Goal: Task Accomplishment & Management: Manage account settings

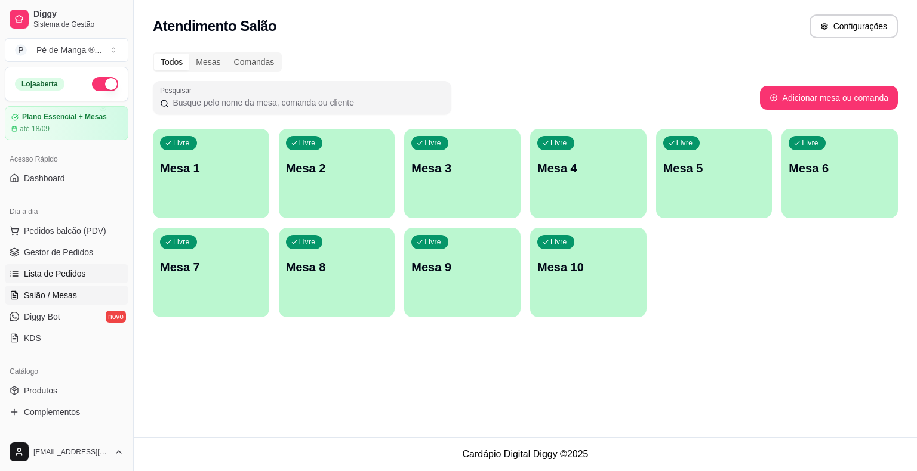
click at [63, 273] on span "Lista de Pedidos" at bounding box center [55, 274] width 62 height 12
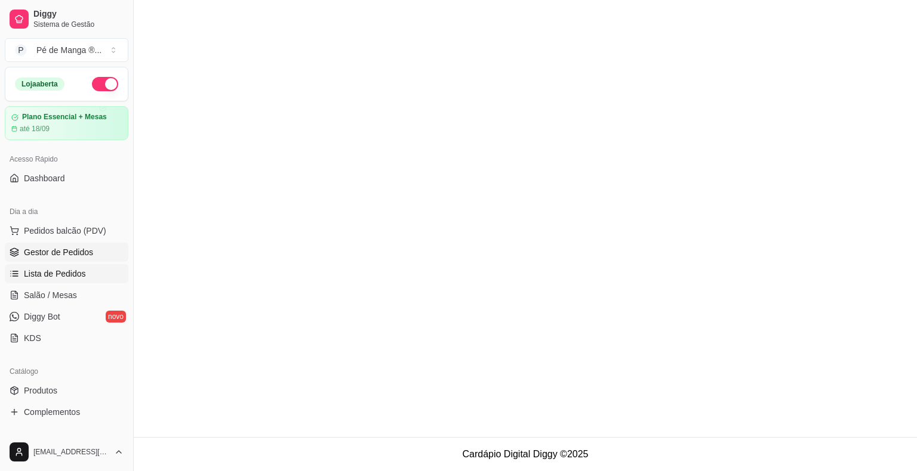
click at [75, 258] on link "Gestor de Pedidos" at bounding box center [67, 252] width 124 height 19
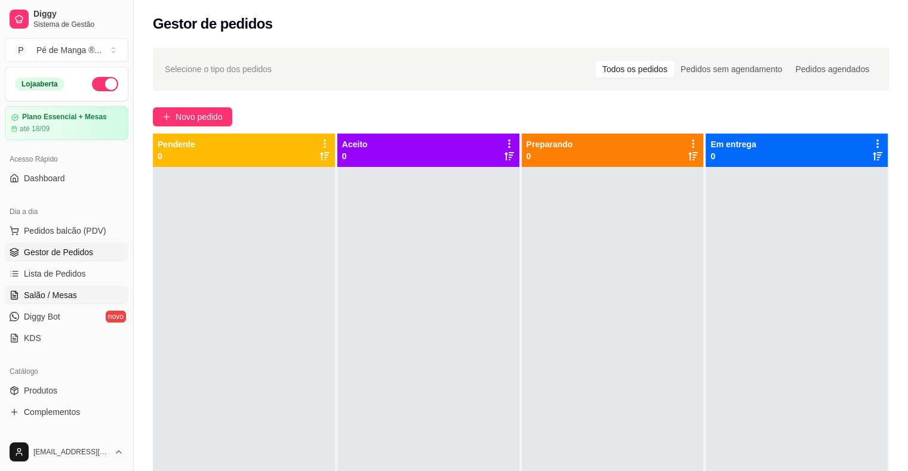
click at [85, 290] on link "Salão / Mesas" at bounding box center [67, 295] width 124 height 19
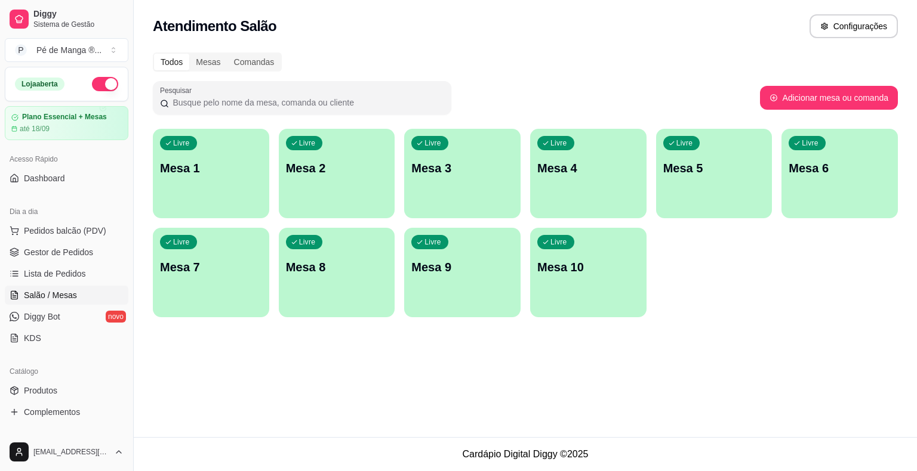
click at [255, 168] on p "Mesa 1" at bounding box center [211, 168] width 102 height 17
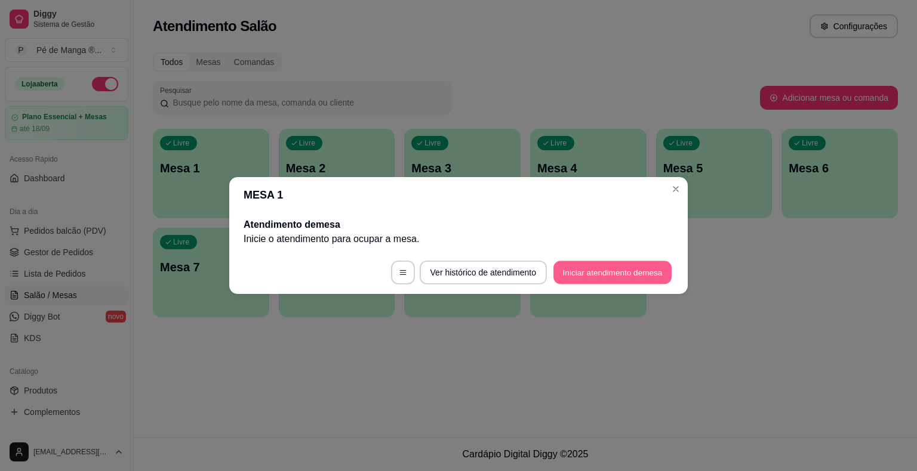
click at [580, 282] on button "Iniciar atendimento de mesa" at bounding box center [612, 272] width 118 height 23
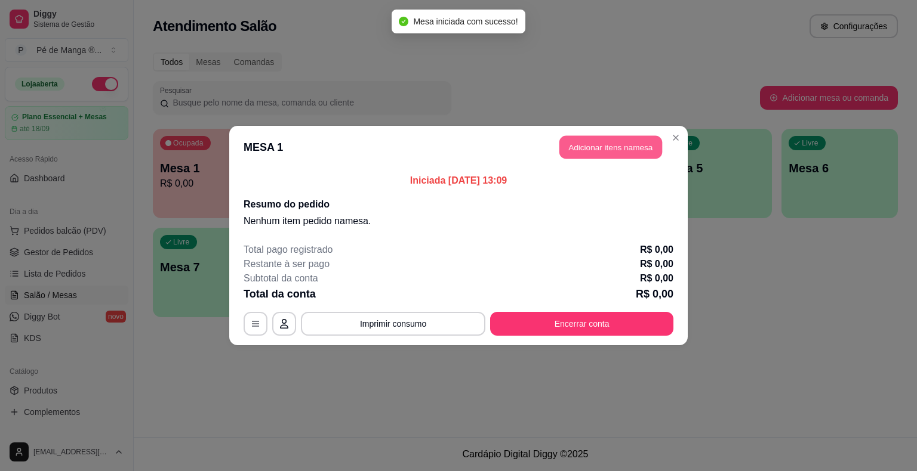
click at [632, 147] on button "Adicionar itens na mesa" at bounding box center [610, 147] width 103 height 23
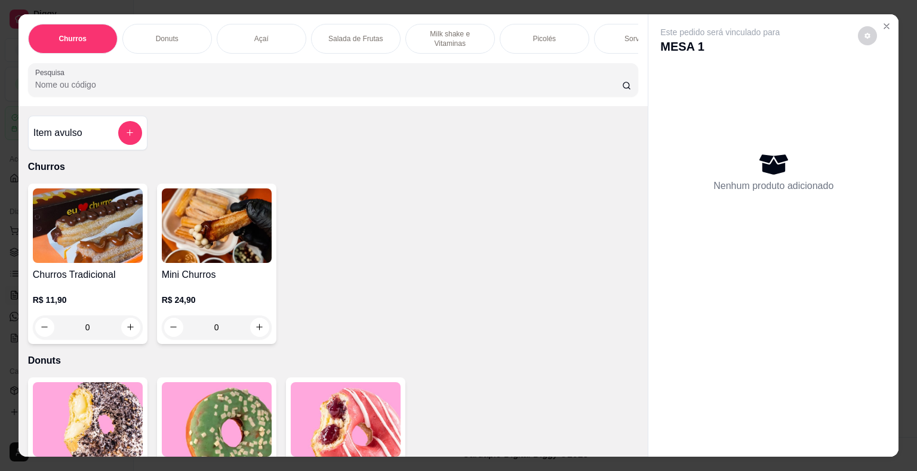
click at [372, 34] on p "Salada de Frutas" at bounding box center [355, 39] width 54 height 10
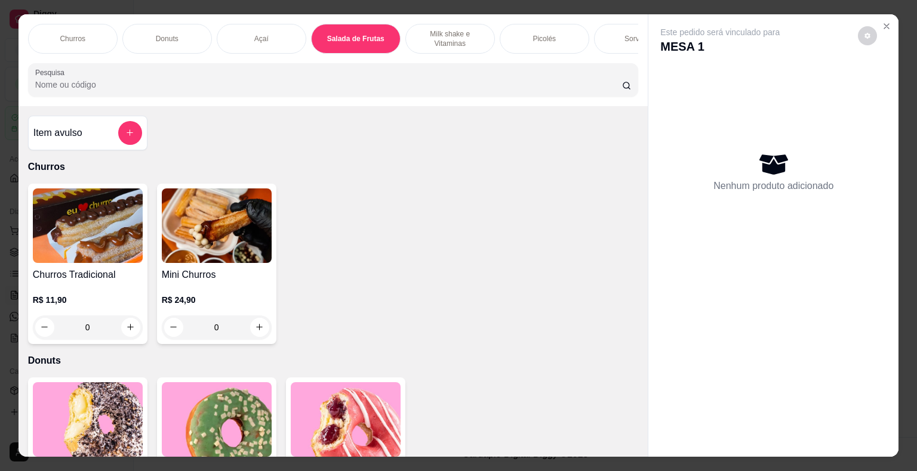
scroll to position [29, 0]
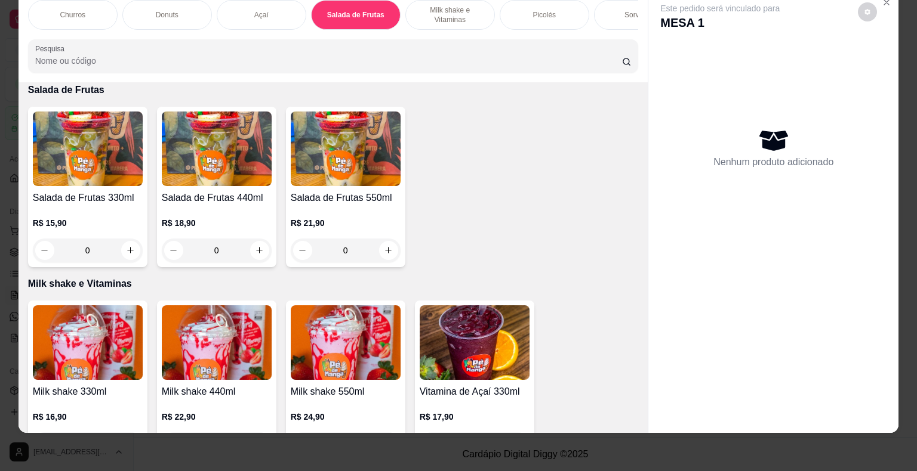
click at [198, 173] on img at bounding box center [217, 149] width 110 height 75
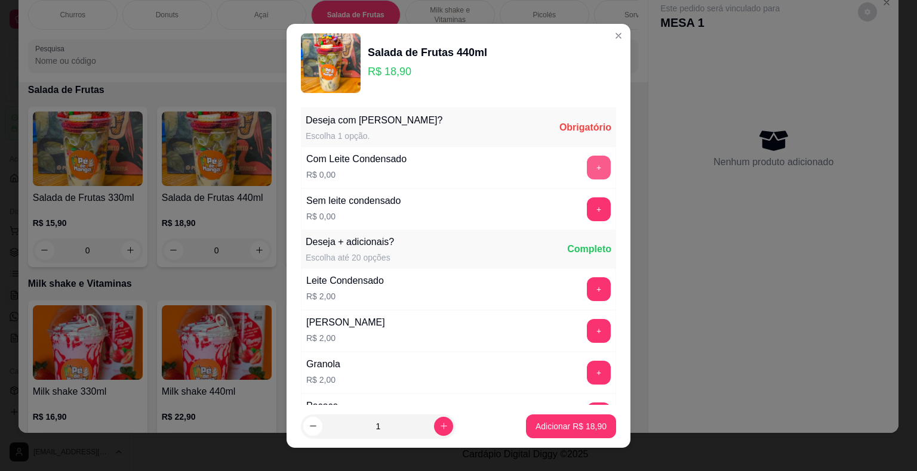
click at [587, 159] on button "+" at bounding box center [599, 168] width 24 height 24
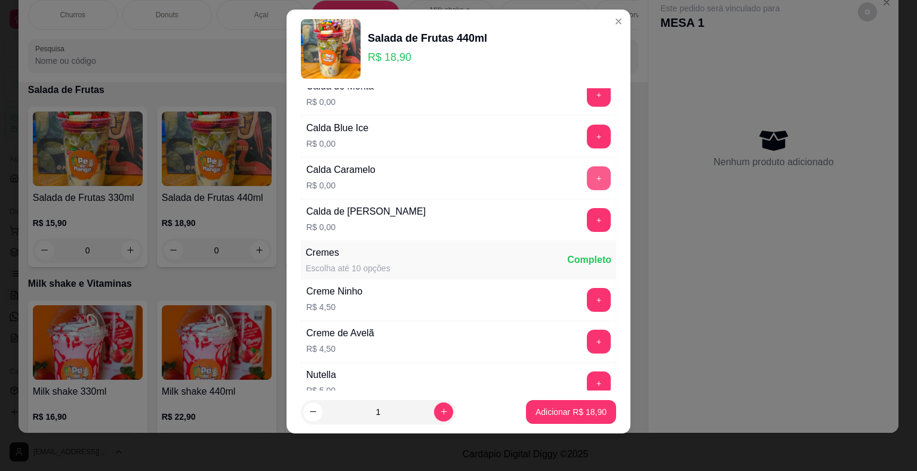
scroll to position [1201, 0]
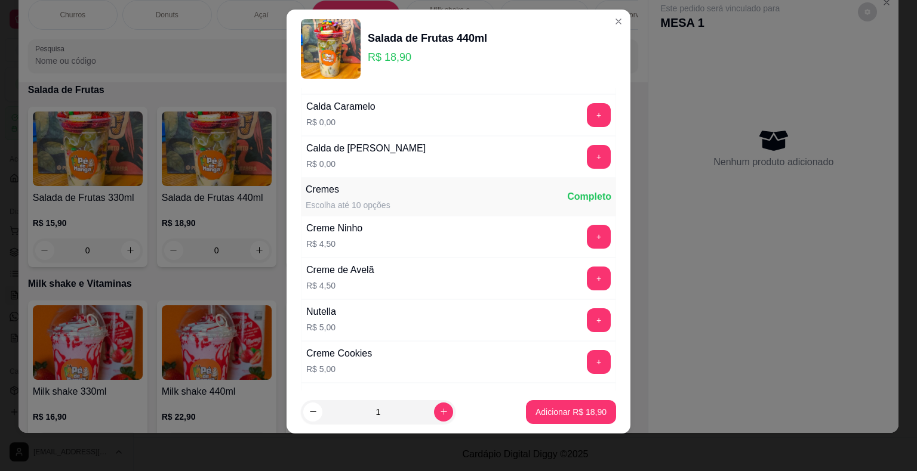
click at [573, 300] on div "Nutella R$ 5,00 +" at bounding box center [458, 321] width 315 height 42
click at [587, 310] on button "+" at bounding box center [598, 320] width 23 height 23
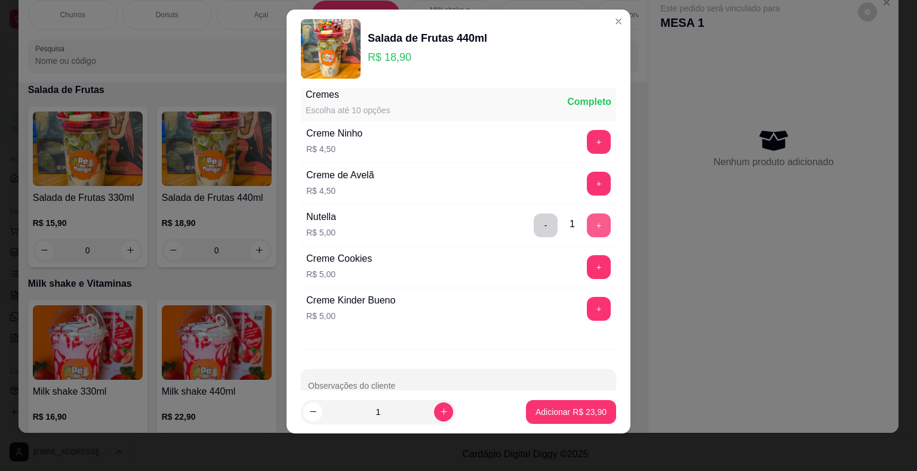
scroll to position [1315, 0]
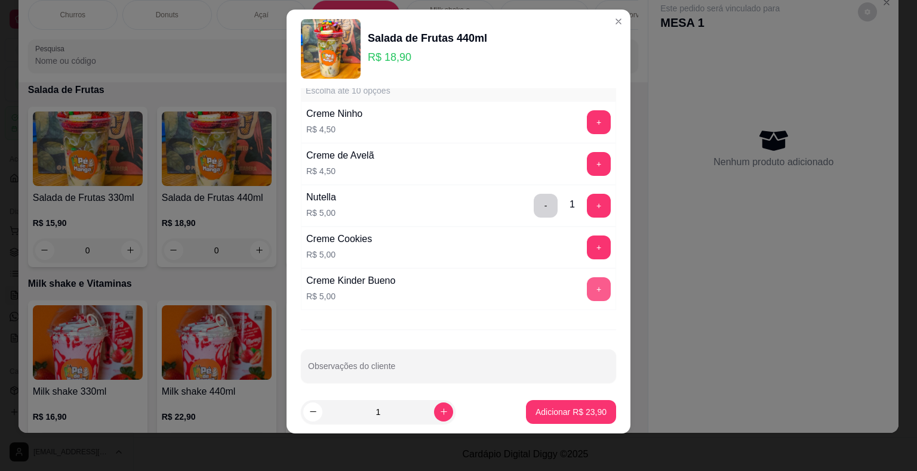
click at [587, 278] on button "+" at bounding box center [599, 290] width 24 height 24
click at [430, 365] on input "Observações do cliente" at bounding box center [458, 371] width 301 height 12
click at [587, 121] on button "+" at bounding box center [599, 122] width 24 height 24
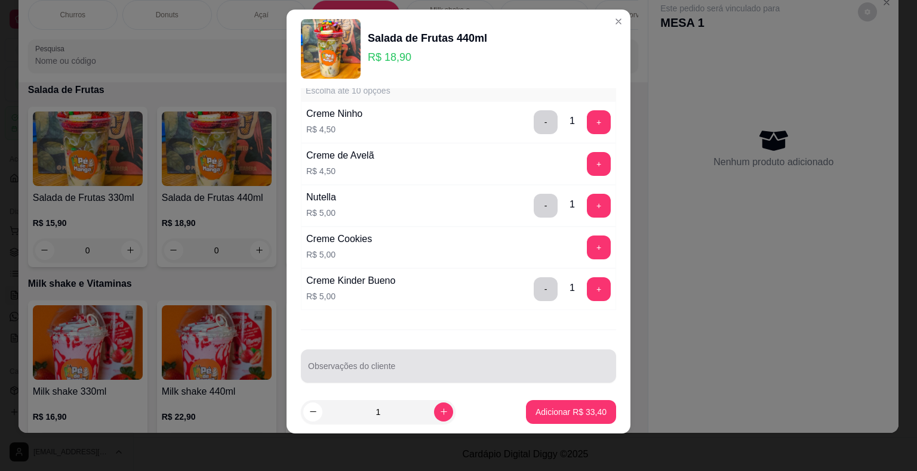
click at [379, 365] on input "Observações do cliente" at bounding box center [458, 371] width 301 height 12
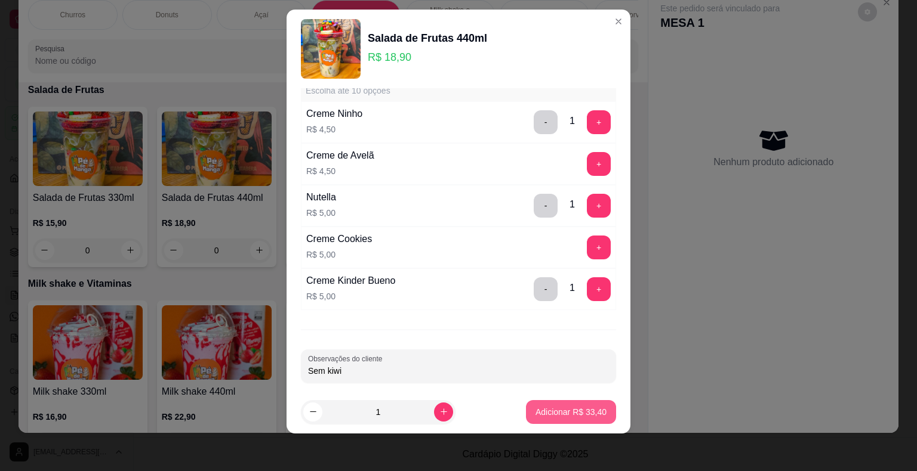
type input "Sem kiwi"
click at [566, 409] on p "Adicionar R$ 33,40" at bounding box center [570, 412] width 71 height 12
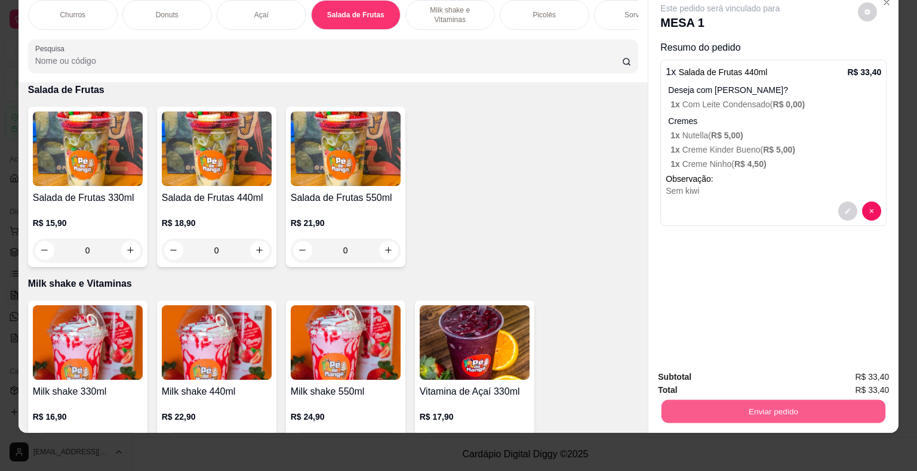
click at [699, 405] on button "Enviar pedido" at bounding box center [773, 411] width 224 height 23
click at [754, 369] on button "Não registrar e enviar pedido" at bounding box center [733, 373] width 124 height 23
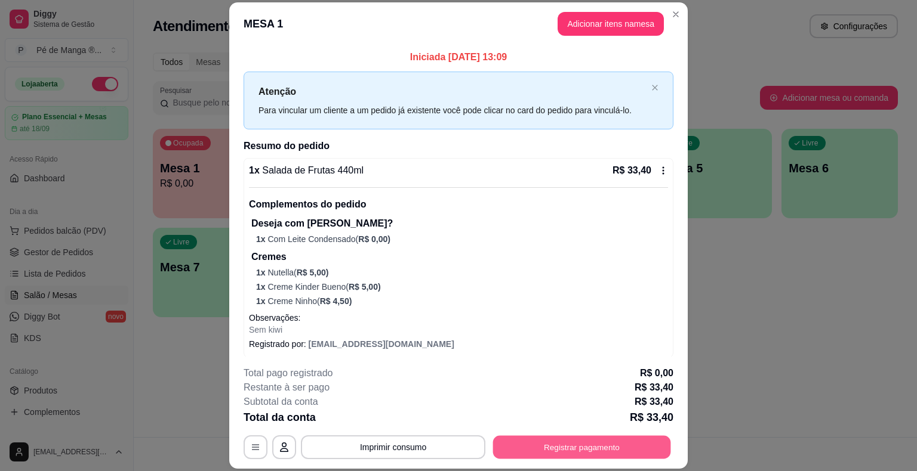
click at [551, 450] on button "Registrar pagamento" at bounding box center [582, 447] width 178 height 23
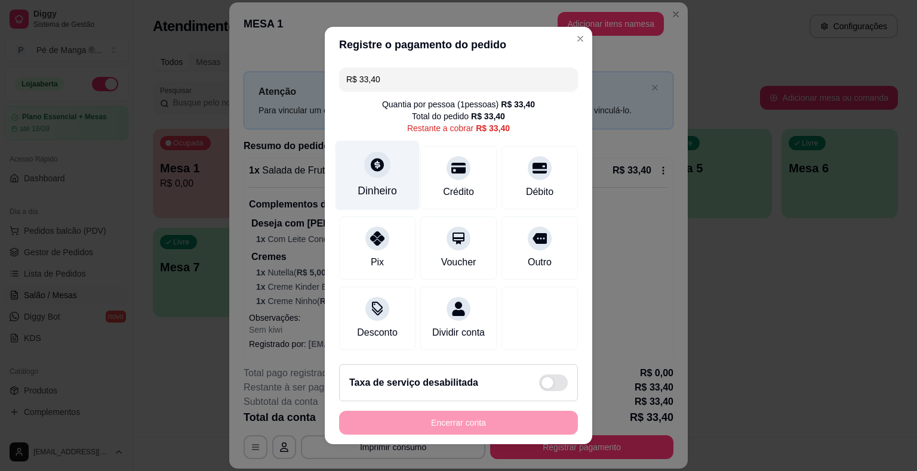
click at [378, 189] on div "Dinheiro" at bounding box center [376, 191] width 39 height 16
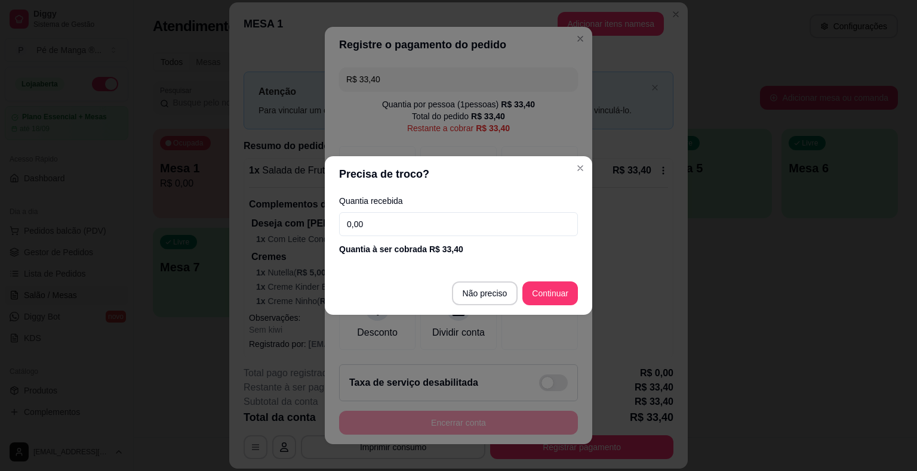
click at [483, 228] on input "0,00" at bounding box center [458, 224] width 239 height 24
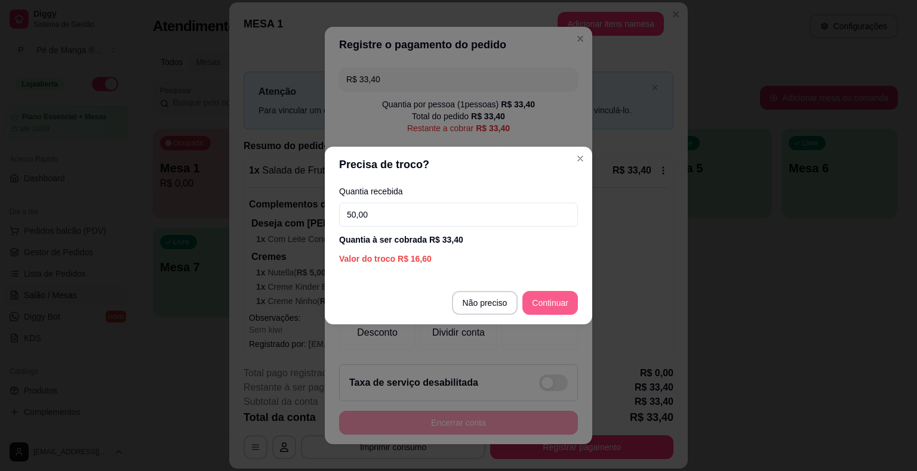
type input "50,00"
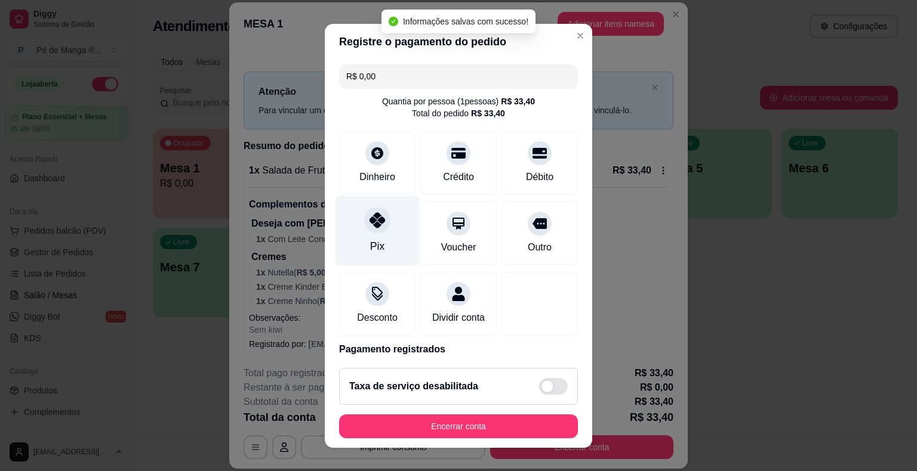
type input "R$ 0,00"
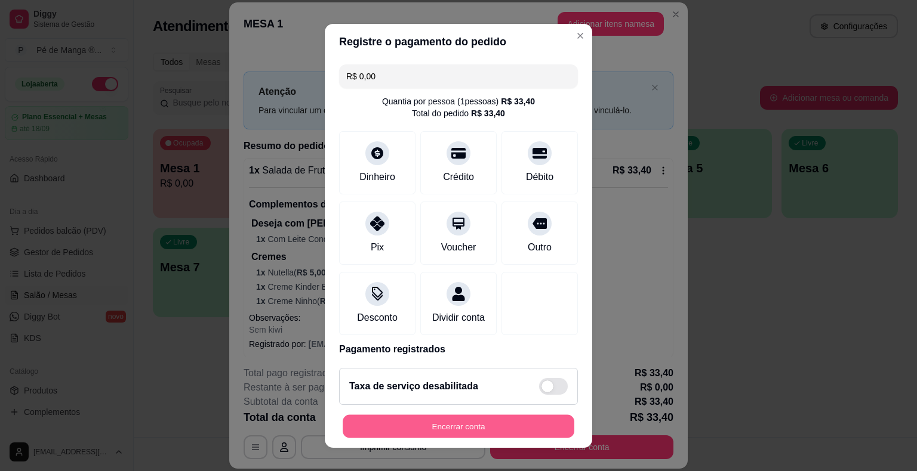
click at [451, 434] on button "Encerrar conta" at bounding box center [459, 426] width 232 height 23
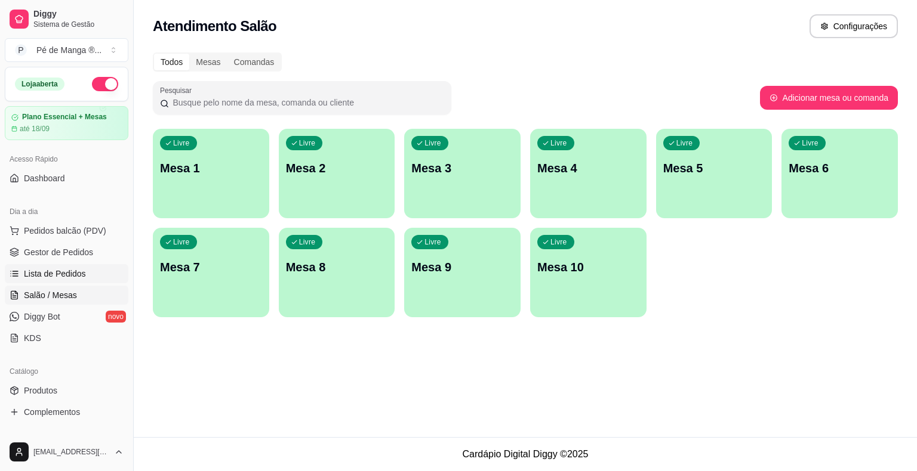
click at [79, 276] on span "Lista de Pedidos" at bounding box center [55, 274] width 62 height 12
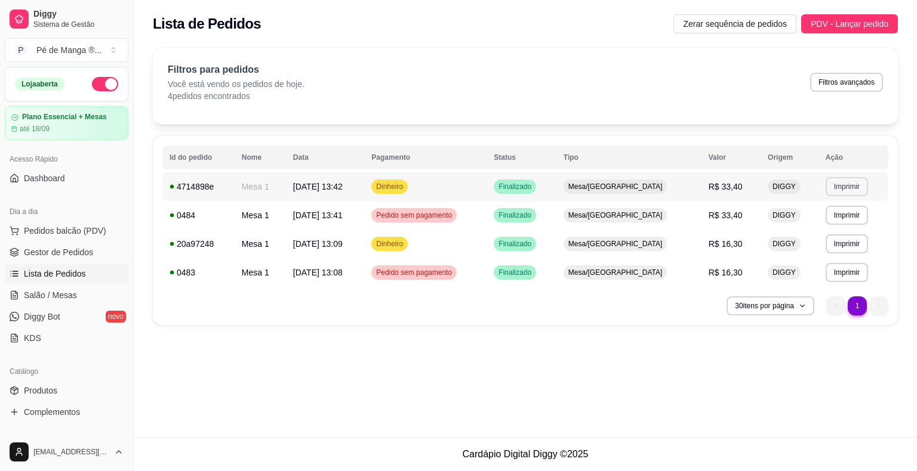
click at [844, 185] on button "Imprimir" at bounding box center [846, 186] width 42 height 19
click at [828, 227] on button "IMPRESSORA" at bounding box center [821, 228] width 87 height 19
click at [86, 253] on span "Gestor de Pedidos" at bounding box center [58, 252] width 69 height 12
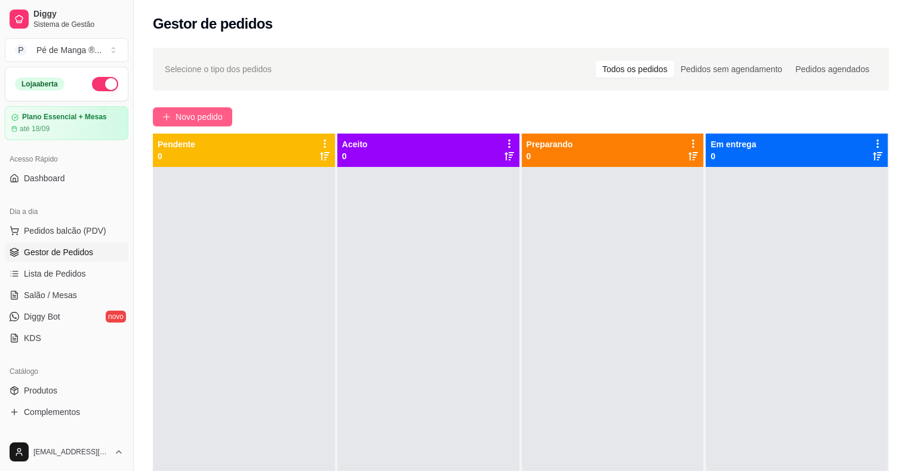
click at [203, 118] on span "Novo pedido" at bounding box center [198, 116] width 47 height 13
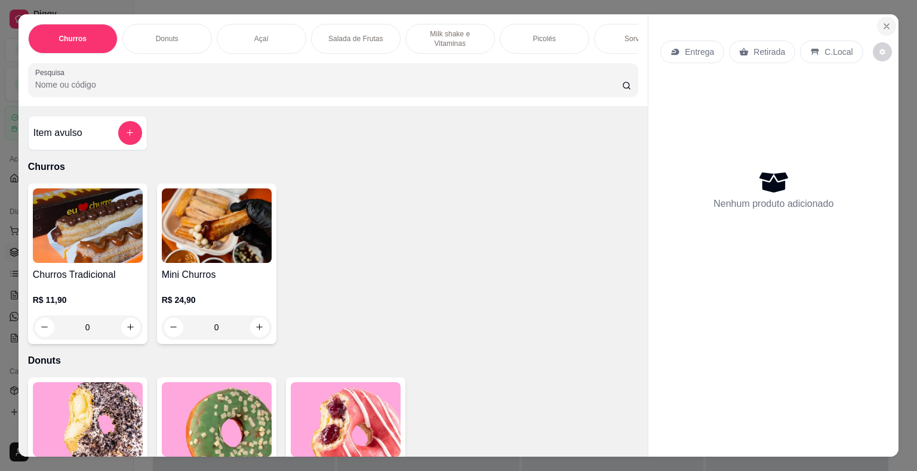
click at [881, 23] on icon "Close" at bounding box center [886, 26] width 10 height 10
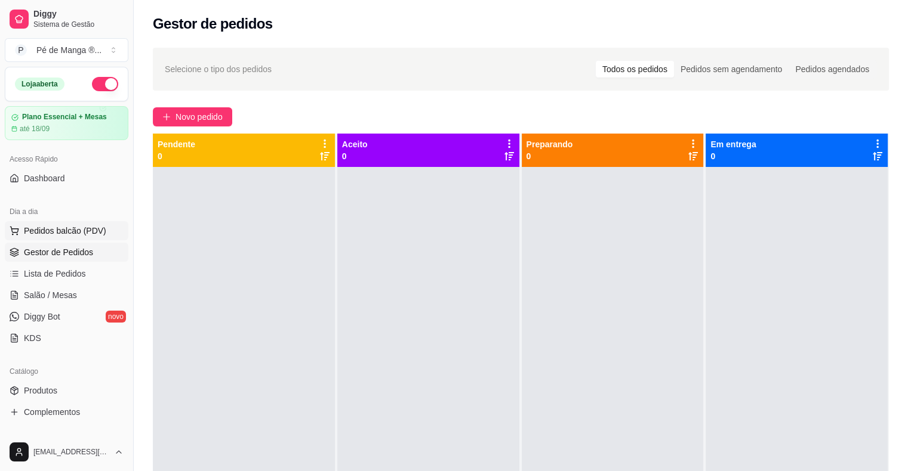
click at [100, 227] on span "Pedidos balcão (PDV)" at bounding box center [65, 231] width 82 height 12
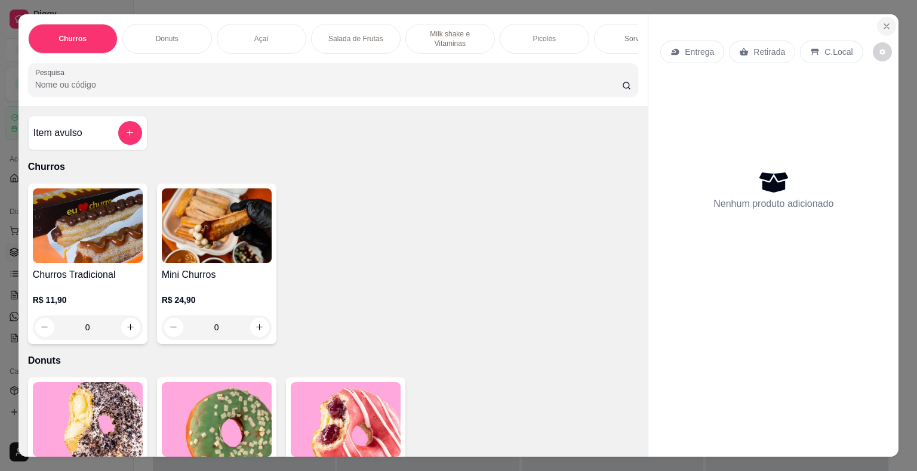
click at [884, 24] on icon "Close" at bounding box center [886, 26] width 5 height 5
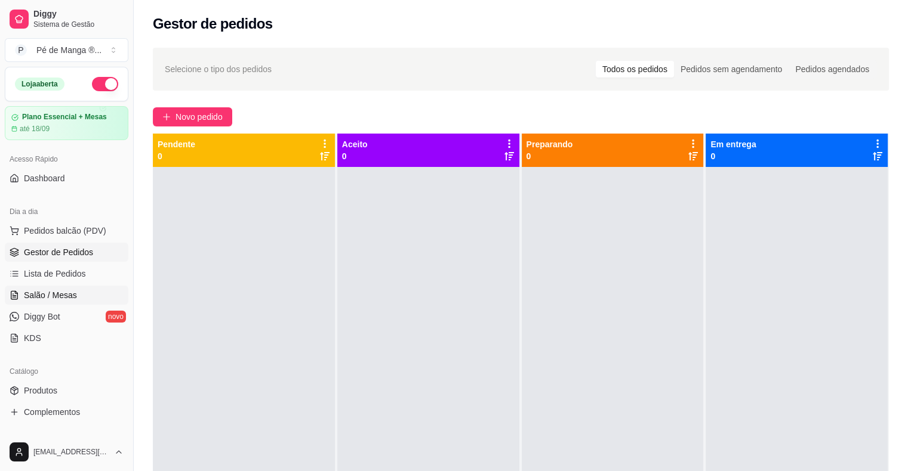
click at [81, 295] on link "Salão / Mesas" at bounding box center [67, 295] width 124 height 19
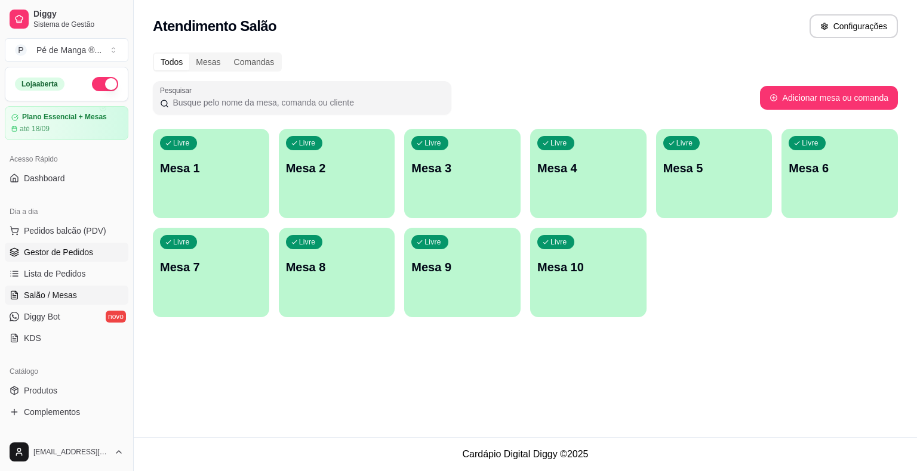
click at [82, 247] on span "Gestor de Pedidos" at bounding box center [58, 252] width 69 height 12
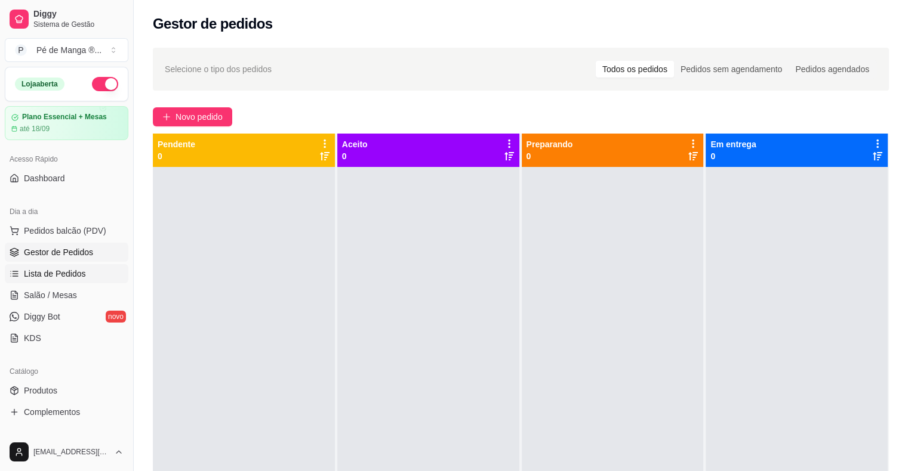
click at [80, 276] on span "Lista de Pedidos" at bounding box center [55, 274] width 62 height 12
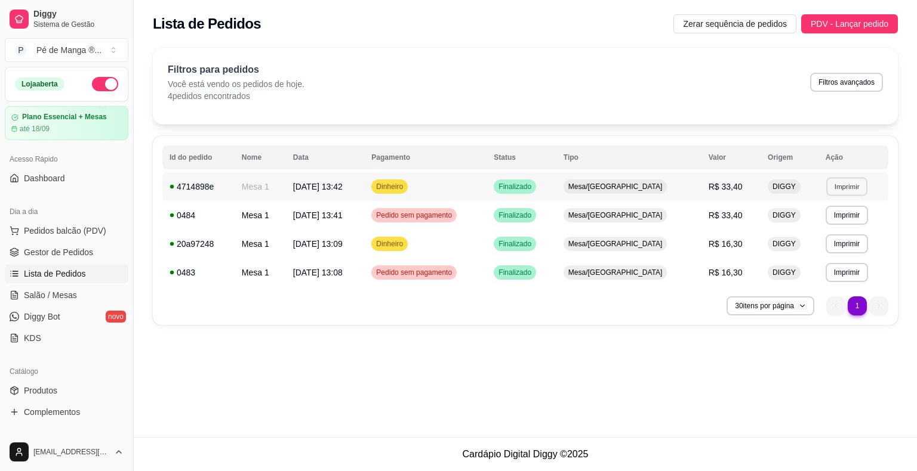
click at [844, 190] on button "Imprimir" at bounding box center [846, 186] width 41 height 19
click at [829, 228] on button "IMPRESSORA" at bounding box center [821, 228] width 84 height 19
click at [106, 260] on link "Gestor de Pedidos" at bounding box center [67, 252] width 124 height 19
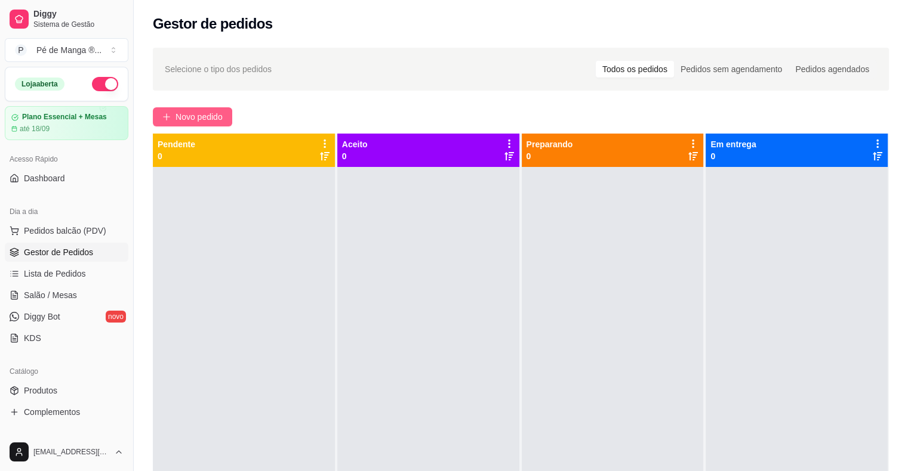
click at [197, 124] on button "Novo pedido" at bounding box center [192, 116] width 79 height 19
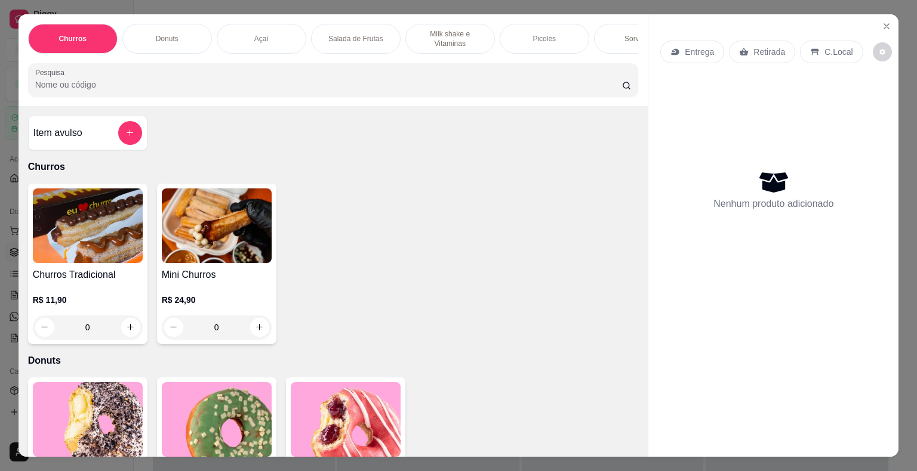
click at [602, 39] on div "Sorvetes" at bounding box center [639, 39] width 90 height 30
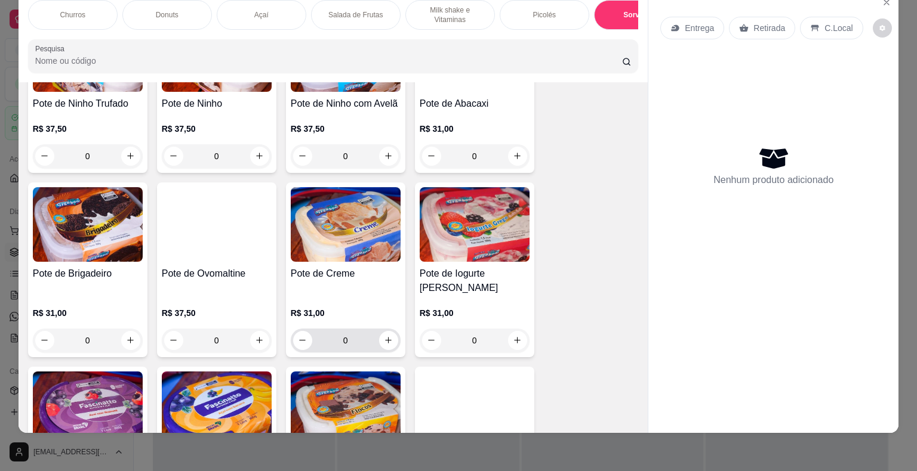
scroll to position [2526, 0]
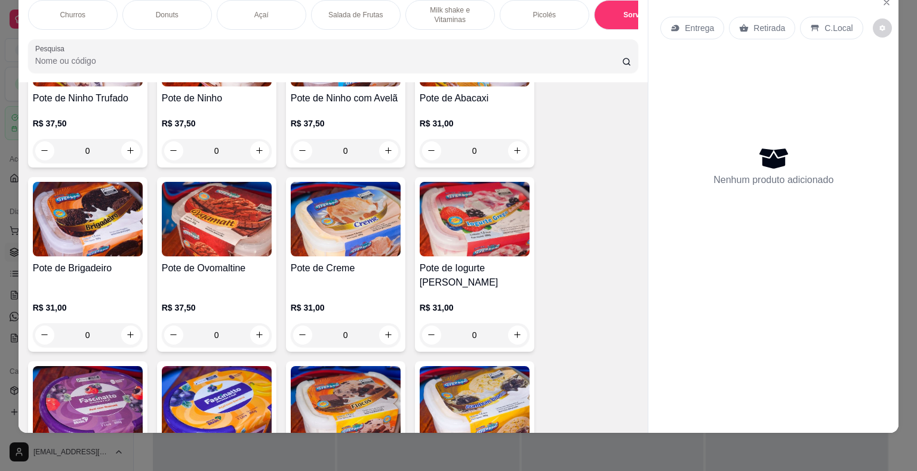
click at [263, 326] on button "increase-product-quantity" at bounding box center [259, 335] width 19 height 19
type input "1"
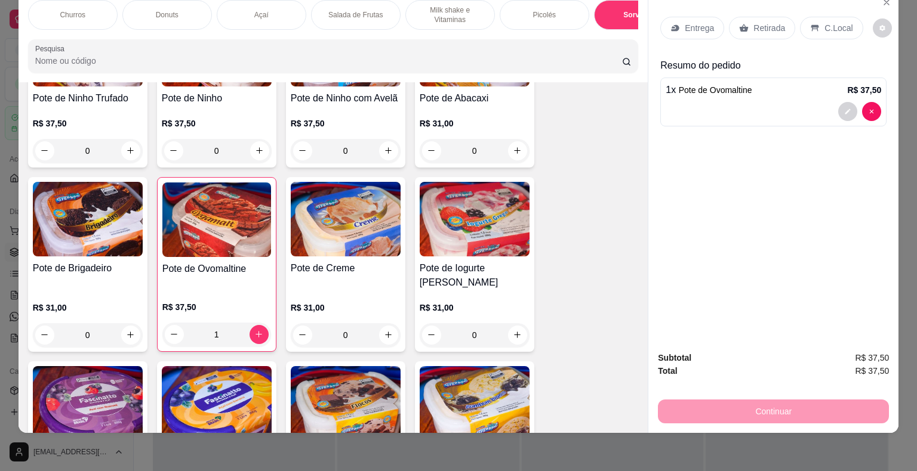
click at [692, 24] on div "Entrega" at bounding box center [692, 28] width 64 height 23
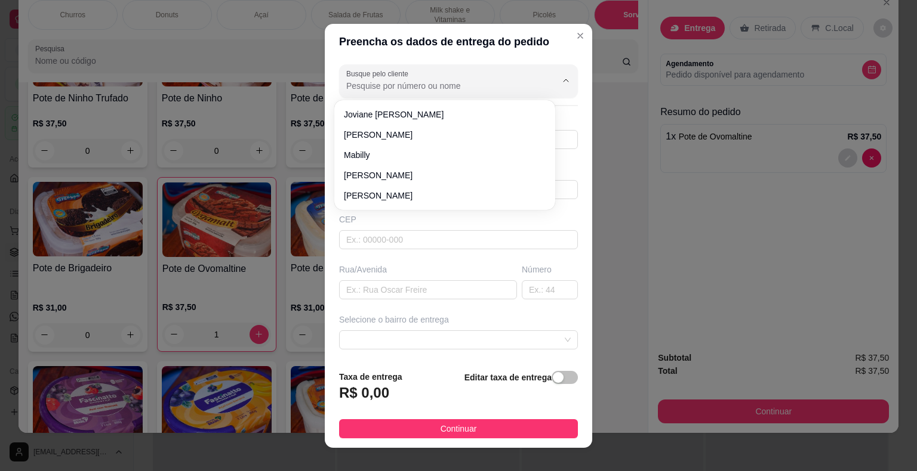
click at [448, 90] on input "Busque pelo cliente" at bounding box center [441, 86] width 191 height 12
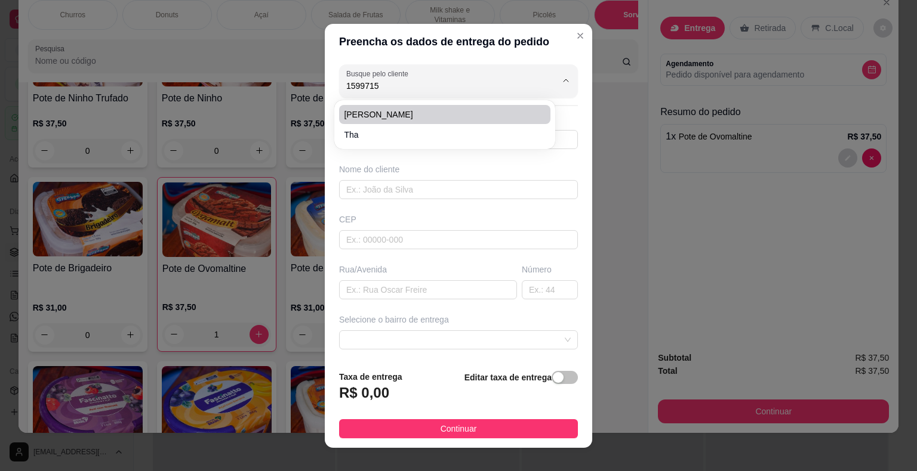
click at [431, 118] on span "[PERSON_NAME]" at bounding box center [439, 115] width 190 height 12
type input "[PERSON_NAME]"
type input "15997158186"
type input "[PERSON_NAME]"
type input "18440000"
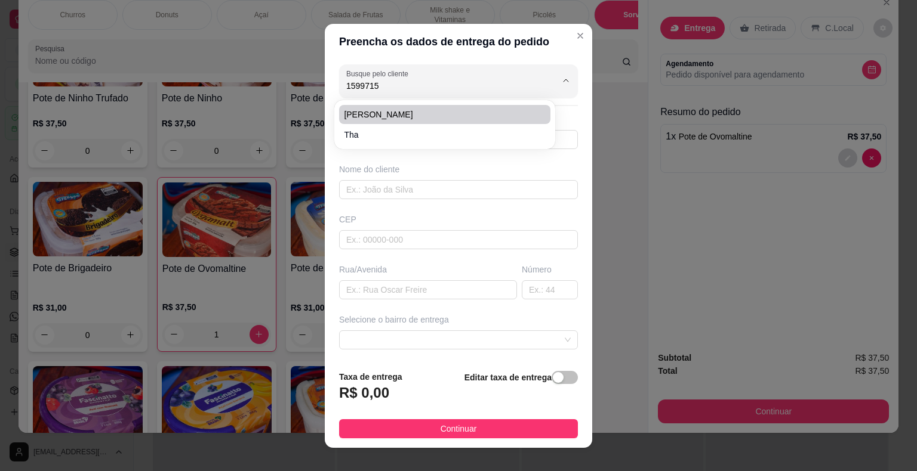
type input "[PERSON_NAME]"
type input "197"
type input "Itaberá"
type input "[GEOGRAPHIC_DATA]"
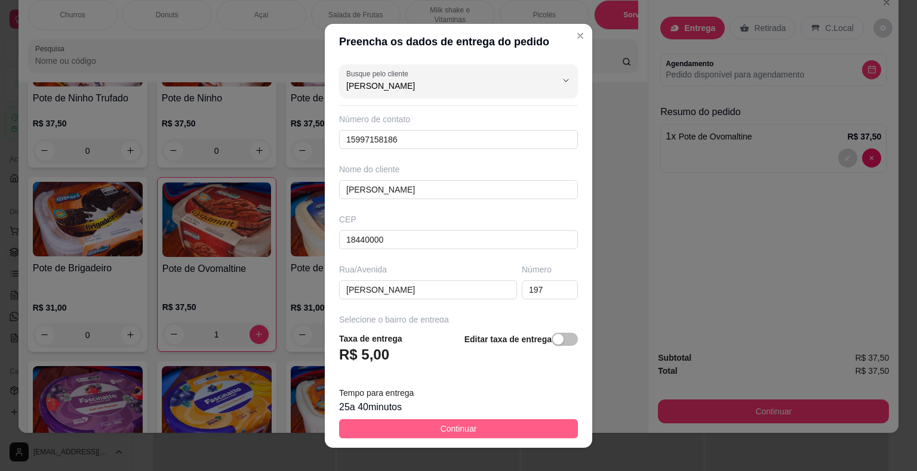
type input "[PERSON_NAME]"
click at [460, 431] on span "Continuar" at bounding box center [458, 429] width 36 height 13
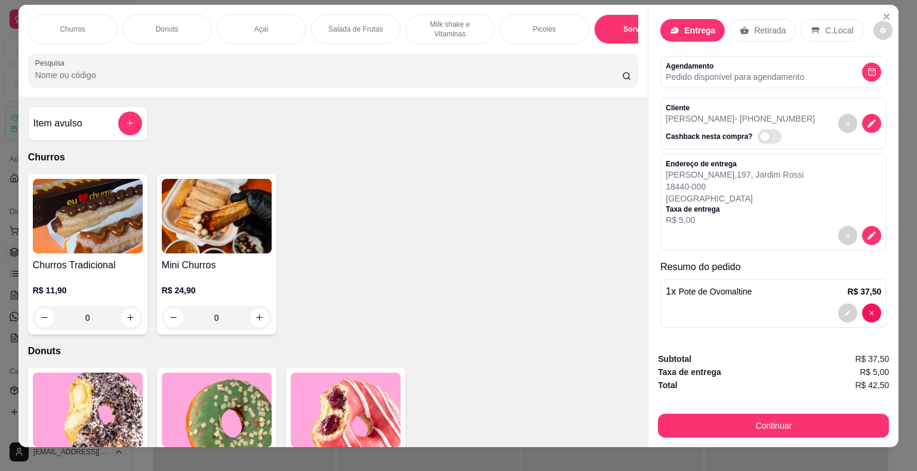
scroll to position [0, 0]
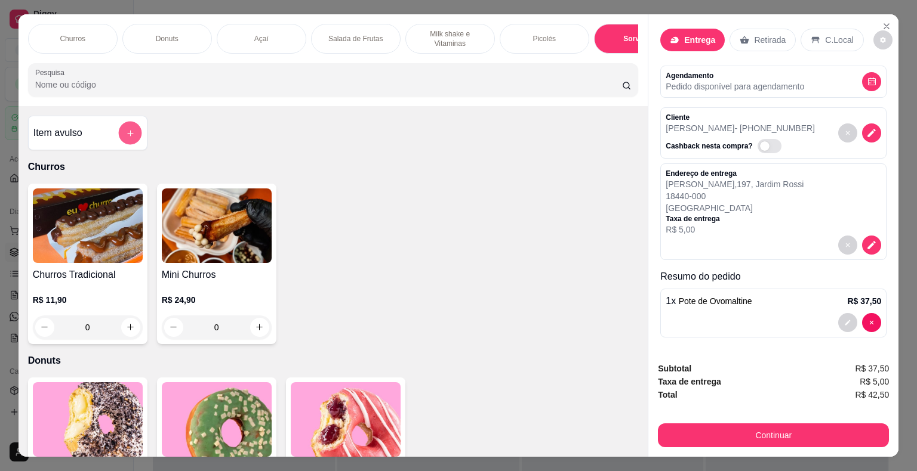
click at [118, 137] on button "add-separate-item" at bounding box center [129, 132] width 23 height 23
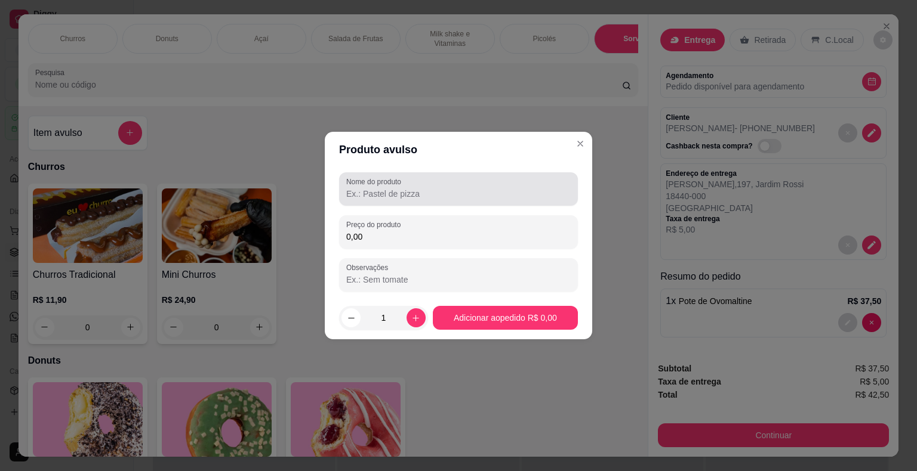
click at [391, 187] on div "Nome do produto" at bounding box center [458, 188] width 239 height 33
type input "P"
click at [426, 195] on input "Brinde - Picolé de TAngerina" at bounding box center [458, 194] width 224 height 12
click at [424, 195] on input "Brinde - Picolé de TAngerina" at bounding box center [458, 194] width 224 height 12
click at [422, 197] on input "Brinde - Picolé de TAngerina" at bounding box center [458, 194] width 224 height 12
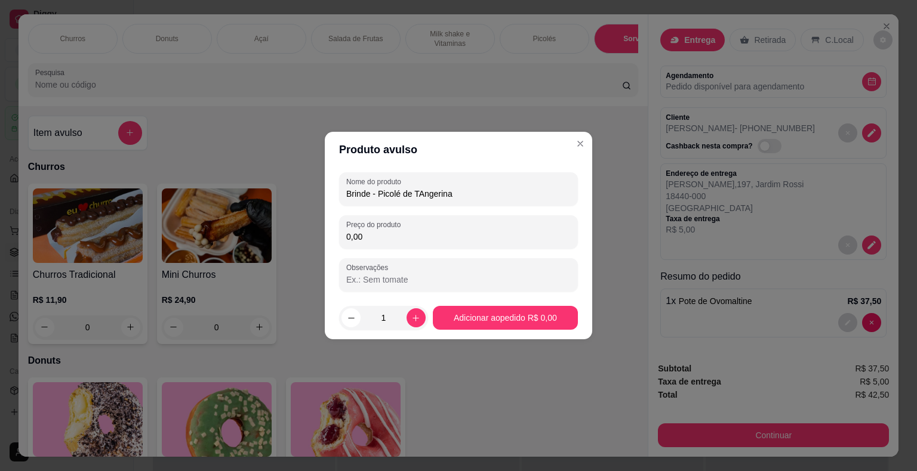
click at [422, 197] on input "Brinde - Picolé de TAngerina" at bounding box center [458, 194] width 224 height 12
click at [422, 198] on input "Brinde - Picolé de TAngerina" at bounding box center [458, 194] width 224 height 12
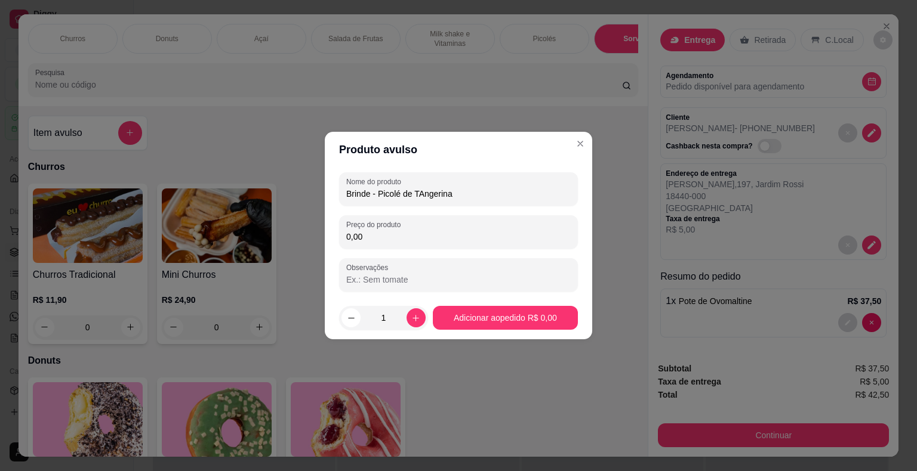
click at [422, 198] on input "Brinde - Picolé de TAngerina" at bounding box center [458, 194] width 224 height 12
click at [428, 192] on input "Brinde - Picolé de TAngerina" at bounding box center [458, 194] width 224 height 12
click at [420, 192] on input "Brinde - Picolé de TAngerina" at bounding box center [458, 194] width 224 height 12
click at [499, 192] on input "Brinde - Picolé de TAngerina" at bounding box center [458, 194] width 224 height 12
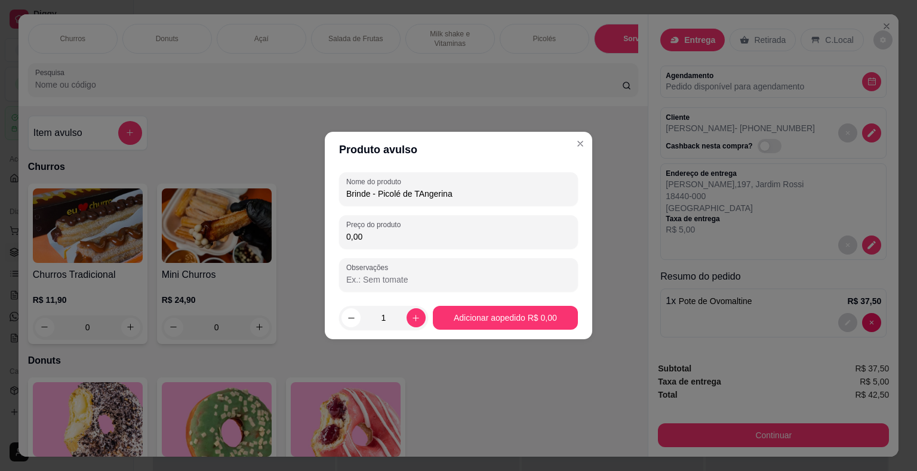
click at [486, 219] on div "Preço do produto 0,00" at bounding box center [458, 231] width 239 height 33
click at [425, 194] on input "Brinde - Picolé de TAngerina" at bounding box center [458, 194] width 224 height 12
click at [423, 192] on input "Brinde - Picolé de TAngerina" at bounding box center [458, 194] width 224 height 12
type input "Brinde - Picolé de Tangerina"
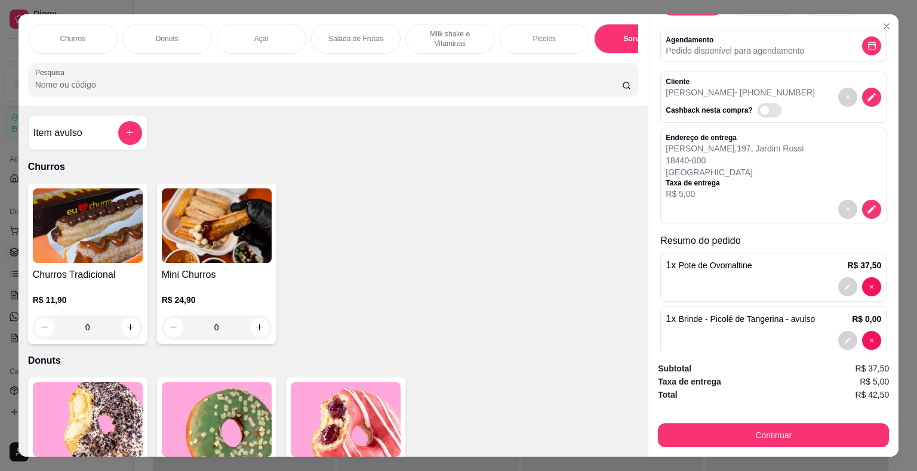
scroll to position [65, 0]
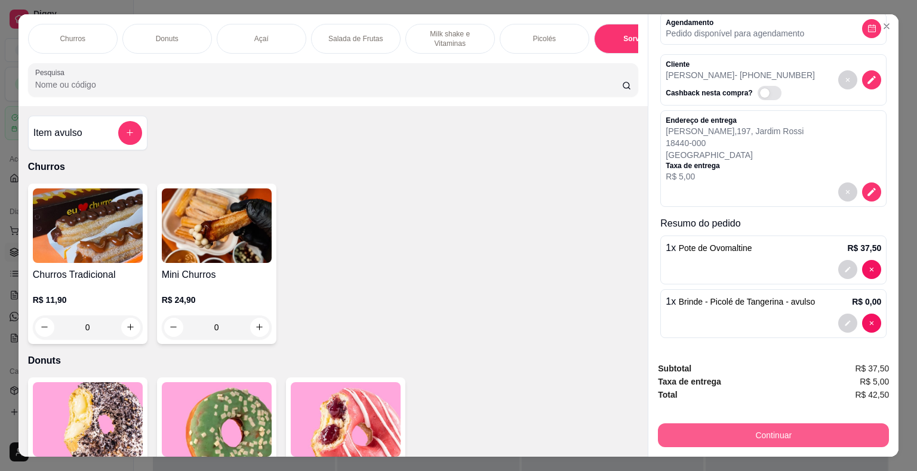
click at [750, 430] on button "Continuar" at bounding box center [773, 436] width 231 height 24
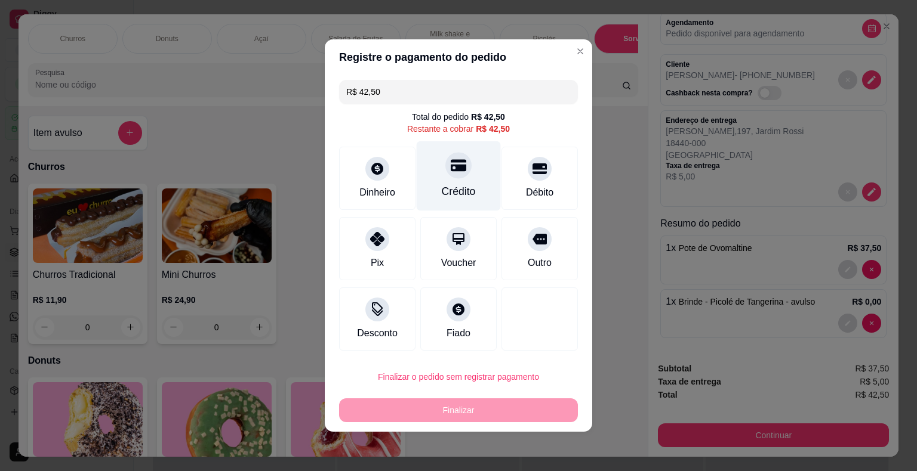
click at [454, 189] on div "Crédito" at bounding box center [459, 192] width 34 height 16
type input "R$ 0,00"
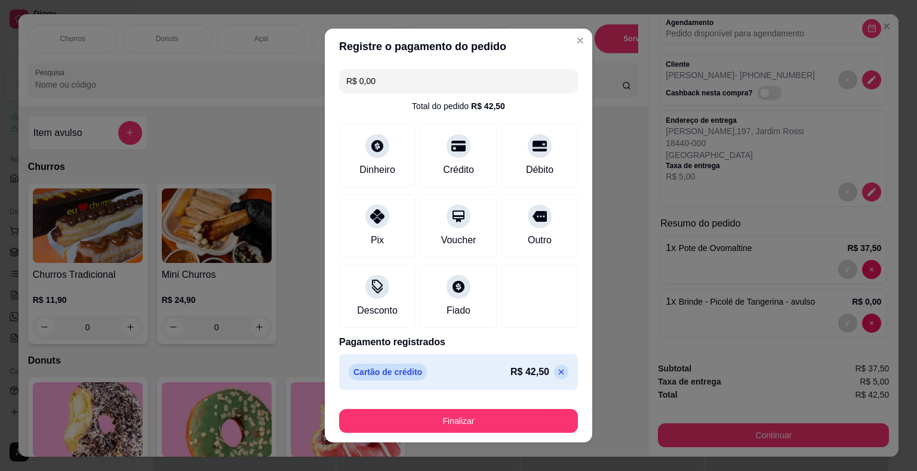
click at [469, 426] on button "Finalizar" at bounding box center [458, 421] width 239 height 24
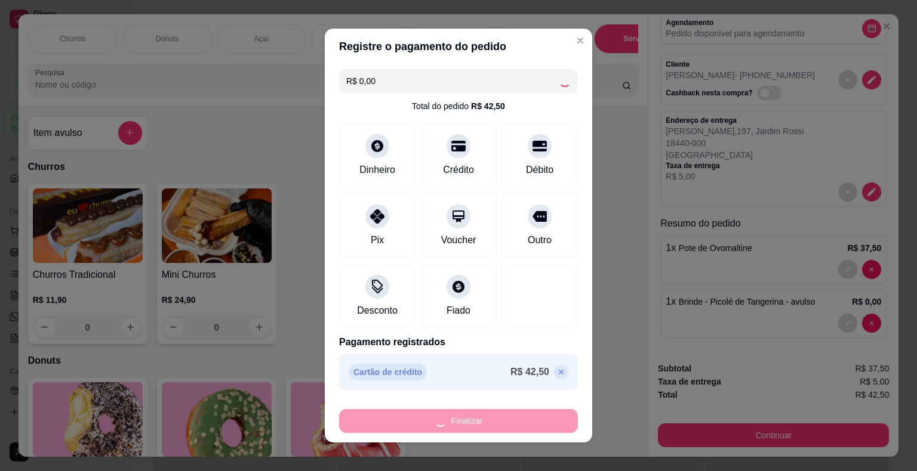
type input "0"
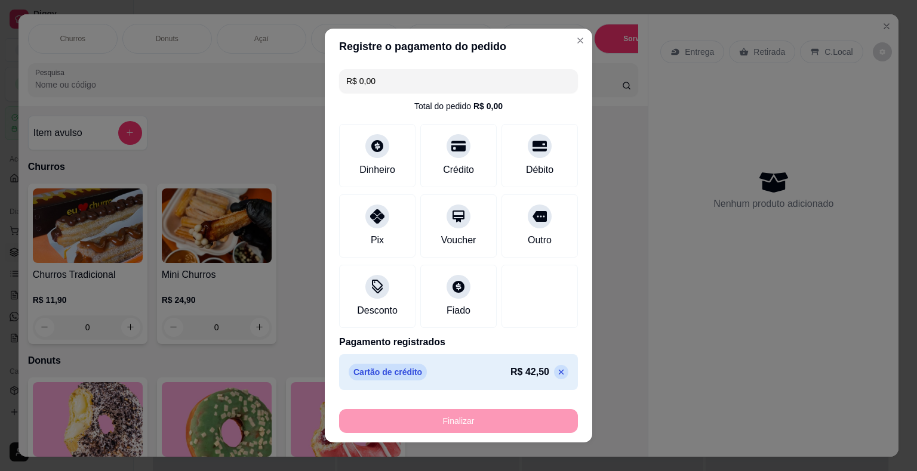
type input "-R$ 42,50"
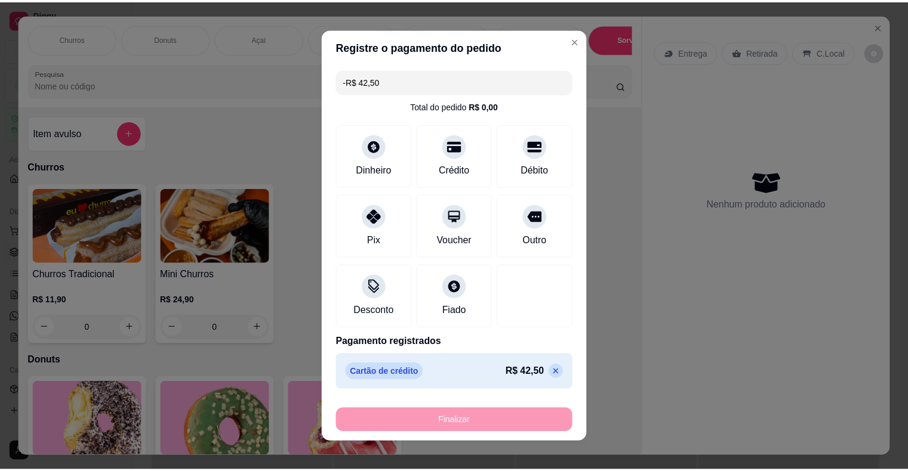
scroll to position [0, 0]
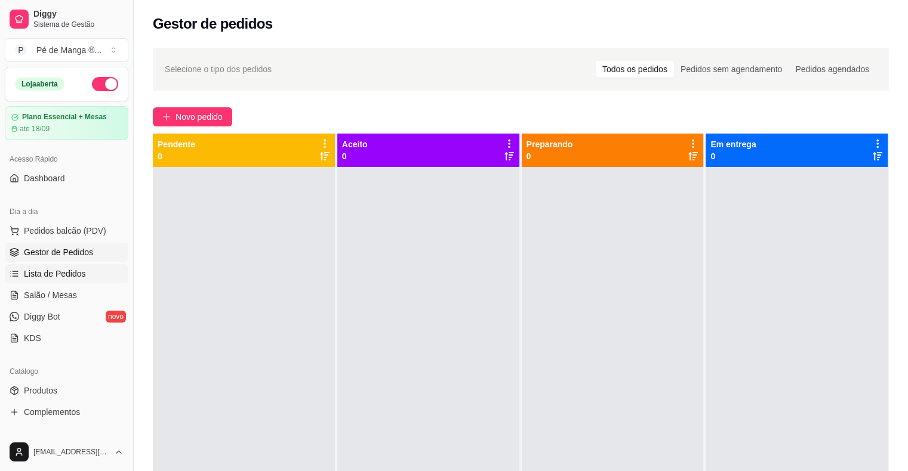
click at [42, 280] on link "Lista de Pedidos" at bounding box center [67, 273] width 124 height 19
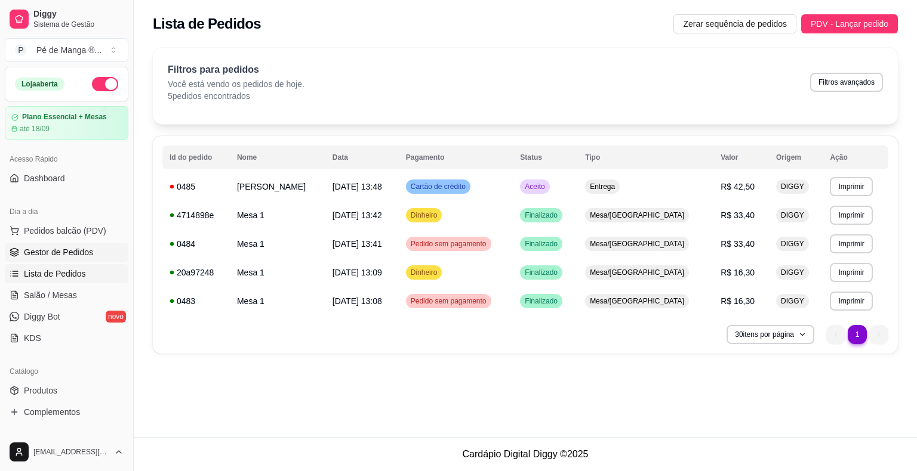
click at [55, 251] on span "Gestor de Pedidos" at bounding box center [58, 252] width 69 height 12
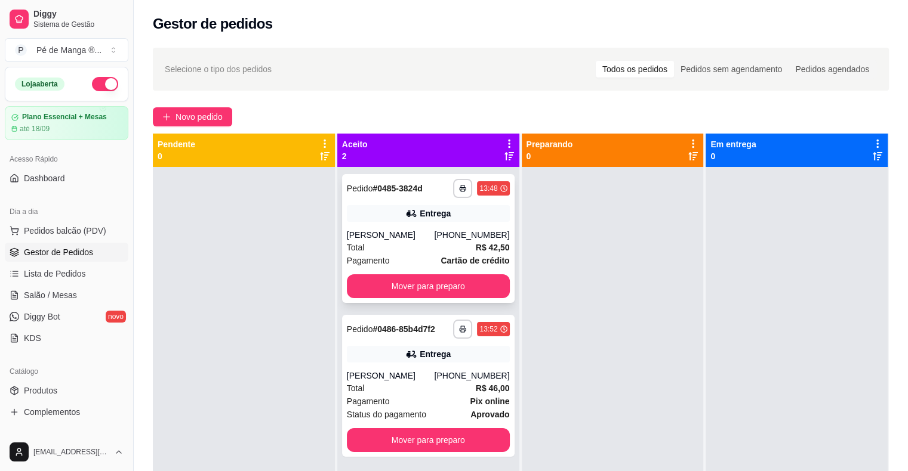
click at [390, 295] on div "**********" at bounding box center [428, 238] width 172 height 129
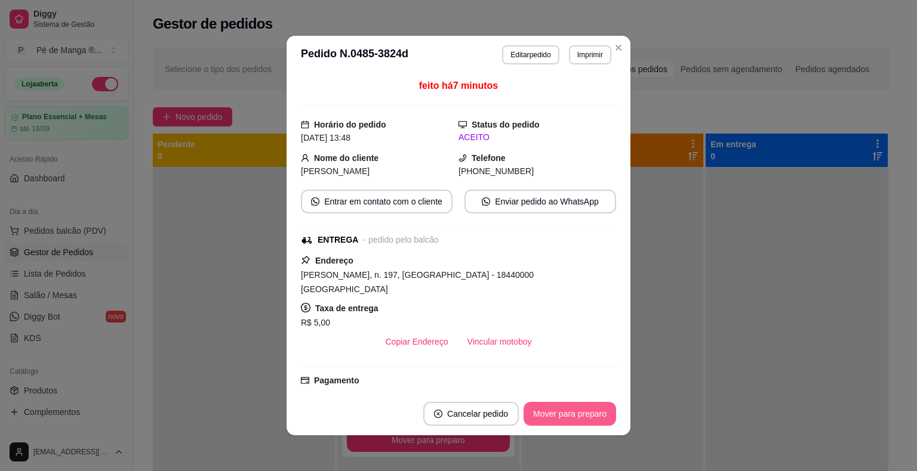
click at [581, 412] on button "Mover para preparo" at bounding box center [569, 414] width 93 height 24
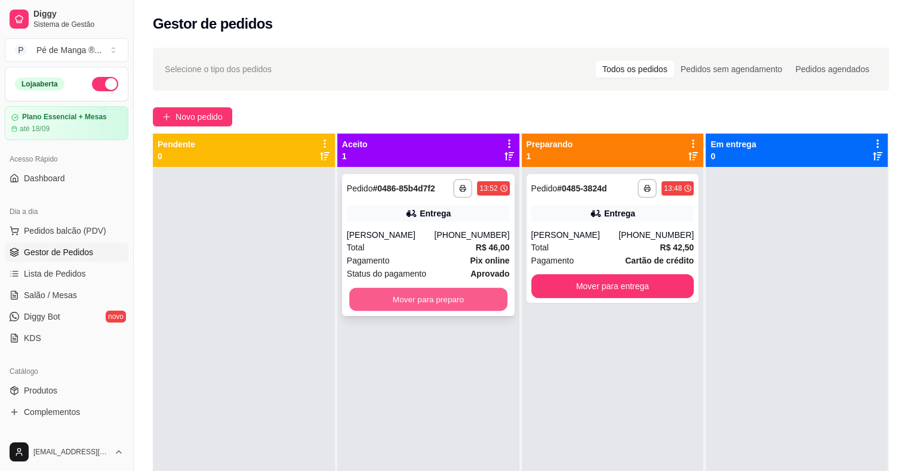
click at [429, 300] on button "Mover para preparo" at bounding box center [428, 299] width 158 height 23
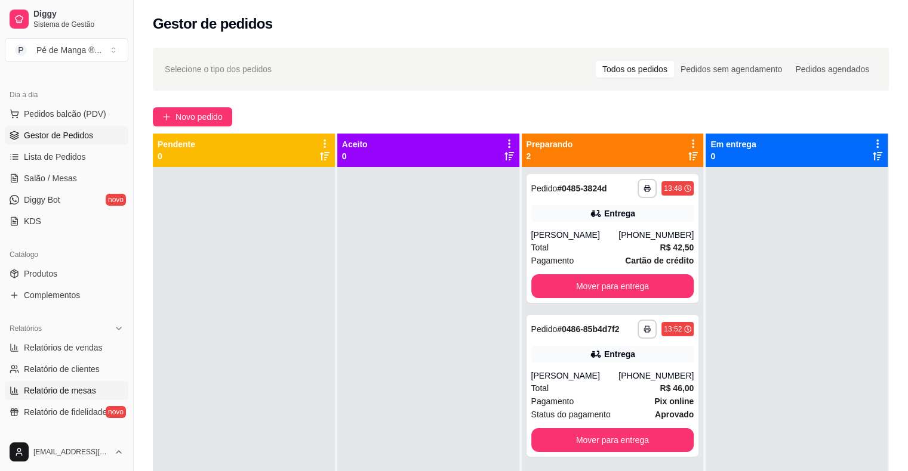
scroll to position [119, 0]
click at [67, 265] on link "Produtos" at bounding box center [67, 271] width 124 height 19
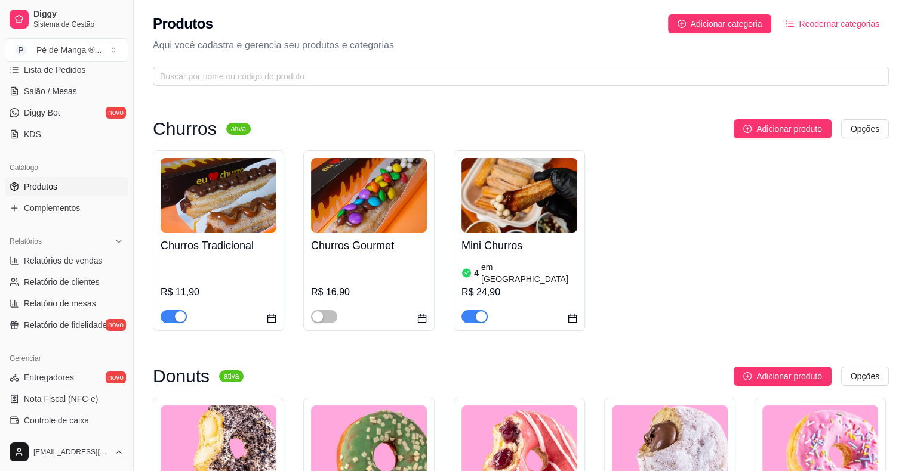
scroll to position [387, 0]
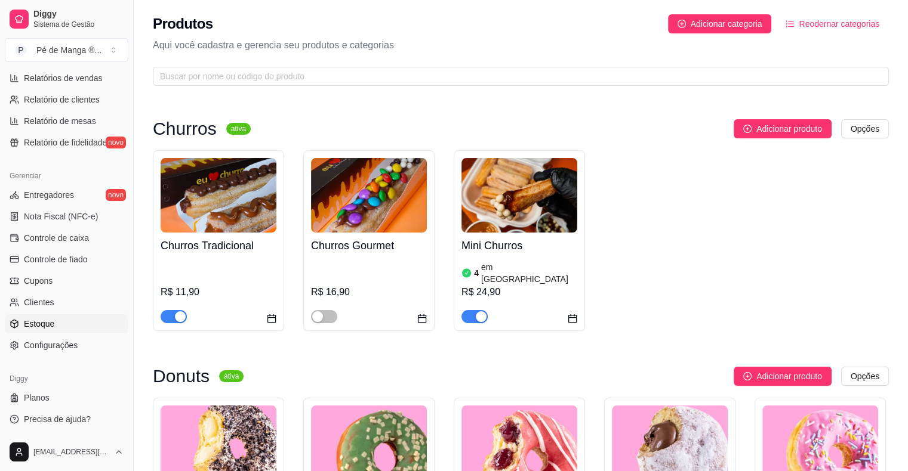
click at [78, 320] on link "Estoque" at bounding box center [67, 324] width 124 height 19
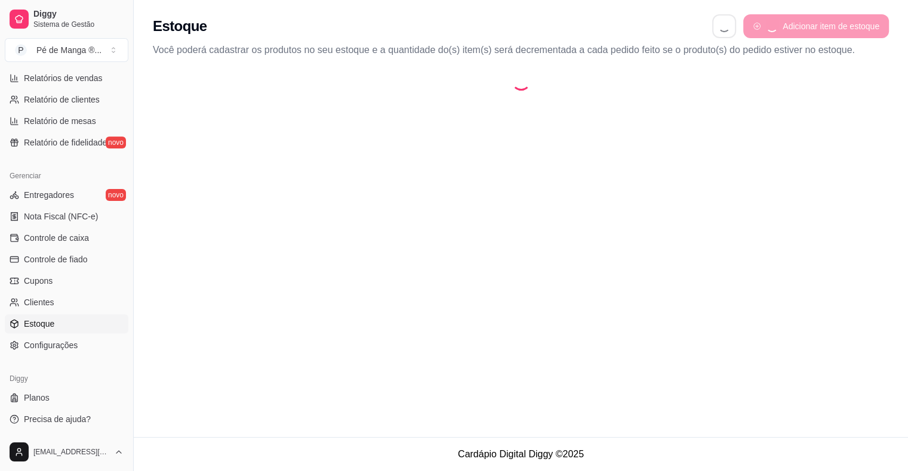
select select "QUANTITY_ORDER"
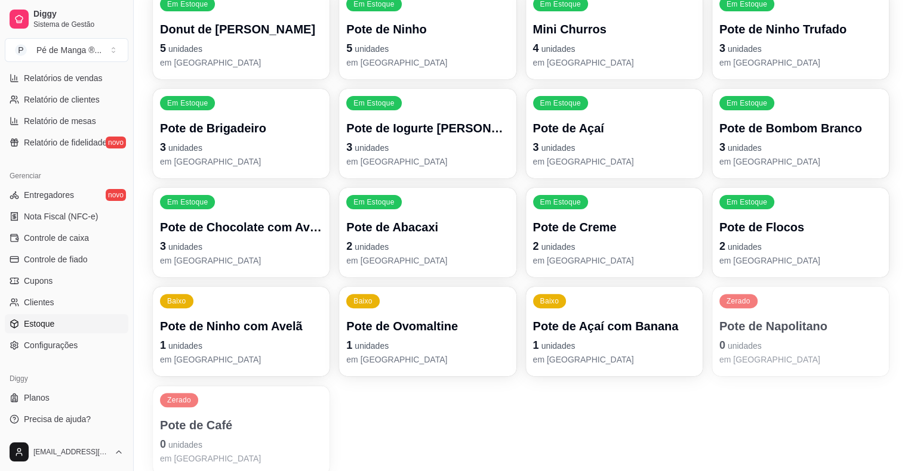
scroll to position [298, 0]
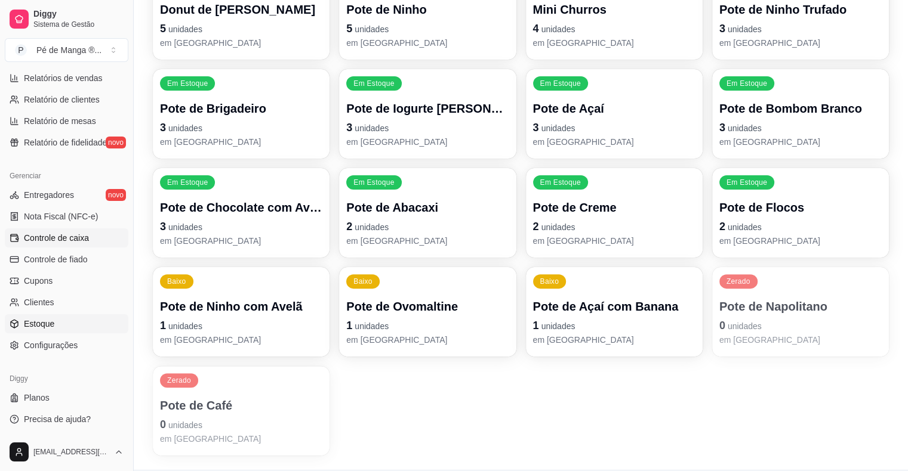
click at [60, 238] on span "Controle de caixa" at bounding box center [56, 238] width 65 height 12
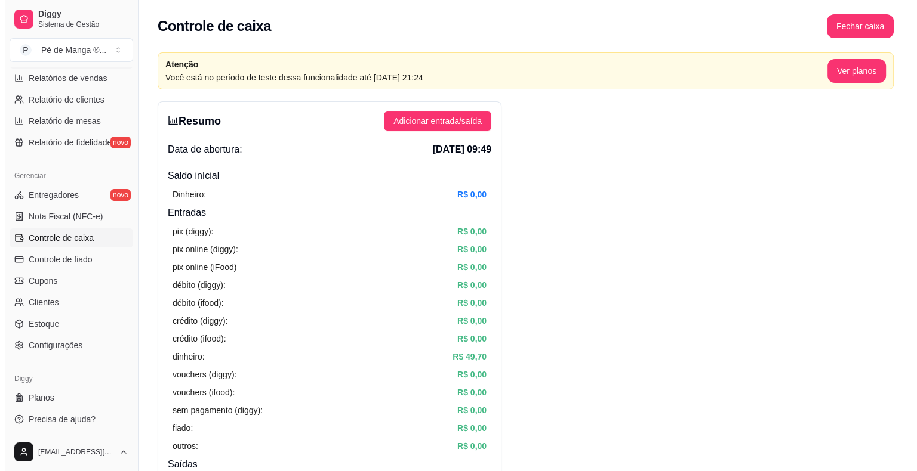
scroll to position [208, 0]
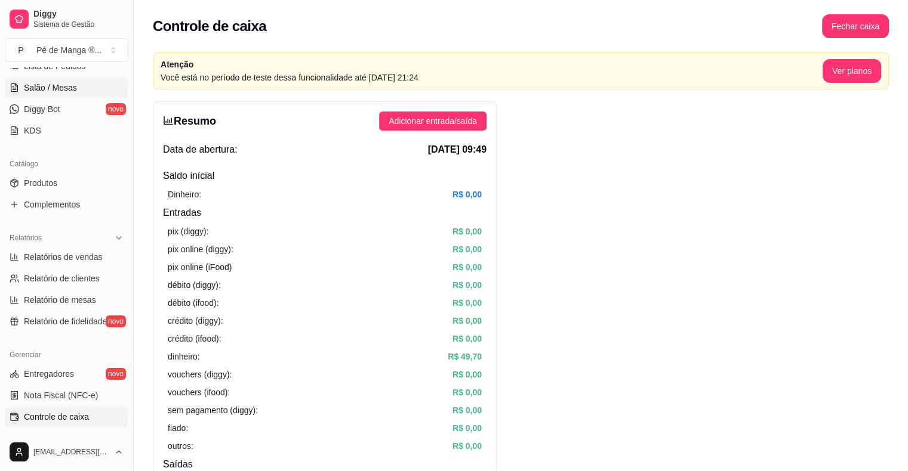
click at [62, 90] on span "Salão / Mesas" at bounding box center [50, 88] width 53 height 12
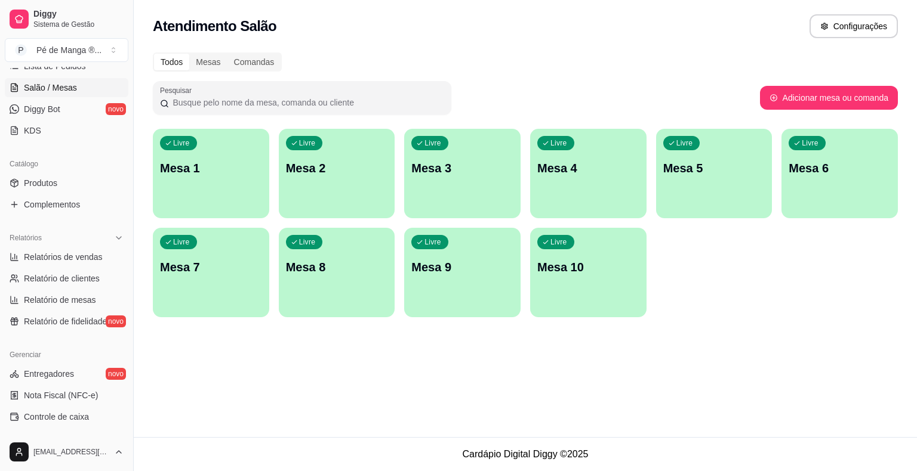
click at [232, 190] on div "Livre Mesa 1" at bounding box center [211, 166] width 116 height 75
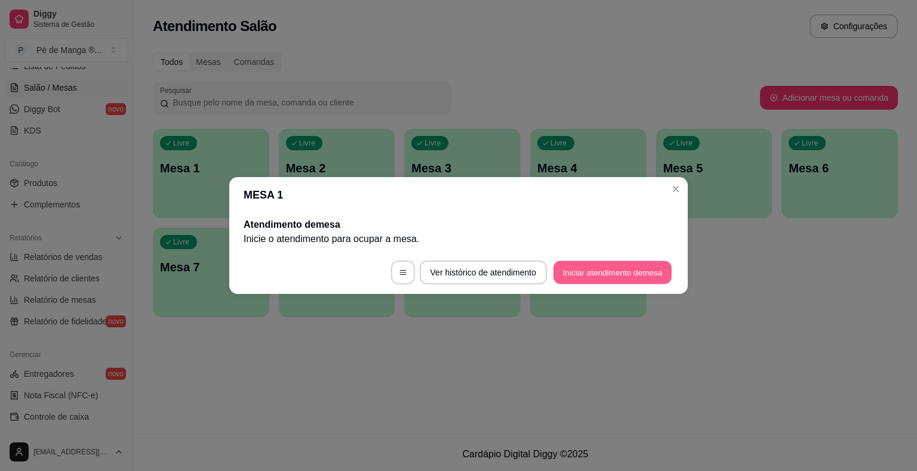
click at [604, 278] on button "Iniciar atendimento de mesa" at bounding box center [612, 272] width 118 height 23
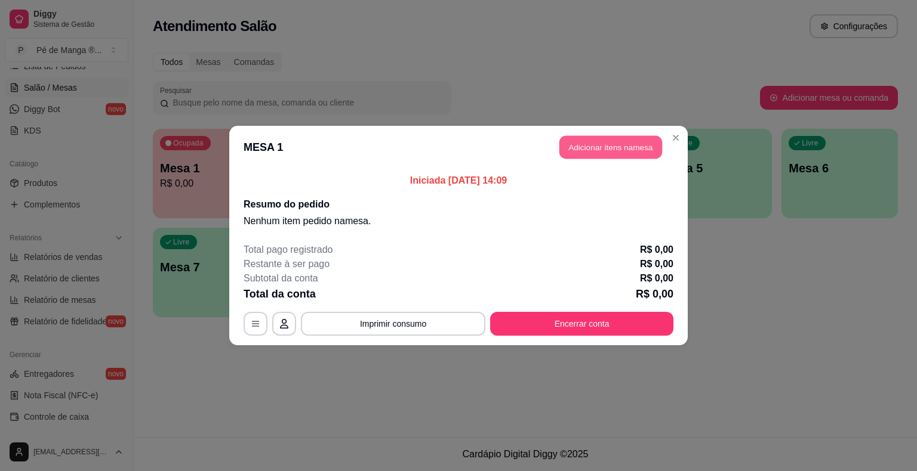
click at [633, 152] on button "Adicionar itens na mesa" at bounding box center [610, 147] width 103 height 23
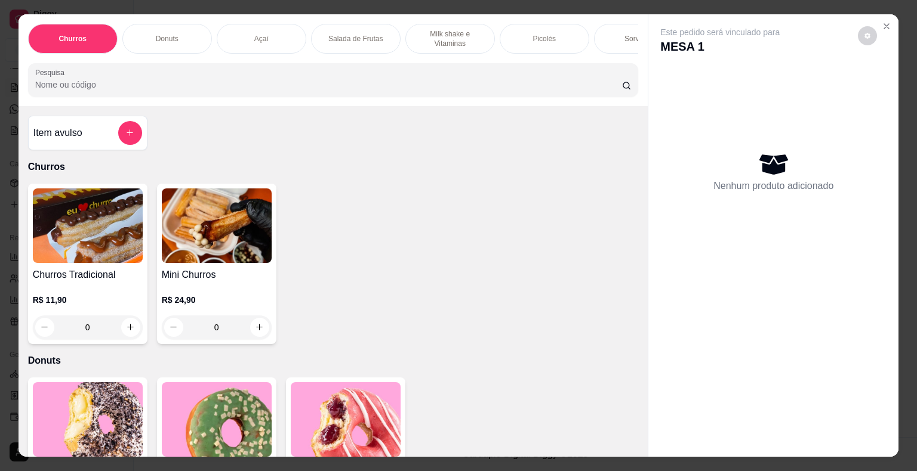
click at [606, 29] on div "Sorvetes" at bounding box center [639, 39] width 90 height 30
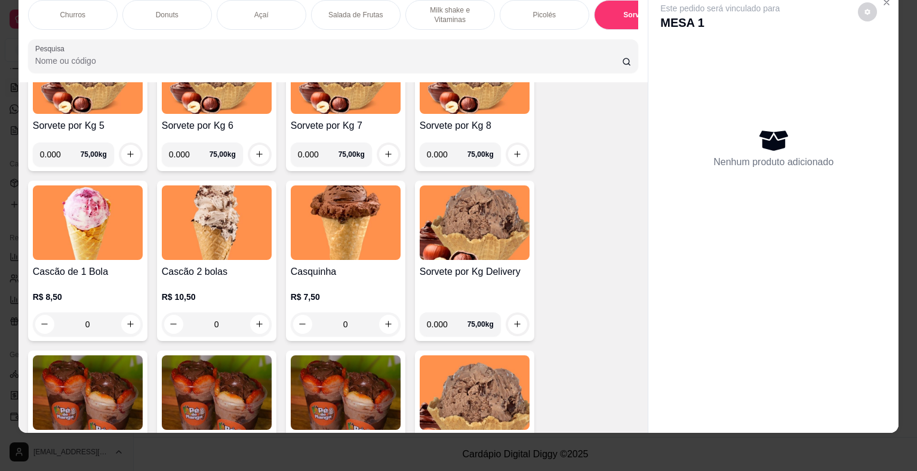
scroll to position [1810, 0]
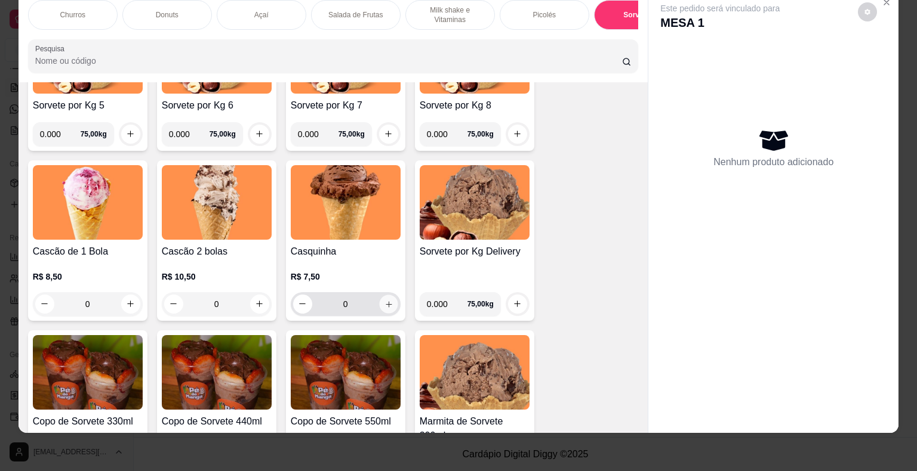
click at [384, 302] on icon "increase-product-quantity" at bounding box center [388, 304] width 9 height 9
type input "1"
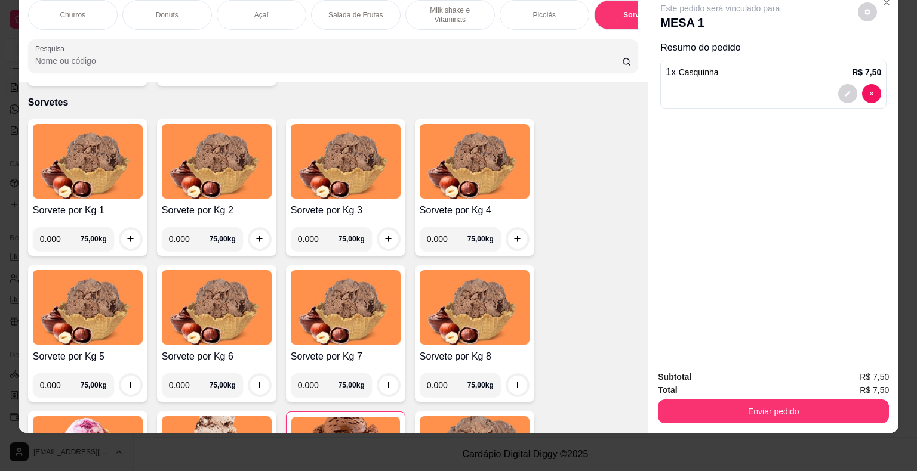
scroll to position [1512, 0]
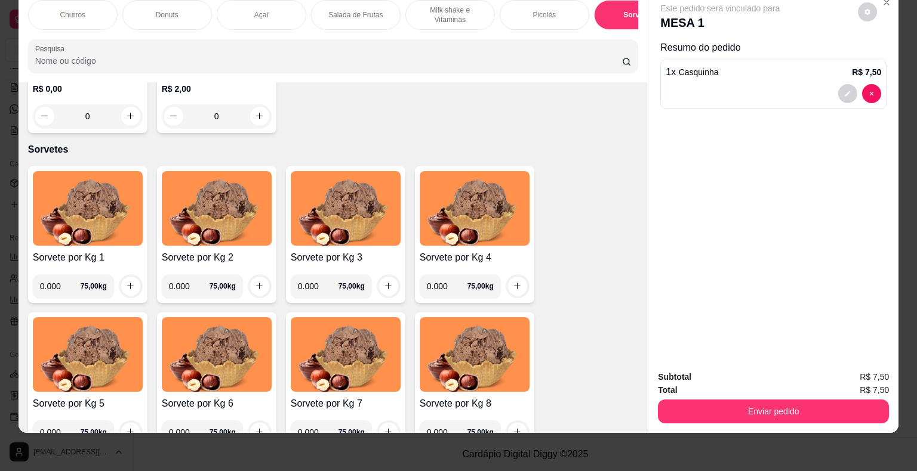
click at [517, 8] on div "Picolés" at bounding box center [545, 15] width 90 height 30
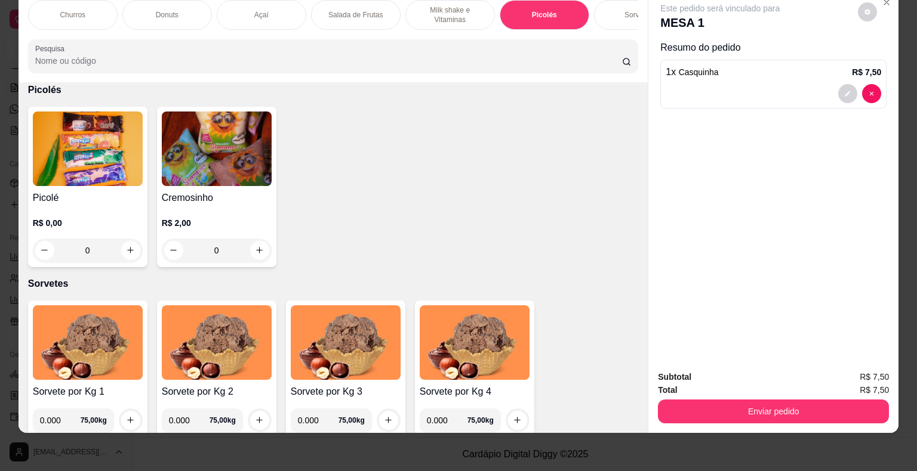
click at [128, 246] on div "0" at bounding box center [88, 251] width 110 height 24
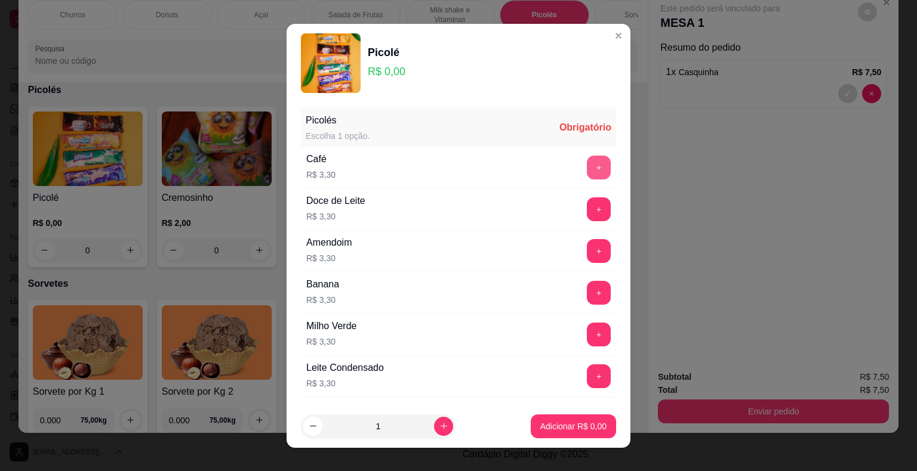
click at [587, 168] on button "+" at bounding box center [599, 168] width 24 height 24
click at [587, 167] on button "+" at bounding box center [598, 167] width 23 height 23
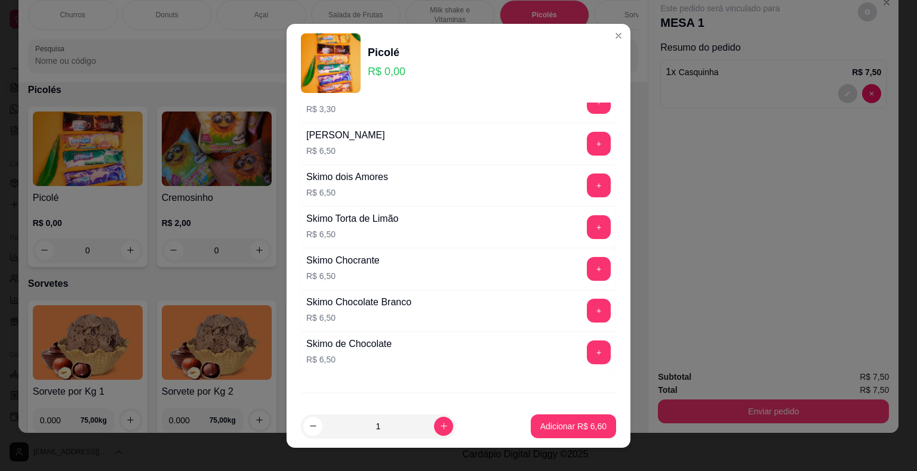
scroll to position [836, 0]
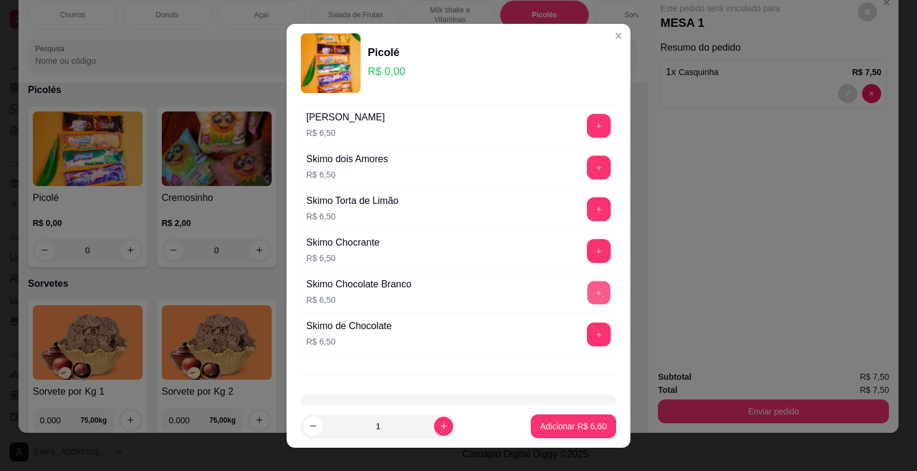
click at [587, 281] on button "+" at bounding box center [598, 292] width 23 height 23
click at [587, 281] on button "+" at bounding box center [599, 293] width 24 height 24
click at [557, 430] on p "Adicionar R$ 19,60" at bounding box center [571, 426] width 69 height 11
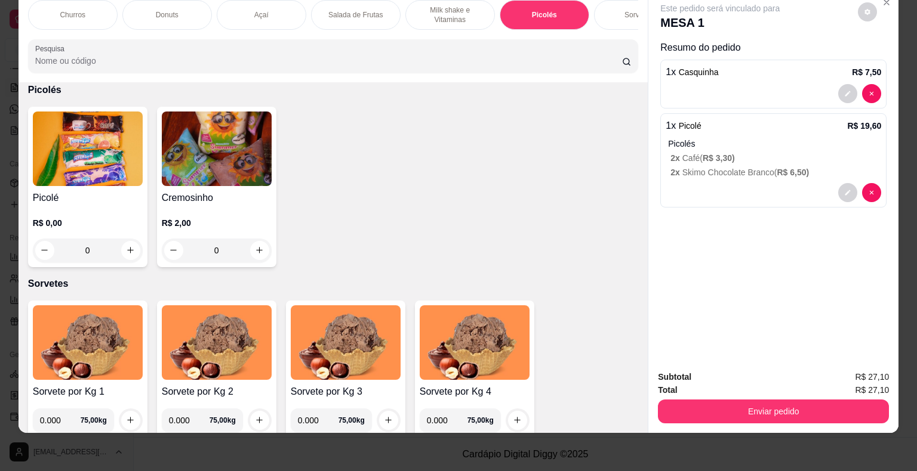
click at [778, 255] on div "Este pedido será vinculado para MESA 1 Resumo do pedido 1 x Casquinha R$ 7,50 1…" at bounding box center [773, 175] width 250 height 371
click at [816, 405] on button "Enviar pedido" at bounding box center [773, 412] width 231 height 24
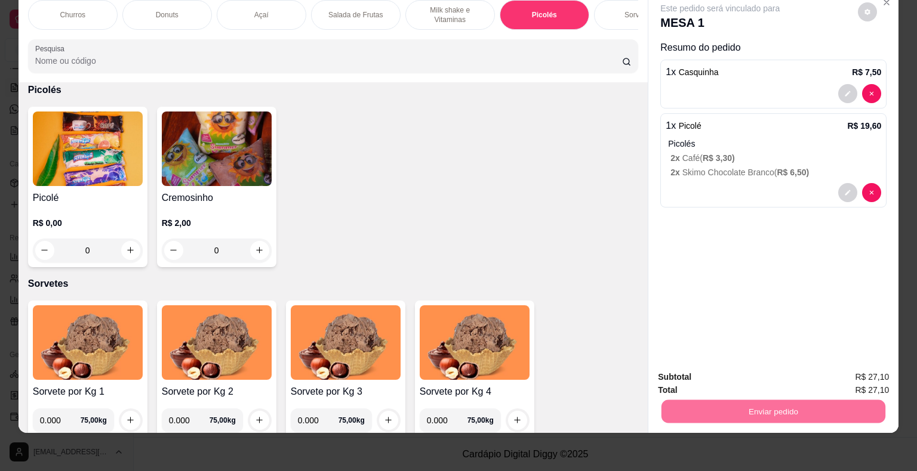
click at [741, 375] on button "Não registrar e enviar pedido" at bounding box center [733, 373] width 121 height 22
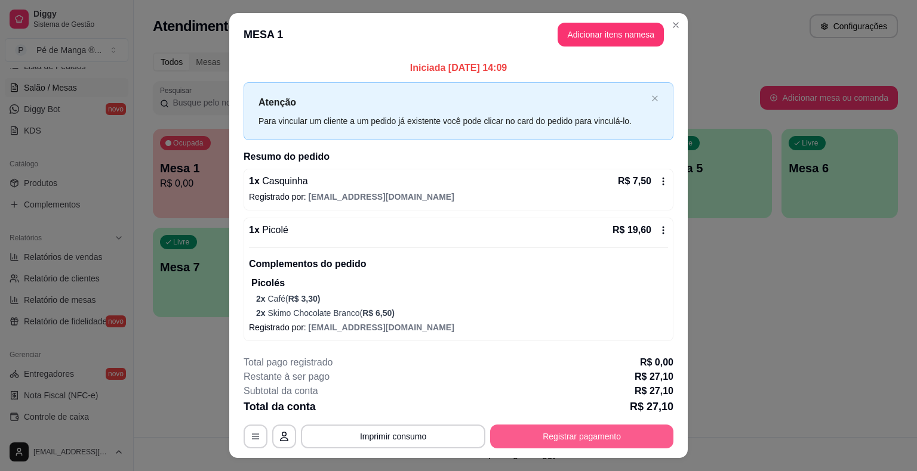
click at [544, 442] on button "Registrar pagamento" at bounding box center [581, 437] width 183 height 24
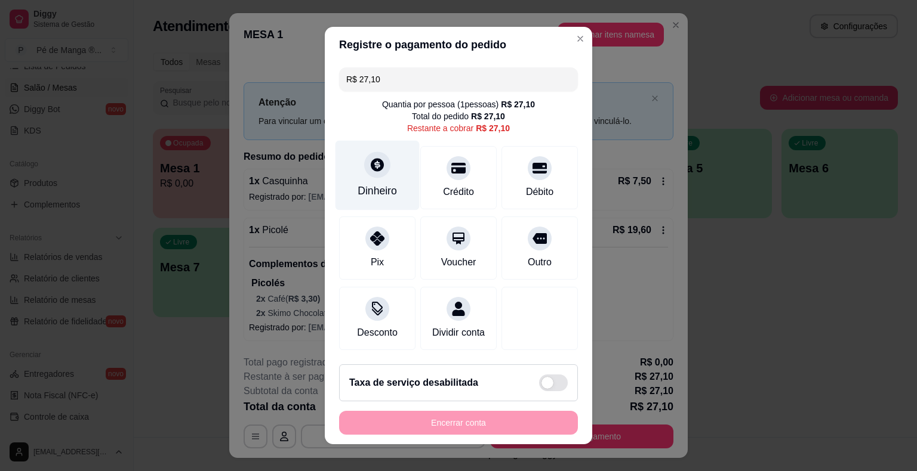
click at [375, 187] on div "Dinheiro" at bounding box center [377, 176] width 84 height 70
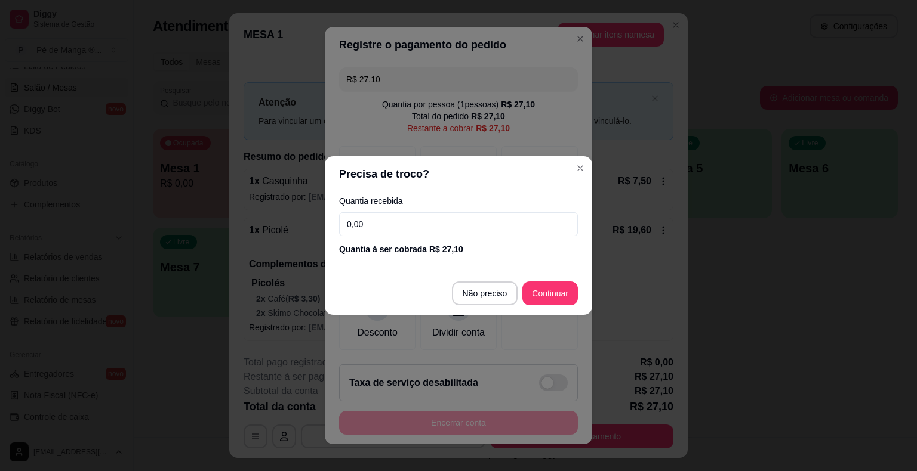
click at [398, 233] on input "0,00" at bounding box center [458, 224] width 239 height 24
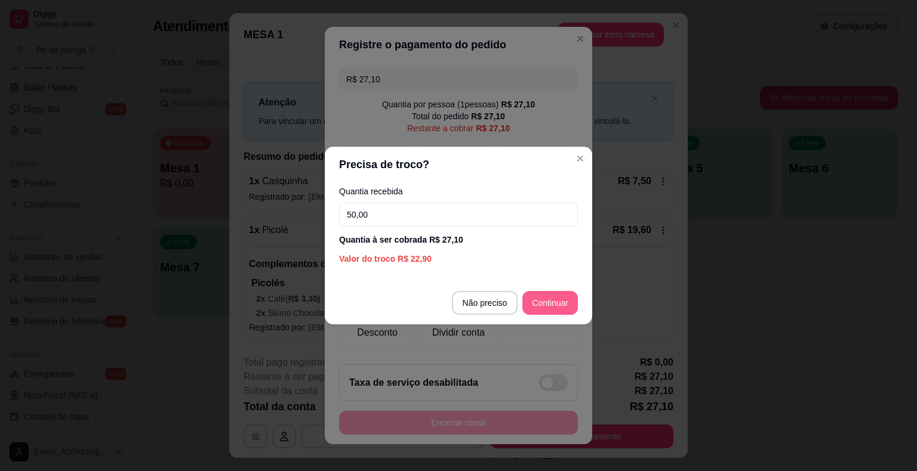
type input "50,00"
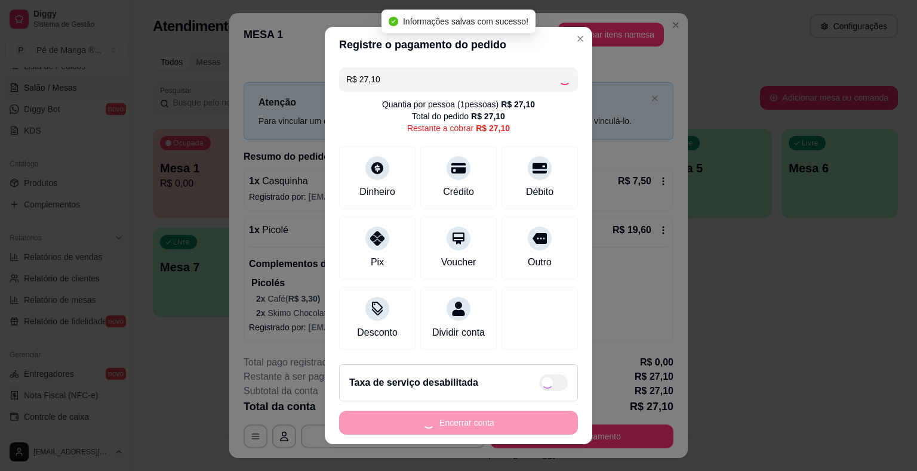
type input "R$ 0,00"
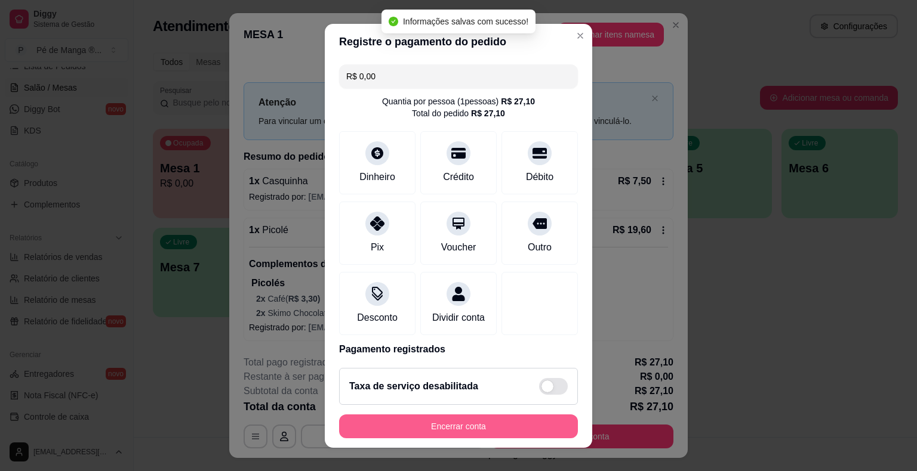
click at [458, 427] on button "Encerrar conta" at bounding box center [458, 427] width 239 height 24
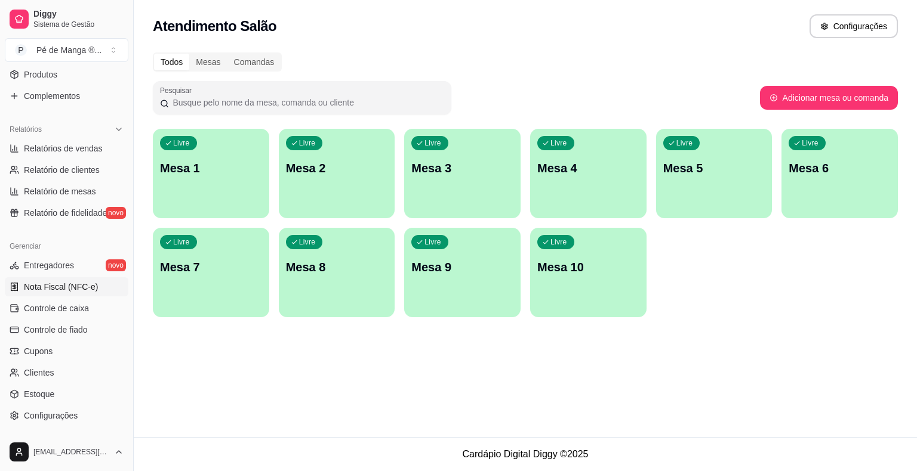
scroll to position [327, 0]
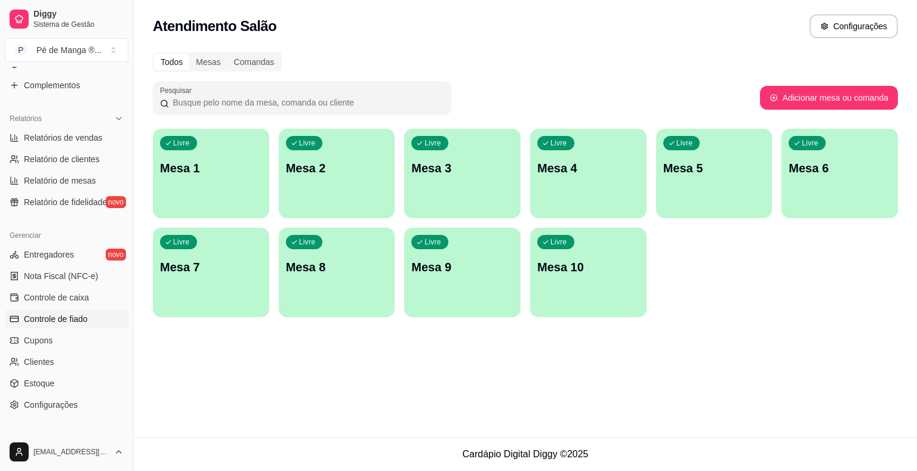
click at [60, 326] on link "Controle de fiado" at bounding box center [67, 319] width 124 height 19
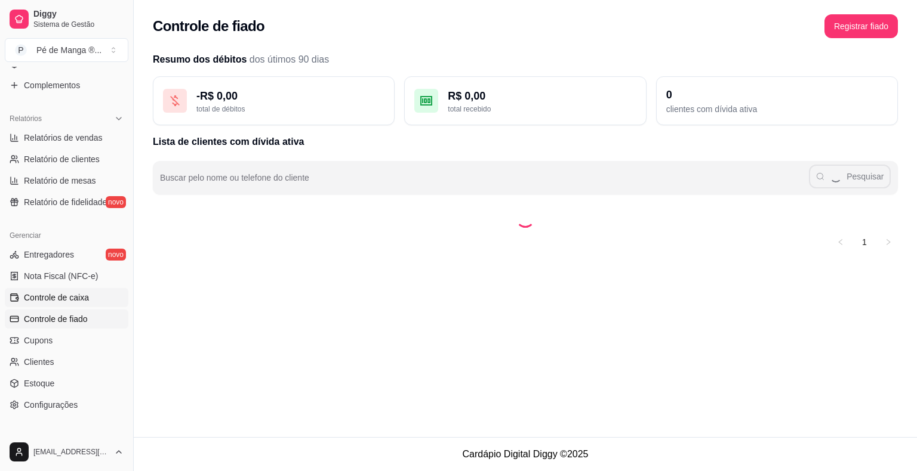
click at [62, 304] on link "Controle de caixa" at bounding box center [67, 297] width 124 height 19
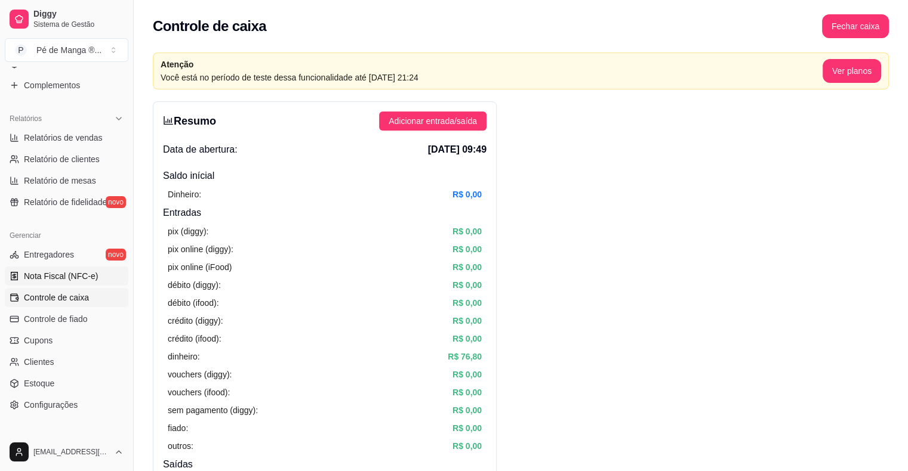
click at [72, 282] on link "Nota Fiscal (NFC-e)" at bounding box center [67, 276] width 124 height 19
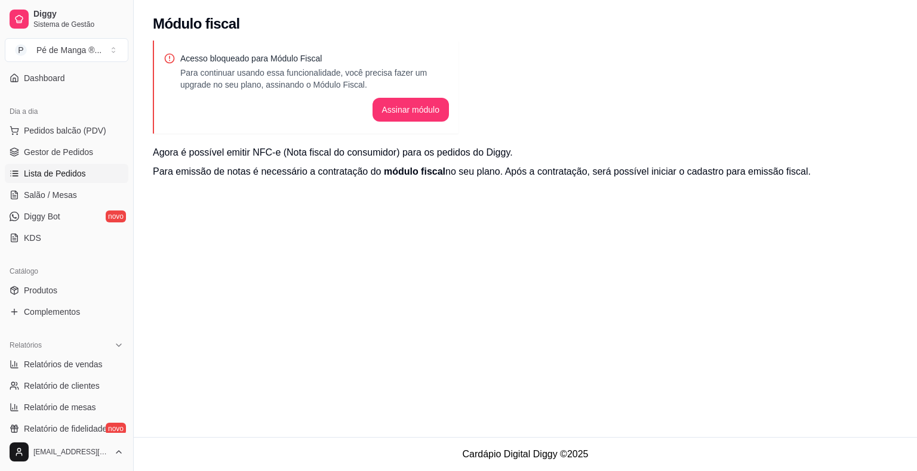
scroll to position [88, 0]
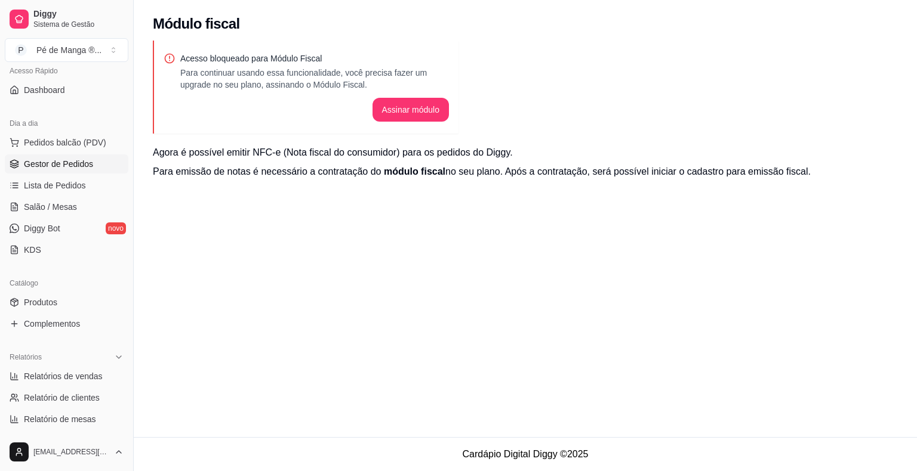
click at [87, 164] on span "Gestor de Pedidos" at bounding box center [58, 164] width 69 height 12
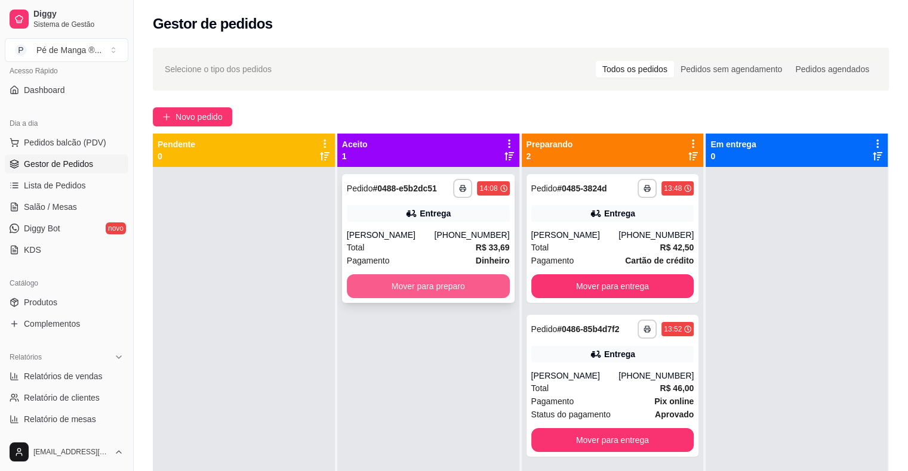
click at [461, 288] on button "Mover para preparo" at bounding box center [428, 287] width 163 height 24
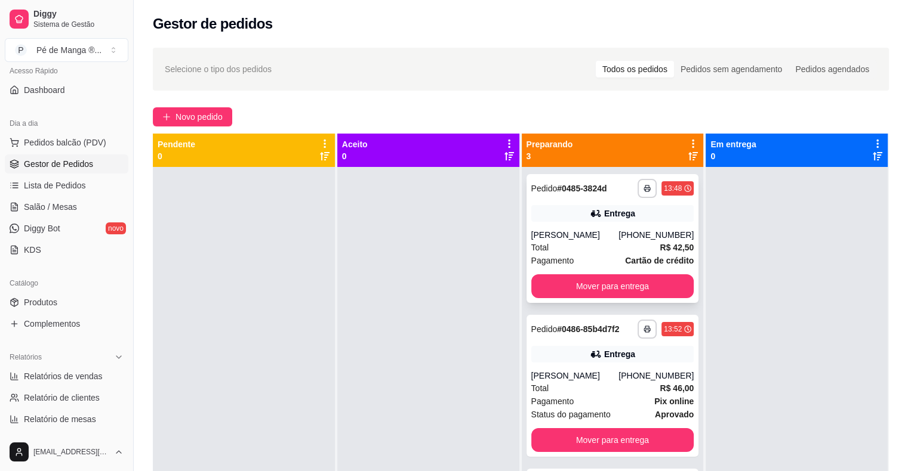
click at [614, 318] on div "**********" at bounding box center [613, 402] width 182 height 471
click at [616, 288] on button "Mover para entrega" at bounding box center [612, 287] width 163 height 24
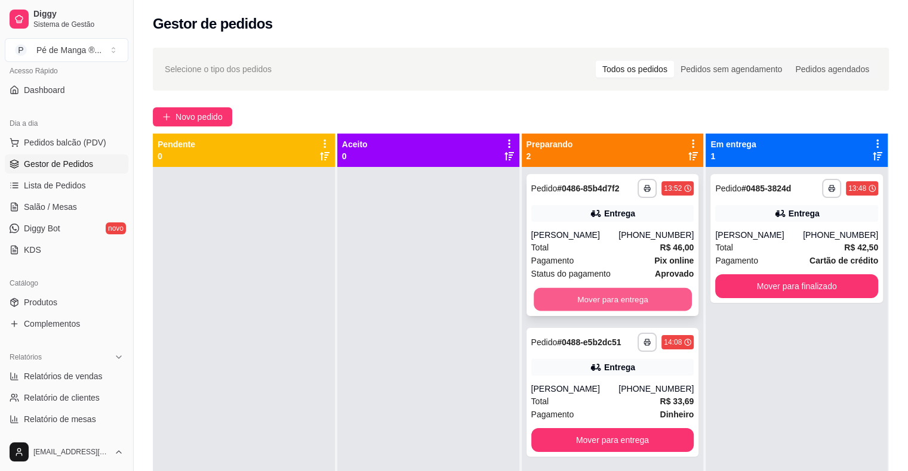
click at [606, 297] on button "Mover para entrega" at bounding box center [613, 299] width 158 height 23
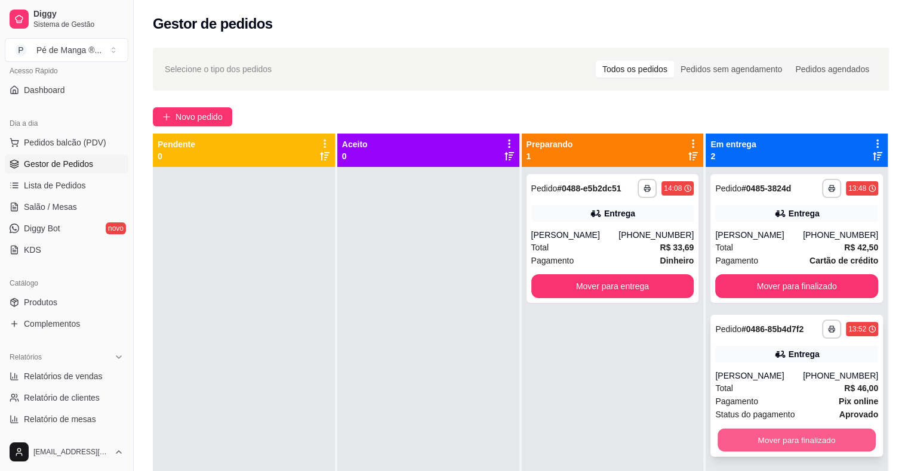
click at [799, 442] on button "Mover para finalizado" at bounding box center [796, 440] width 158 height 23
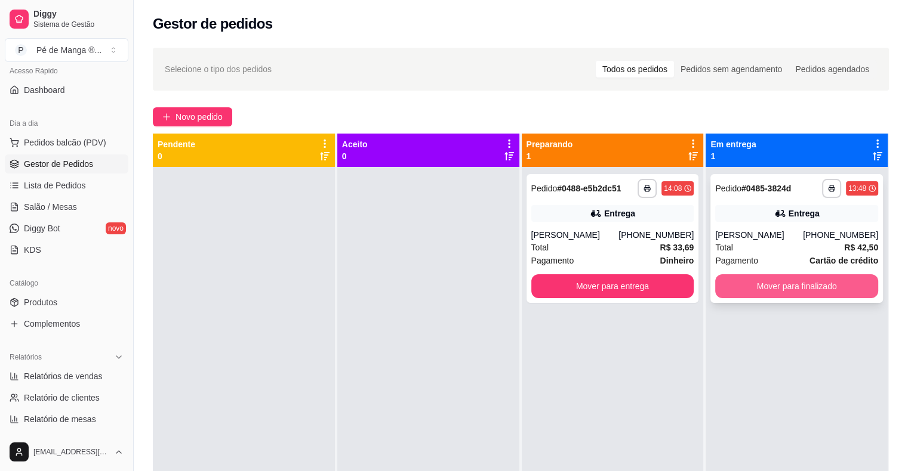
click at [779, 282] on button "Mover para finalizado" at bounding box center [796, 287] width 163 height 24
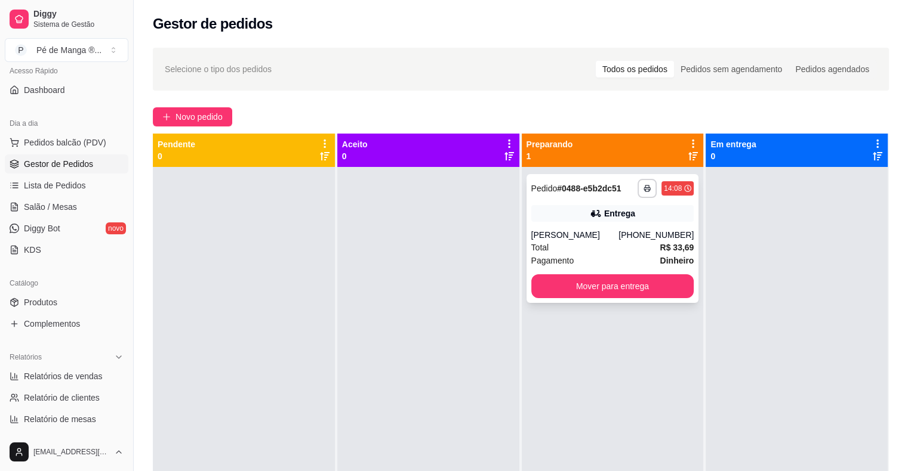
click at [665, 249] on strong "R$ 33,69" at bounding box center [676, 248] width 34 height 10
drag, startPoint x: 503, startPoint y: 233, endPoint x: 532, endPoint y: 241, distance: 30.8
click at [508, 235] on div at bounding box center [428, 402] width 182 height 471
click at [542, 236] on div "[PERSON_NAME]" at bounding box center [575, 235] width 88 height 12
click at [557, 293] on button "Mover para entrega" at bounding box center [613, 286] width 158 height 23
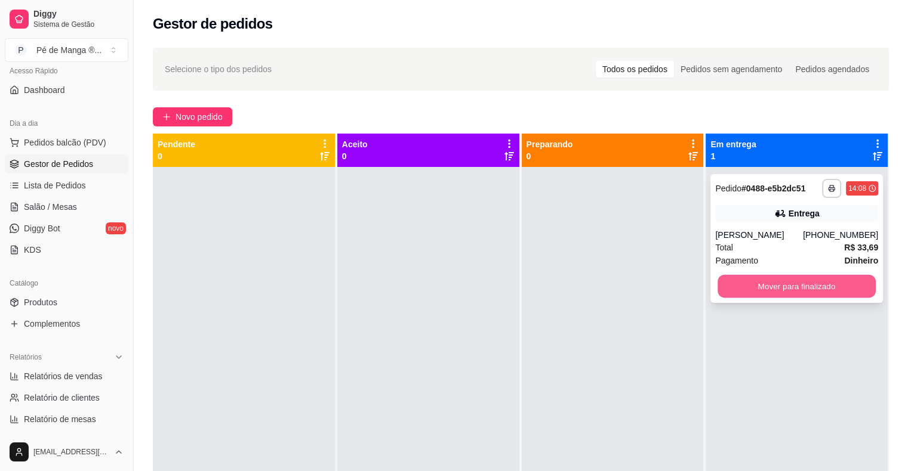
click at [776, 284] on button "Mover para finalizado" at bounding box center [796, 286] width 158 height 23
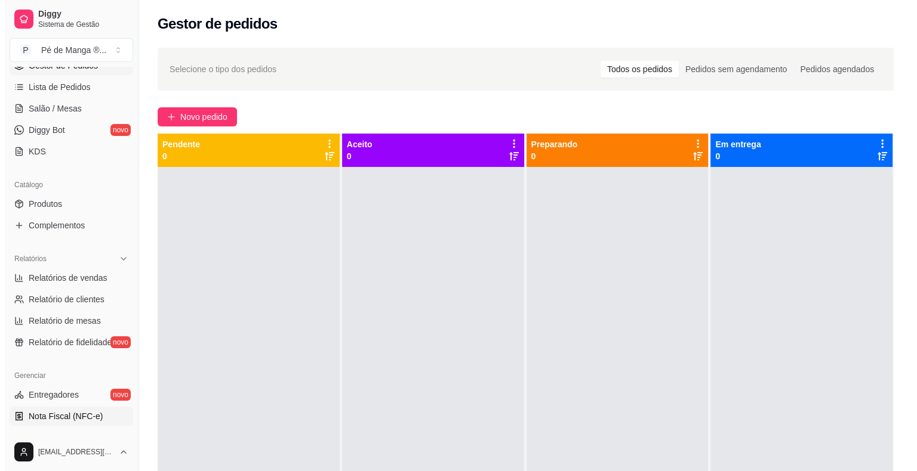
scroll to position [208, 0]
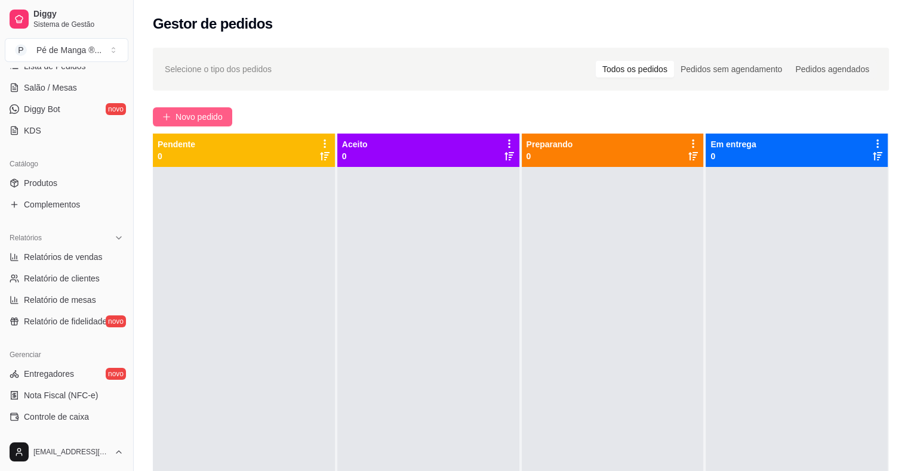
click at [192, 116] on span "Novo pedido" at bounding box center [198, 116] width 47 height 13
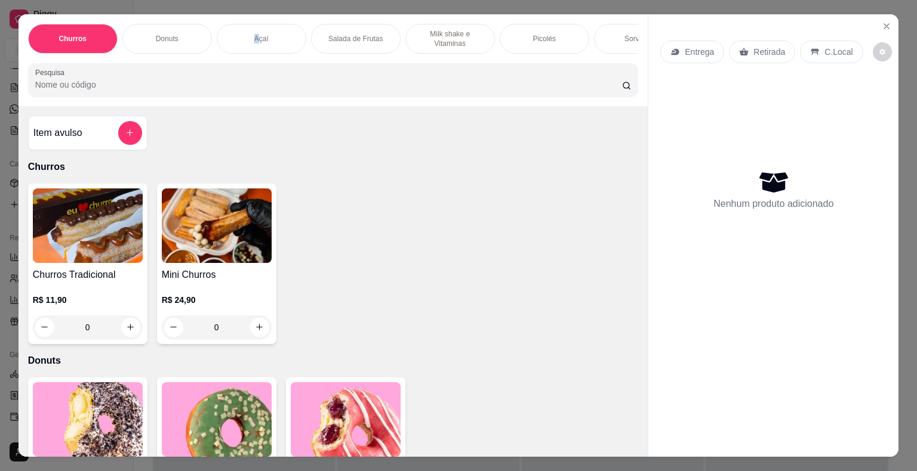
click at [254, 38] on p "Açaí" at bounding box center [261, 39] width 14 height 10
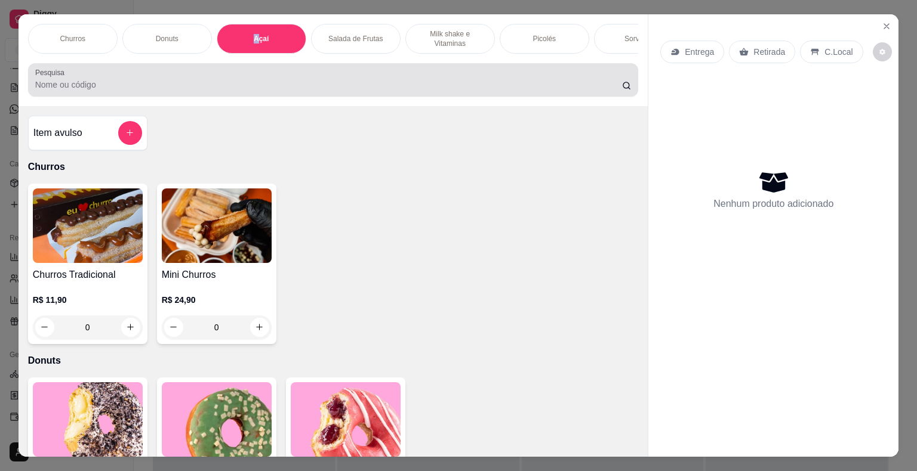
scroll to position [29, 0]
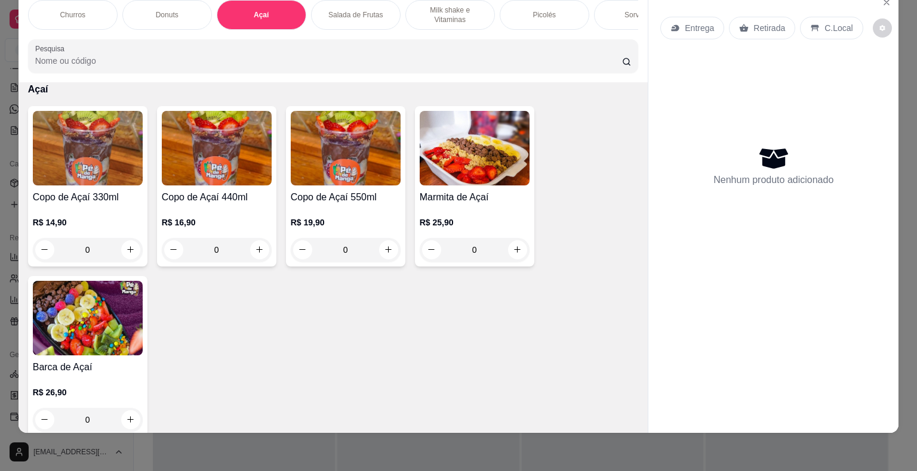
click at [129, 249] on div "0" at bounding box center [88, 250] width 110 height 24
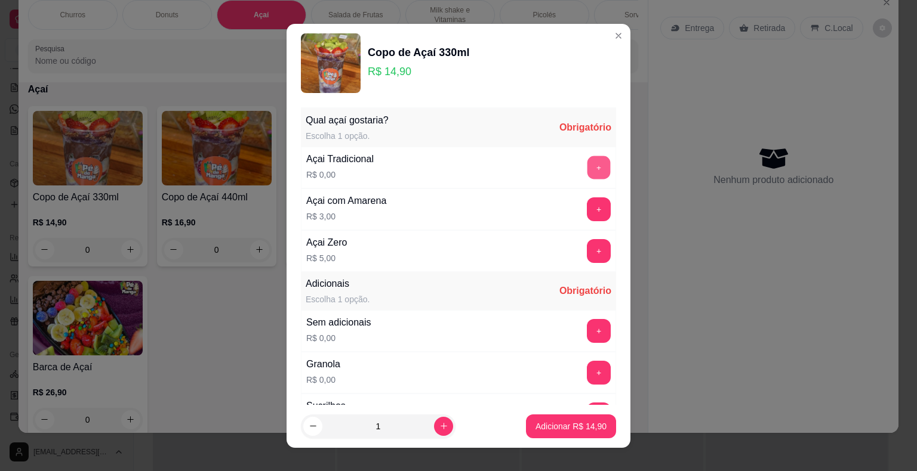
click at [587, 168] on button "+" at bounding box center [598, 167] width 23 height 23
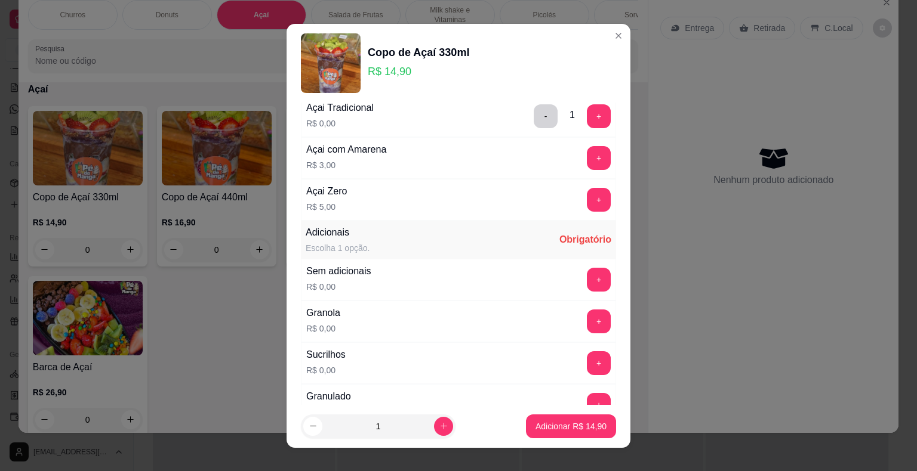
scroll to position [179, 0]
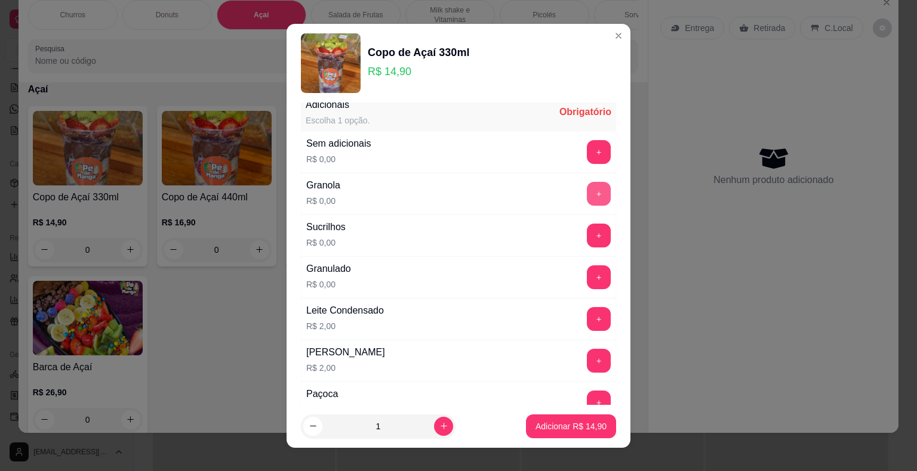
click at [587, 196] on button "+" at bounding box center [599, 194] width 24 height 24
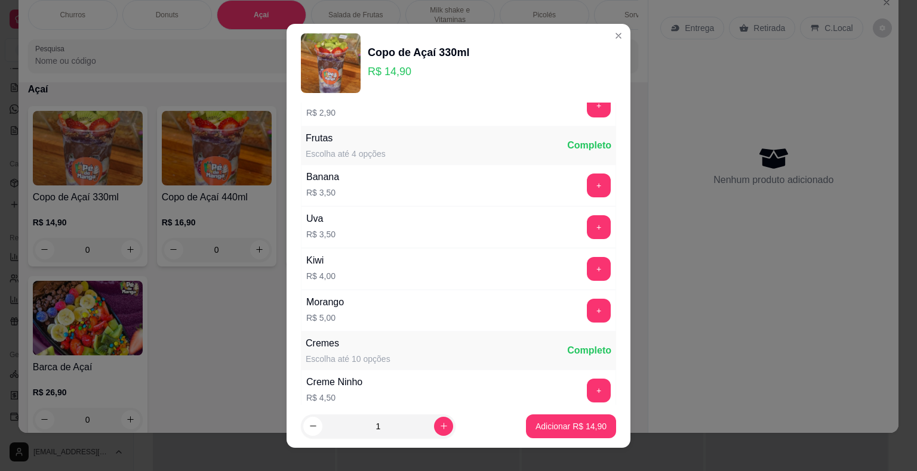
scroll to position [895, 0]
click at [587, 180] on button "+" at bounding box center [599, 184] width 24 height 24
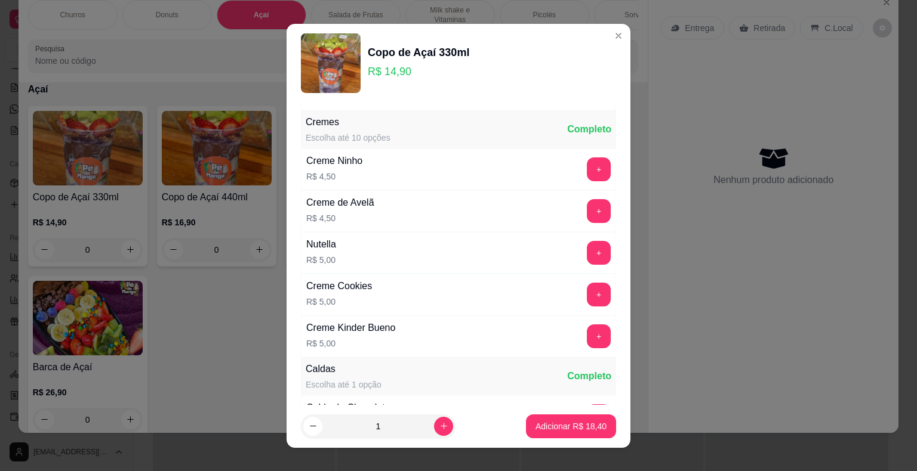
scroll to position [1134, 0]
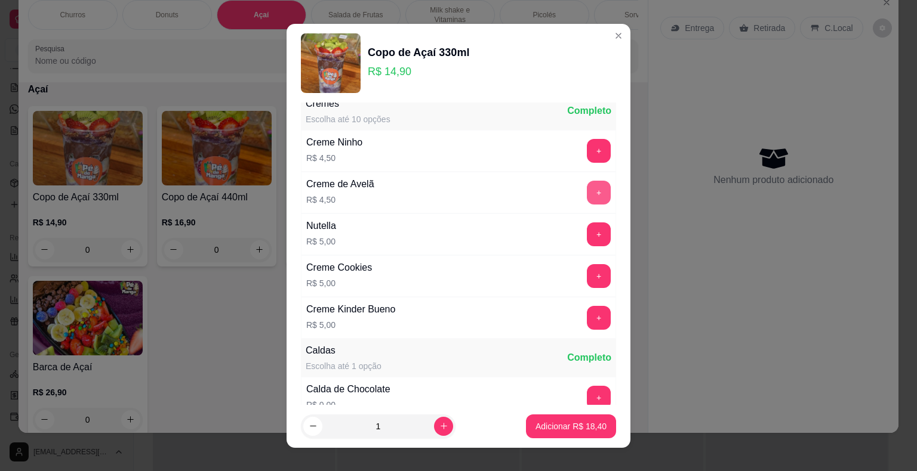
click at [587, 186] on button "+" at bounding box center [599, 193] width 24 height 24
click at [573, 426] on p "Adicionar R$ 22,90" at bounding box center [571, 426] width 69 height 11
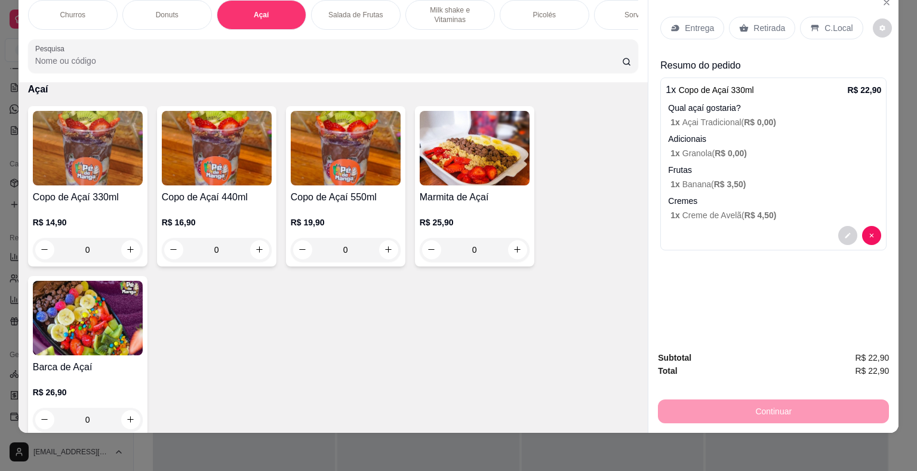
click at [698, 22] on p "Entrega" at bounding box center [699, 28] width 29 height 12
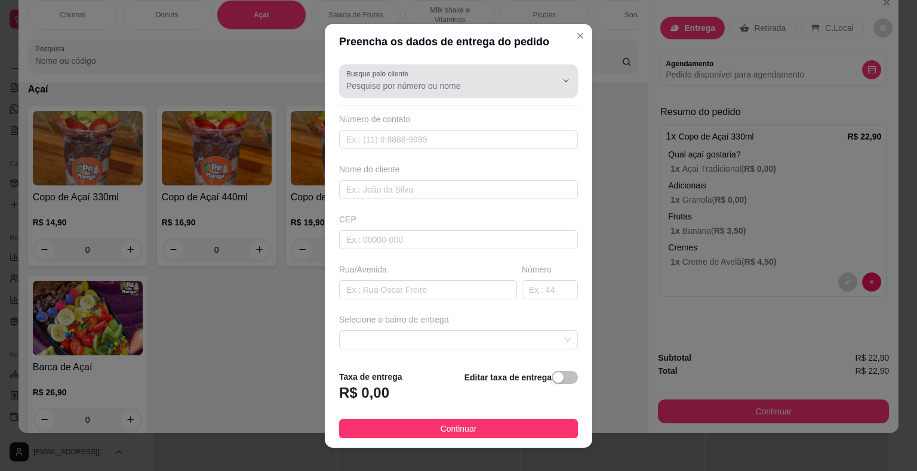
click at [436, 92] on div at bounding box center [458, 81] width 224 height 24
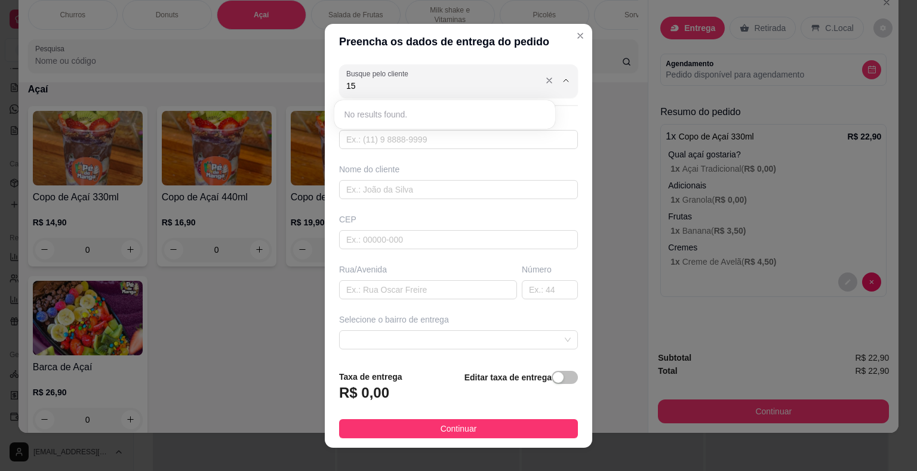
type input "1"
click at [366, 119] on span "[PERSON_NAME]" at bounding box center [439, 115] width 190 height 12
type input "[PERSON_NAME]"
type input "15997383917"
type input "[PERSON_NAME]"
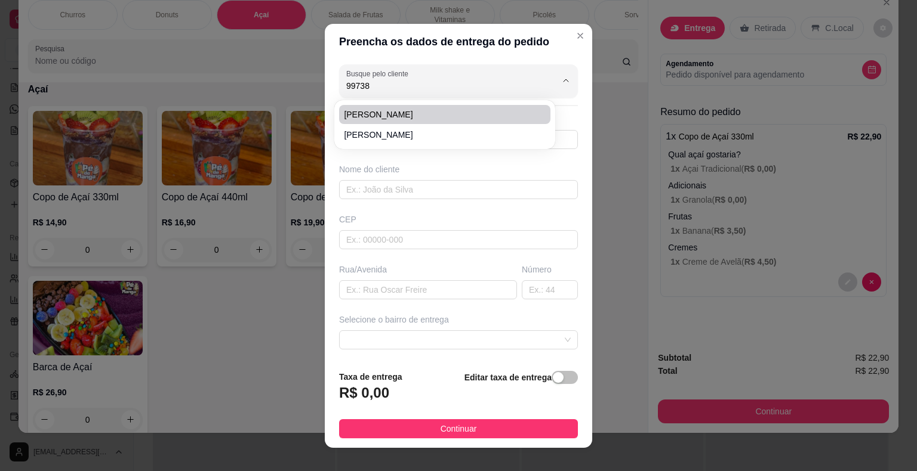
type input "18440000"
type input "[PERSON_NAME]"
type input "384"
type input "Itaberá"
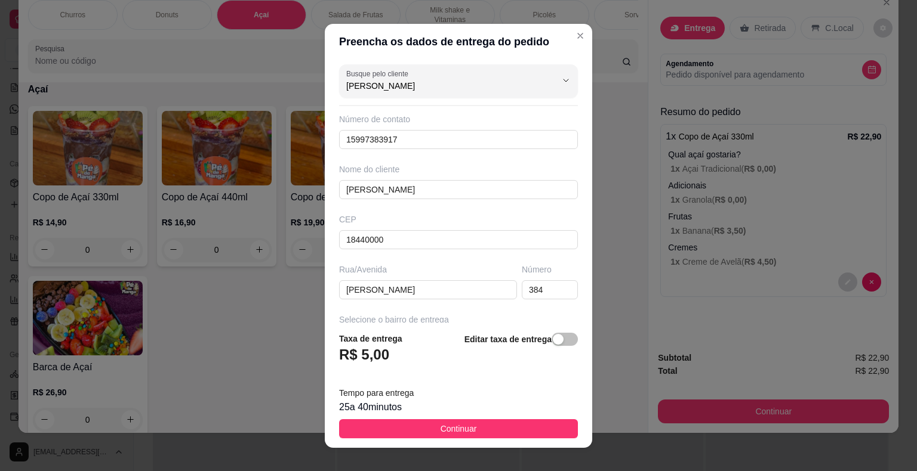
type input "[PERSON_NAME]"
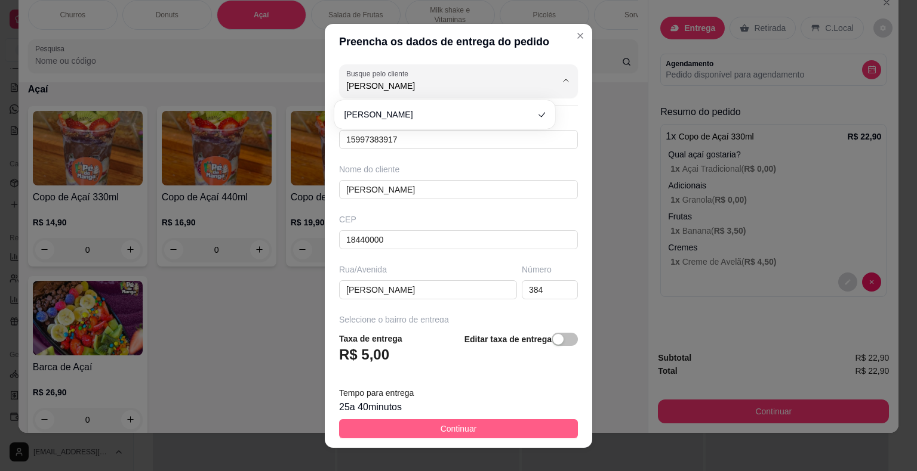
scroll to position [14, 0]
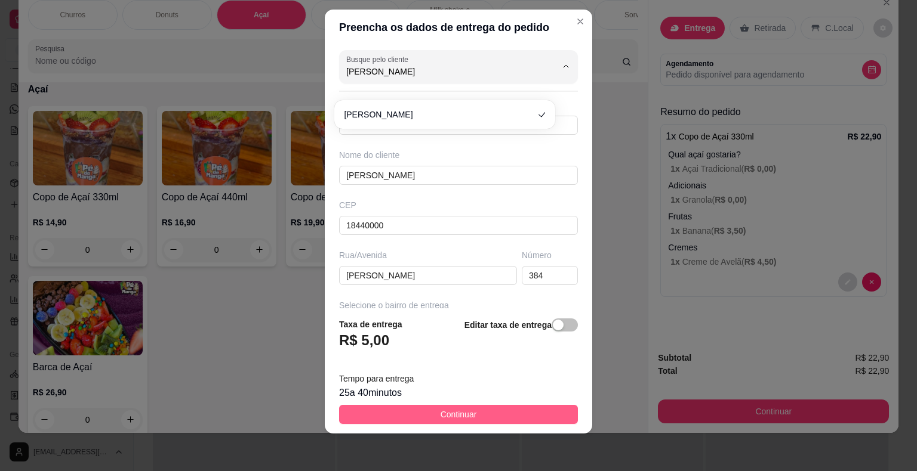
click at [452, 411] on span "Continuar" at bounding box center [458, 414] width 36 height 13
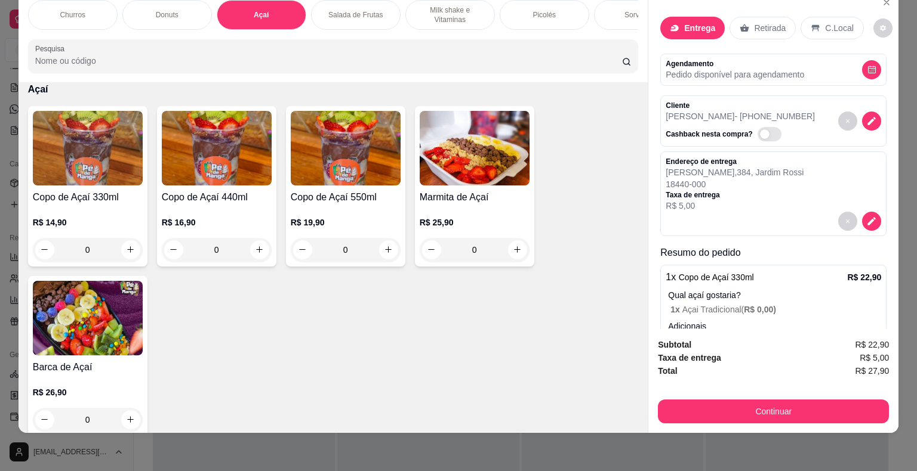
click at [739, 424] on div "Subtotal R$ 22,90 Taxa de entrega R$ 5,00 Total R$ 27,90 Continuar" at bounding box center [773, 381] width 250 height 104
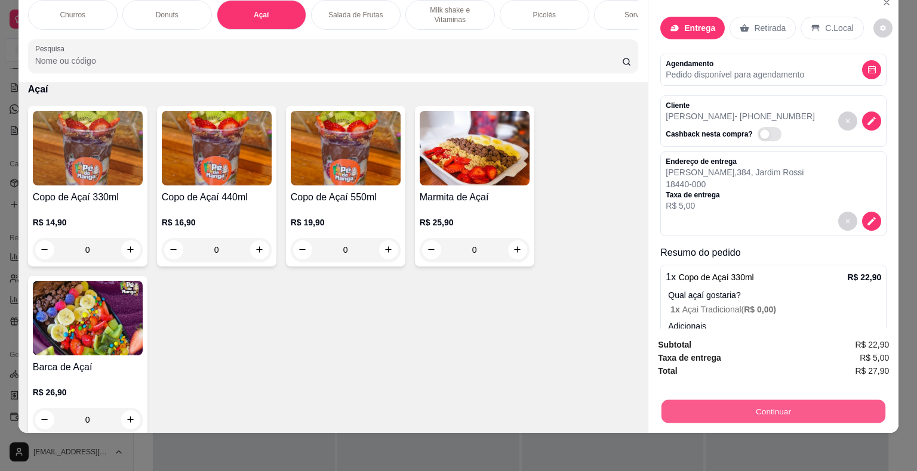
click at [742, 410] on button "Continuar" at bounding box center [773, 411] width 224 height 23
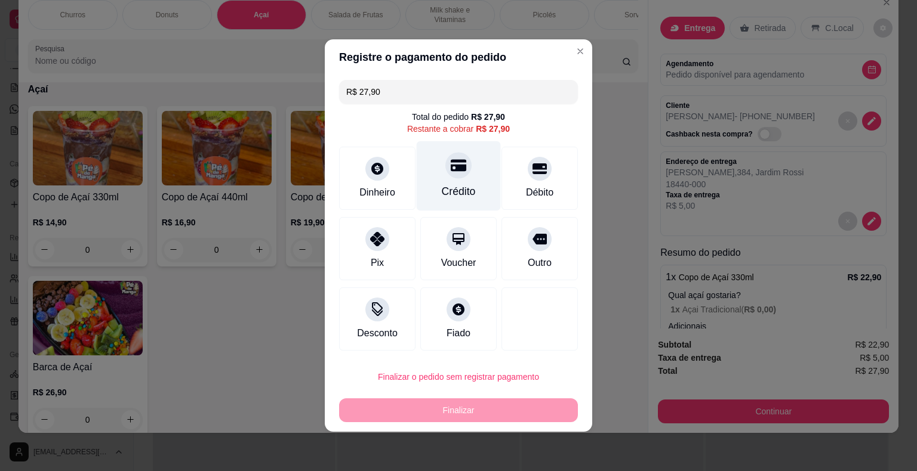
click at [448, 183] on div "Crédito" at bounding box center [459, 176] width 84 height 70
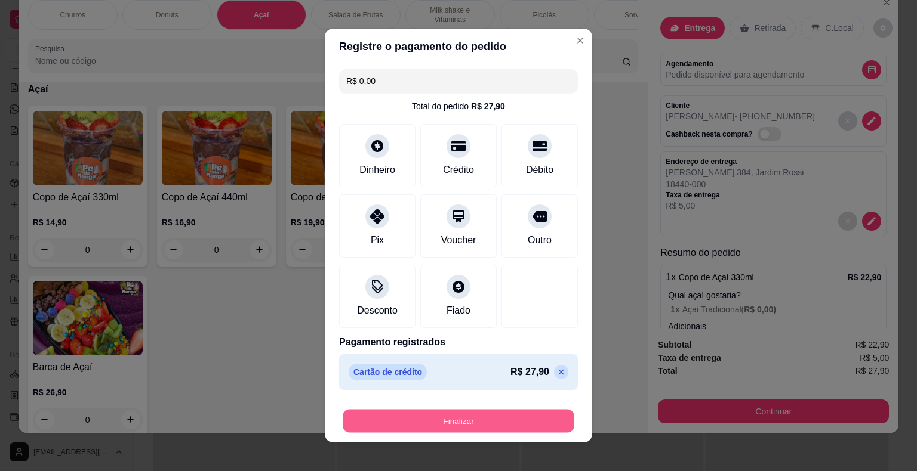
click at [422, 421] on button "Finalizar" at bounding box center [459, 421] width 232 height 23
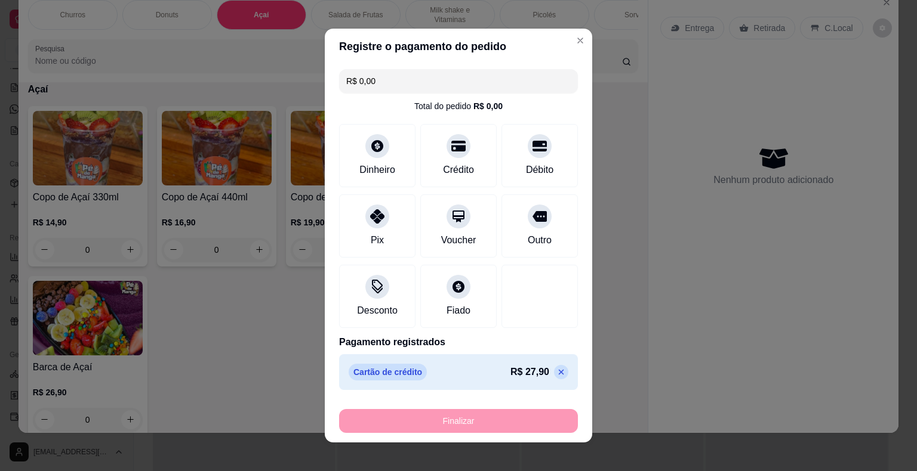
type input "-R$ 27,90"
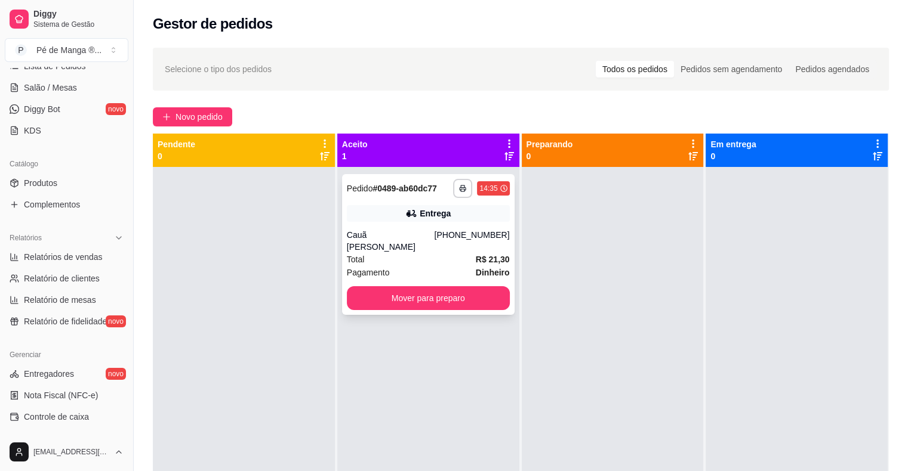
click at [434, 233] on div "Cauã [PERSON_NAME]" at bounding box center [391, 241] width 88 height 24
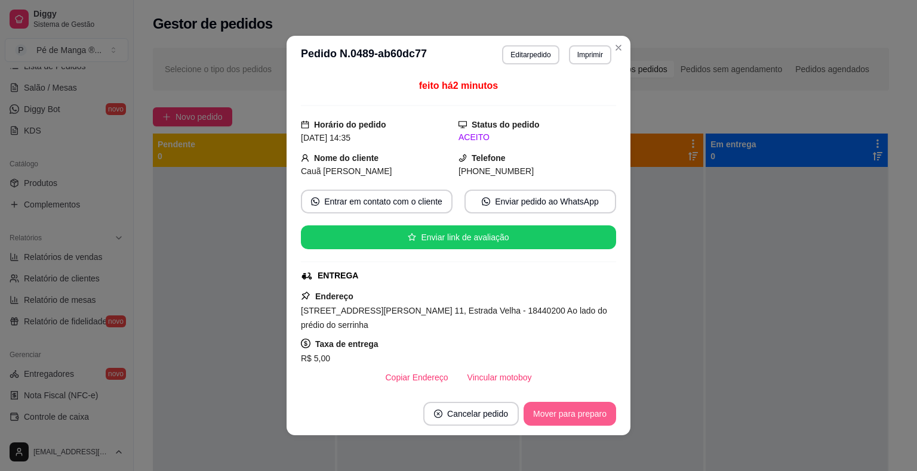
click at [572, 417] on button "Mover para preparo" at bounding box center [569, 414] width 93 height 24
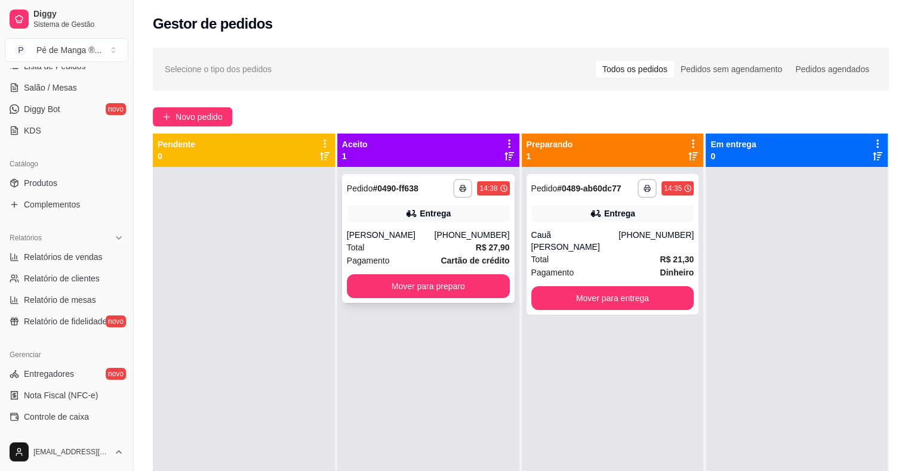
click at [362, 249] on div "Total R$ 27,90" at bounding box center [428, 247] width 163 height 13
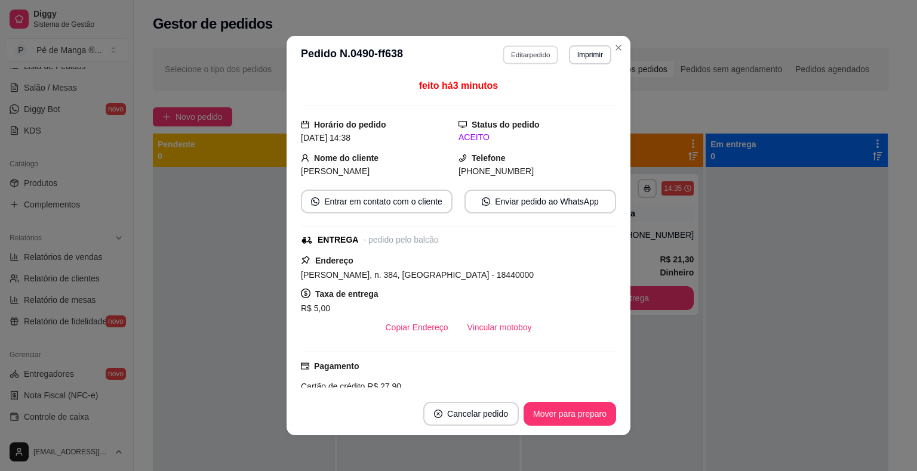
click at [537, 56] on button "Editar pedido" at bounding box center [531, 54] width 56 height 19
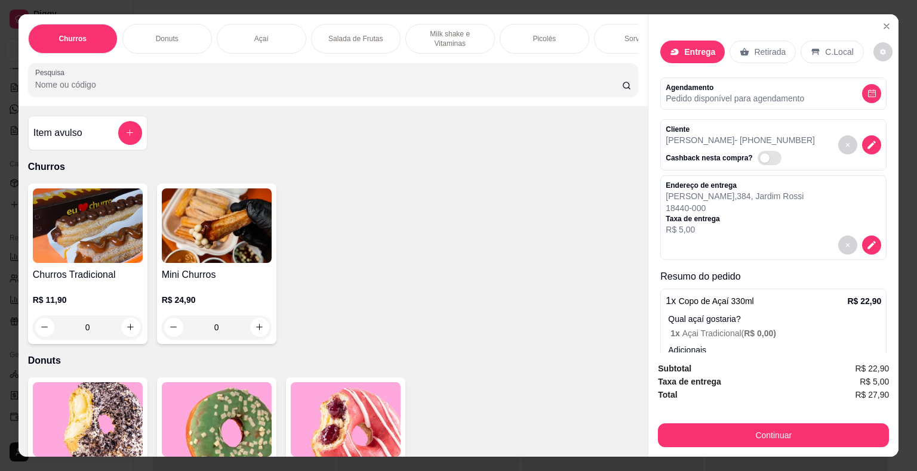
click at [618, 35] on div "Sorvetes" at bounding box center [639, 39] width 90 height 30
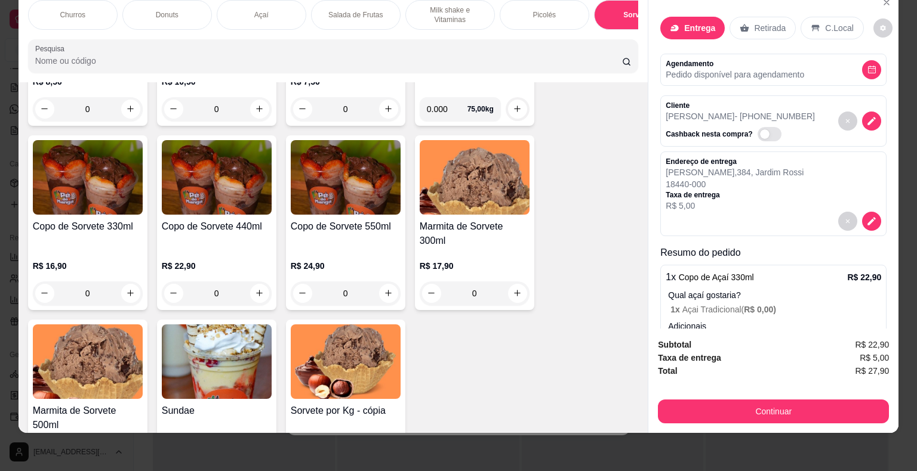
scroll to position [1989, 0]
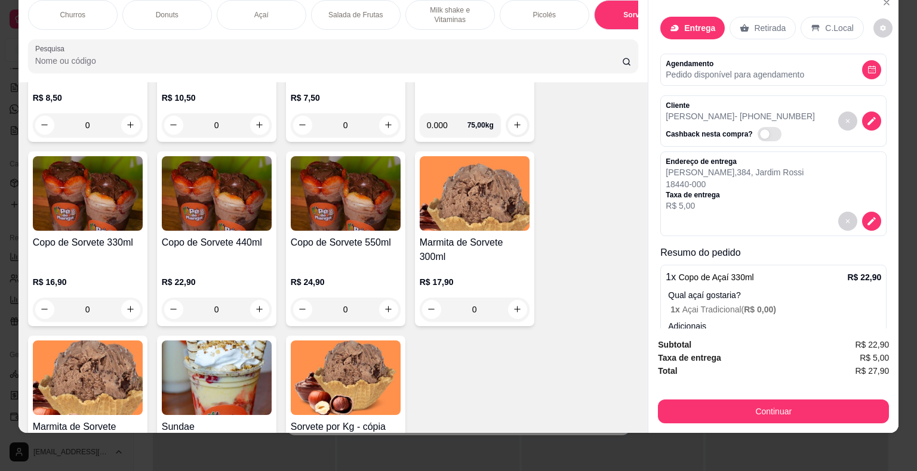
click at [129, 306] on div "0" at bounding box center [88, 310] width 110 height 24
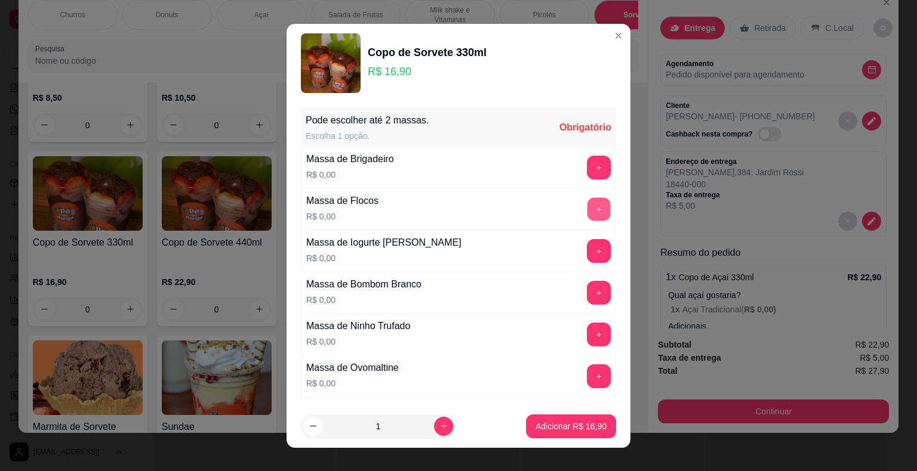
click at [587, 202] on button "+" at bounding box center [598, 209] width 23 height 23
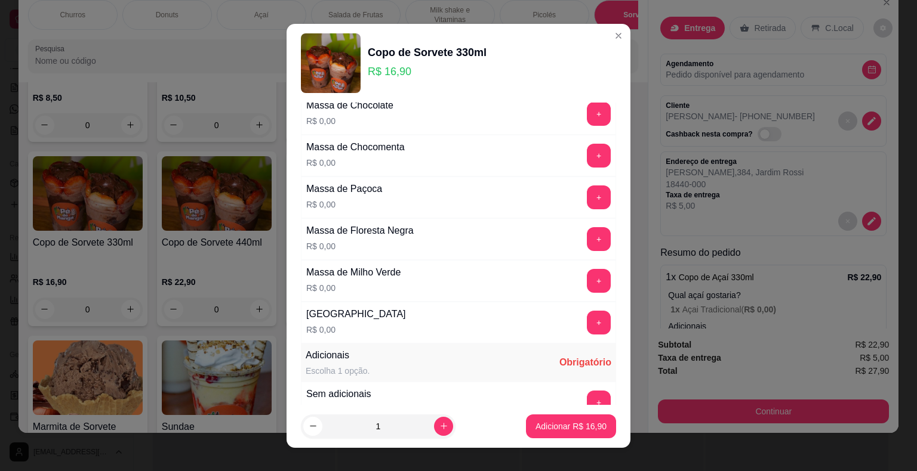
scroll to position [656, 0]
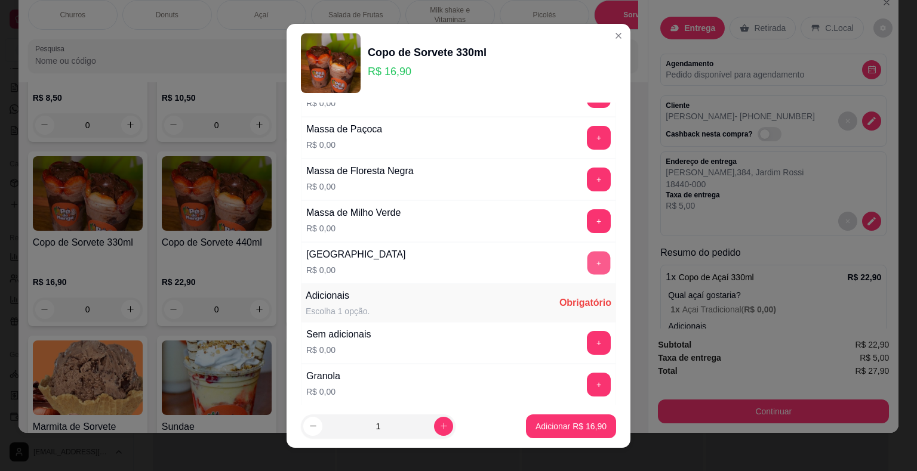
click at [587, 255] on button "+" at bounding box center [598, 262] width 23 height 23
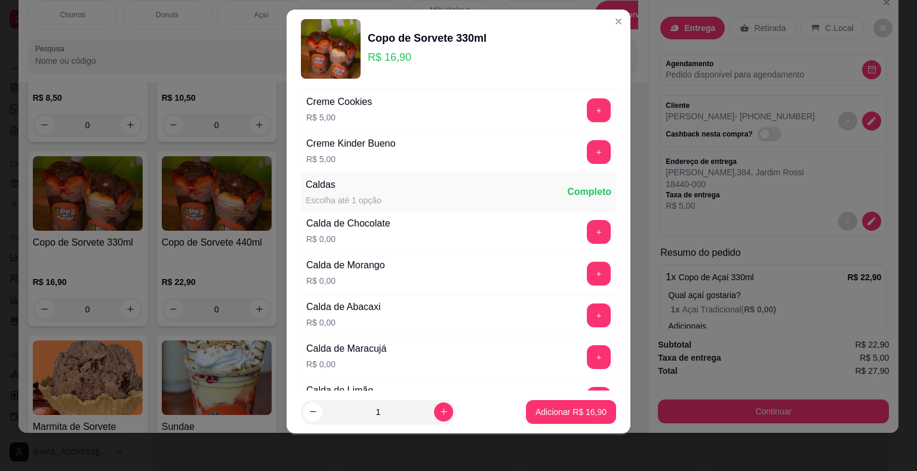
scroll to position [1972, 0]
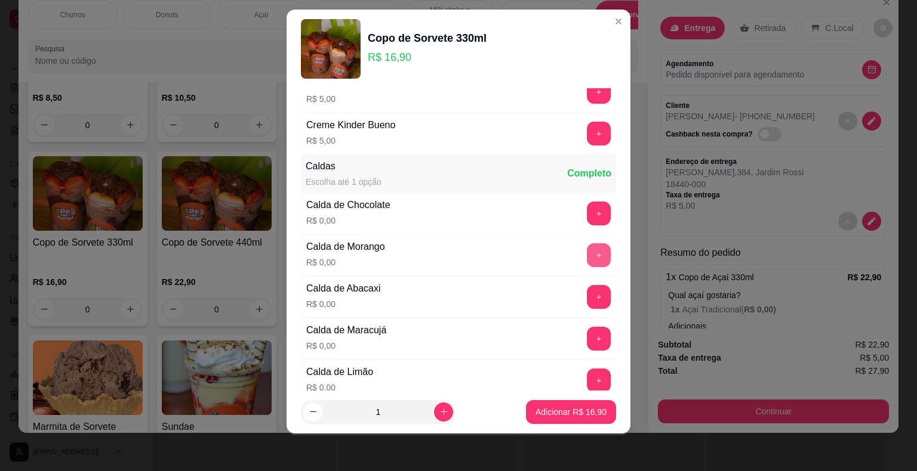
click at [587, 245] on button "+" at bounding box center [599, 255] width 24 height 24
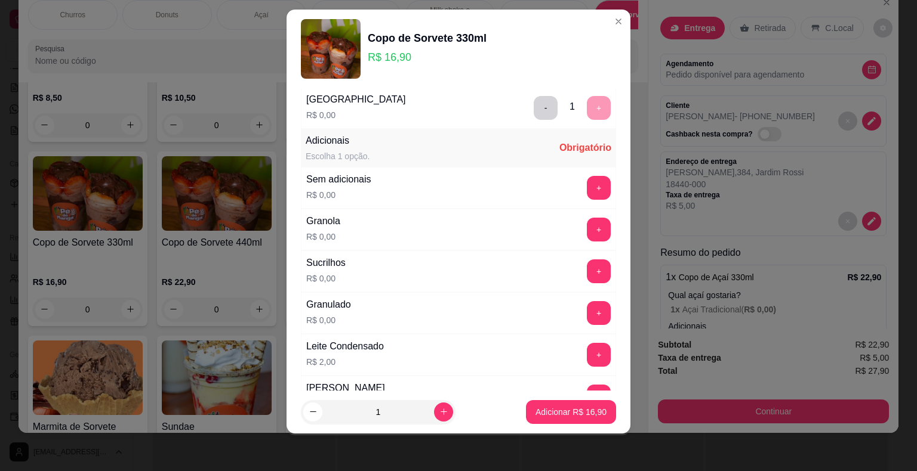
scroll to position [779, 0]
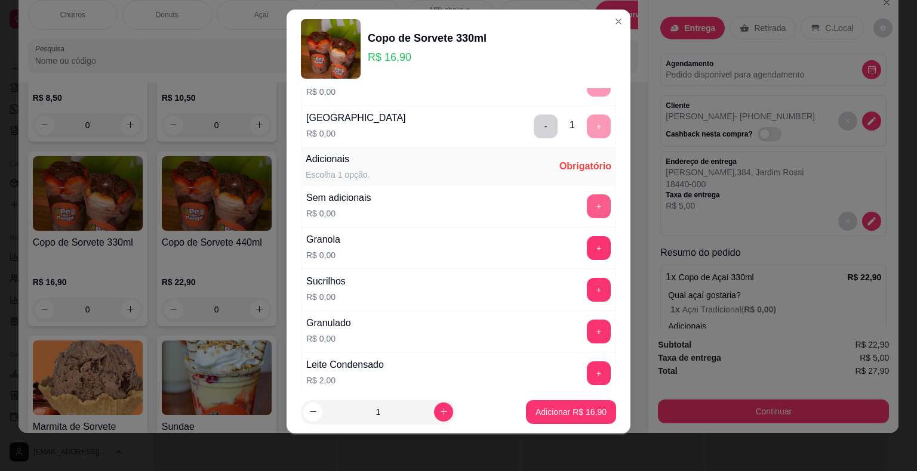
click at [587, 200] on button "+" at bounding box center [599, 207] width 24 height 24
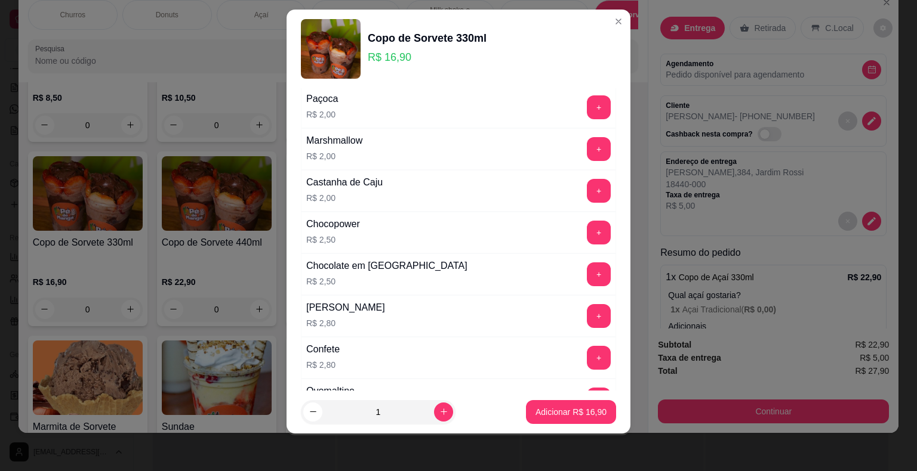
scroll to position [1197, 0]
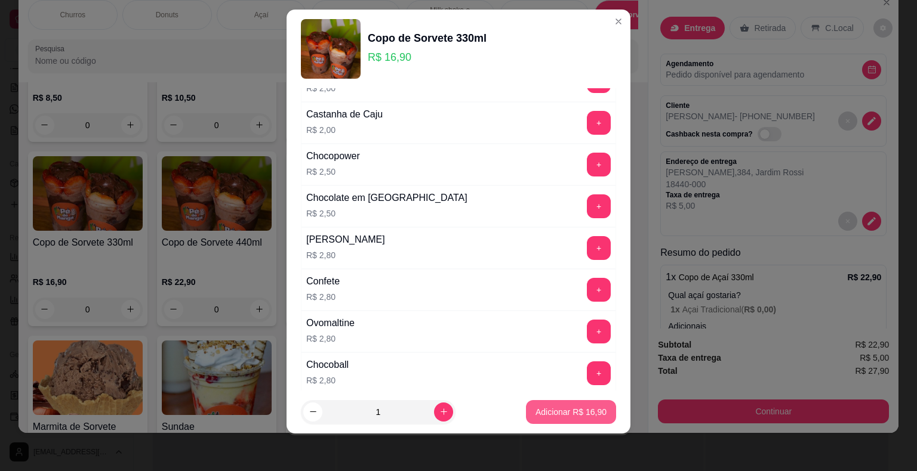
click at [571, 415] on p "Adicionar R$ 16,90" at bounding box center [570, 412] width 71 height 12
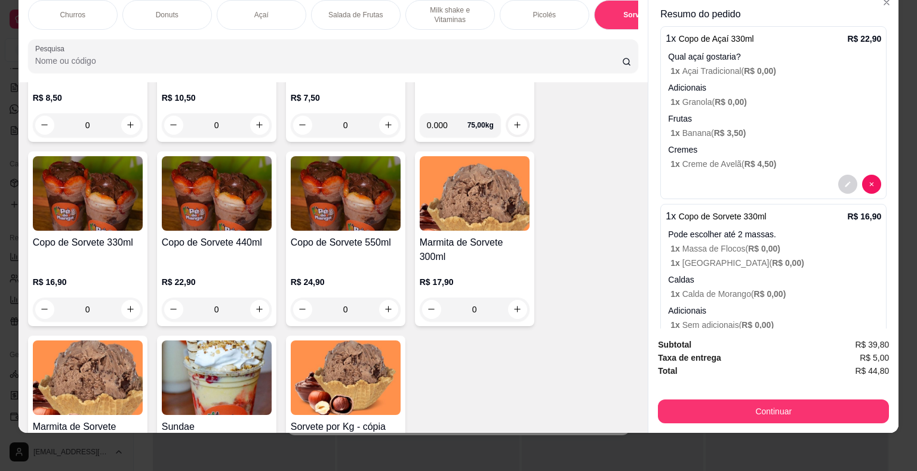
scroll to position [285, 0]
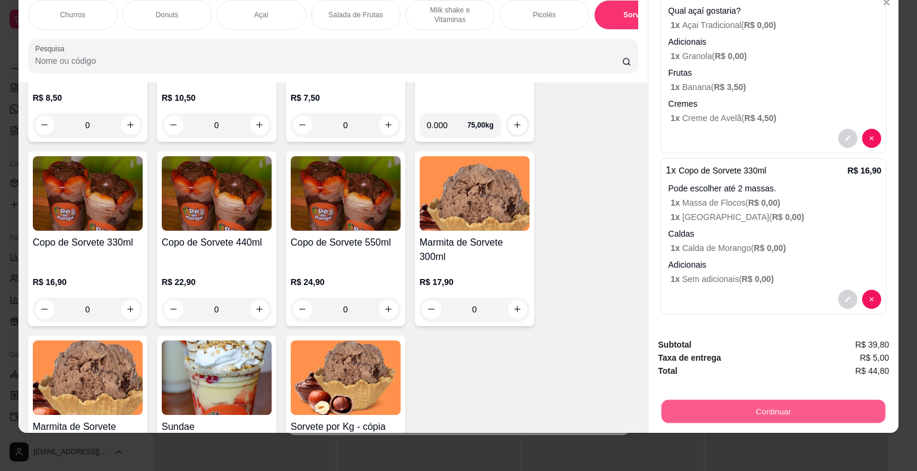
click at [752, 401] on button "Continuar" at bounding box center [773, 411] width 224 height 23
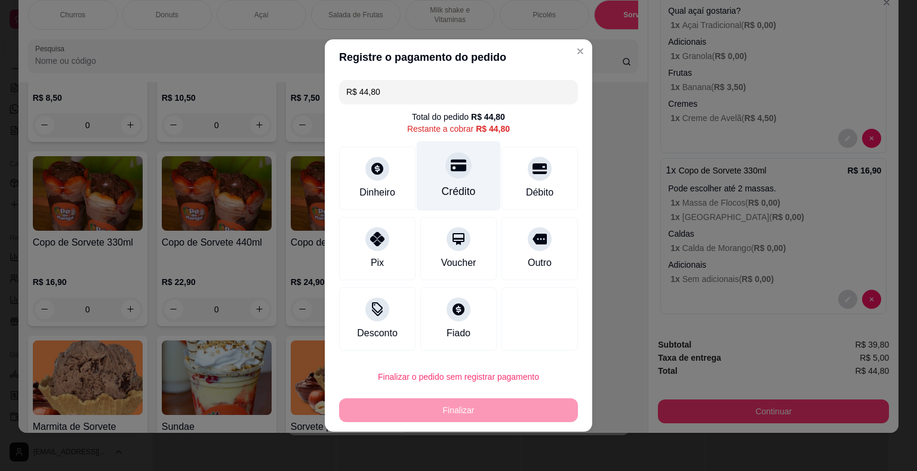
click at [432, 178] on div "Crédito" at bounding box center [459, 176] width 84 height 70
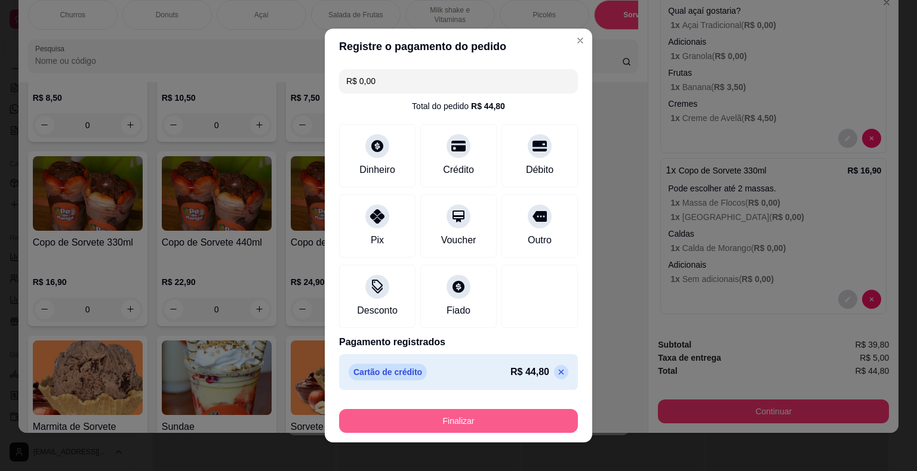
click at [448, 426] on button "Finalizar" at bounding box center [458, 421] width 239 height 24
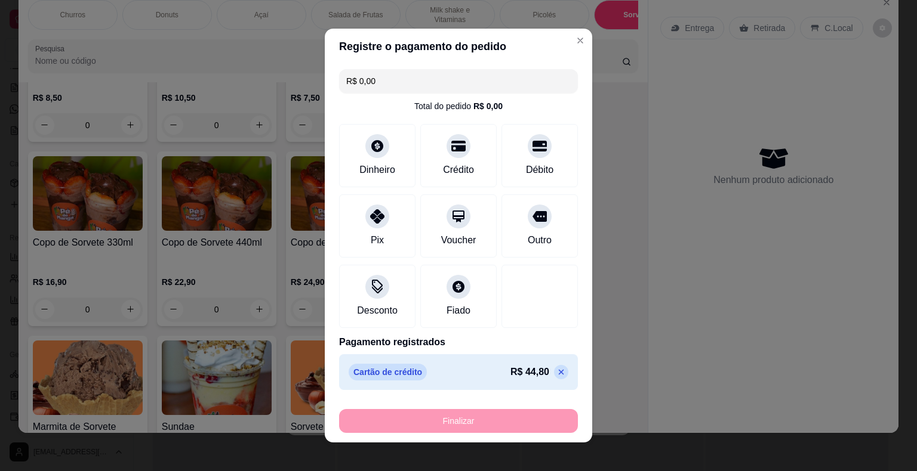
type input "-R$ 44,80"
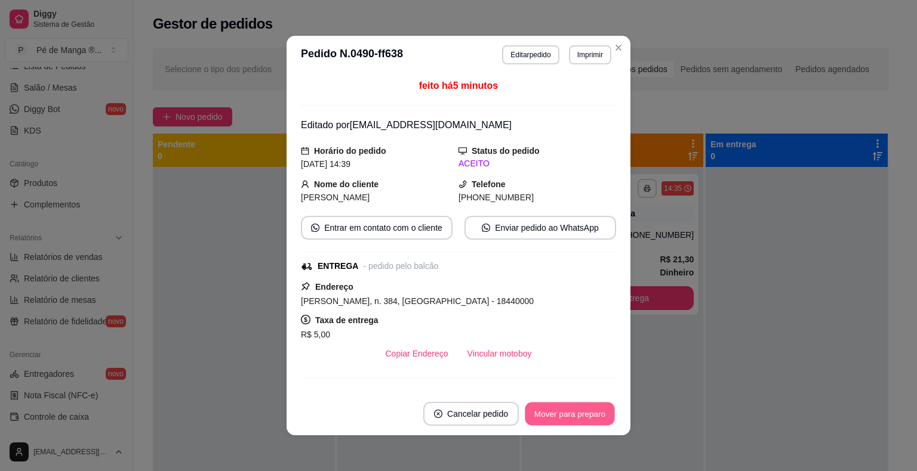
click at [549, 412] on button "Mover para preparo" at bounding box center [570, 414] width 90 height 23
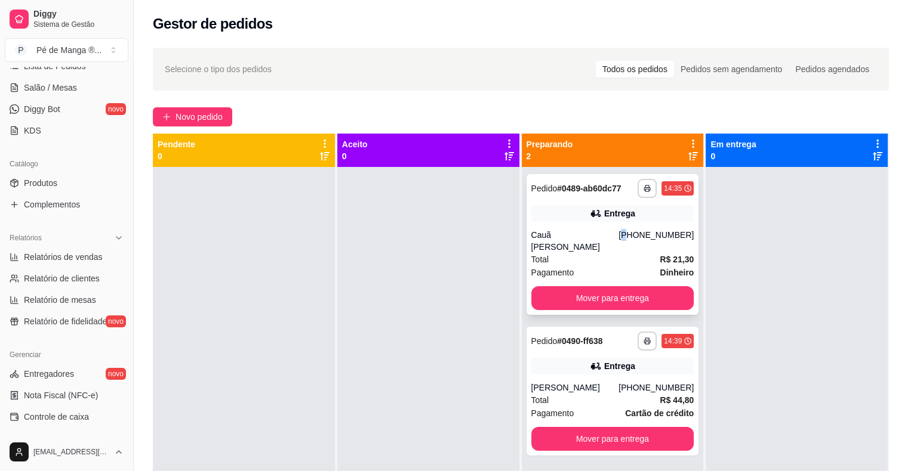
click at [628, 238] on div "(15) 99747-2881" at bounding box center [655, 241] width 75 height 24
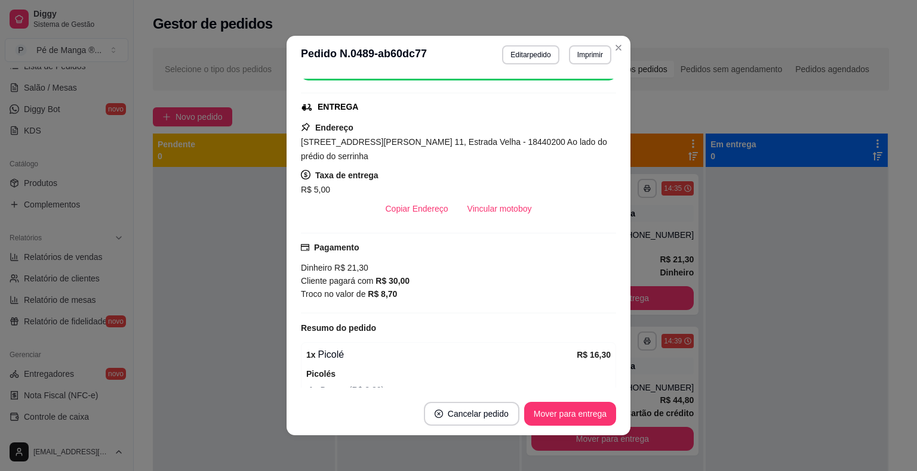
scroll to position [93, 0]
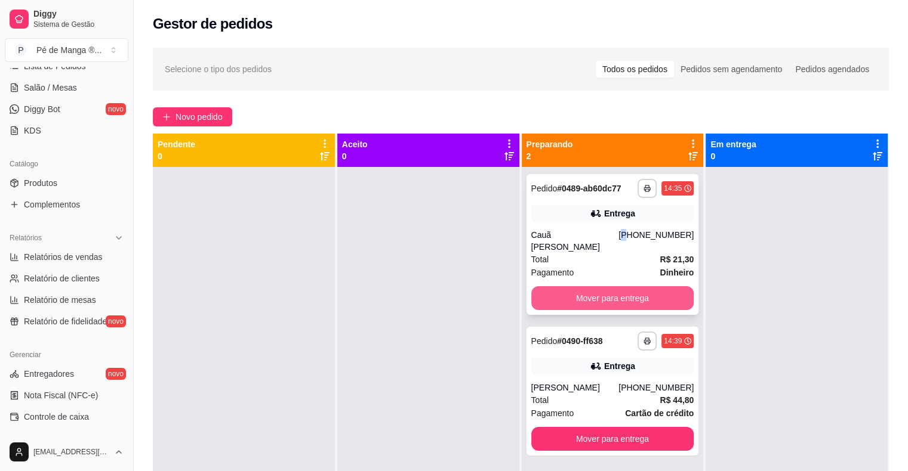
click at [594, 286] on button "Mover para entrega" at bounding box center [612, 298] width 163 height 24
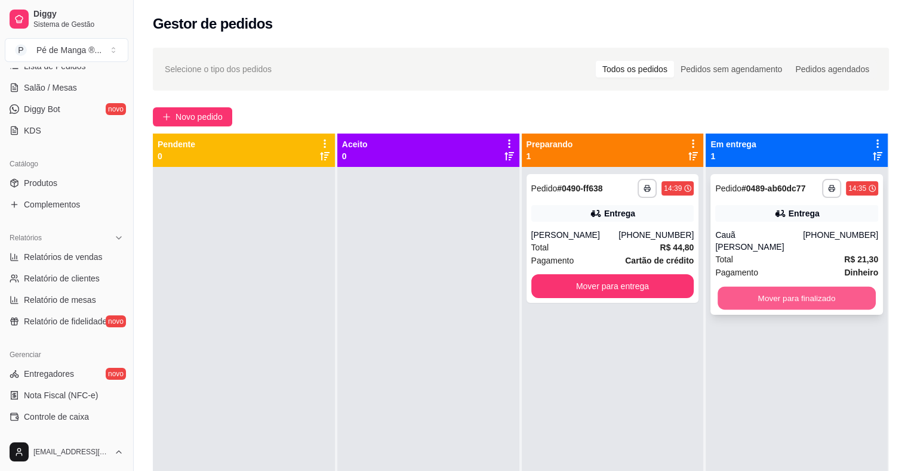
click at [747, 287] on button "Mover para finalizado" at bounding box center [796, 298] width 158 height 23
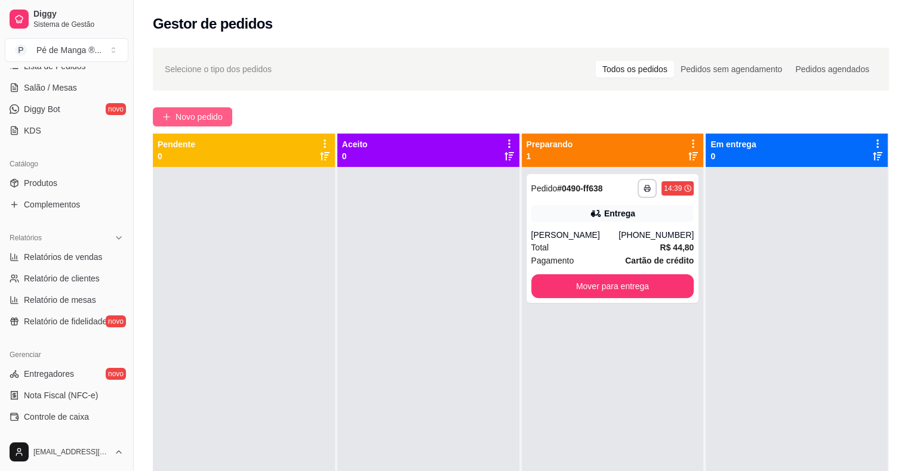
click at [203, 118] on span "Novo pedido" at bounding box center [198, 116] width 47 height 13
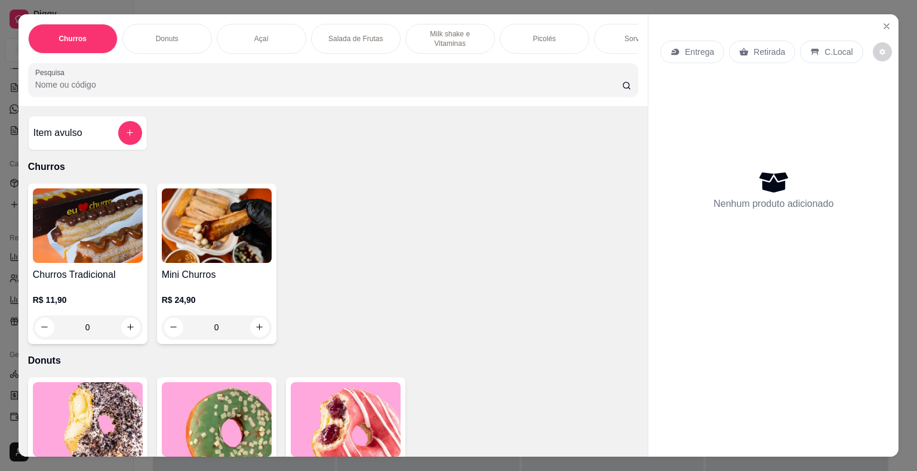
click at [255, 35] on p "Açaí" at bounding box center [261, 39] width 14 height 10
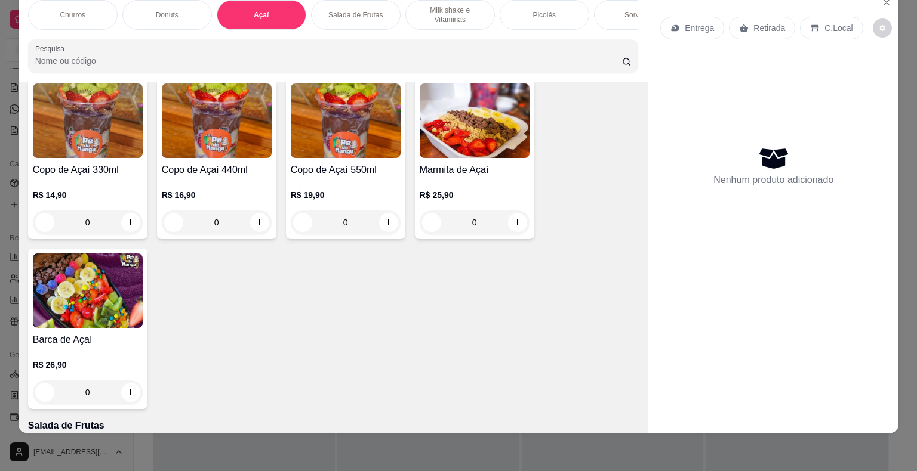
scroll to position [456, 0]
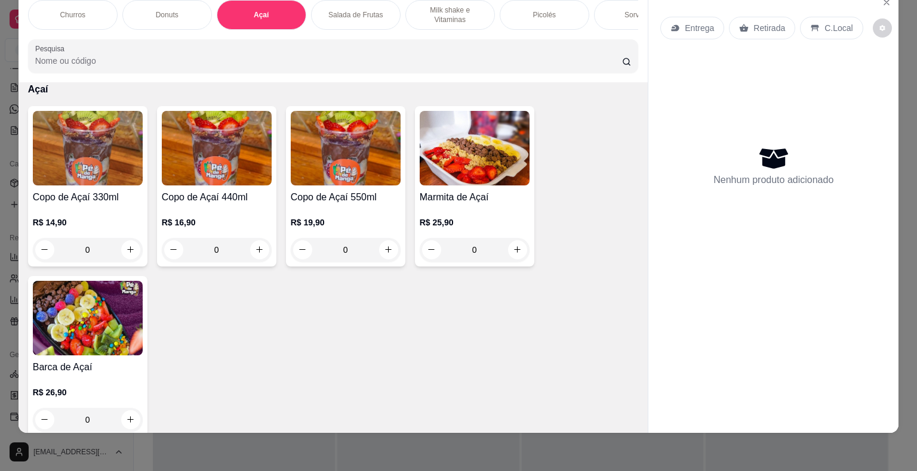
click at [512, 252] on div "0" at bounding box center [475, 250] width 110 height 24
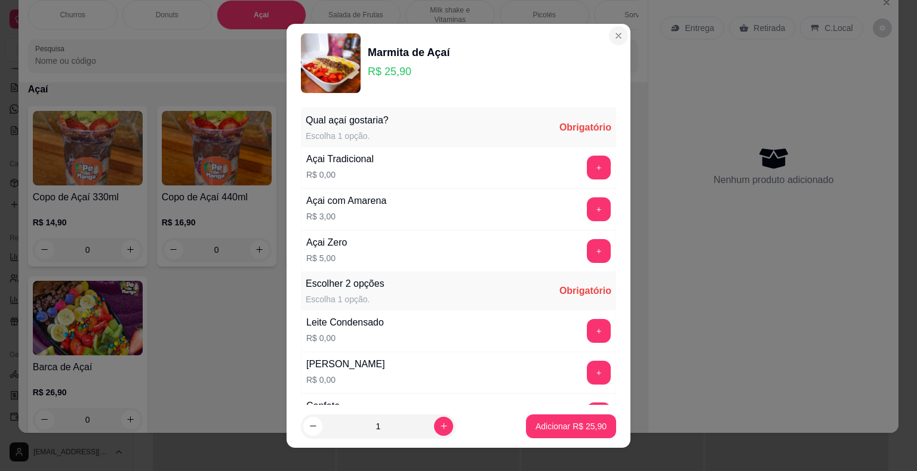
click at [600, 47] on section "Marmita de Açaí R$ 25,90 Qual açaí gostaria? Escolha 1 opção. Obrigatório Açai …" at bounding box center [458, 236] width 344 height 424
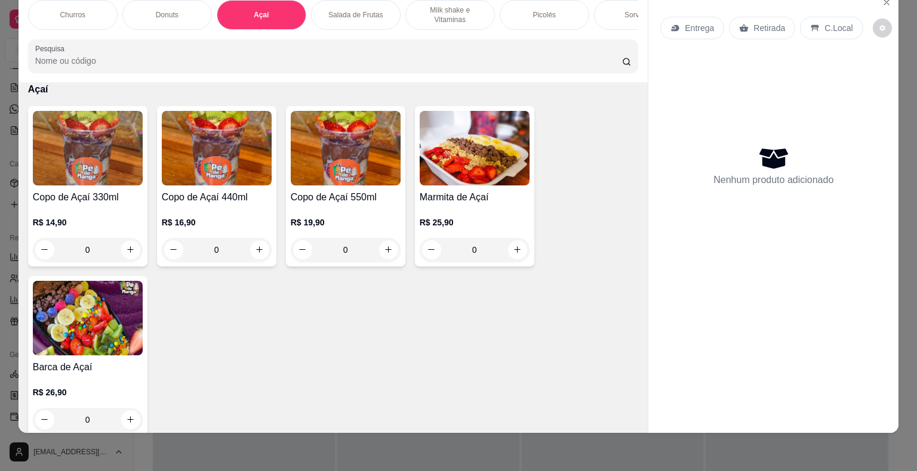
click at [606, 19] on div "Sorvetes" at bounding box center [639, 15] width 90 height 30
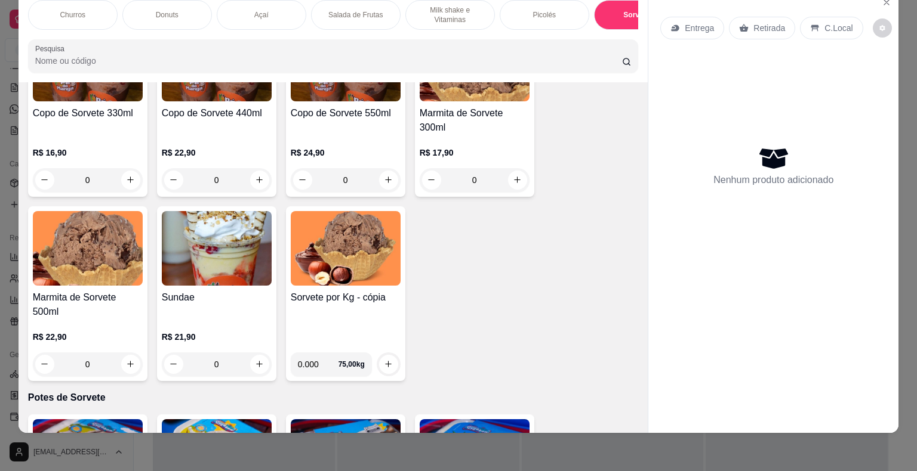
scroll to position [2168, 0]
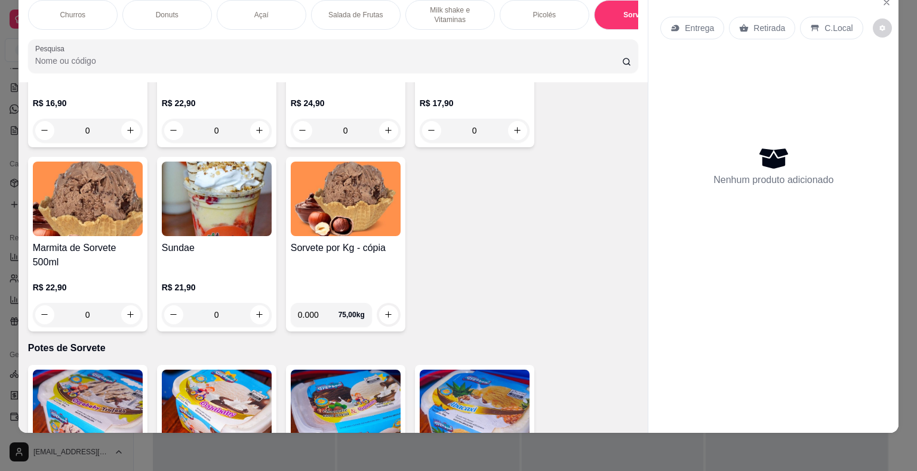
click at [129, 317] on div "0" at bounding box center [88, 315] width 110 height 24
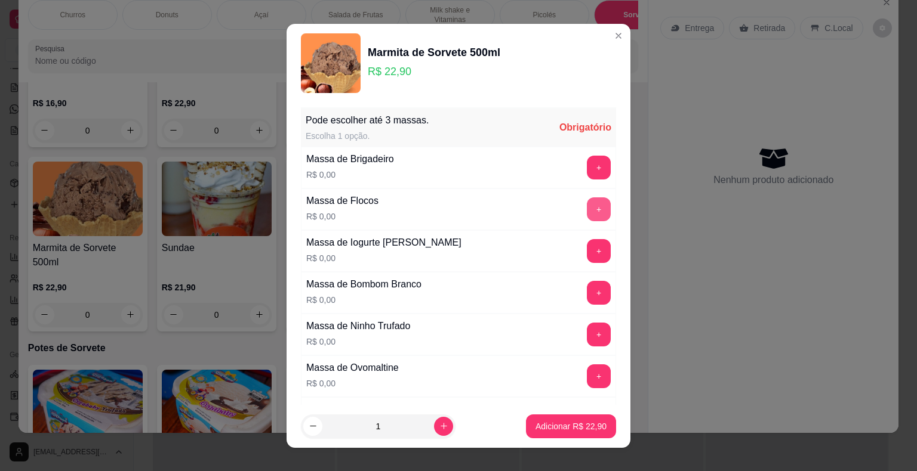
click at [587, 205] on button "+" at bounding box center [599, 210] width 24 height 24
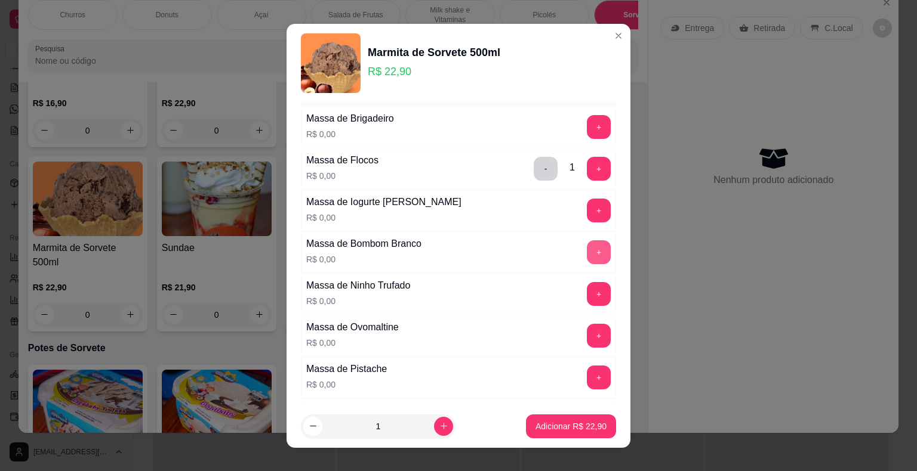
scroll to position [60, 0]
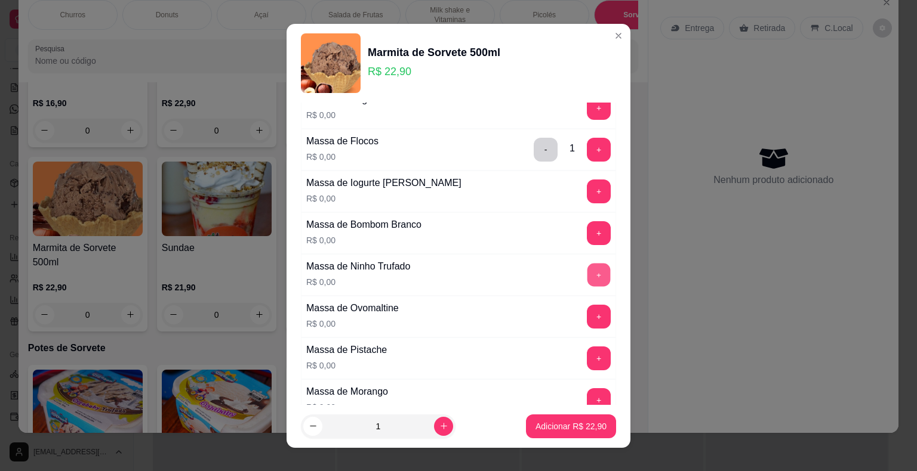
click at [587, 267] on button "+" at bounding box center [598, 274] width 23 height 23
click at [566, 433] on button "Adicionar R$ 22,90" at bounding box center [571, 426] width 88 height 23
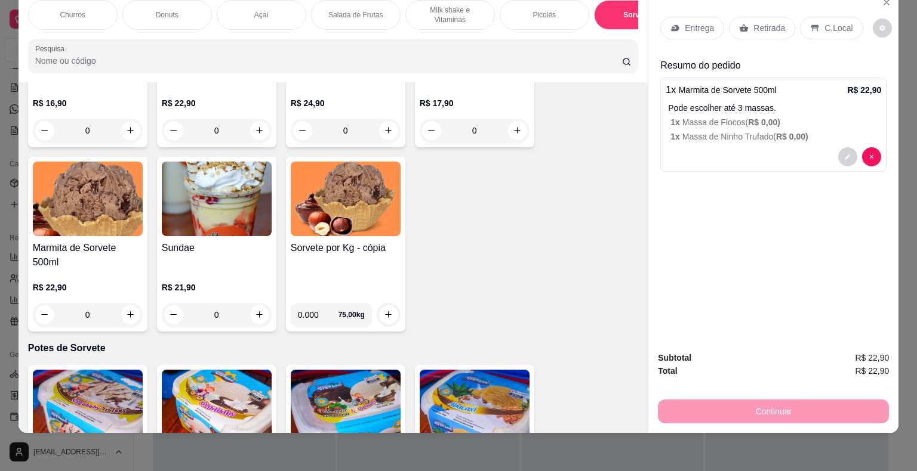
click at [673, 24] on icon at bounding box center [675, 27] width 8 height 7
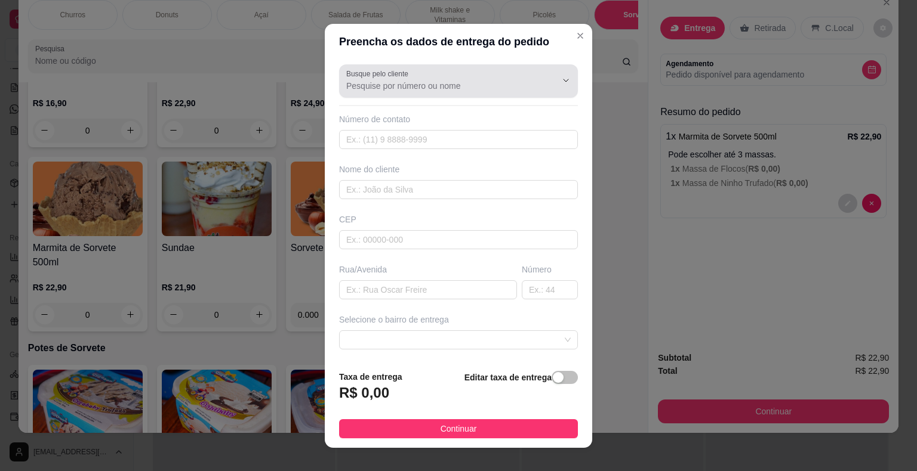
click at [399, 85] on input "Busque pelo cliente" at bounding box center [441, 86] width 191 height 12
type input "997497280"
click at [374, 198] on input "text" at bounding box center [458, 189] width 239 height 19
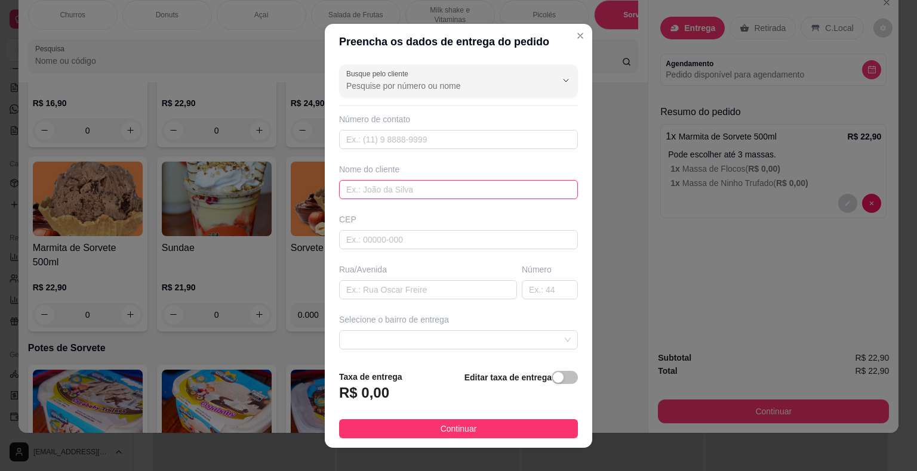
click at [371, 193] on input "text" at bounding box center [458, 189] width 239 height 19
type input "Luana Couto"
click at [384, 287] on input "text" at bounding box center [428, 289] width 178 height 19
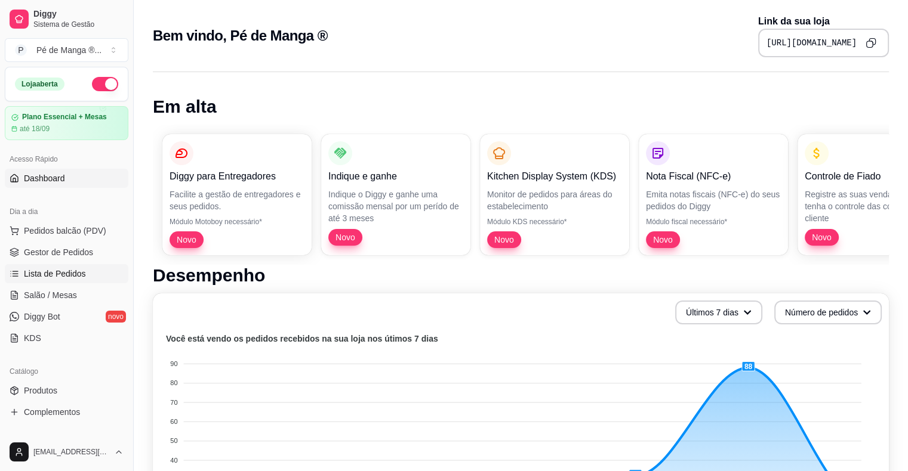
click at [67, 269] on span "Lista de Pedidos" at bounding box center [55, 274] width 62 height 12
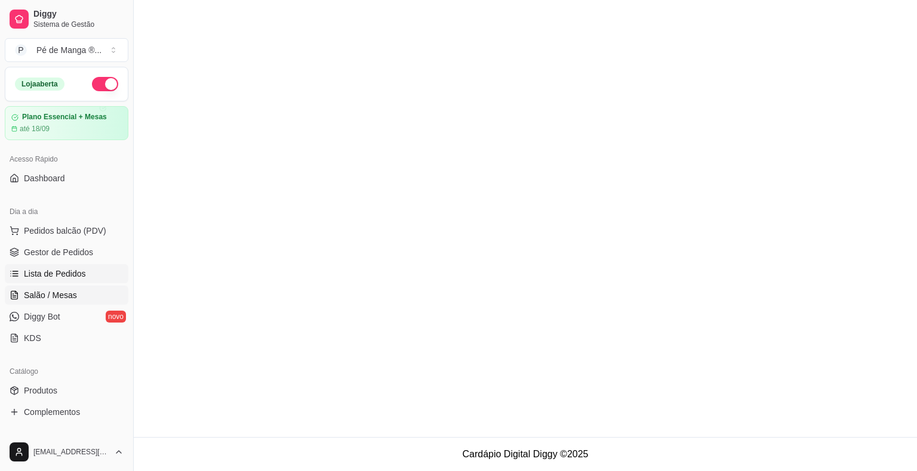
click at [53, 293] on span "Salão / Mesas" at bounding box center [50, 295] width 53 height 12
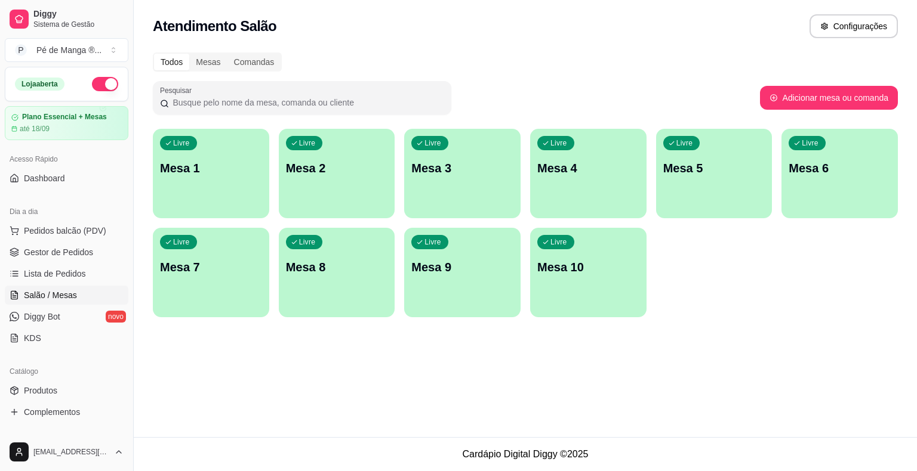
click at [196, 189] on div "Livre Mesa 1" at bounding box center [211, 166] width 116 height 75
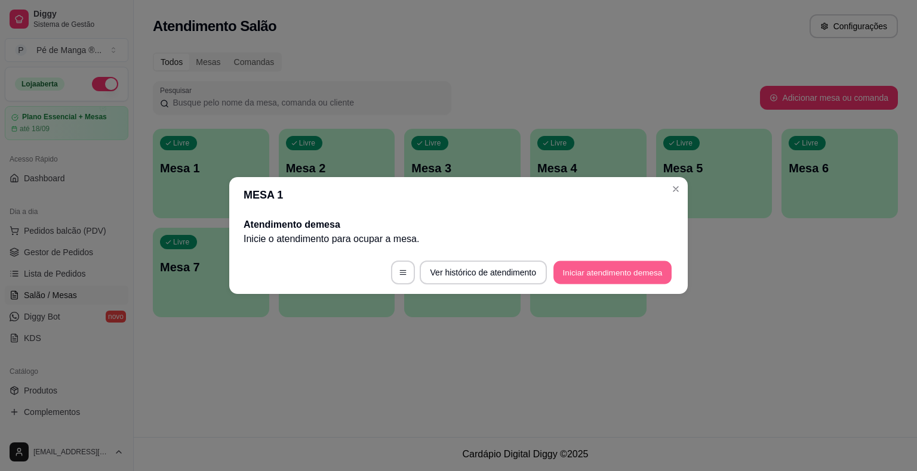
click at [587, 266] on button "Iniciar atendimento de mesa" at bounding box center [612, 272] width 118 height 23
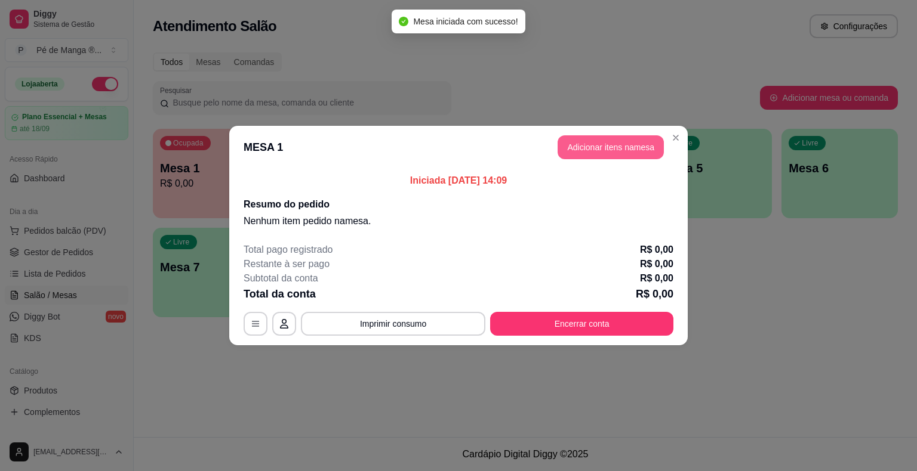
click at [621, 156] on button "Adicionar itens na mesa" at bounding box center [610, 147] width 106 height 24
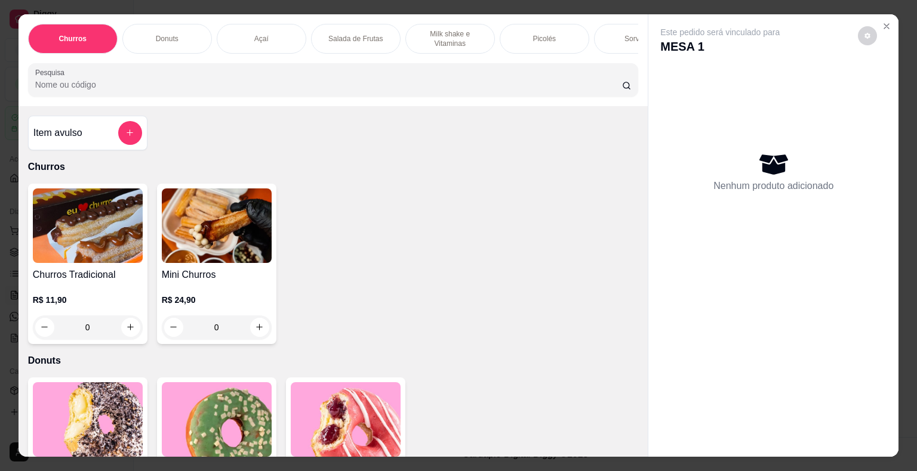
click at [265, 33] on div "Açaí" at bounding box center [262, 39] width 90 height 30
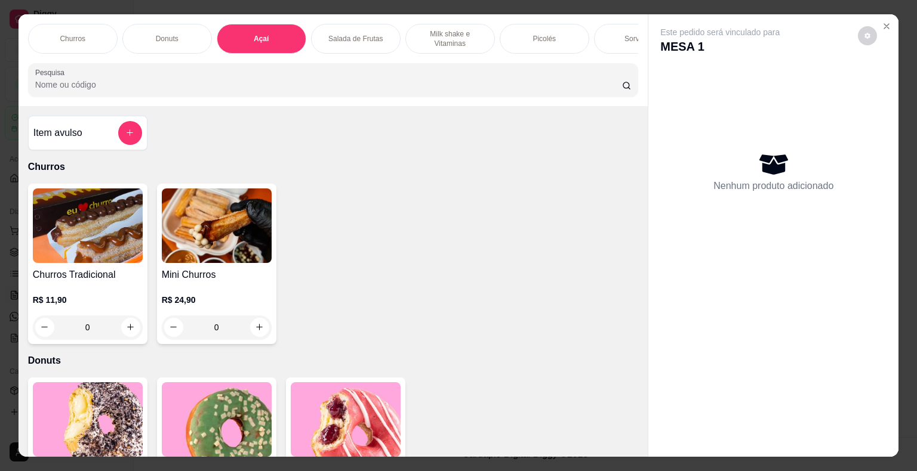
scroll to position [29, 0]
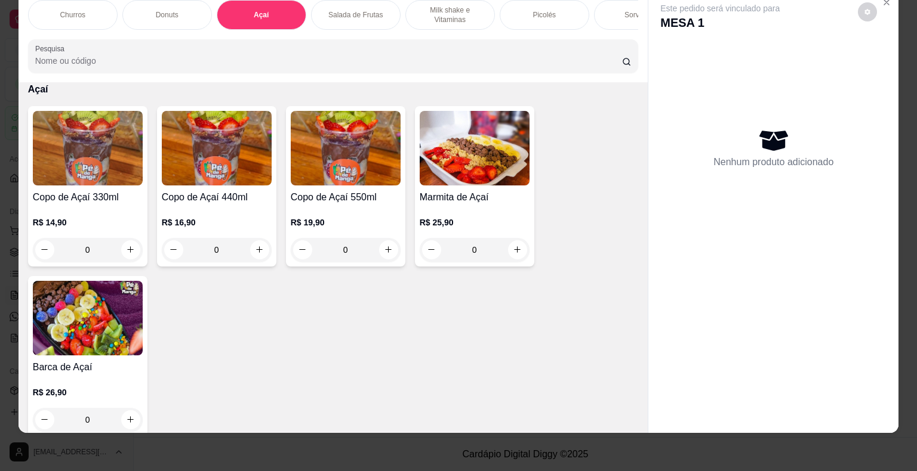
click at [255, 248] on div "0" at bounding box center [217, 250] width 110 height 24
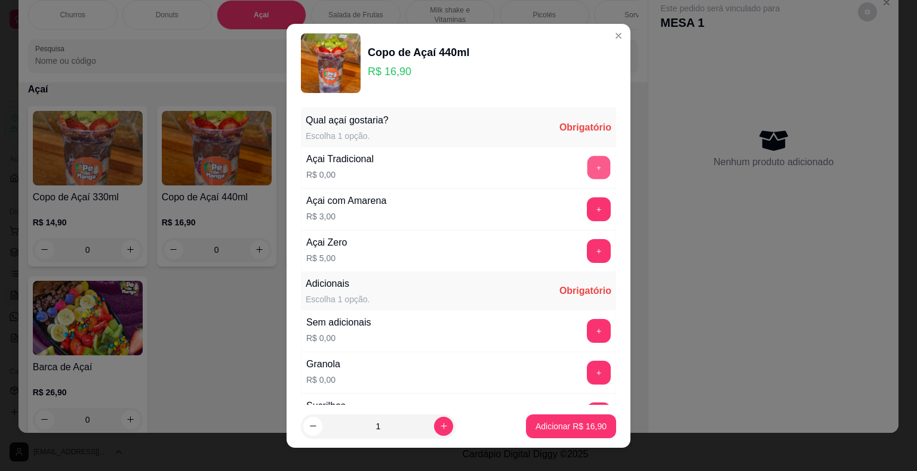
click at [587, 166] on button "+" at bounding box center [598, 167] width 23 height 23
click at [587, 204] on button "+" at bounding box center [598, 209] width 23 height 23
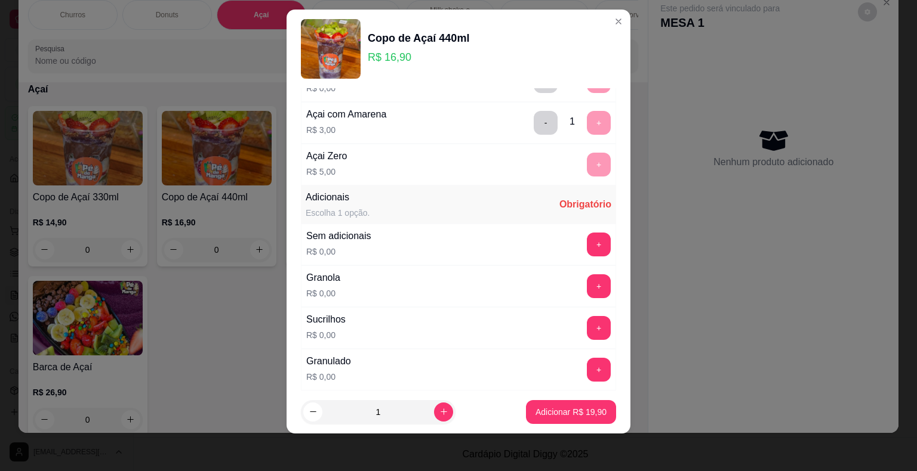
scroll to position [0, 0]
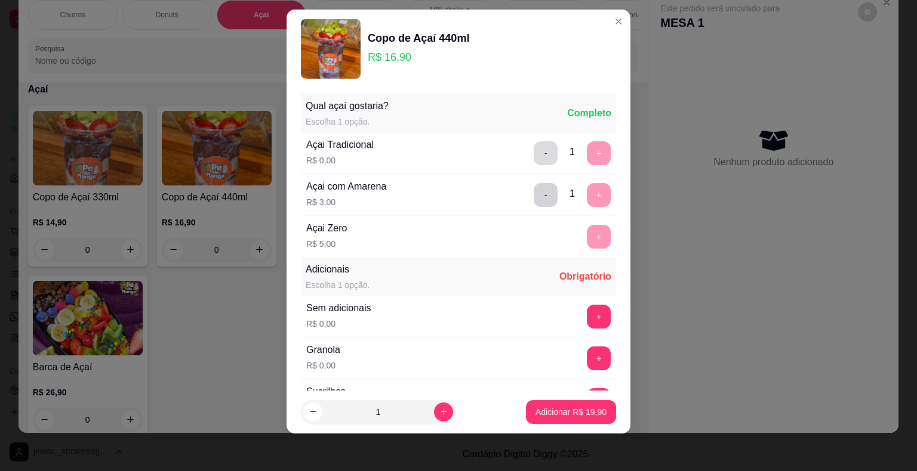
click at [534, 153] on button "-" at bounding box center [546, 153] width 24 height 24
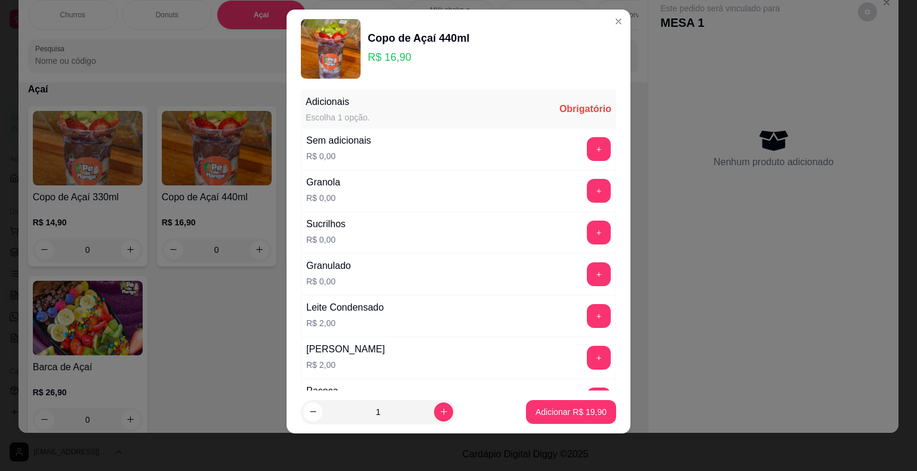
scroll to position [239, 0]
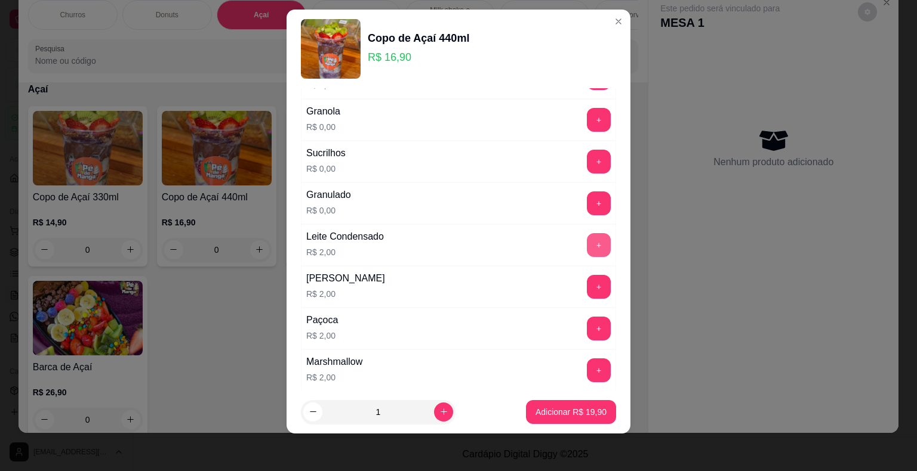
click at [587, 242] on button "+" at bounding box center [599, 245] width 24 height 24
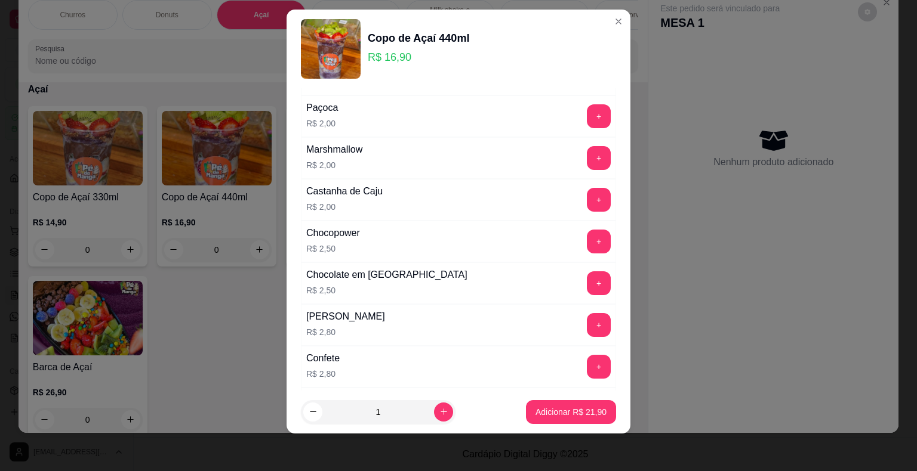
scroll to position [477, 0]
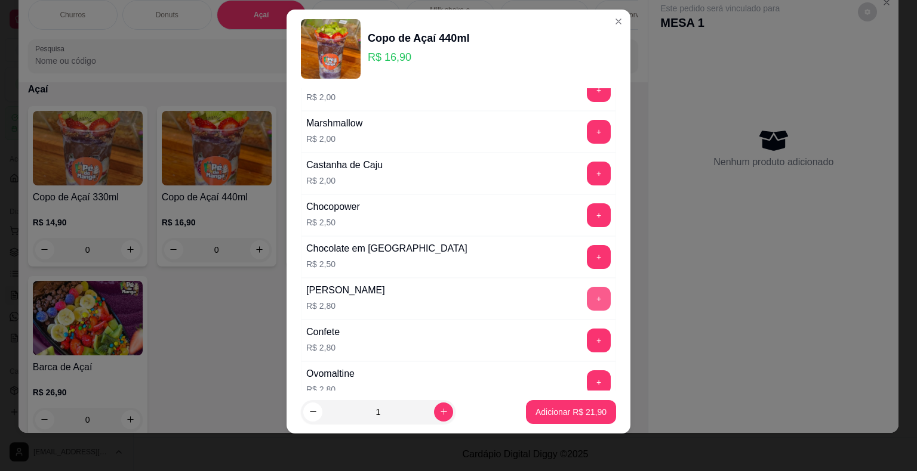
click at [587, 294] on button "+" at bounding box center [599, 299] width 24 height 24
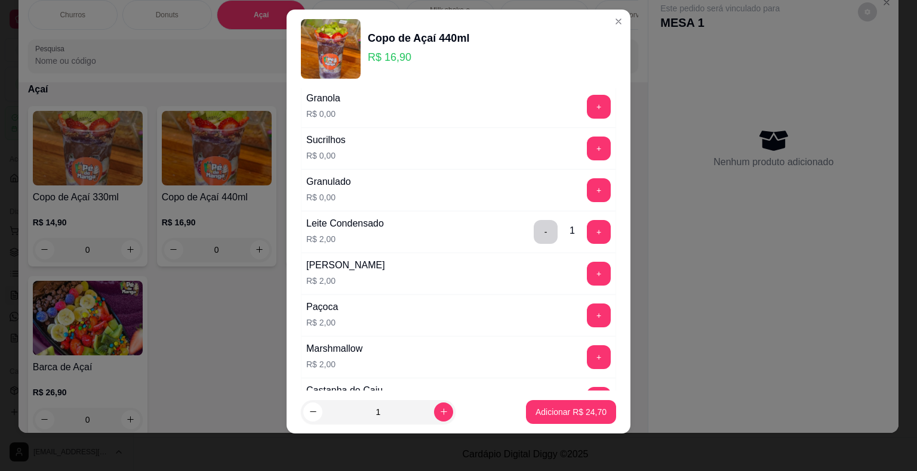
scroll to position [179, 0]
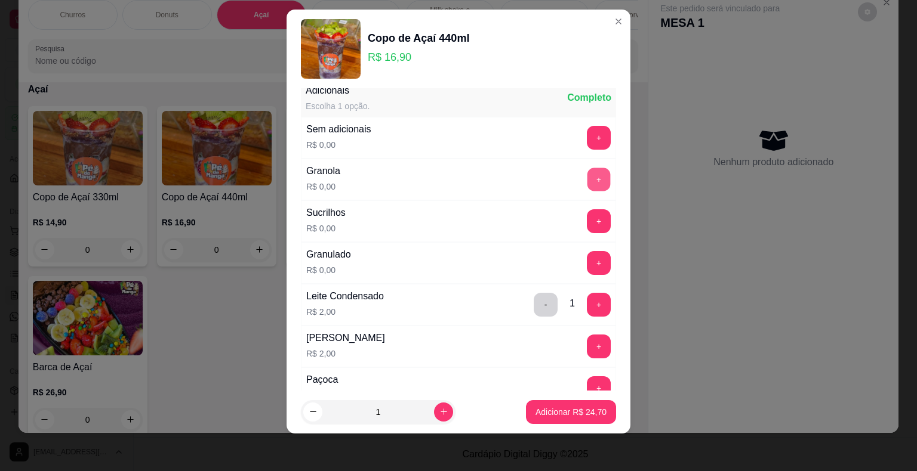
click at [587, 182] on button "+" at bounding box center [598, 179] width 23 height 23
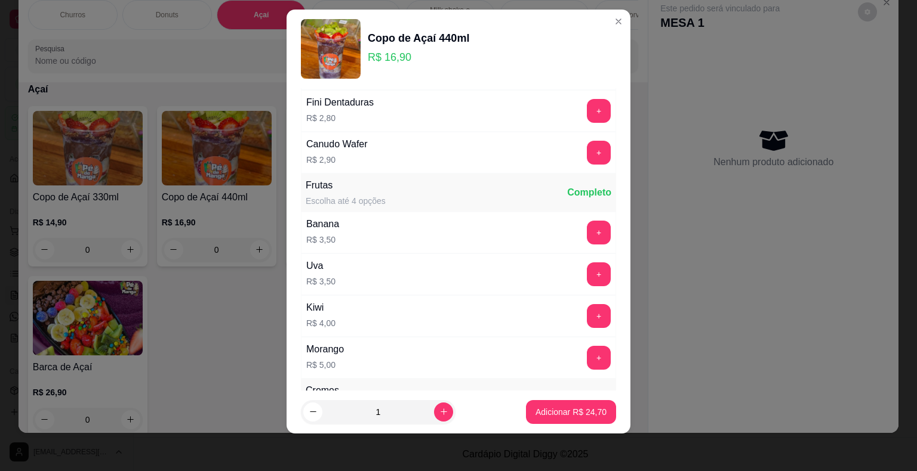
scroll to position [836, 0]
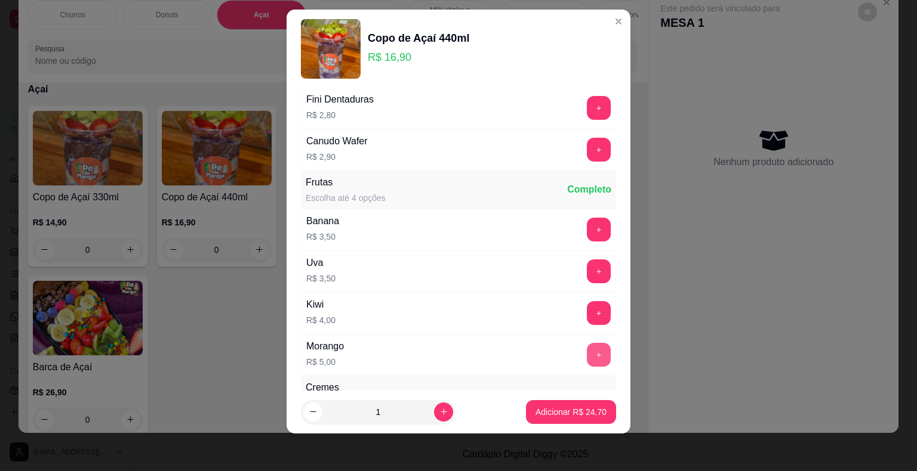
click at [587, 359] on button "+" at bounding box center [599, 355] width 24 height 24
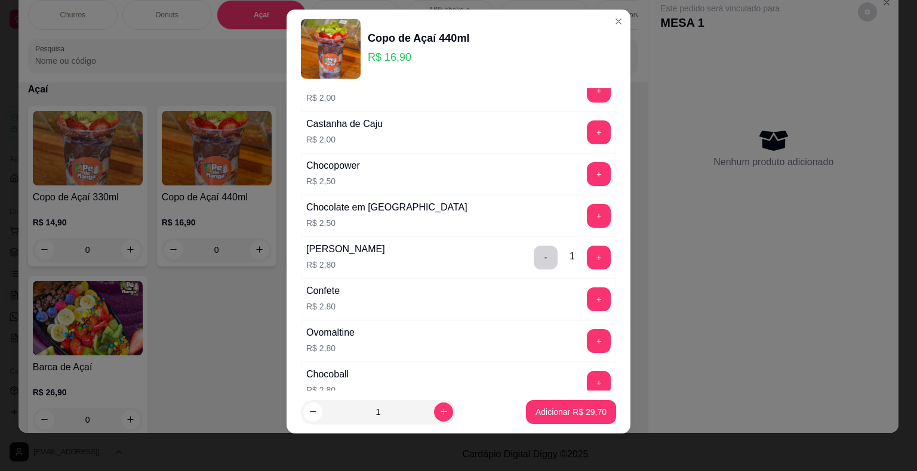
scroll to position [537, 0]
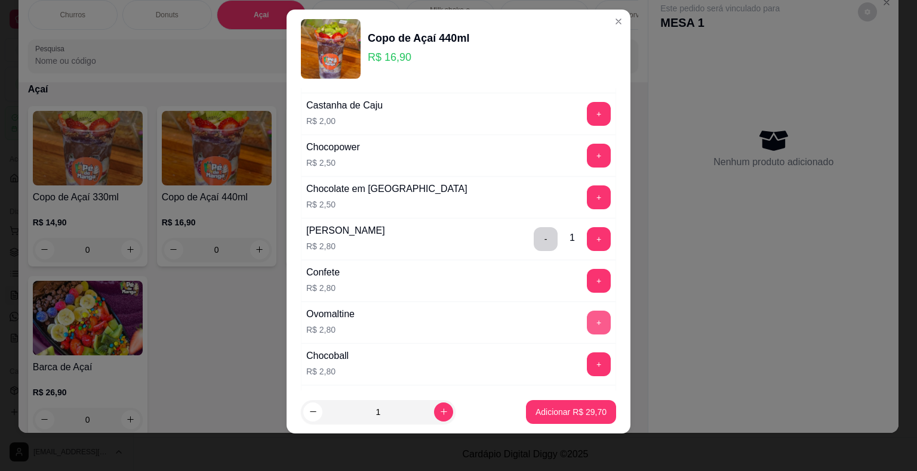
click at [587, 316] on button "+" at bounding box center [599, 323] width 24 height 24
click at [566, 409] on p "Adicionar R$ 32,50" at bounding box center [570, 412] width 71 height 12
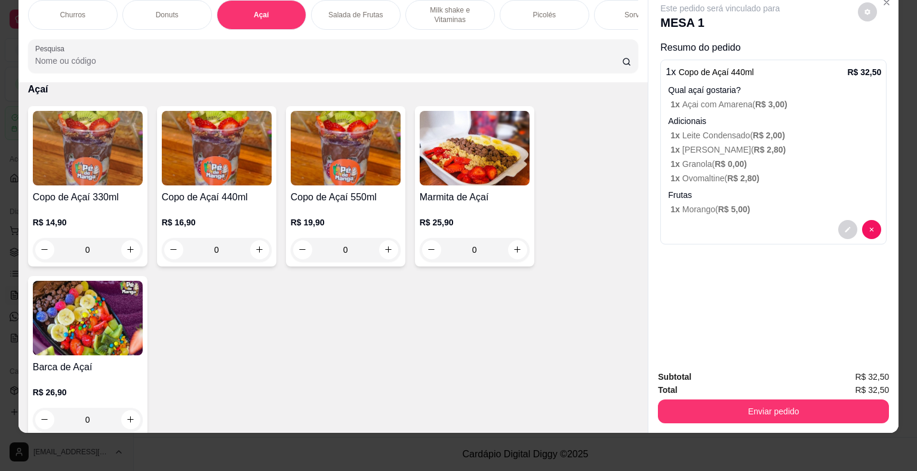
click at [131, 254] on div "0" at bounding box center [88, 250] width 110 height 24
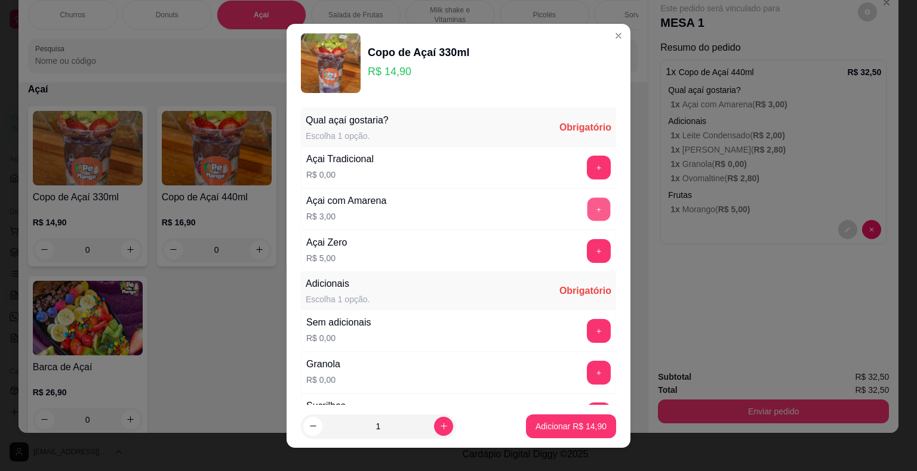
click at [587, 217] on button "+" at bounding box center [598, 209] width 23 height 23
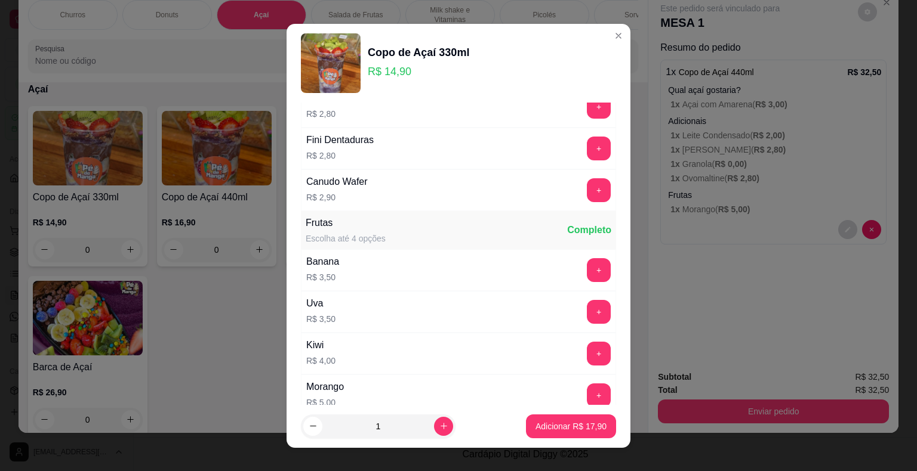
scroll to position [836, 0]
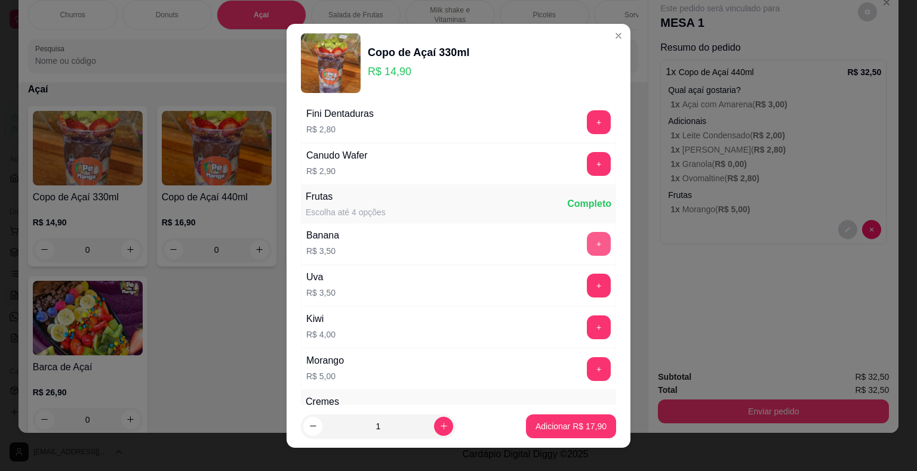
click at [587, 233] on button "+" at bounding box center [599, 244] width 24 height 24
click at [587, 362] on button "+" at bounding box center [599, 369] width 24 height 24
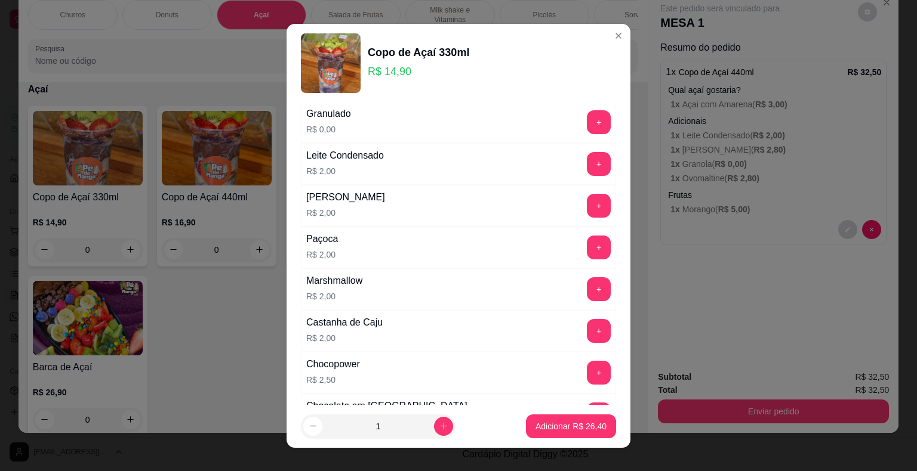
scroll to position [418, 0]
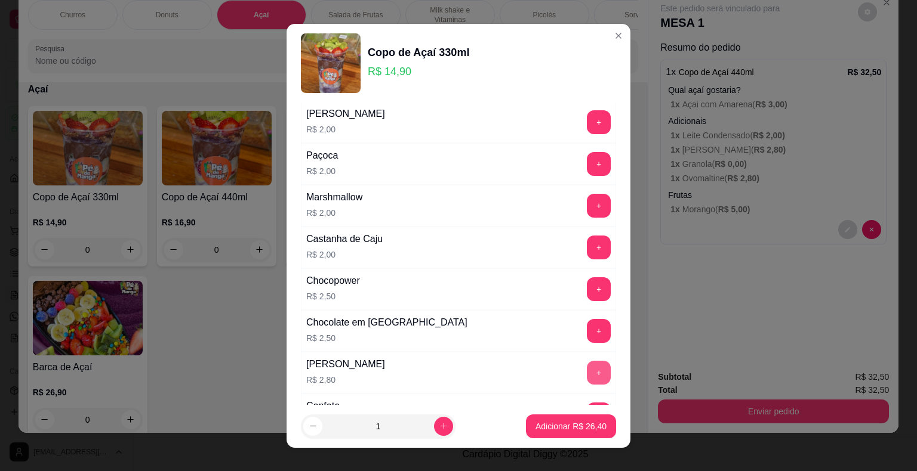
click at [587, 369] on button "+" at bounding box center [599, 373] width 24 height 24
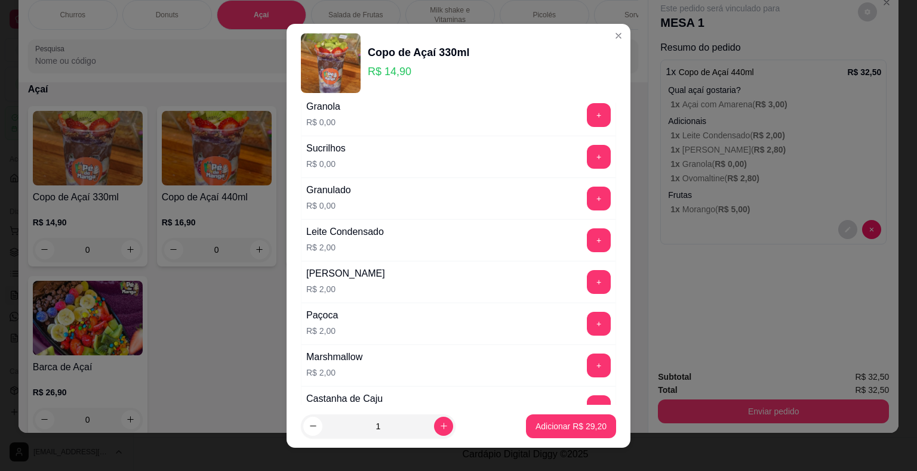
scroll to position [239, 0]
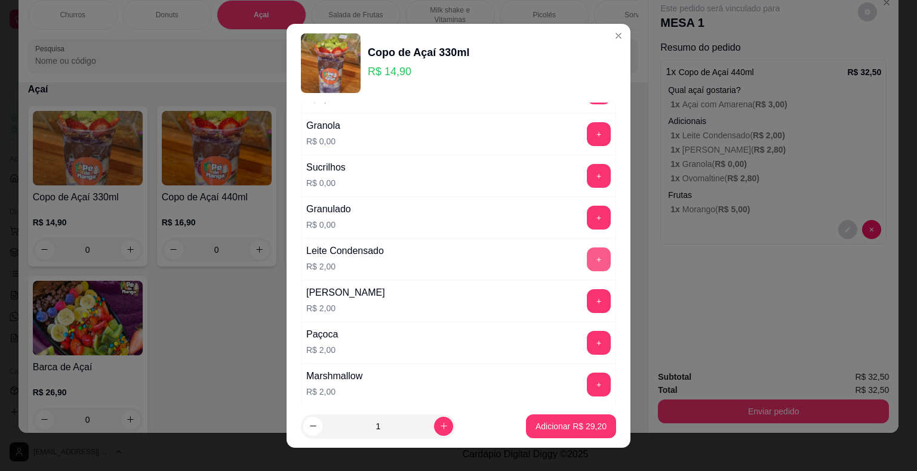
click at [587, 257] on button "+" at bounding box center [599, 260] width 24 height 24
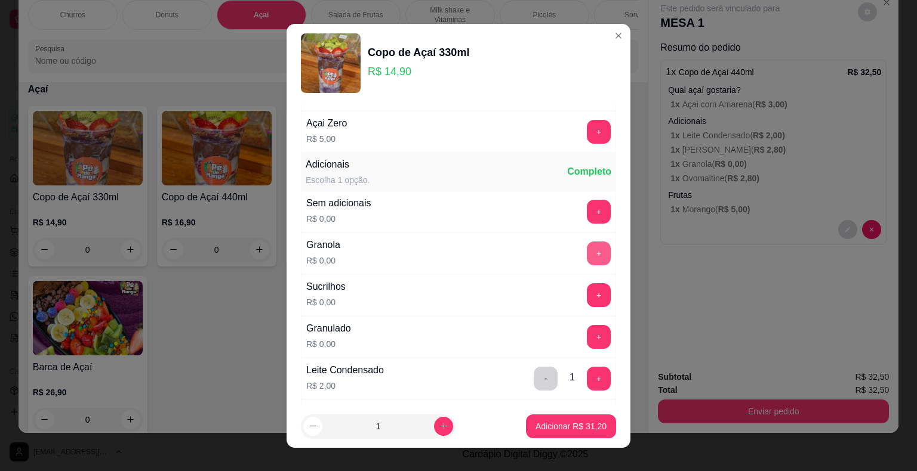
click at [587, 247] on button "+" at bounding box center [599, 254] width 24 height 24
click at [571, 424] on p "Adicionar R$ 31,20" at bounding box center [571, 426] width 69 height 11
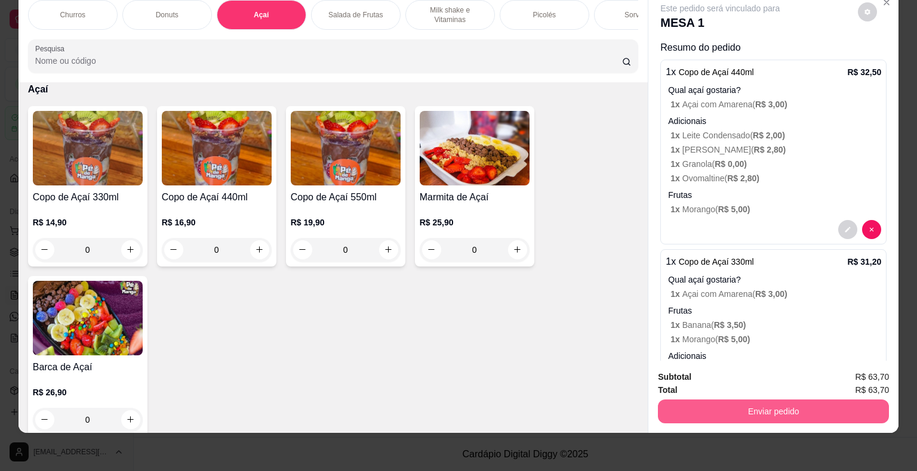
click at [708, 402] on button "Enviar pedido" at bounding box center [773, 412] width 231 height 24
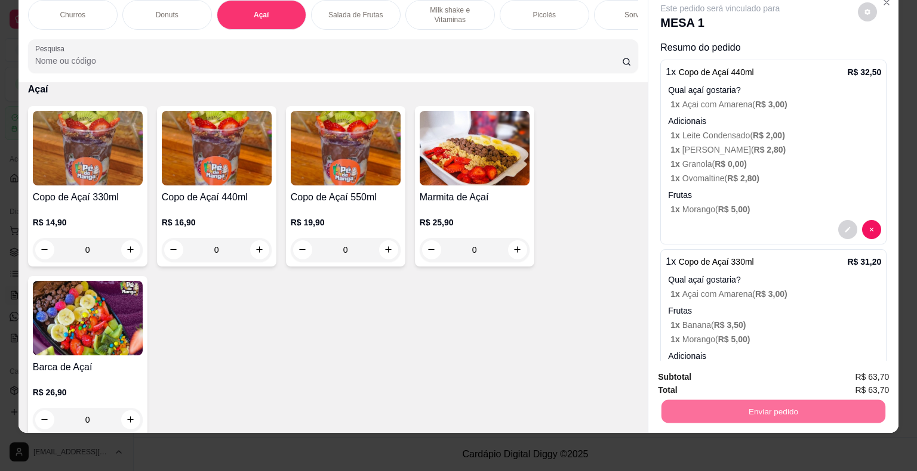
click at [725, 372] on button "Não registrar e enviar pedido" at bounding box center [733, 373] width 121 height 22
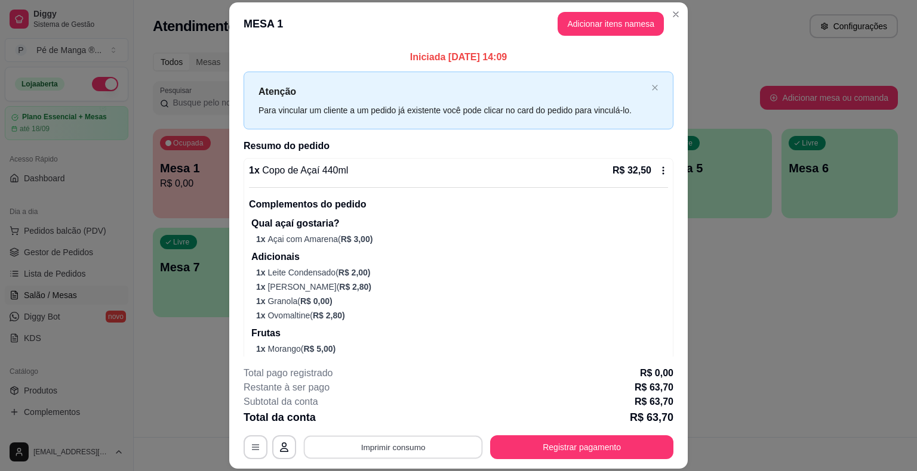
click at [411, 446] on button "Imprimir consumo" at bounding box center [393, 447] width 179 height 23
click at [400, 416] on button "IMPRESSORA" at bounding box center [392, 420] width 84 height 19
click at [611, 30] on button "Adicionar itens na mesa" at bounding box center [610, 24] width 106 height 24
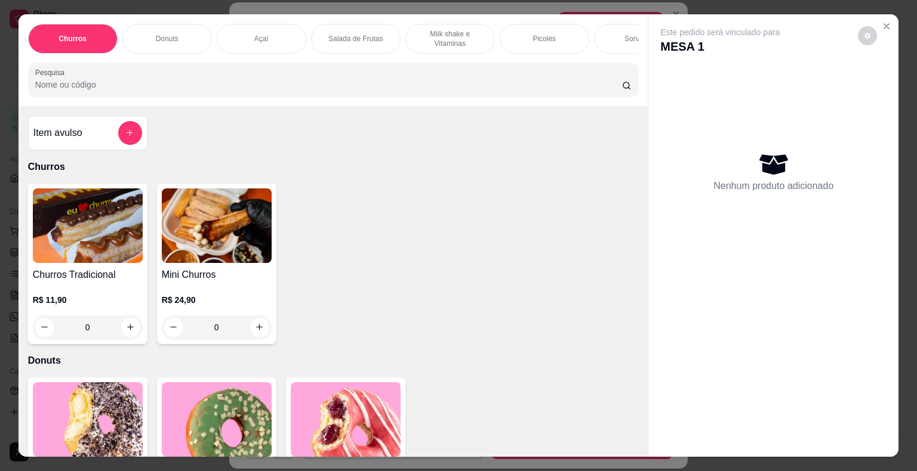
drag, startPoint x: 403, startPoint y: 44, endPoint x: 476, endPoint y: 33, distance: 73.7
click at [476, 33] on div "Churros Donuts Açaí Salada de Frutas Milk shake e Vitaminas Picolés Sorvetes Po…" at bounding box center [333, 39] width 611 height 30
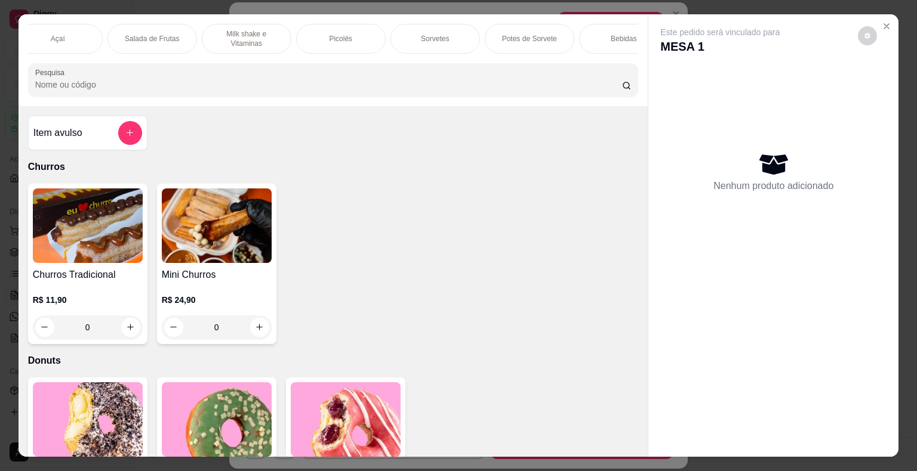
scroll to position [0, 206]
click at [609, 34] on p "Bebidas" at bounding box center [621, 39] width 26 height 10
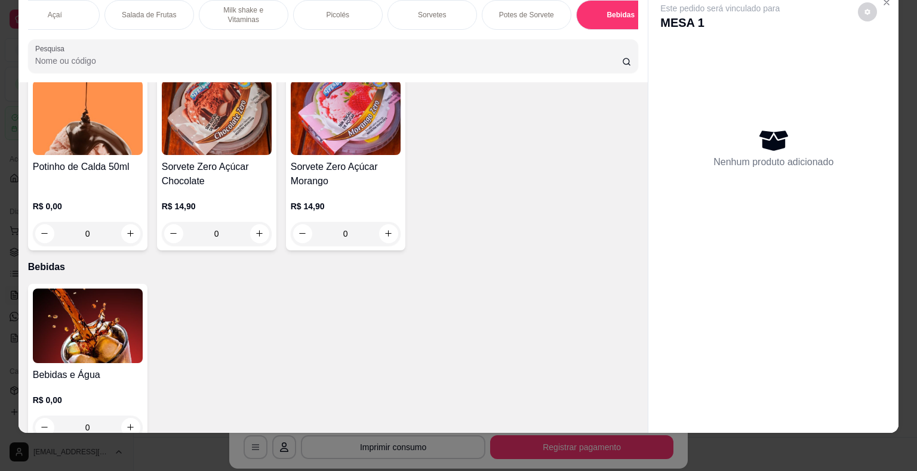
click at [130, 416] on div "0" at bounding box center [88, 428] width 110 height 24
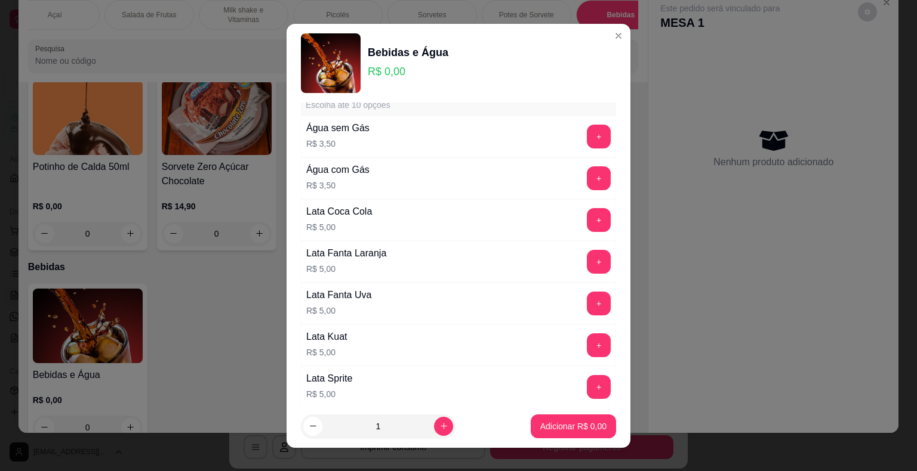
scroll to position [60, 0]
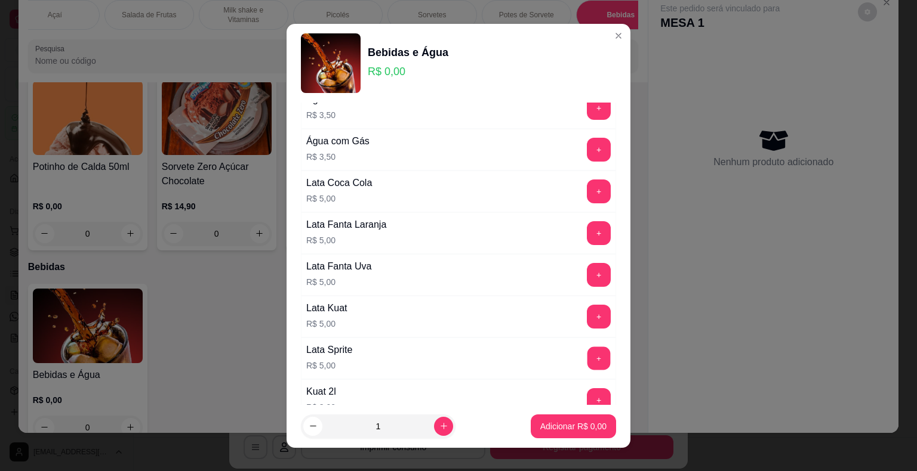
click at [582, 358] on div "+" at bounding box center [598, 359] width 33 height 24
click at [587, 359] on button "+" at bounding box center [599, 359] width 24 height 24
click at [566, 421] on p "Adicionar R$ 5,00" at bounding box center [573, 426] width 64 height 11
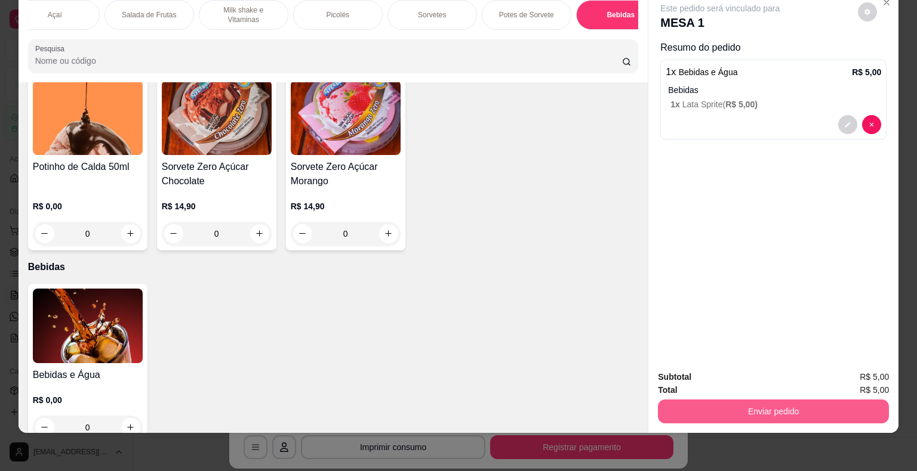
click at [762, 403] on button "Enviar pedido" at bounding box center [773, 412] width 231 height 24
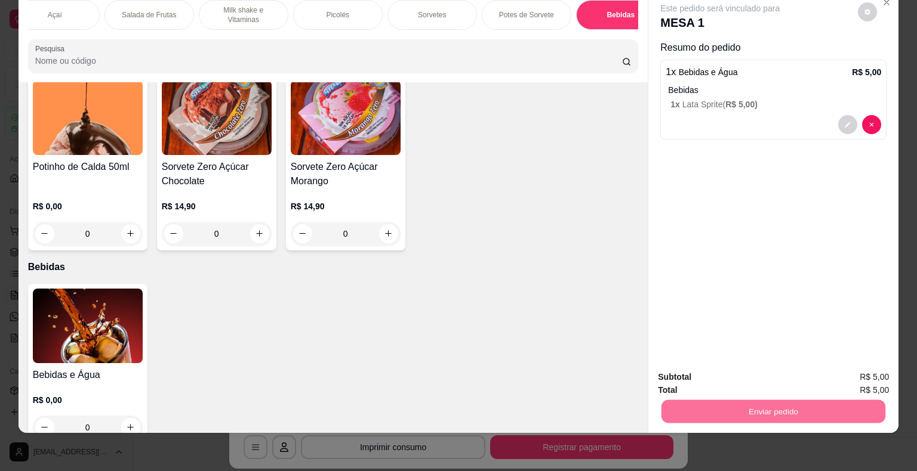
click at [746, 375] on button "Não registrar e enviar pedido" at bounding box center [733, 373] width 124 height 23
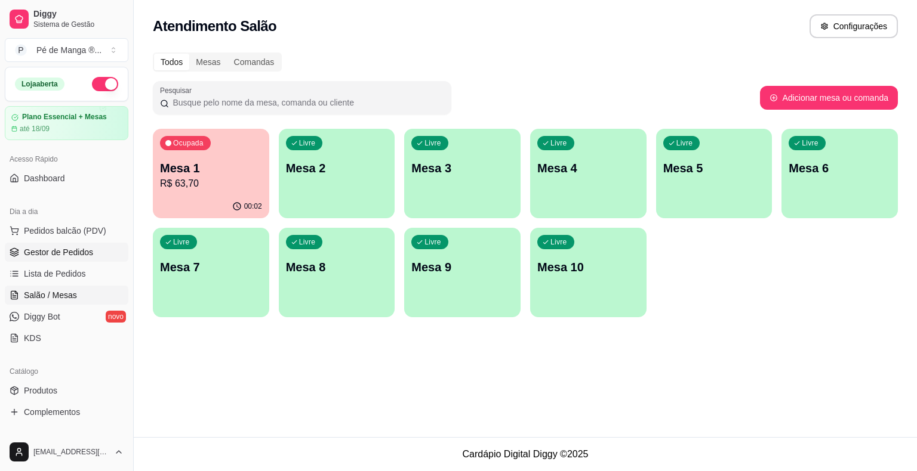
click at [67, 257] on link "Gestor de Pedidos" at bounding box center [67, 252] width 124 height 19
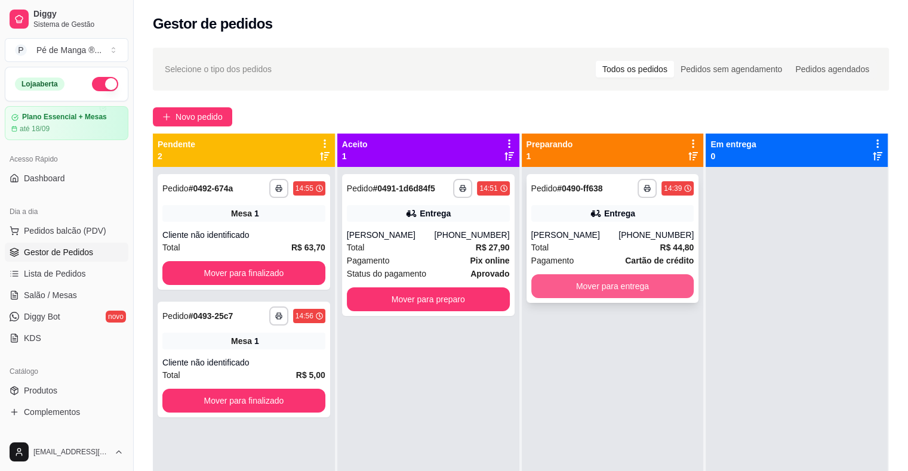
click at [605, 286] on button "Mover para entrega" at bounding box center [612, 287] width 163 height 24
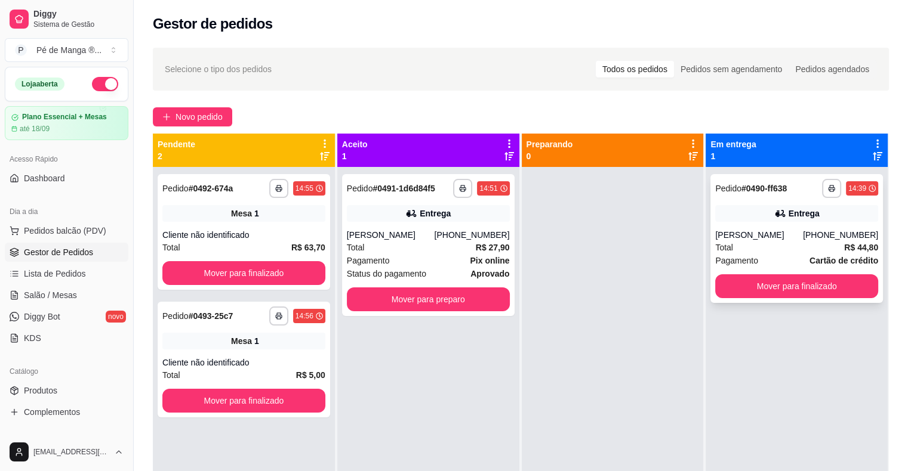
click at [755, 239] on div "[PERSON_NAME]" at bounding box center [759, 235] width 88 height 12
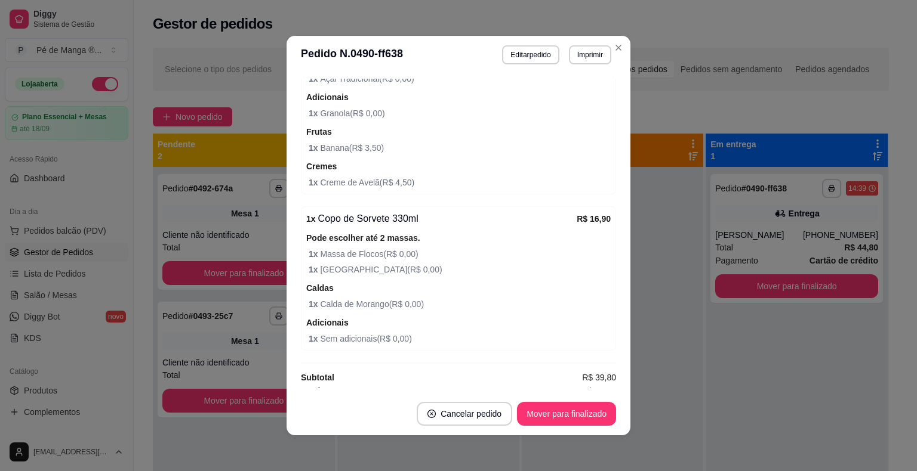
scroll to position [437, 0]
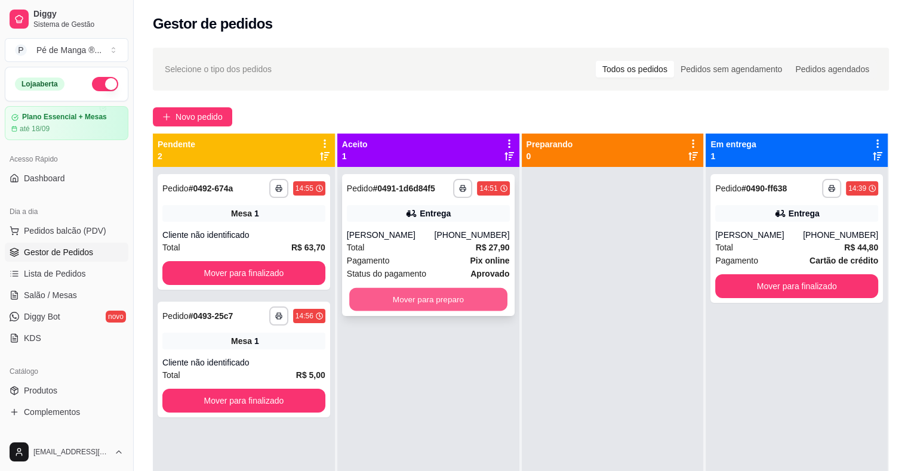
click at [445, 298] on button "Mover para preparo" at bounding box center [428, 299] width 158 height 23
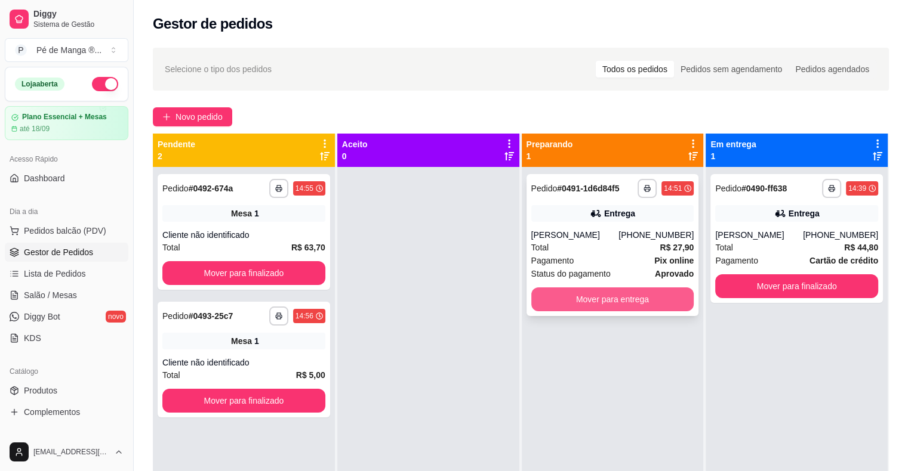
click at [610, 298] on button "Mover para entrega" at bounding box center [612, 300] width 163 height 24
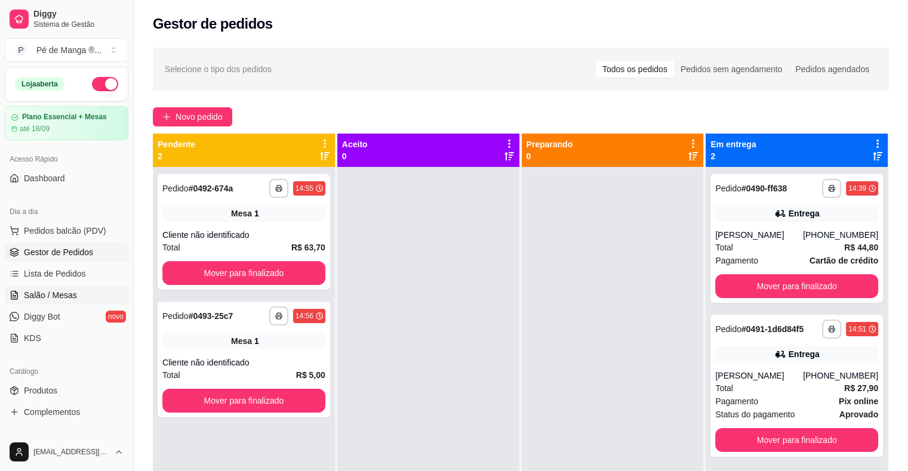
click at [83, 295] on link "Salão / Mesas" at bounding box center [67, 295] width 124 height 19
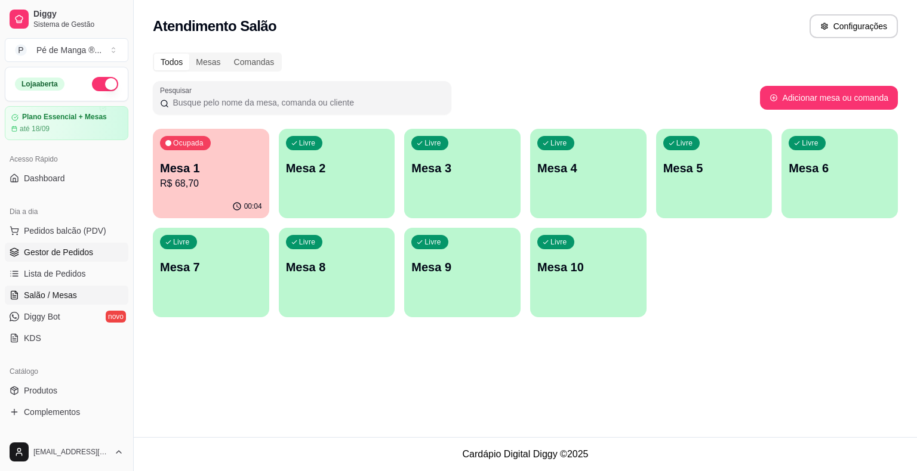
click at [79, 254] on span "Gestor de Pedidos" at bounding box center [58, 252] width 69 height 12
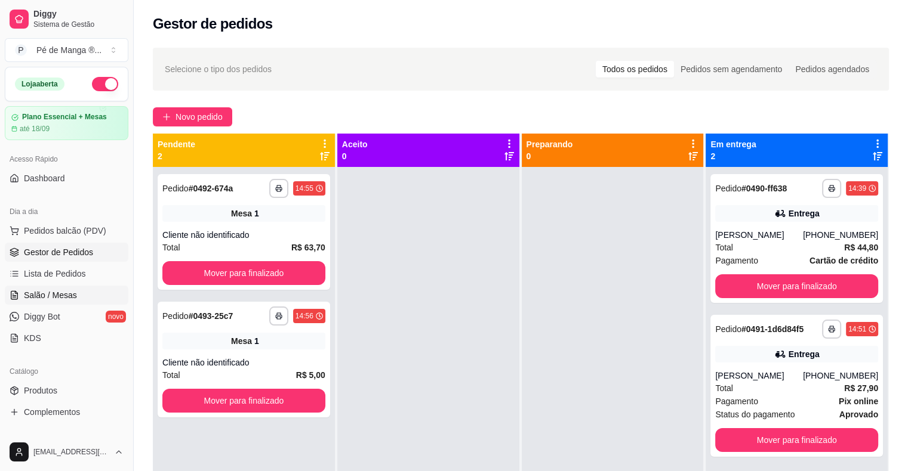
click at [63, 294] on span "Salão / Mesas" at bounding box center [50, 295] width 53 height 12
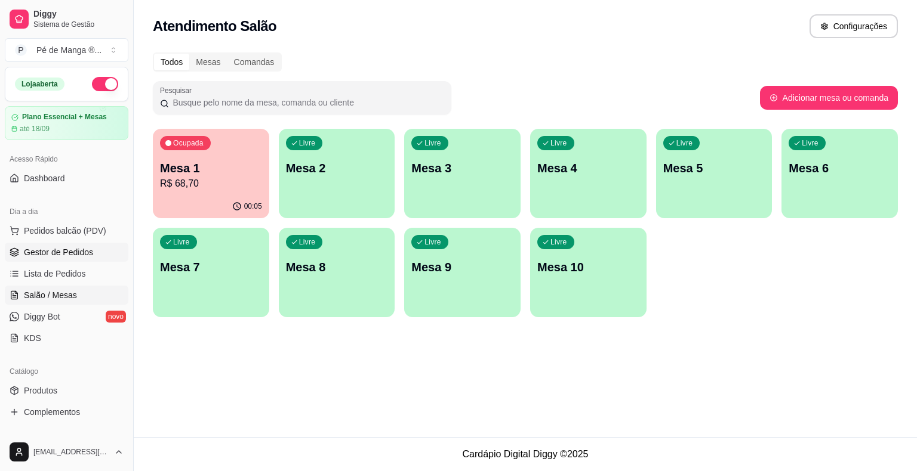
click at [54, 255] on span "Gestor de Pedidos" at bounding box center [58, 252] width 69 height 12
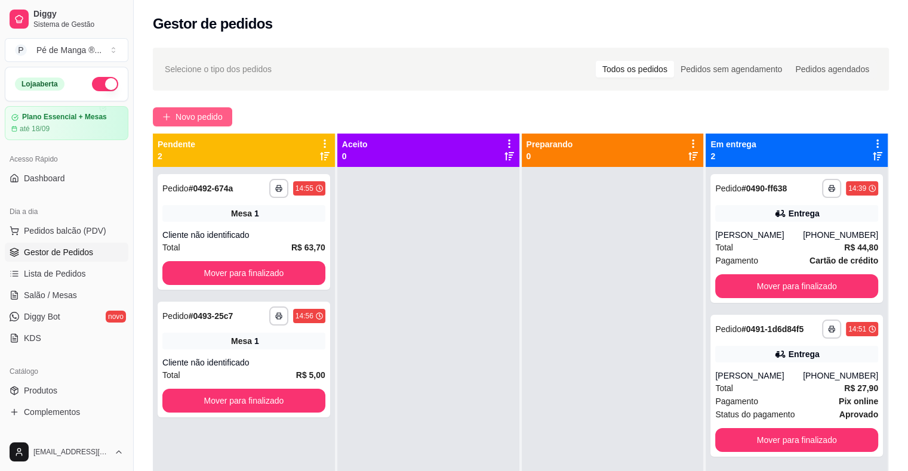
click at [214, 118] on span "Novo pedido" at bounding box center [198, 116] width 47 height 13
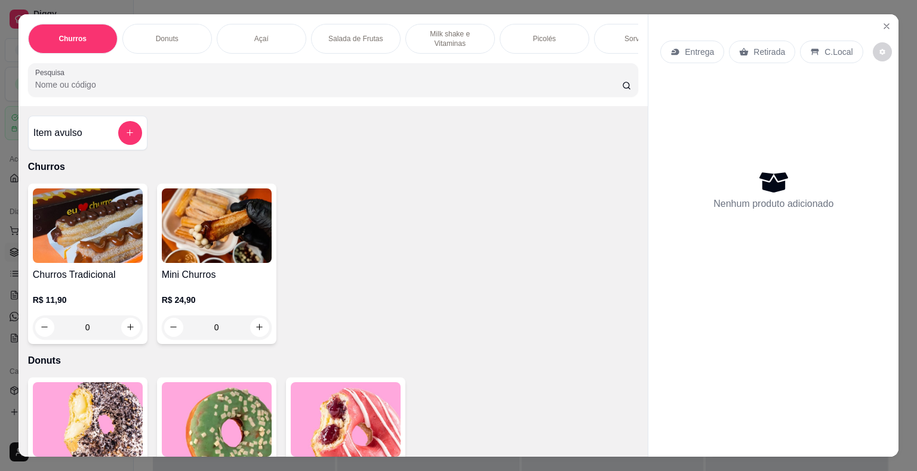
drag, startPoint x: 239, startPoint y: 35, endPoint x: 234, endPoint y: 44, distance: 10.4
click at [236, 39] on div "Açaí" at bounding box center [262, 39] width 90 height 30
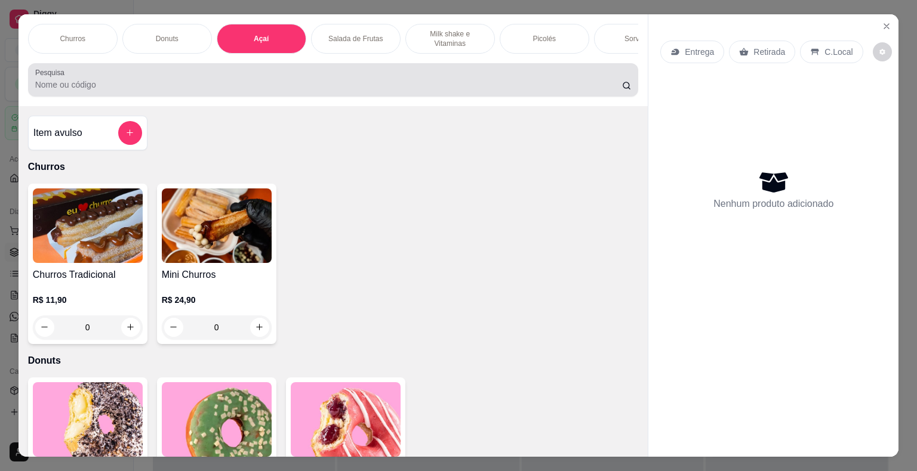
scroll to position [29, 0]
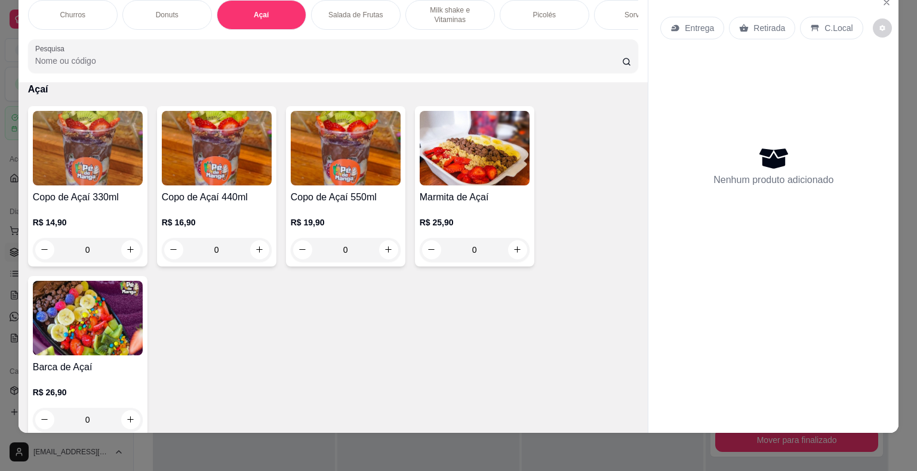
drag, startPoint x: 136, startPoint y: 246, endPoint x: 131, endPoint y: 251, distance: 6.3
click at [131, 251] on div "0" at bounding box center [88, 250] width 110 height 24
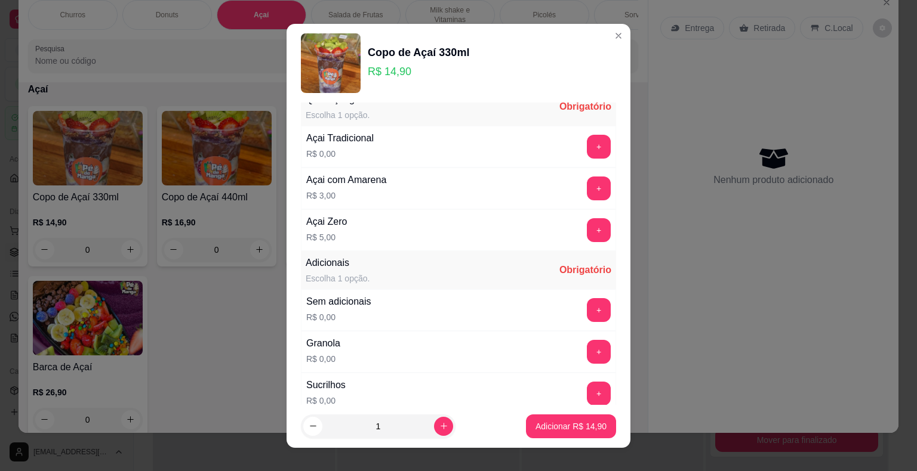
scroll to position [0, 0]
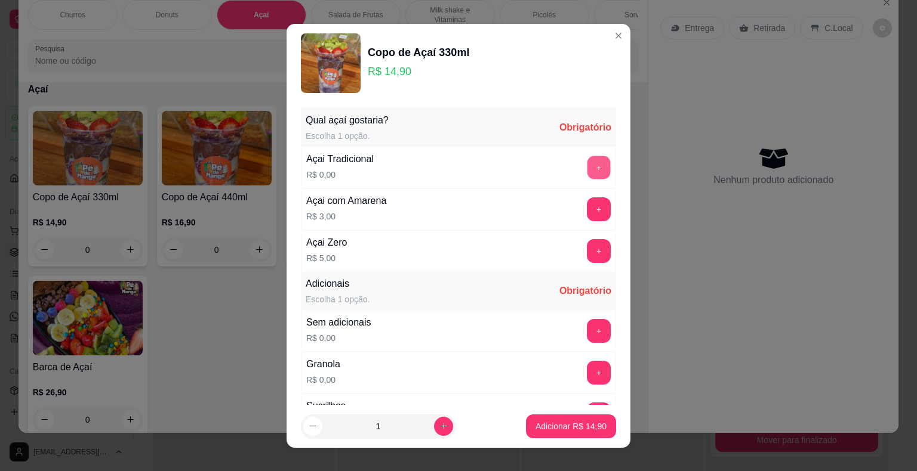
click at [587, 167] on button "+" at bounding box center [598, 167] width 23 height 23
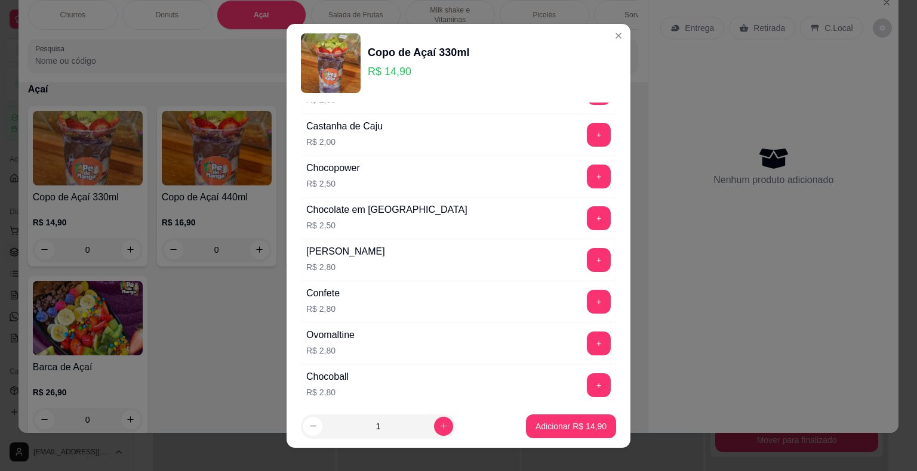
scroll to position [656, 0]
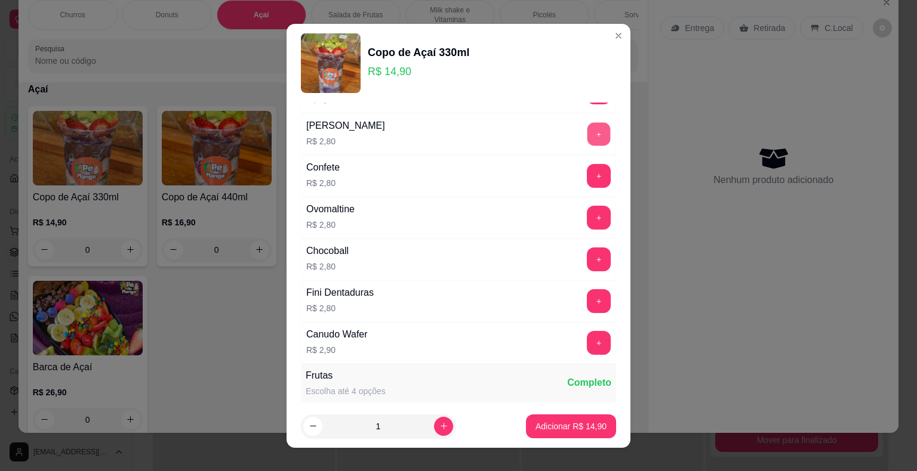
click at [587, 132] on button "+" at bounding box center [598, 133] width 23 height 23
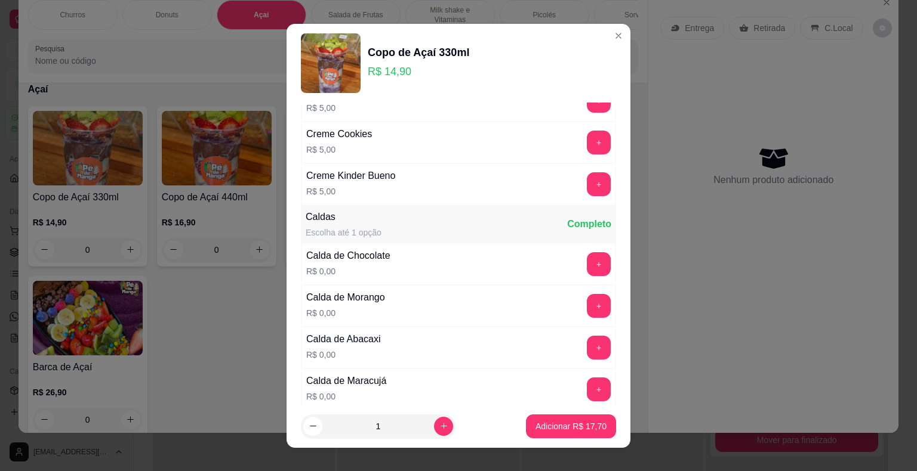
scroll to position [1373, 0]
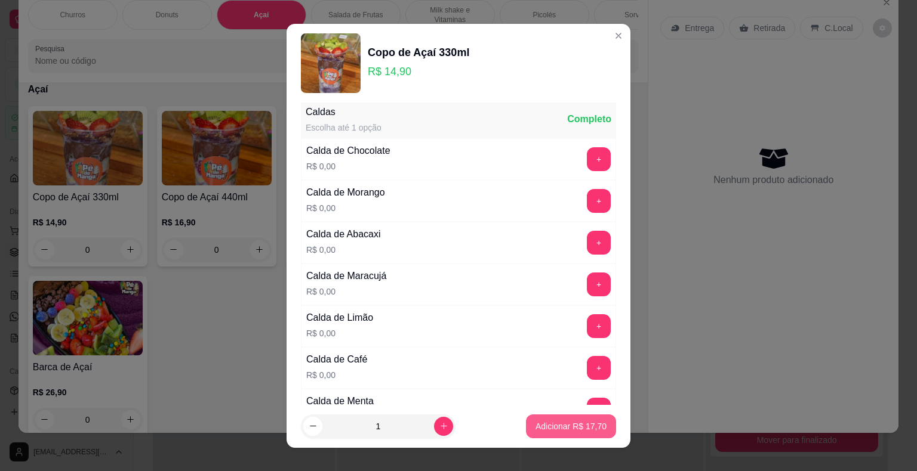
click at [567, 427] on p "Adicionar R$ 17,70" at bounding box center [570, 427] width 71 height 12
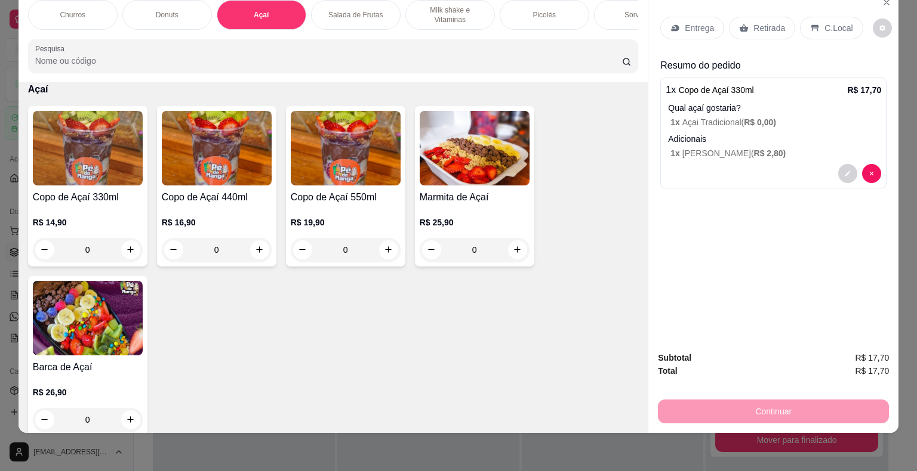
click at [761, 22] on p "Retirada" at bounding box center [769, 28] width 32 height 12
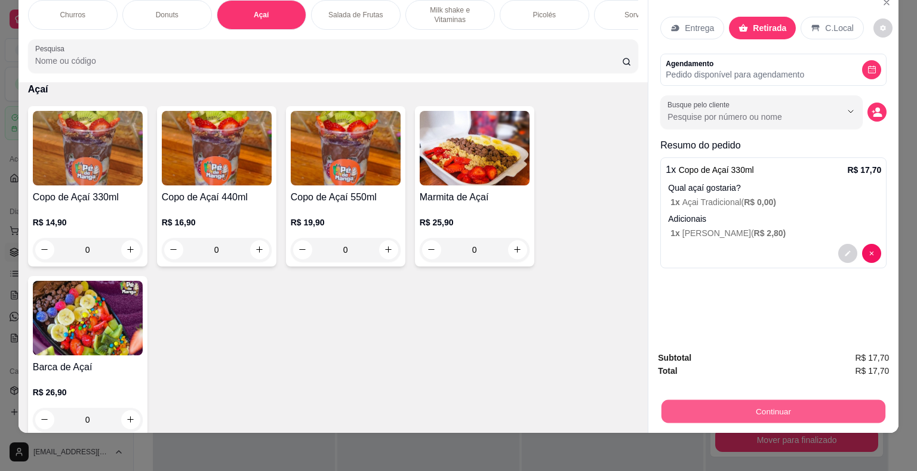
click at [769, 406] on button "Continuar" at bounding box center [773, 411] width 224 height 23
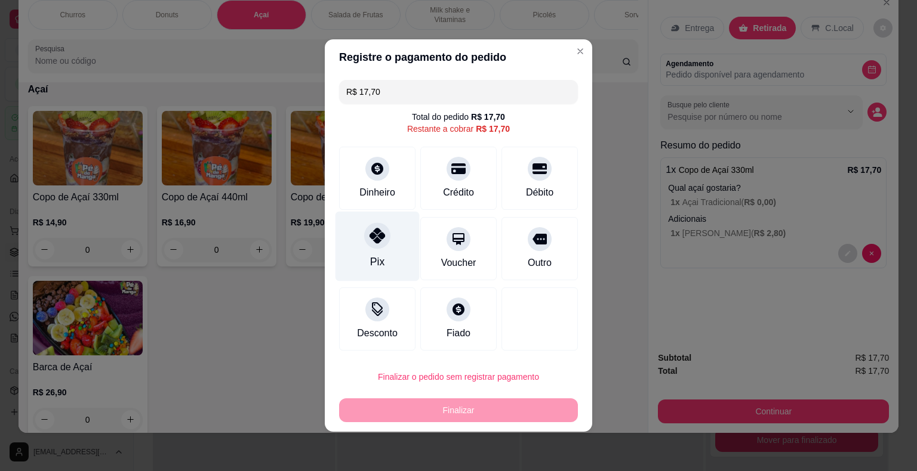
click at [382, 241] on icon at bounding box center [377, 236] width 16 height 16
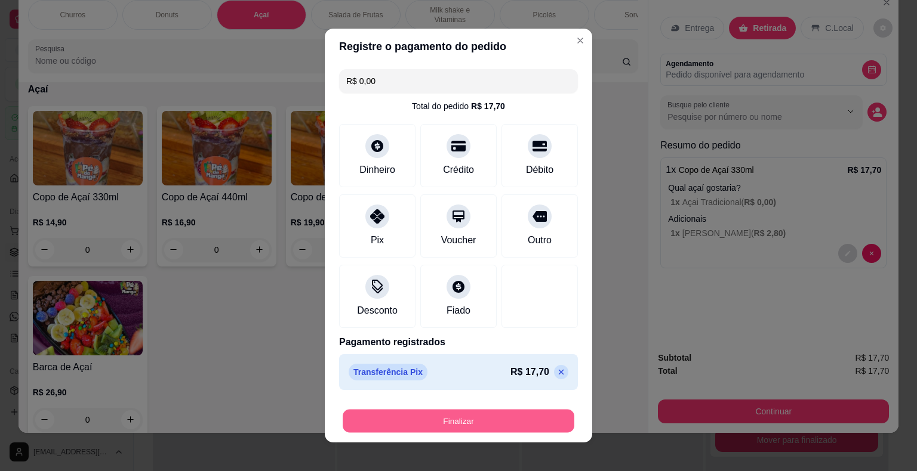
click at [463, 424] on button "Finalizar" at bounding box center [459, 421] width 232 height 23
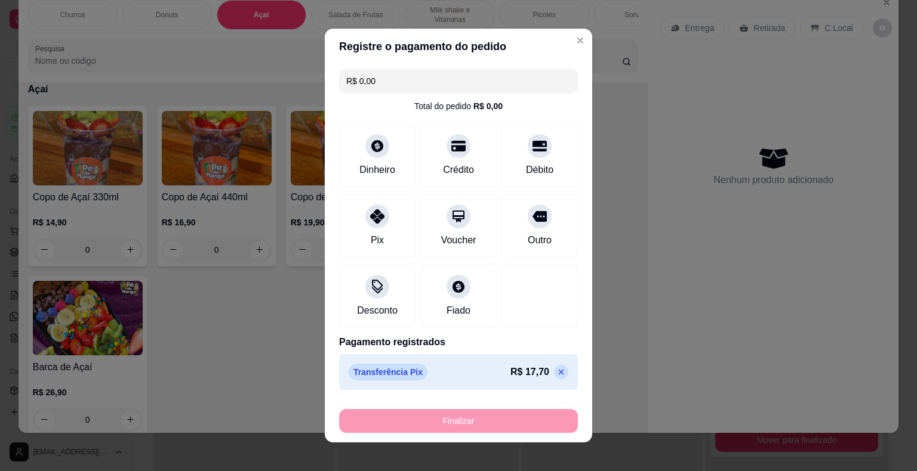
type input "-R$ 17,70"
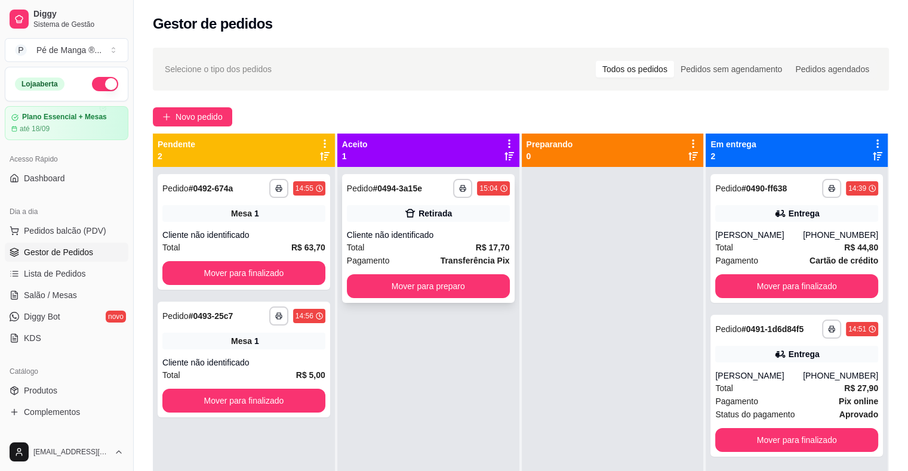
click at [429, 192] on div "**********" at bounding box center [428, 188] width 163 height 19
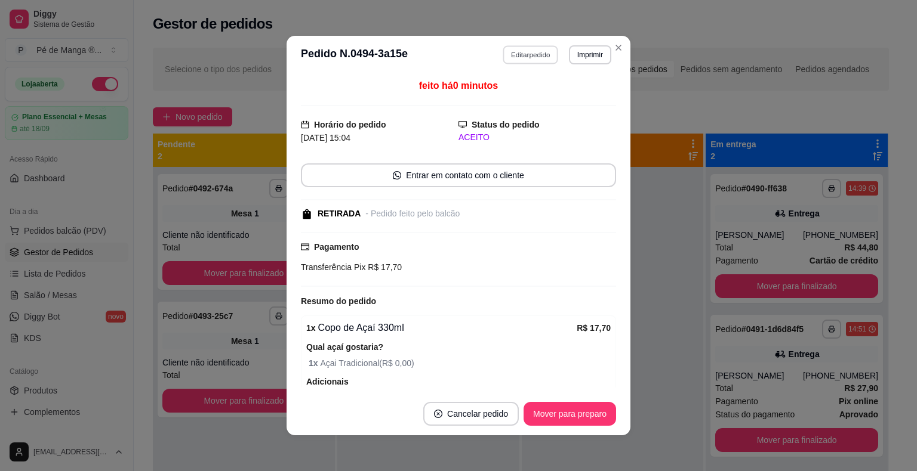
click at [517, 50] on button "Editar pedido" at bounding box center [531, 54] width 56 height 19
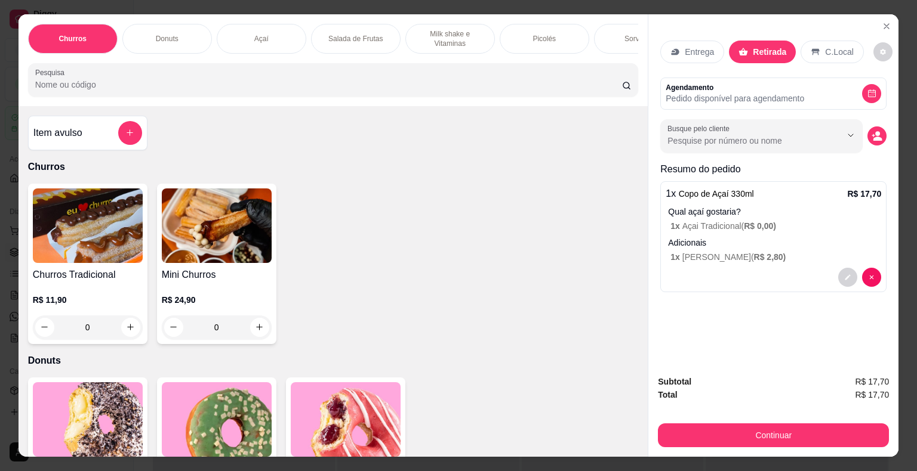
drag, startPoint x: 751, startPoint y: 80, endPoint x: 752, endPoint y: 86, distance: 6.0
click at [751, 86] on p "Agendamento" at bounding box center [734, 88] width 138 height 10
click at [750, 93] on p "Pedido disponível para agendamento" at bounding box center [734, 99] width 138 height 12
click at [760, 46] on p "Retirada" at bounding box center [769, 52] width 33 height 12
click at [878, 127] on button "decrease-product-quantity" at bounding box center [877, 136] width 19 height 19
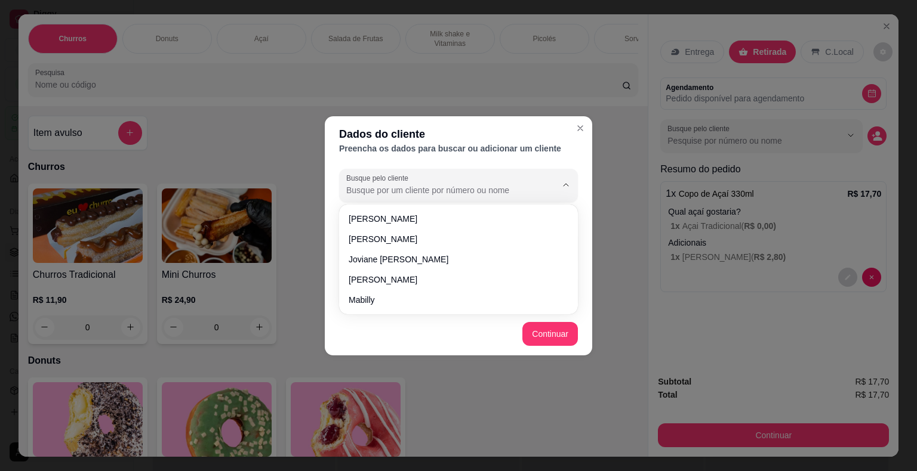
click at [399, 196] on input "Busque pelo cliente" at bounding box center [441, 190] width 191 height 12
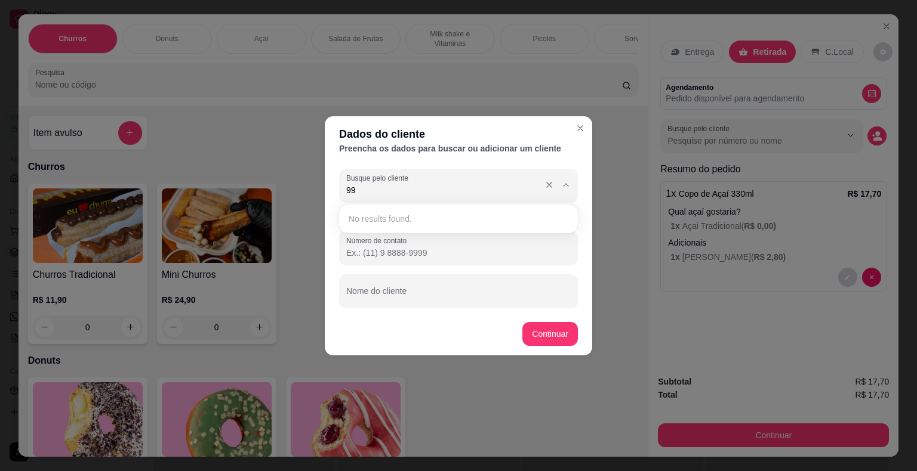
type input "9"
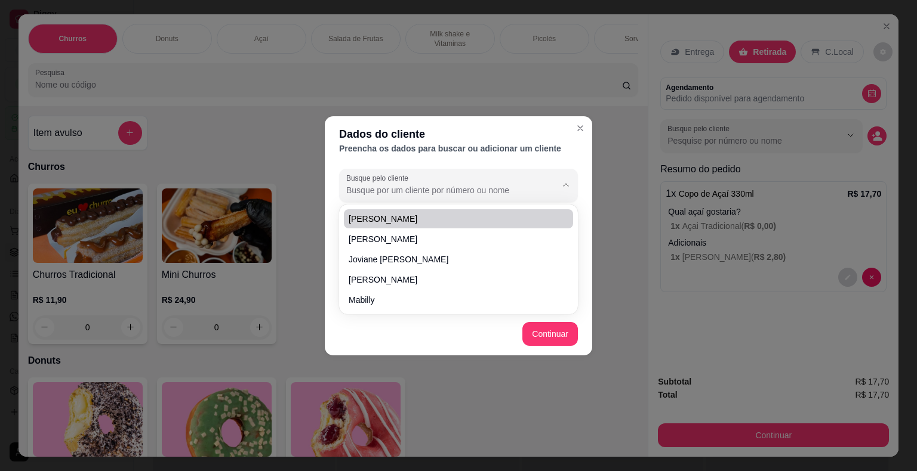
click at [621, 208] on div "Dados do cliente Preencha os dados para buscar ou adicionar um cliente Busque p…" at bounding box center [458, 235] width 917 height 471
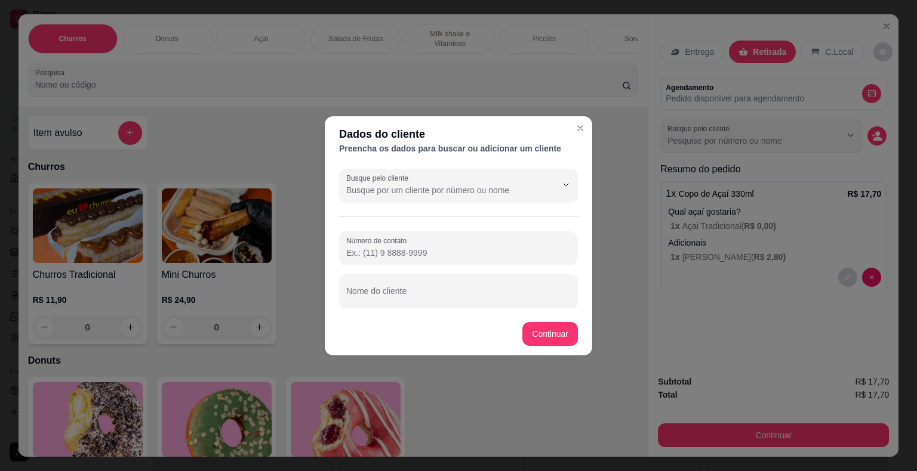
click at [433, 256] on input "Número de contato" at bounding box center [458, 253] width 224 height 12
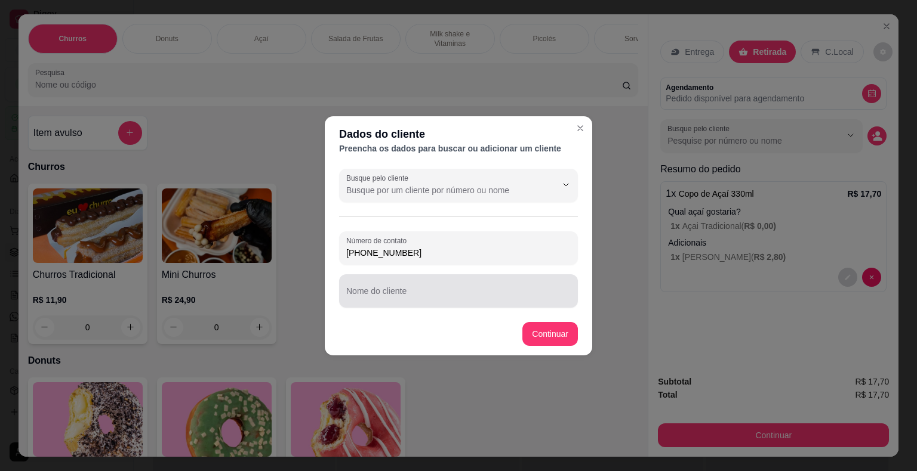
type input "[PHONE_NUMBER]"
click at [371, 299] on input "Nome do cliente" at bounding box center [458, 296] width 224 height 12
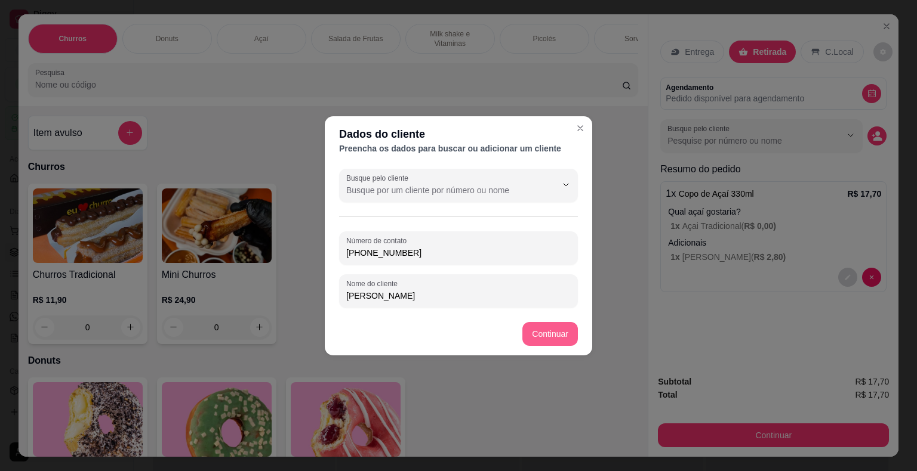
type input "[PERSON_NAME]"
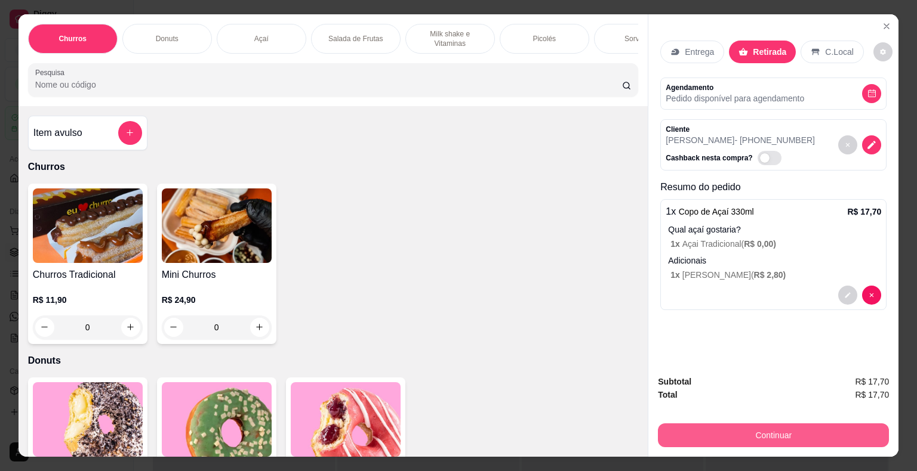
click at [781, 427] on button "Continuar" at bounding box center [773, 436] width 231 height 24
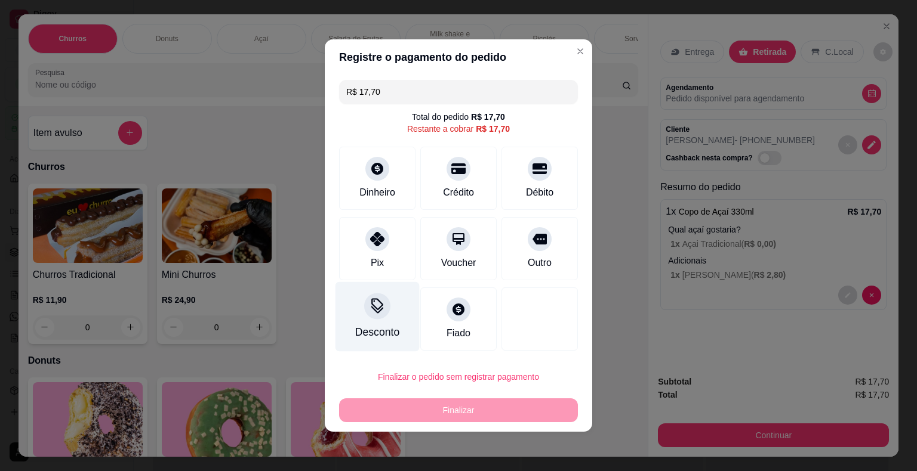
drag, startPoint x: 373, startPoint y: 259, endPoint x: 380, endPoint y: 267, distance: 10.6
click at [379, 260] on div "Pix" at bounding box center [377, 263] width 13 height 14
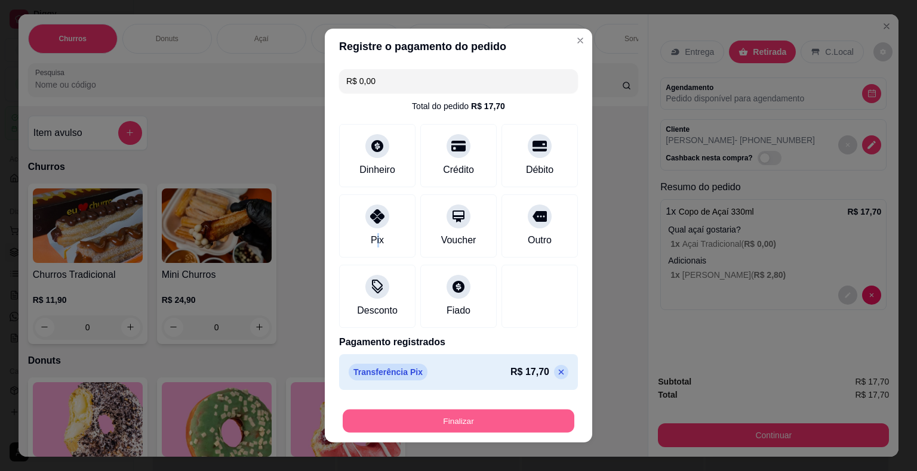
click at [468, 422] on button "Finalizar" at bounding box center [459, 421] width 232 height 23
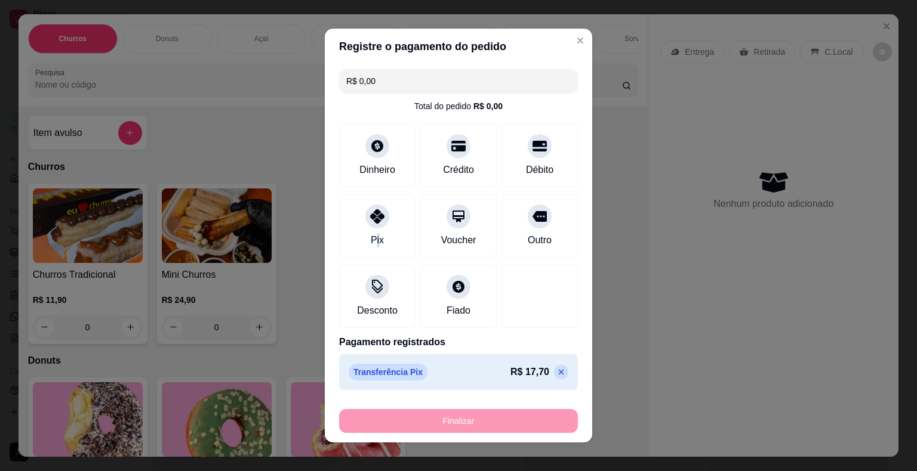
type input "-R$ 17,70"
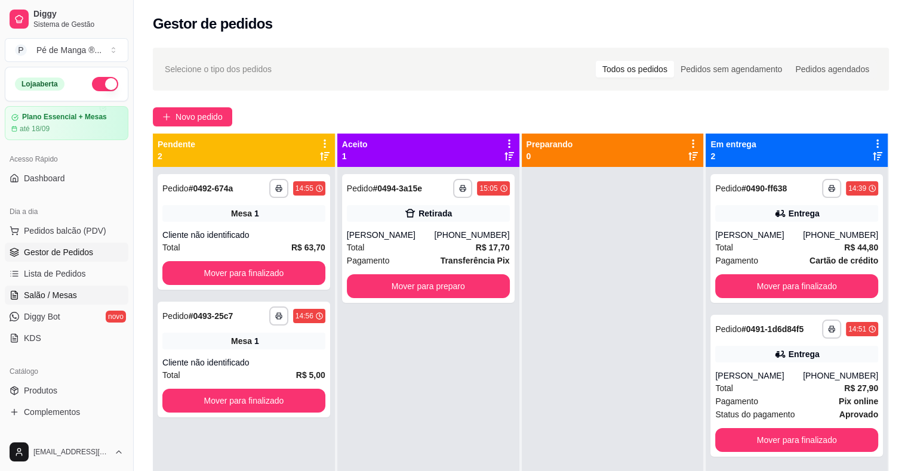
click at [31, 301] on link "Salão / Mesas" at bounding box center [67, 295] width 124 height 19
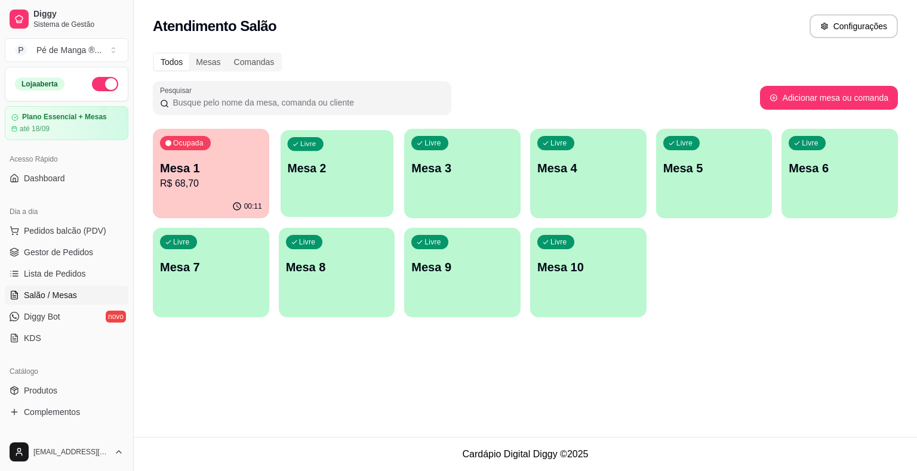
click at [349, 181] on div "Livre Mesa 2" at bounding box center [336, 166] width 113 height 73
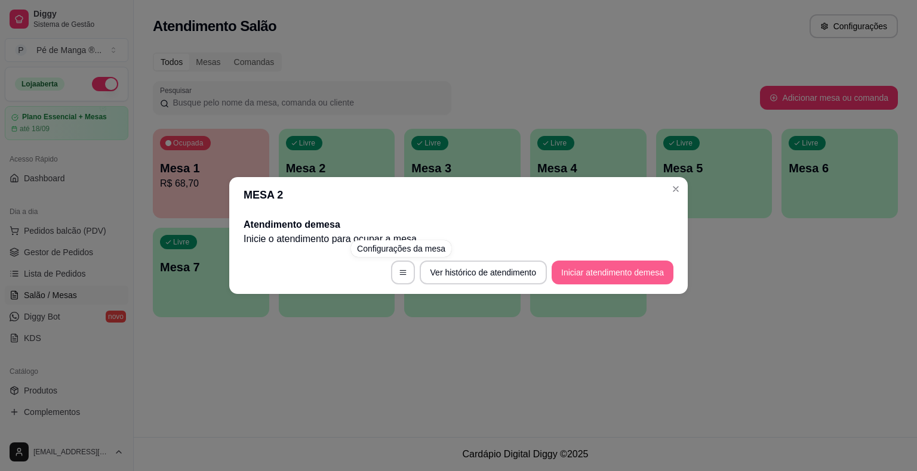
click at [579, 277] on button "Iniciar atendimento de mesa" at bounding box center [612, 273] width 122 height 24
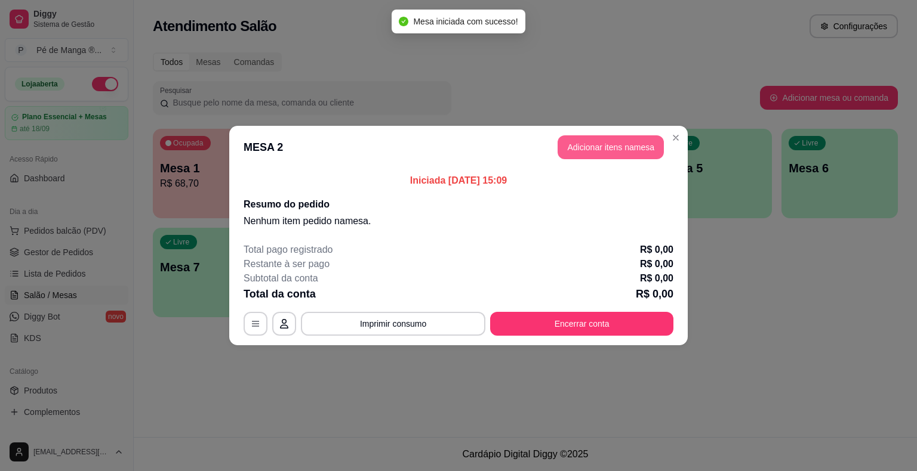
click at [634, 147] on button "Adicionar itens na mesa" at bounding box center [610, 147] width 106 height 24
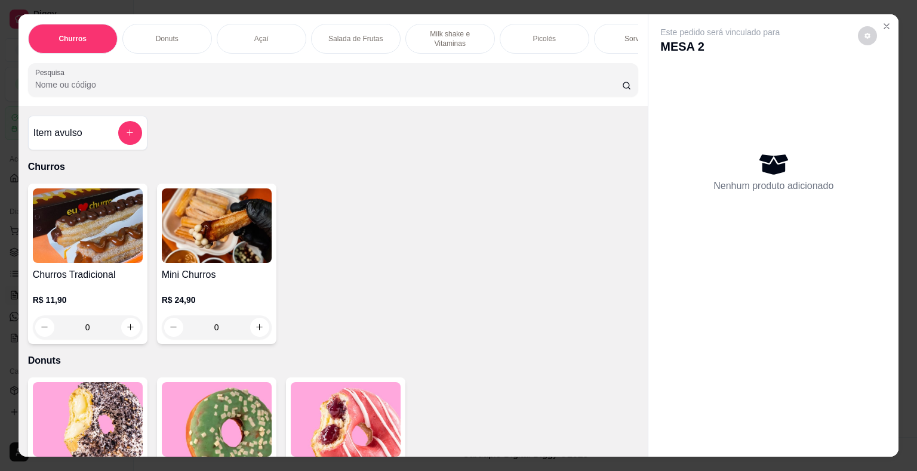
click at [615, 32] on div "Sorvetes" at bounding box center [639, 39] width 90 height 30
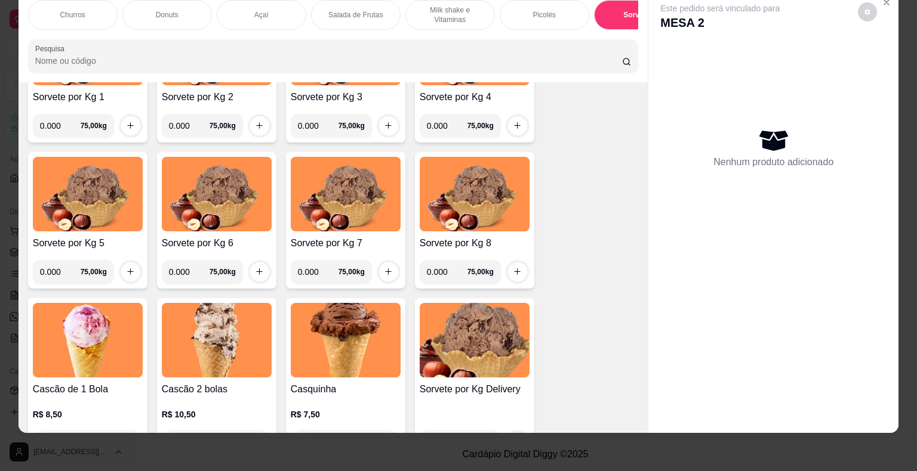
scroll to position [1870, 0]
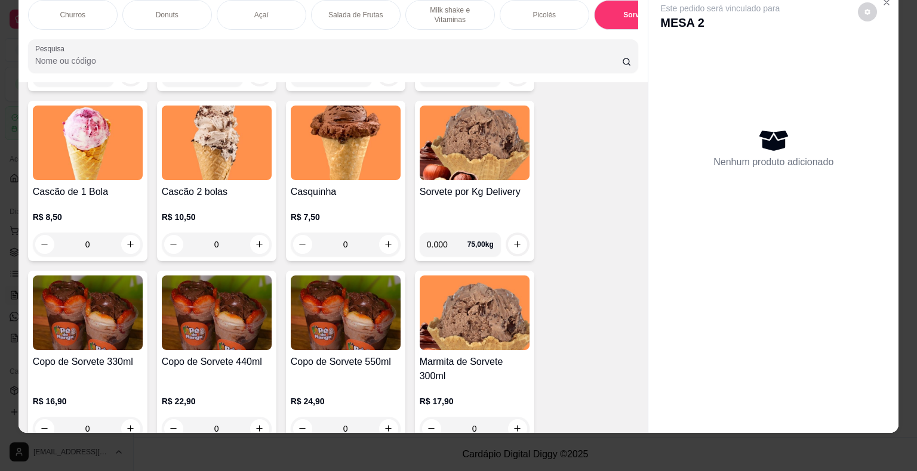
click at [265, 240] on div "0" at bounding box center [217, 245] width 110 height 24
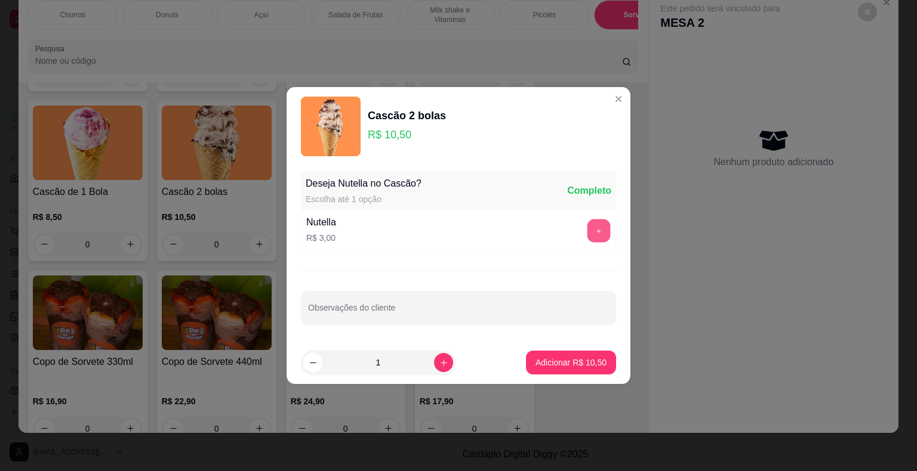
click at [587, 230] on button "+" at bounding box center [598, 231] width 23 height 23
click at [563, 371] on button "Adicionar R$ 13,50" at bounding box center [571, 363] width 88 height 23
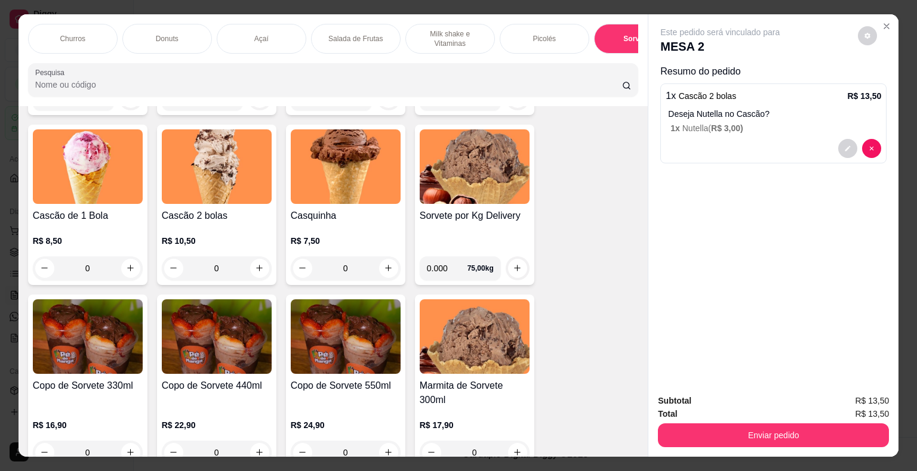
scroll to position [0, 0]
click at [520, 32] on div "Picolés" at bounding box center [545, 39] width 90 height 30
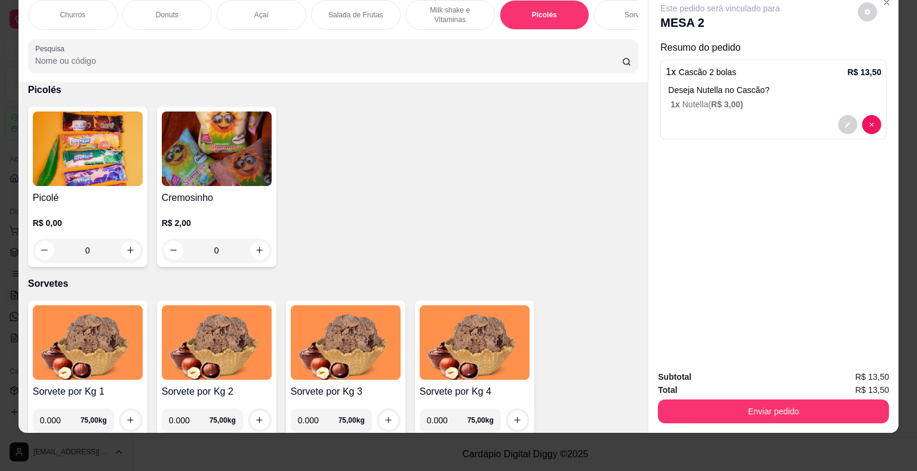
click at [122, 257] on div "0" at bounding box center [88, 251] width 110 height 24
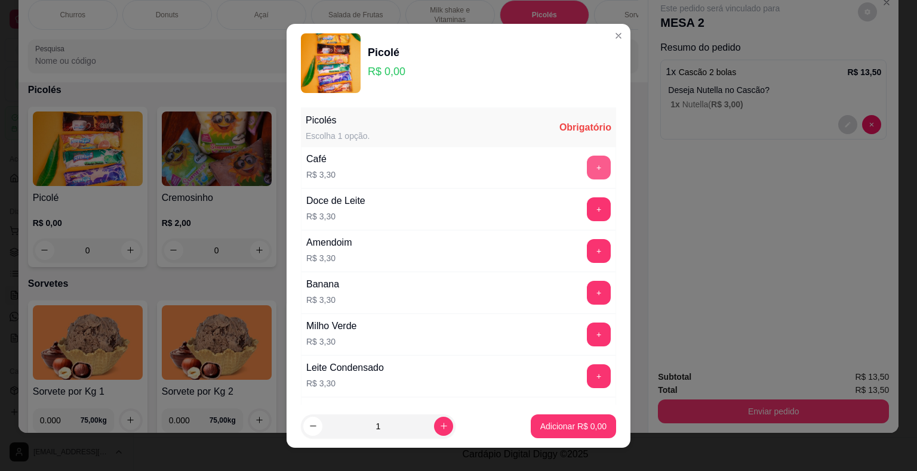
click at [587, 164] on button "+" at bounding box center [599, 168] width 24 height 24
click at [587, 164] on button "+" at bounding box center [598, 167] width 23 height 23
click at [558, 424] on p "Adicionar R$ 6,60" at bounding box center [573, 426] width 64 height 11
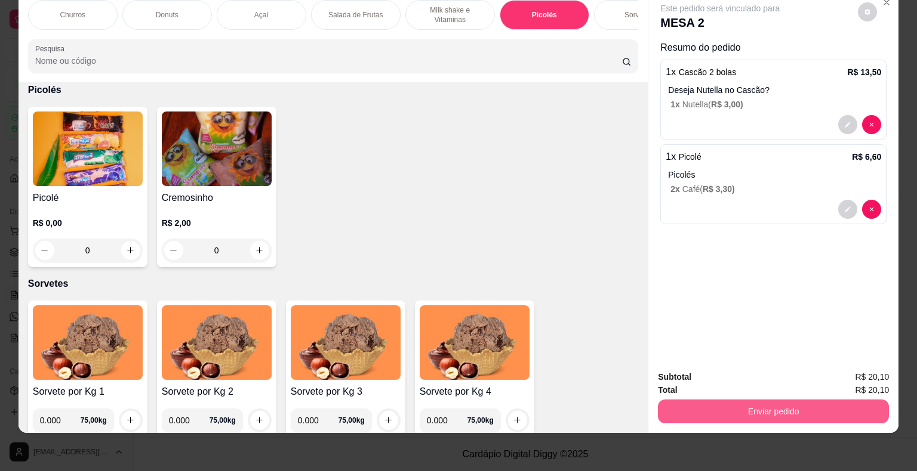
click at [755, 400] on button "Enviar pedido" at bounding box center [773, 412] width 231 height 24
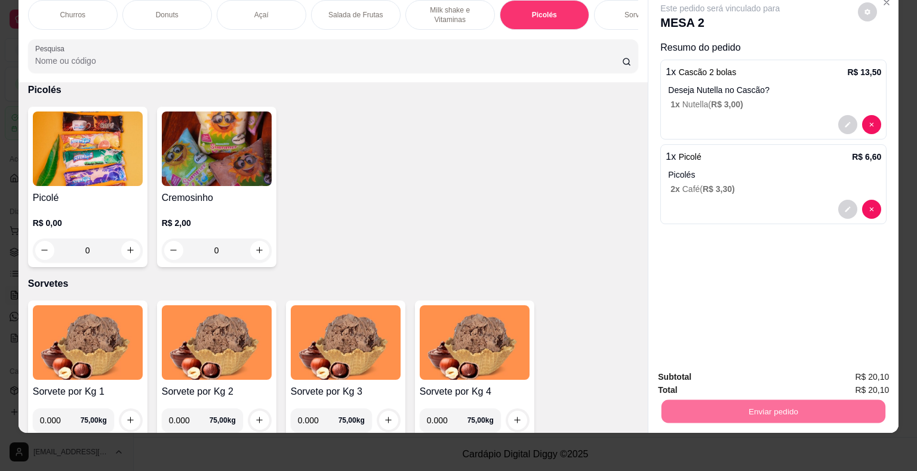
click at [764, 373] on button "Não registrar e enviar pedido" at bounding box center [733, 373] width 121 height 22
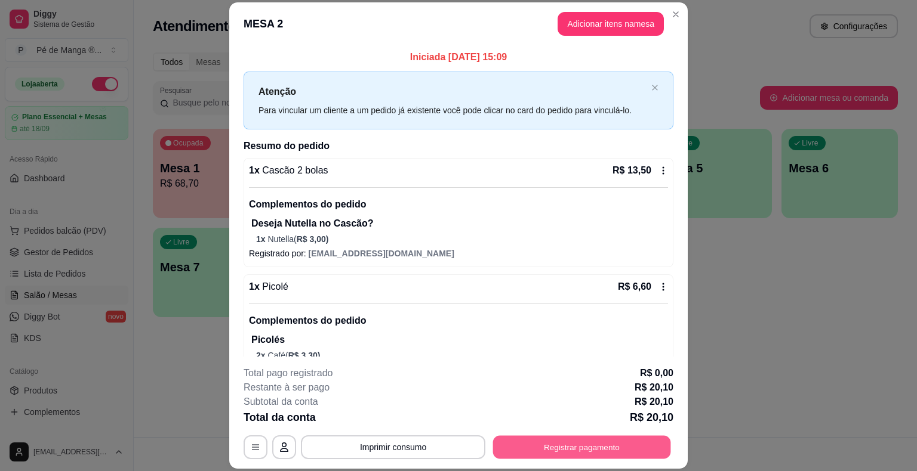
click at [611, 444] on button "Registrar pagamento" at bounding box center [582, 447] width 178 height 23
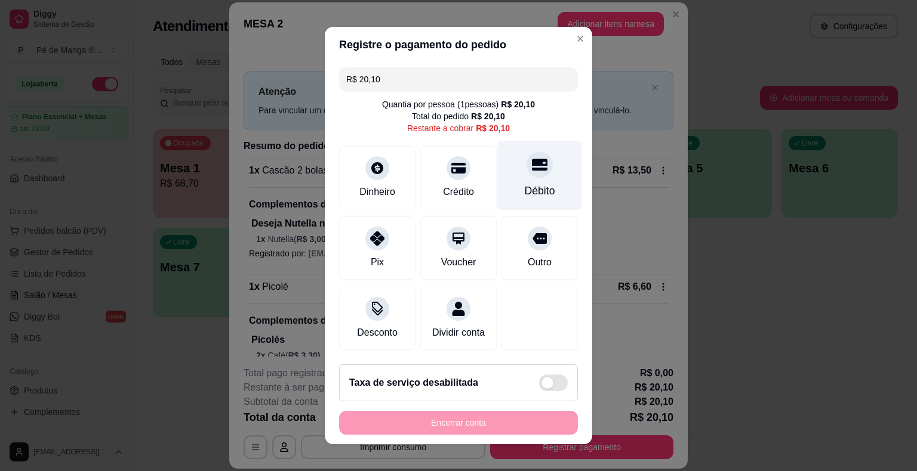
drag, startPoint x: 515, startPoint y: 171, endPoint x: 511, endPoint y: 177, distance: 6.8
click at [513, 173] on div "Débito" at bounding box center [540, 176] width 84 height 70
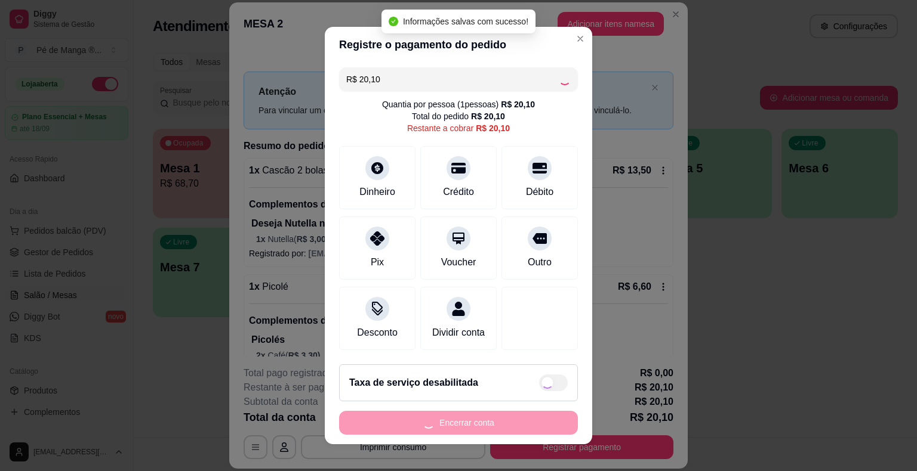
type input "R$ 0,00"
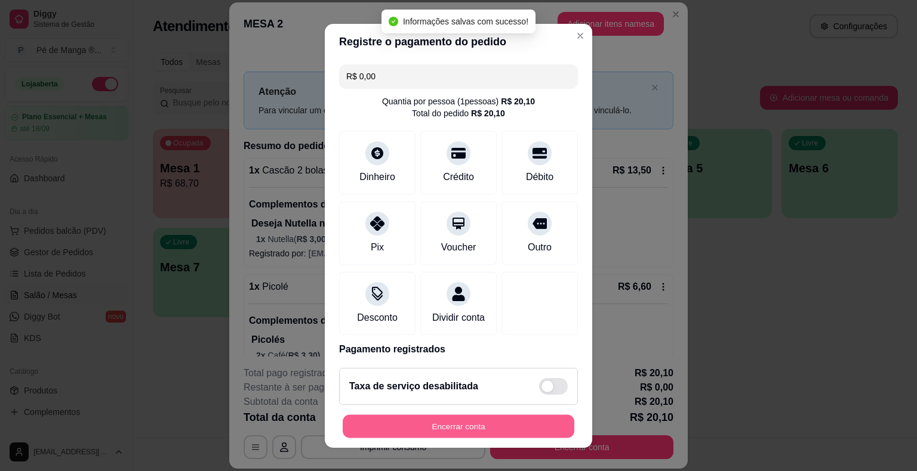
click at [462, 427] on button "Encerrar conta" at bounding box center [459, 426] width 232 height 23
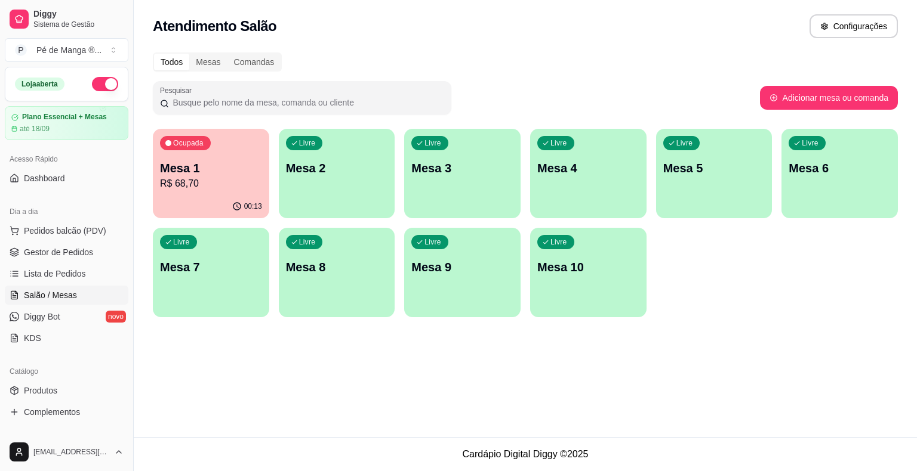
click at [236, 187] on p "R$ 68,70" at bounding box center [211, 184] width 102 height 14
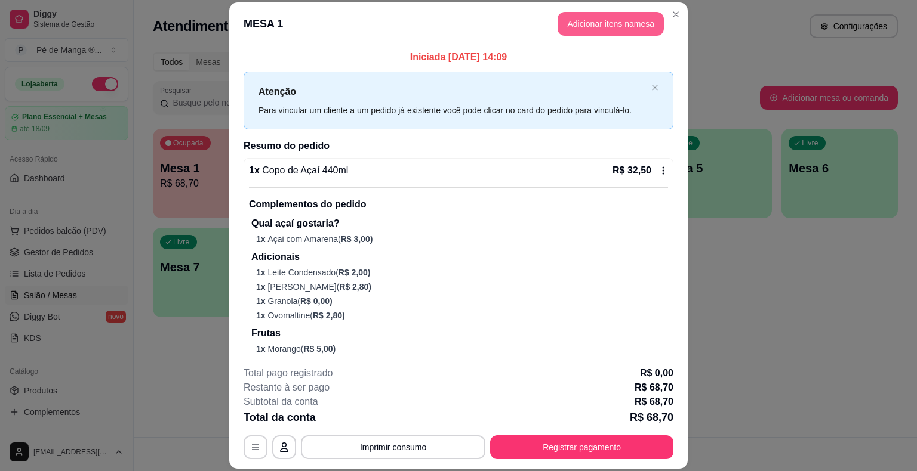
click at [593, 18] on button "Adicionar itens na mesa" at bounding box center [610, 24] width 106 height 24
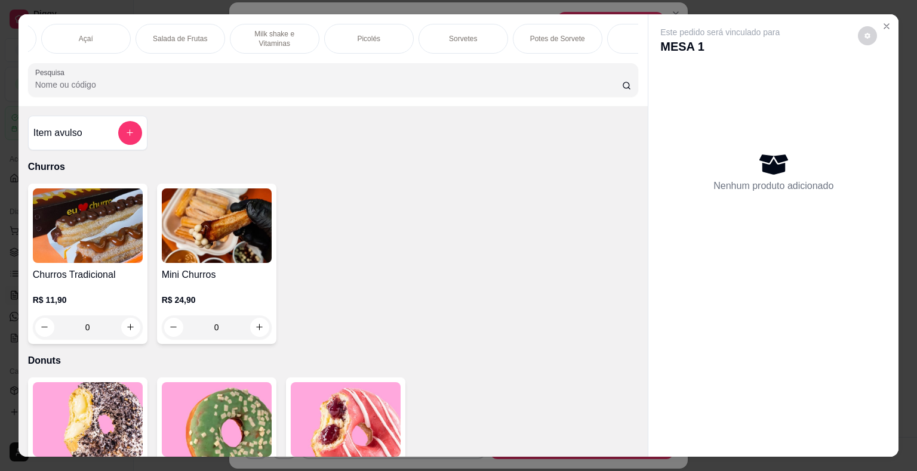
scroll to position [0, 233]
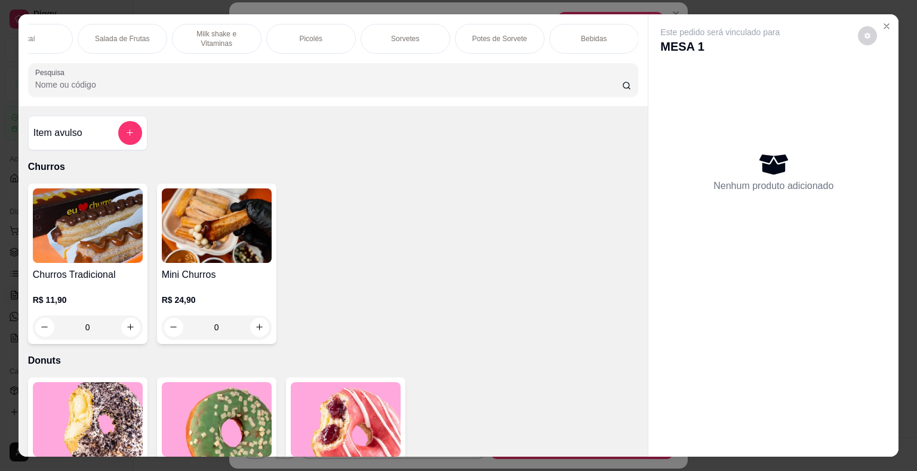
click at [560, 35] on div "Bebidas" at bounding box center [594, 39] width 90 height 30
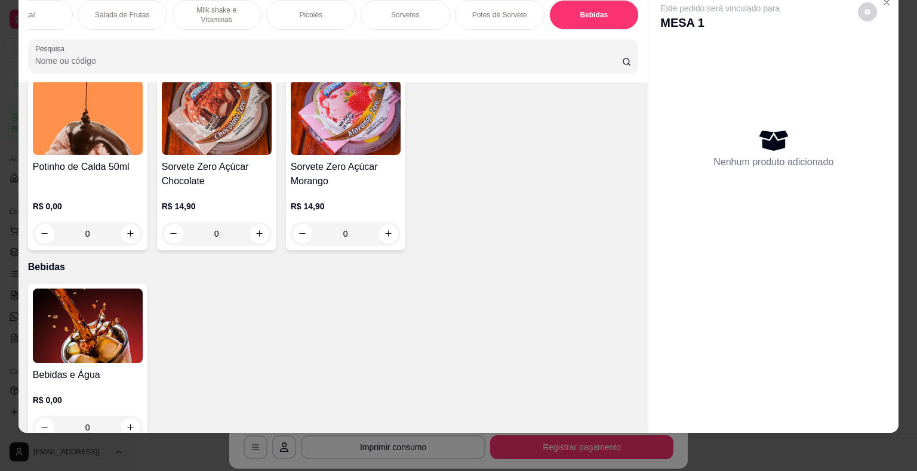
click at [123, 416] on div "0" at bounding box center [88, 428] width 110 height 24
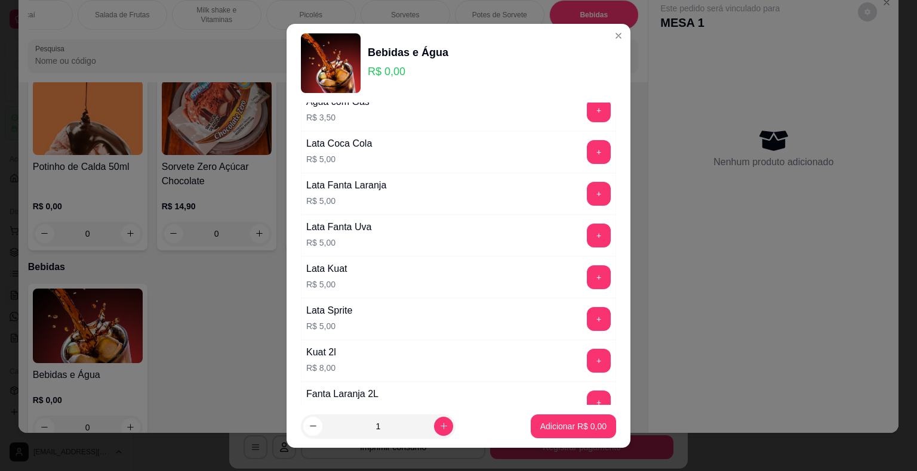
scroll to position [119, 0]
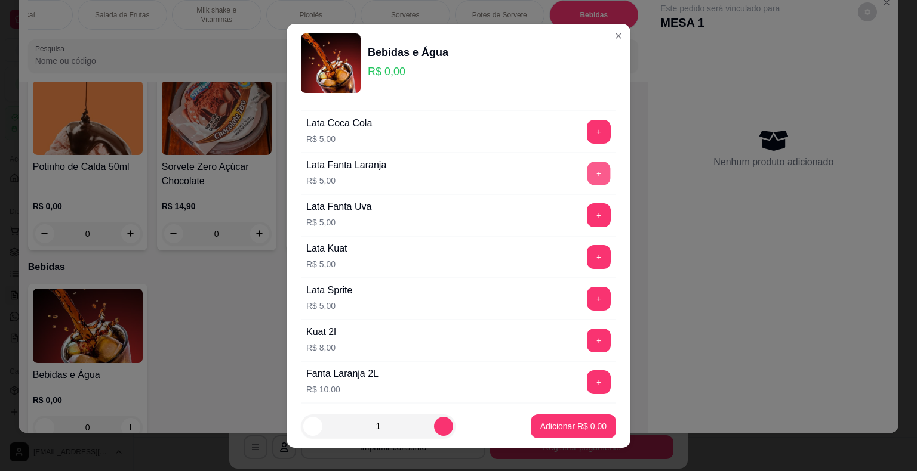
click at [587, 173] on button "+" at bounding box center [598, 173] width 23 height 23
click at [573, 415] on button "Adicionar R$ 5,00" at bounding box center [573, 426] width 83 height 23
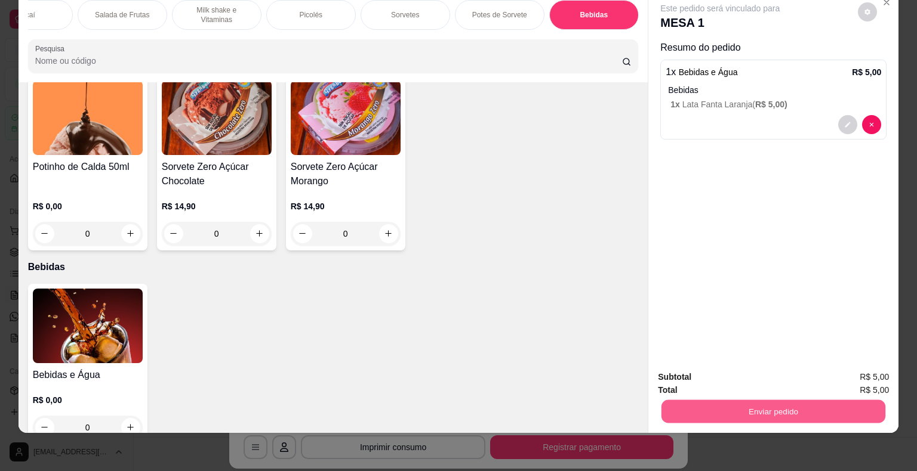
click at [714, 400] on button "Enviar pedido" at bounding box center [773, 411] width 224 height 23
click at [716, 400] on button "Enviar pedido" at bounding box center [773, 411] width 224 height 23
click at [722, 375] on button "Não registrar e enviar pedido" at bounding box center [733, 373] width 121 height 22
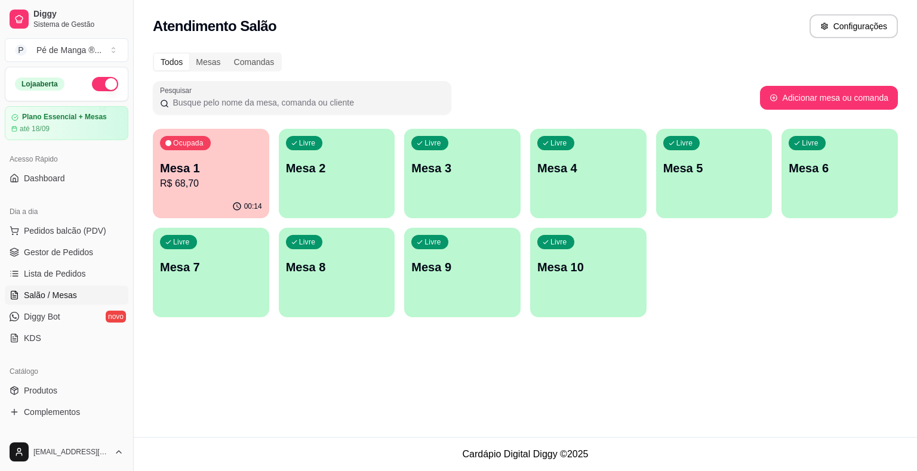
click at [181, 203] on div "00:14" at bounding box center [211, 206] width 116 height 23
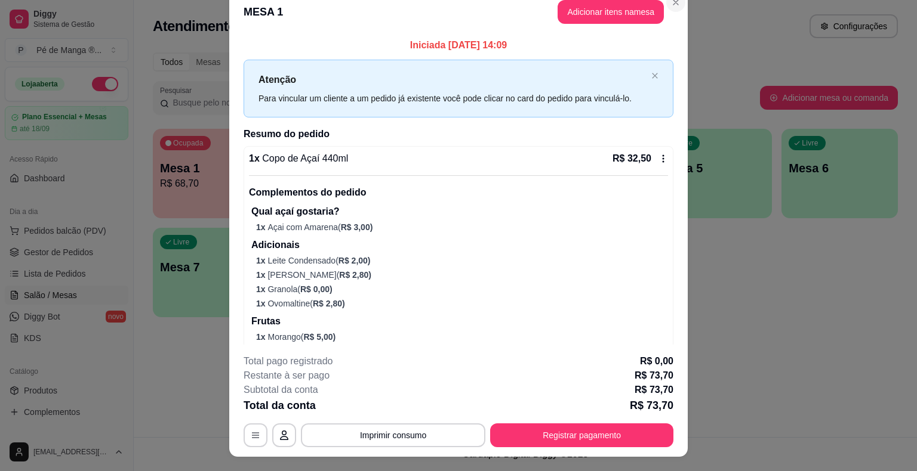
scroll to position [0, 0]
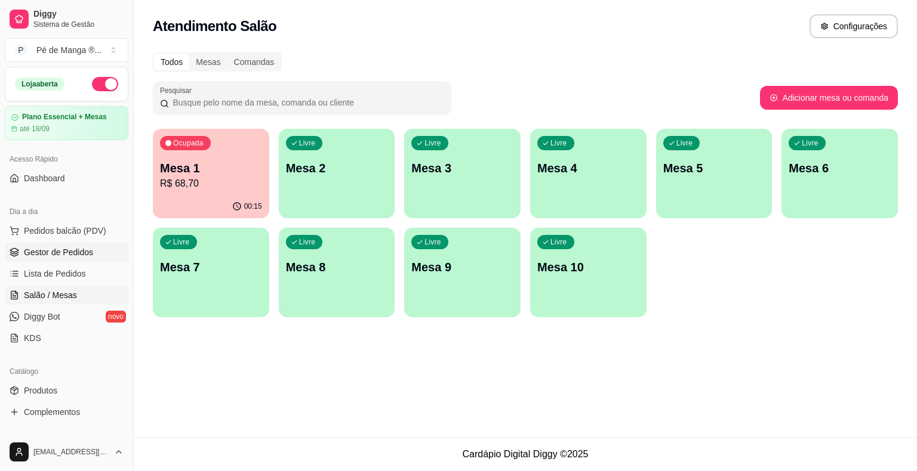
click at [76, 244] on link "Gestor de Pedidos" at bounding box center [67, 252] width 124 height 19
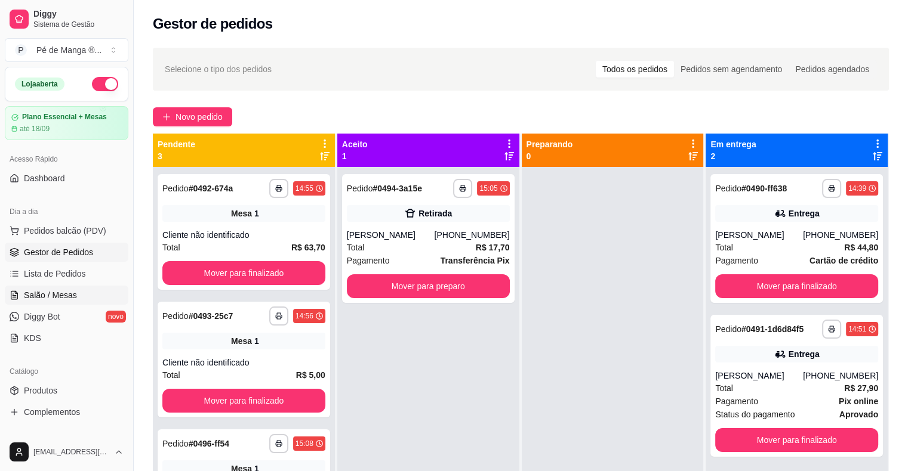
click at [58, 299] on span "Salão / Mesas" at bounding box center [50, 295] width 53 height 12
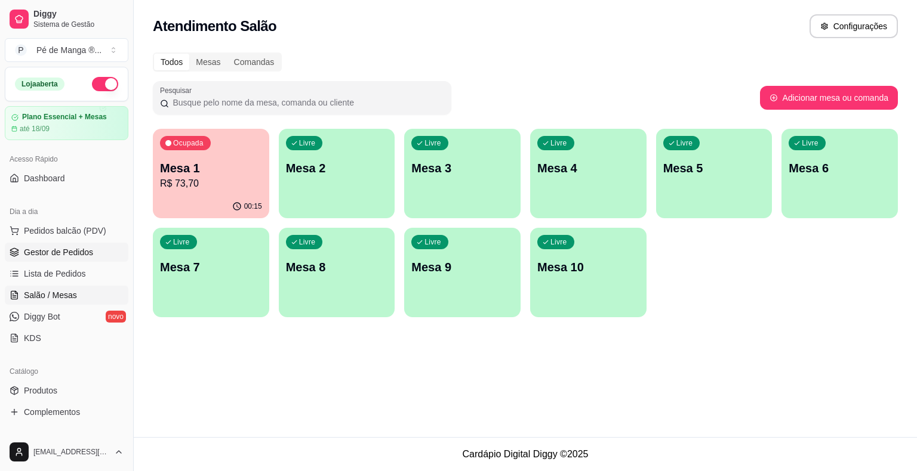
click at [57, 254] on span "Gestor de Pedidos" at bounding box center [58, 252] width 69 height 12
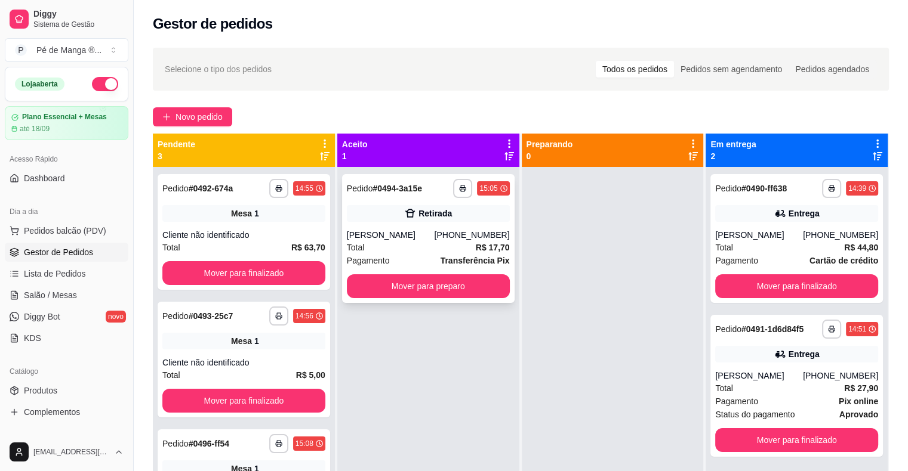
click at [392, 242] on div "**********" at bounding box center [428, 238] width 172 height 129
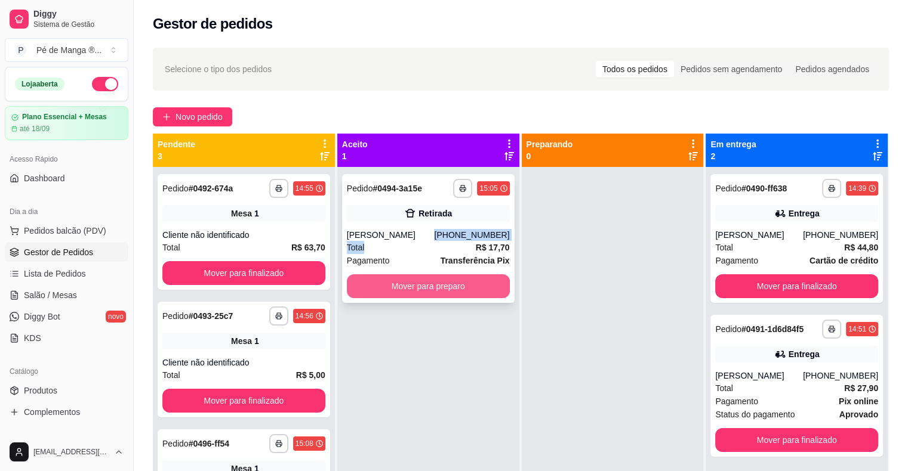
click at [408, 288] on button "Mover para preparo" at bounding box center [428, 287] width 163 height 24
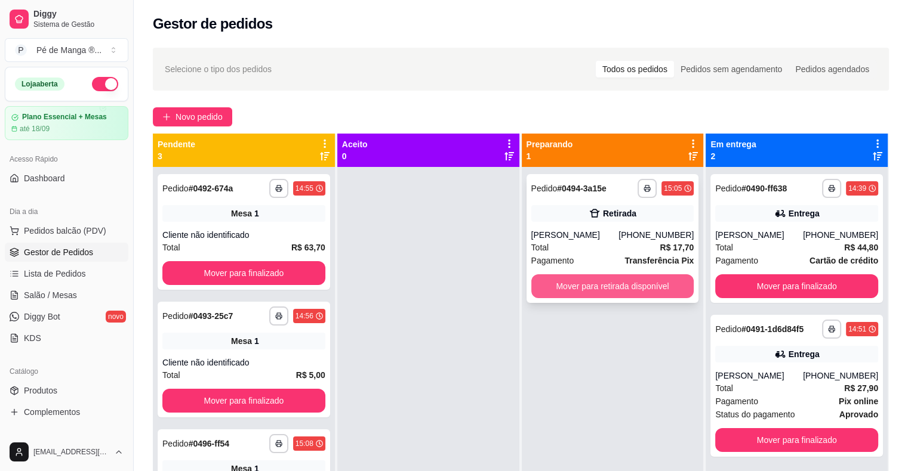
click at [574, 285] on button "Mover para retirada disponível" at bounding box center [612, 287] width 163 height 24
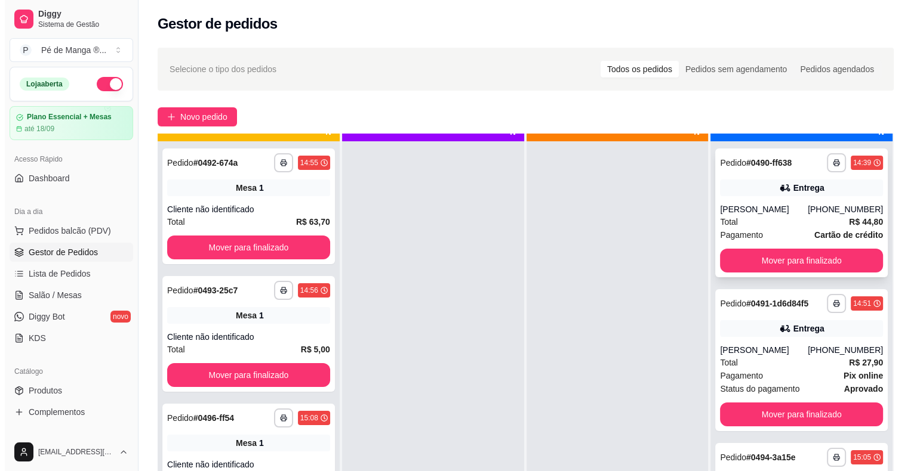
scroll to position [33, 0]
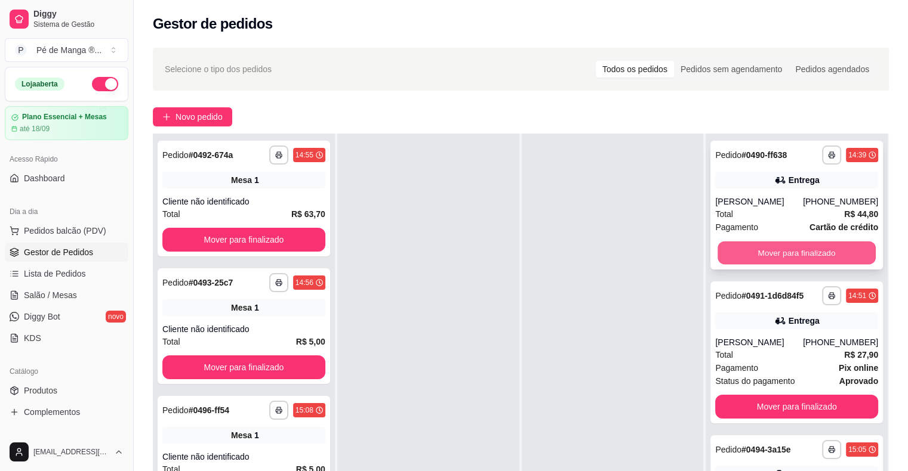
click at [816, 249] on button "Mover para finalizado" at bounding box center [796, 253] width 158 height 23
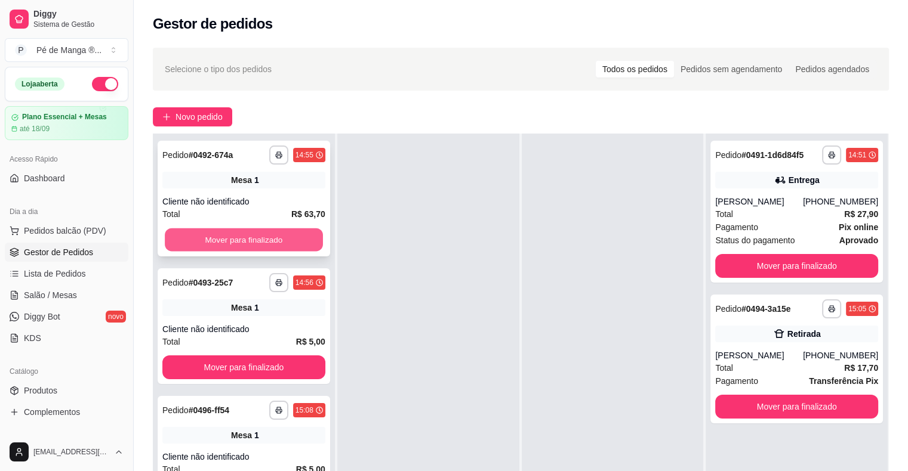
click at [259, 251] on button "Mover para finalizado" at bounding box center [244, 240] width 158 height 23
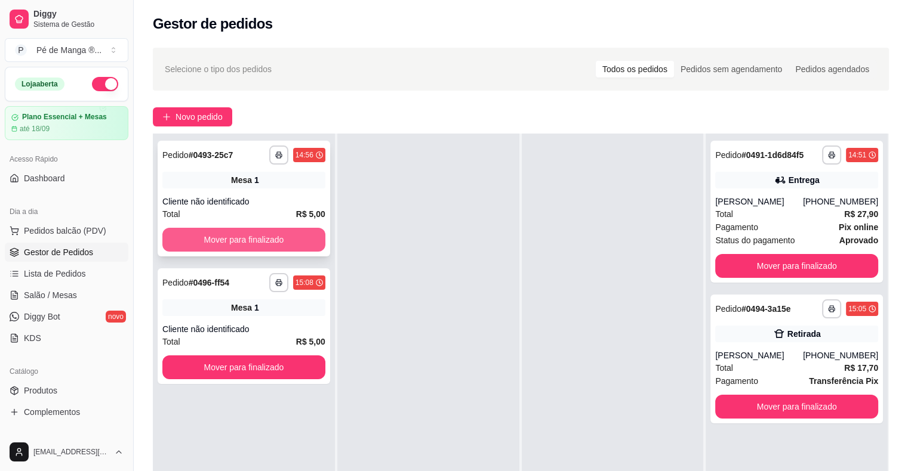
click at [268, 242] on button "Mover para finalizado" at bounding box center [243, 240] width 163 height 24
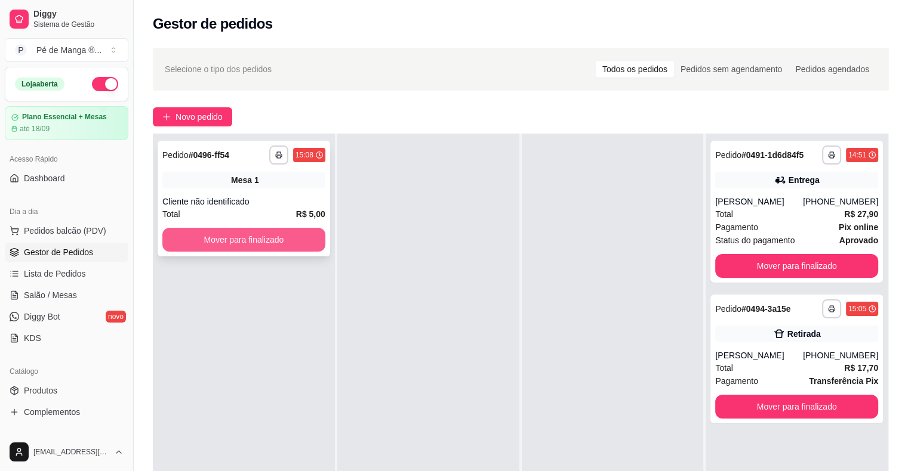
click at [264, 242] on button "Mover para finalizado" at bounding box center [243, 240] width 163 height 24
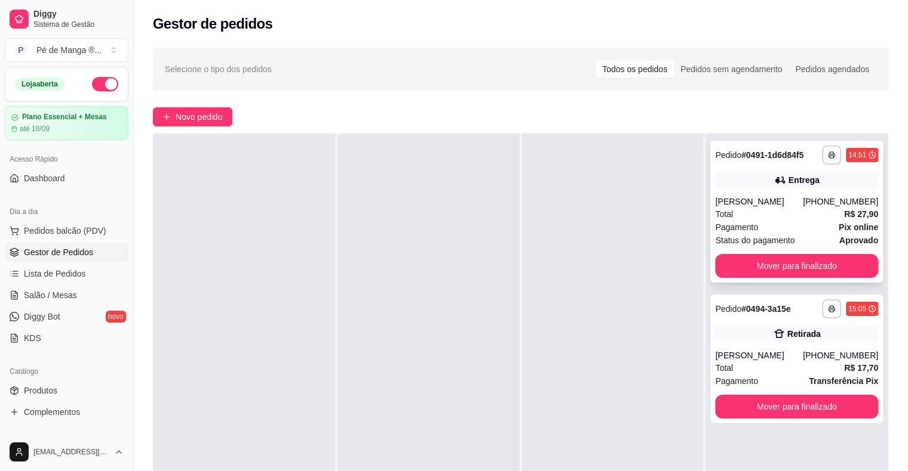
click at [766, 254] on div "**********" at bounding box center [796, 212] width 172 height 142
click at [762, 264] on button "Mover para finalizado" at bounding box center [796, 266] width 163 height 24
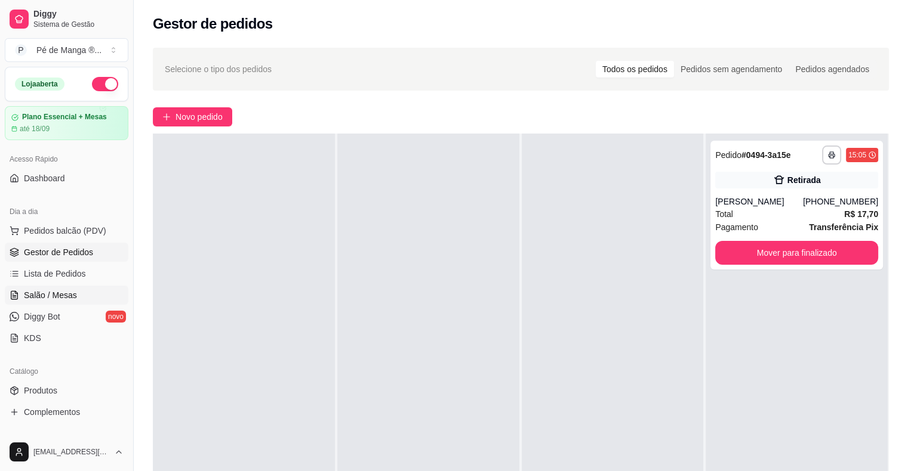
click at [48, 295] on span "Salão / Mesas" at bounding box center [50, 295] width 53 height 12
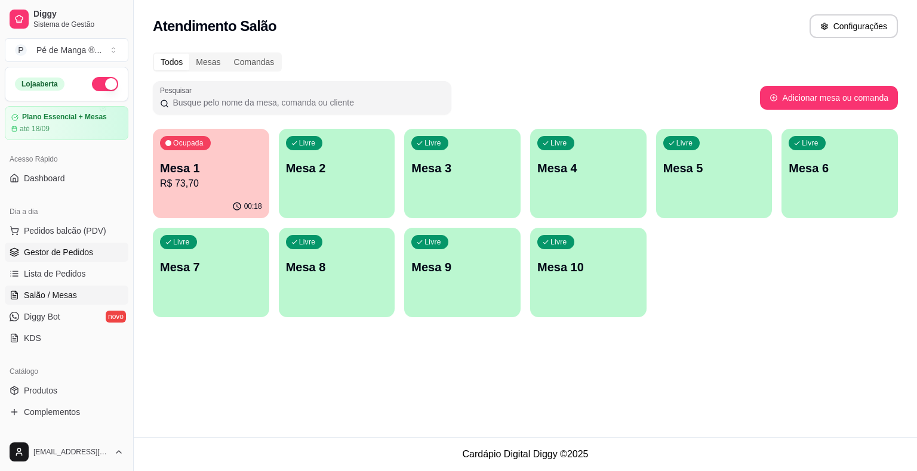
click at [78, 244] on link "Gestor de Pedidos" at bounding box center [67, 252] width 124 height 19
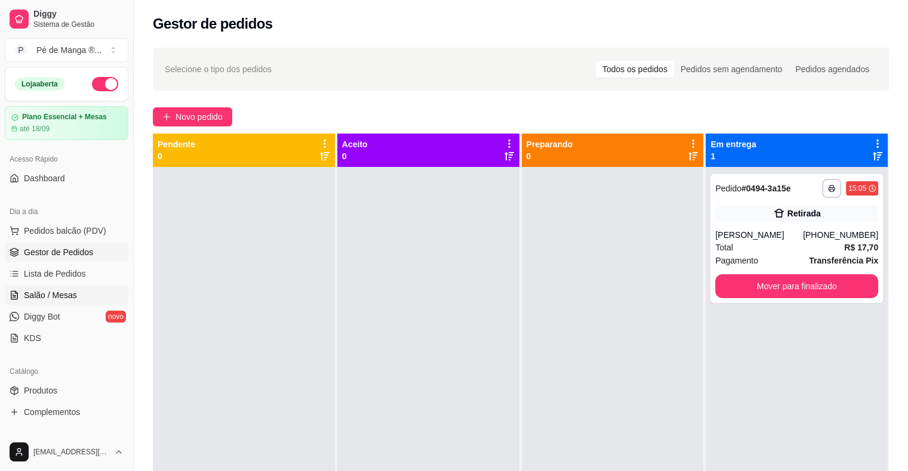
click at [56, 295] on span "Salão / Mesas" at bounding box center [50, 295] width 53 height 12
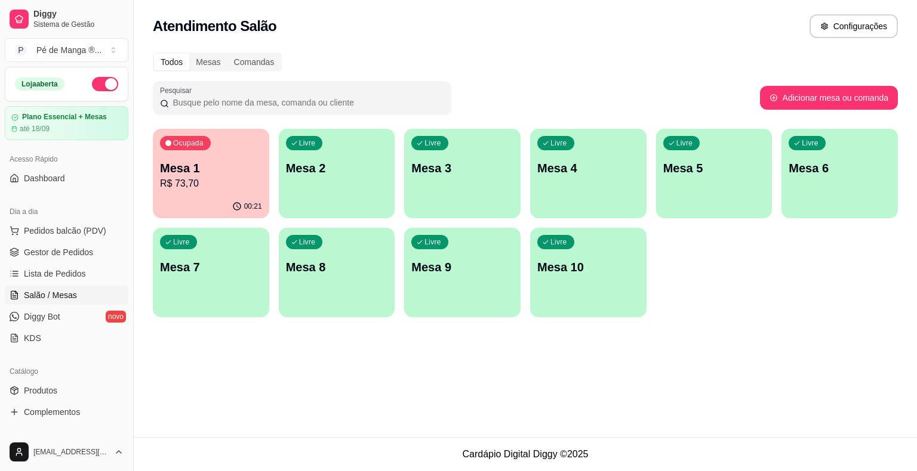
click at [365, 149] on div "Livre Mesa 2" at bounding box center [337, 166] width 116 height 75
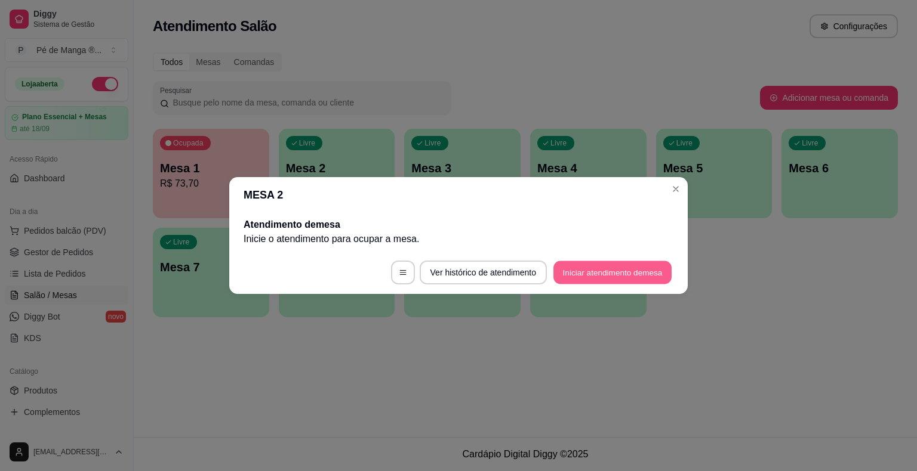
click at [609, 263] on button "Iniciar atendimento de mesa" at bounding box center [612, 272] width 118 height 23
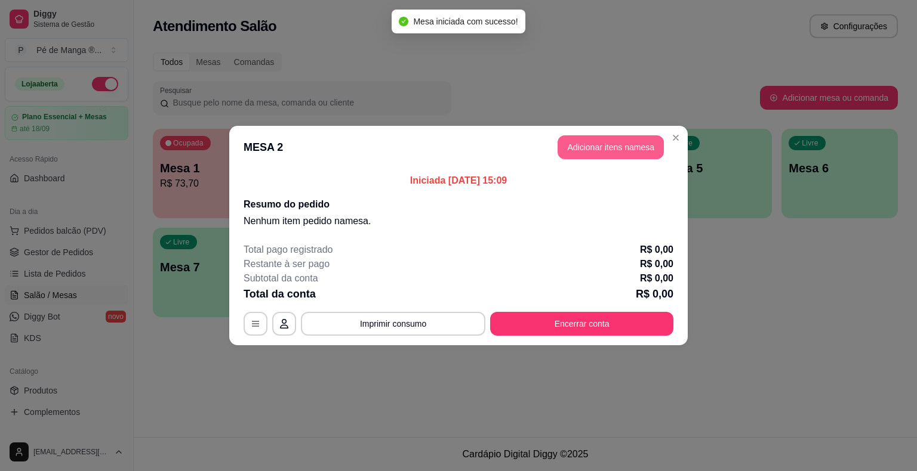
click at [619, 154] on button "Adicionar itens na mesa" at bounding box center [610, 147] width 106 height 24
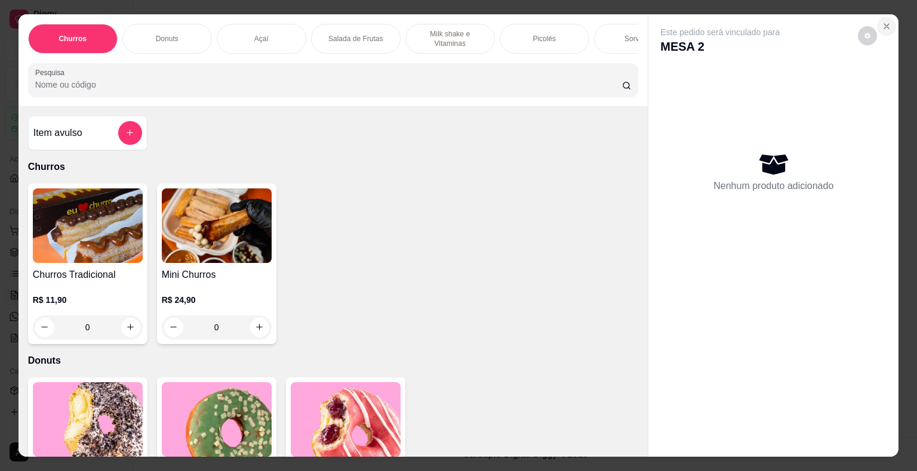
click at [882, 17] on button "Close" at bounding box center [886, 26] width 19 height 19
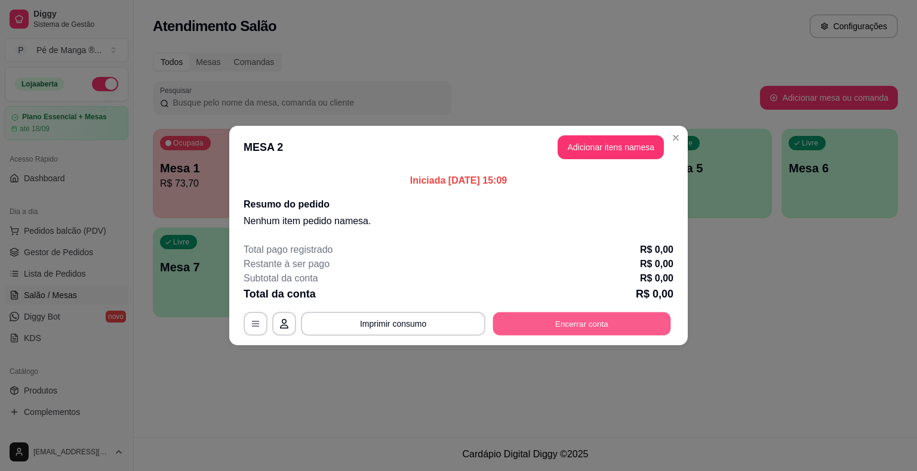
click at [581, 319] on button "Encerrar conta" at bounding box center [582, 324] width 178 height 23
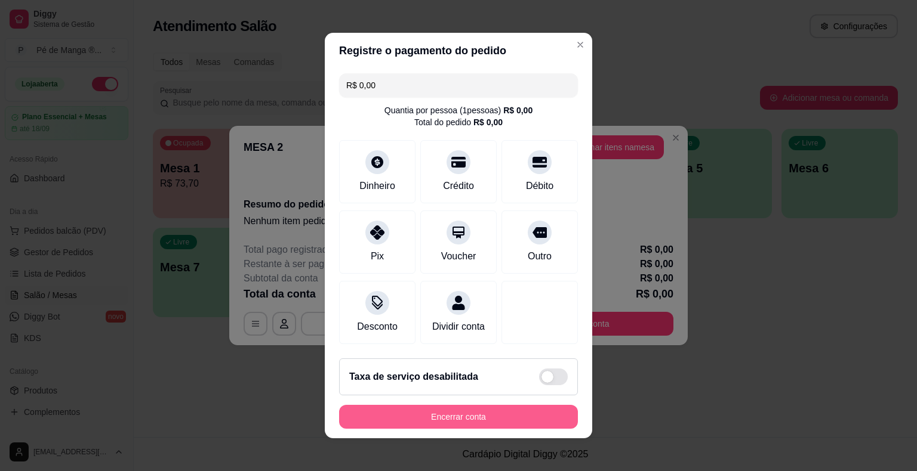
click at [478, 429] on footer "Taxa de serviço desabilitada Encerrar conta" at bounding box center [458, 394] width 267 height 90
click at [480, 420] on button "Encerrar conta" at bounding box center [458, 417] width 239 height 24
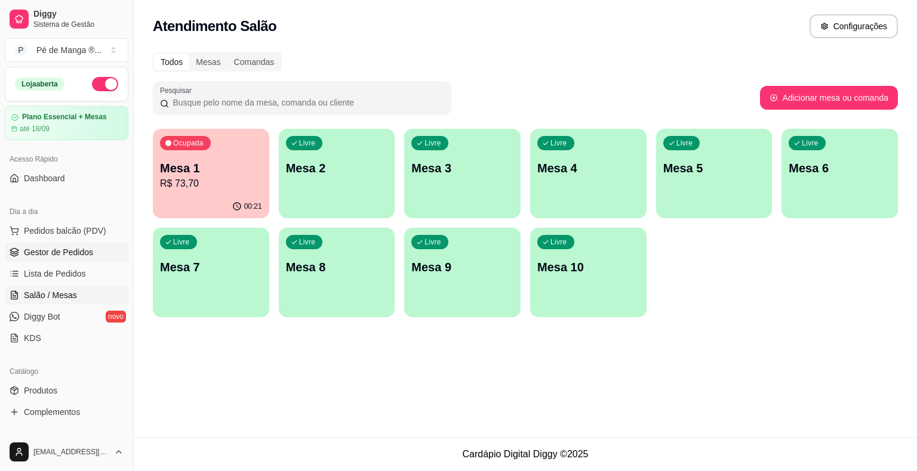
click at [83, 258] on link "Gestor de Pedidos" at bounding box center [67, 252] width 124 height 19
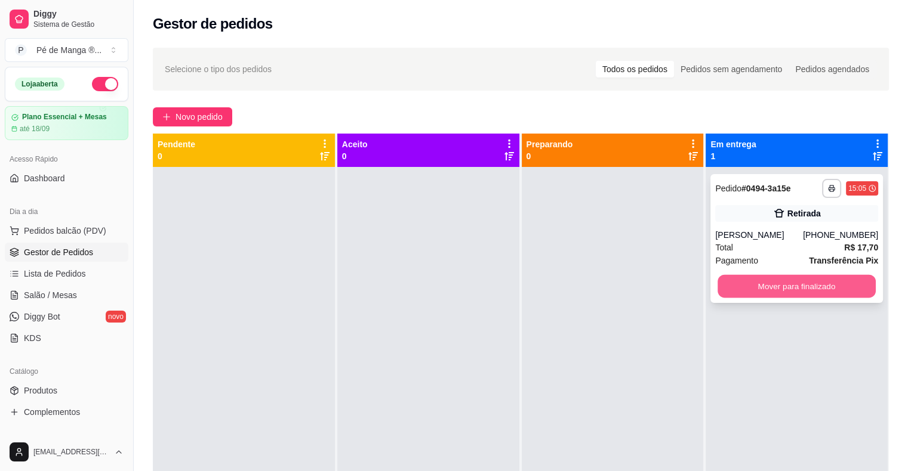
click at [742, 285] on button "Mover para finalizado" at bounding box center [796, 286] width 158 height 23
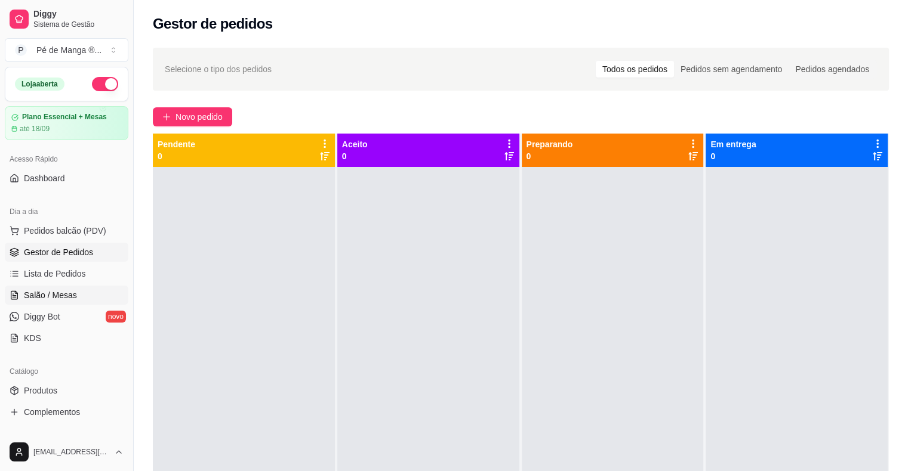
click at [93, 285] on ul "Pedidos balcão (PDV) Gestor de Pedidos Lista de Pedidos Salão / Mesas Diggy Bot…" at bounding box center [67, 284] width 124 height 127
click at [66, 297] on span "Salão / Mesas" at bounding box center [50, 295] width 53 height 12
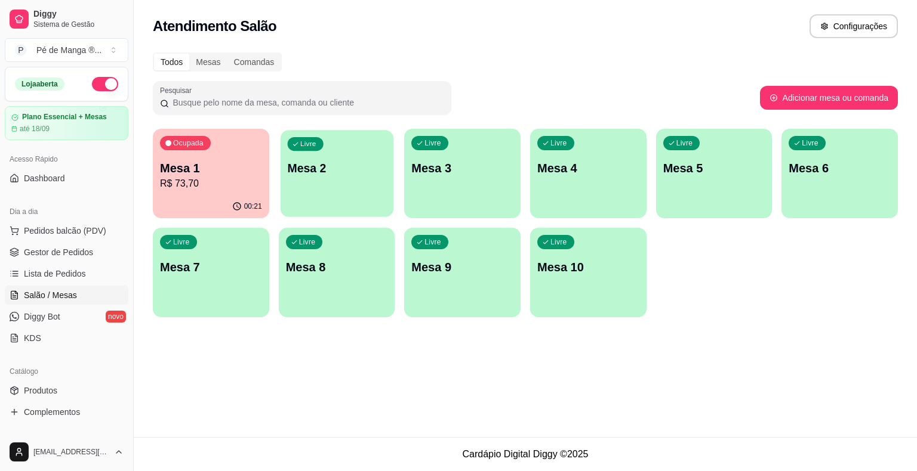
click at [307, 192] on div "Livre Mesa 2" at bounding box center [336, 166] width 113 height 73
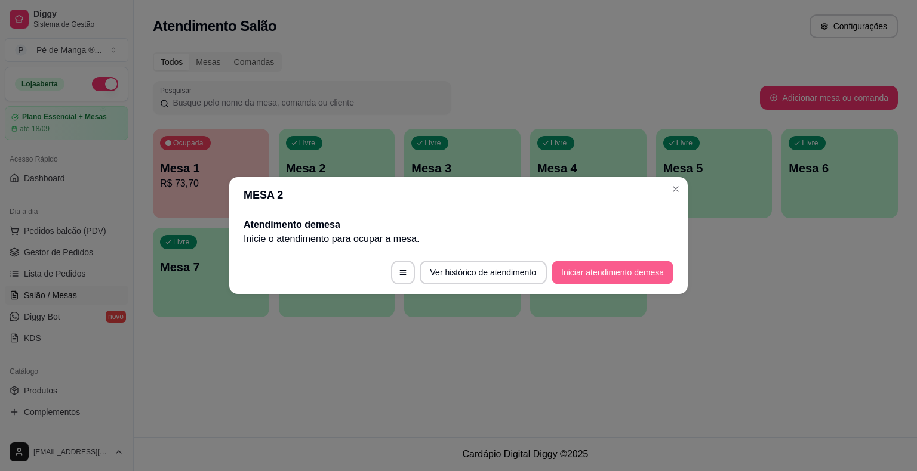
click at [582, 273] on button "Iniciar atendimento de mesa" at bounding box center [612, 273] width 122 height 24
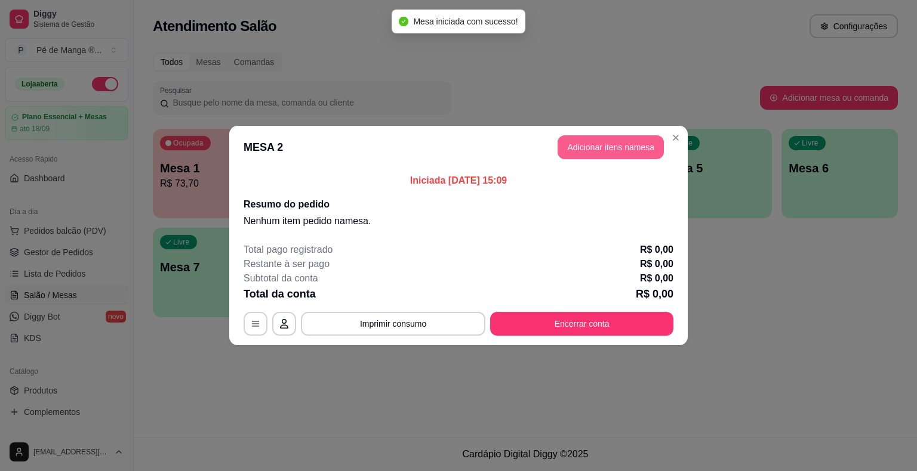
click at [610, 154] on button "Adicionar itens na mesa" at bounding box center [610, 147] width 106 height 24
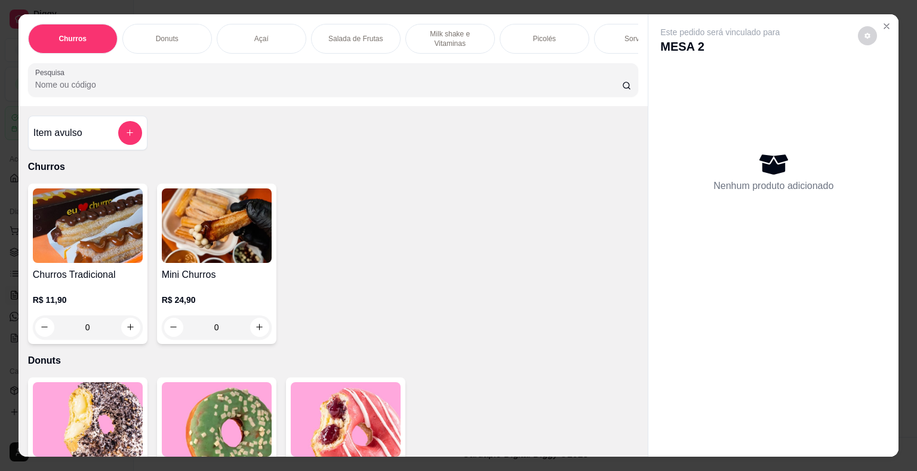
click at [601, 39] on div "Sorvetes" at bounding box center [639, 39] width 90 height 30
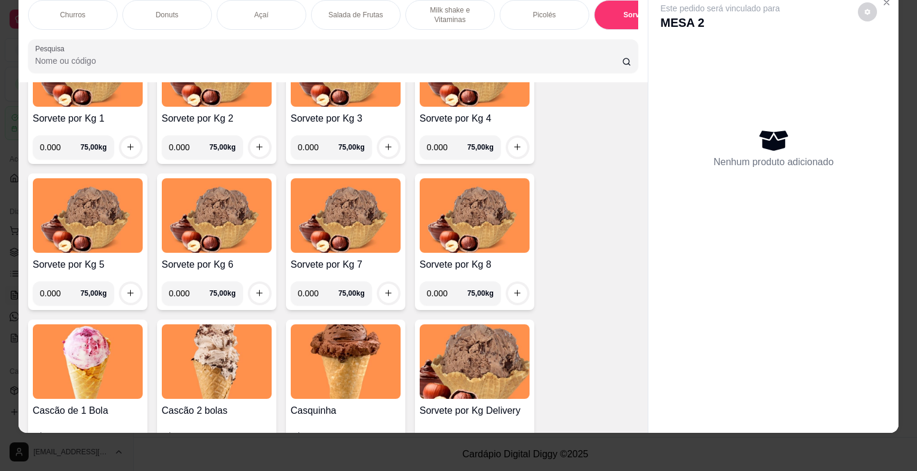
scroll to position [1512, 0]
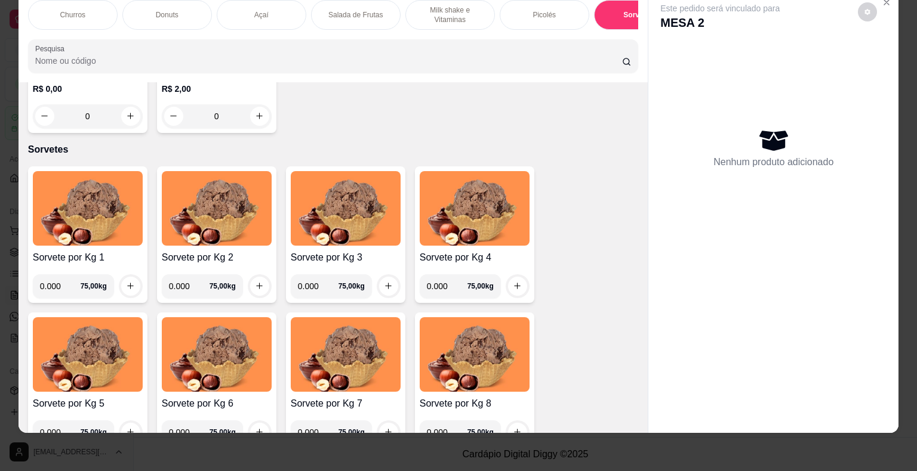
click at [57, 283] on input "0.000" at bounding box center [60, 287] width 41 height 24
type input "0.130"
click at [126, 287] on icon "increase-product-quantity" at bounding box center [130, 286] width 9 height 9
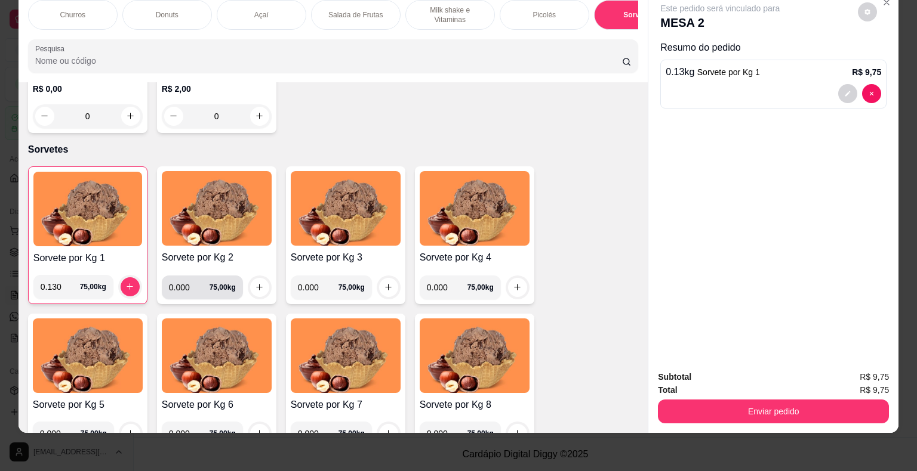
click at [181, 285] on input "0.000" at bounding box center [189, 288] width 41 height 24
click at [186, 286] on input "0.000" at bounding box center [189, 288] width 41 height 24
type input "0.212"
click at [251, 291] on button "increase-product-quantity" at bounding box center [259, 287] width 19 height 19
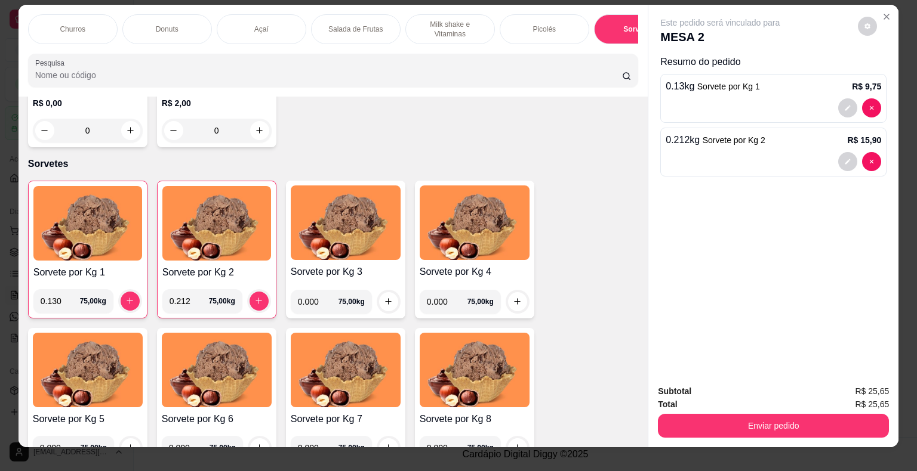
scroll to position [0, 0]
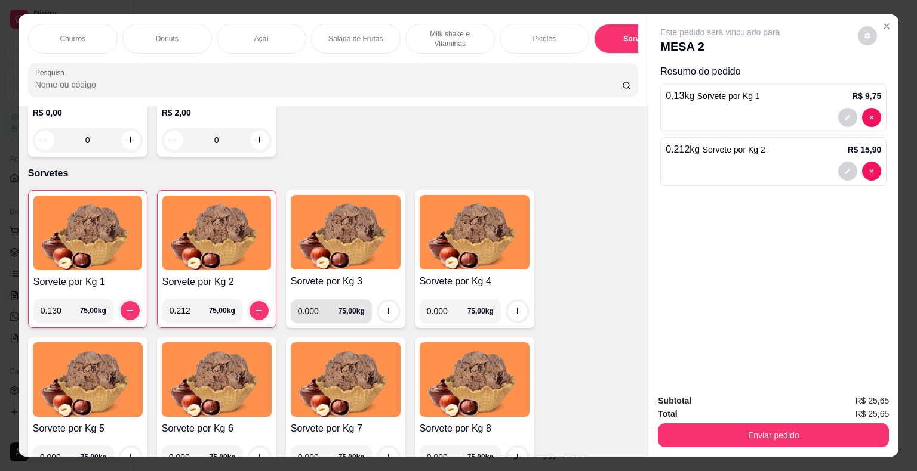
click at [316, 312] on input "0.000" at bounding box center [318, 312] width 41 height 24
type input "0.246"
click at [384, 316] on icon "increase-product-quantity" at bounding box center [388, 311] width 9 height 9
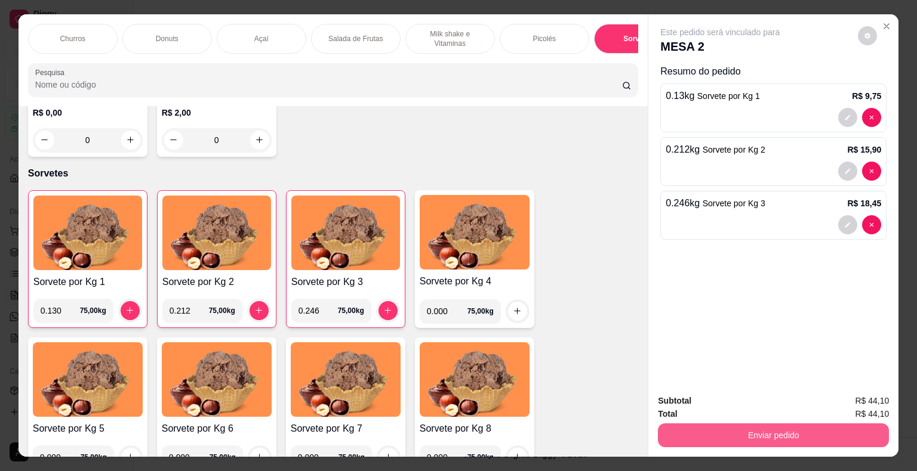
click at [707, 430] on button "Enviar pedido" at bounding box center [773, 436] width 231 height 24
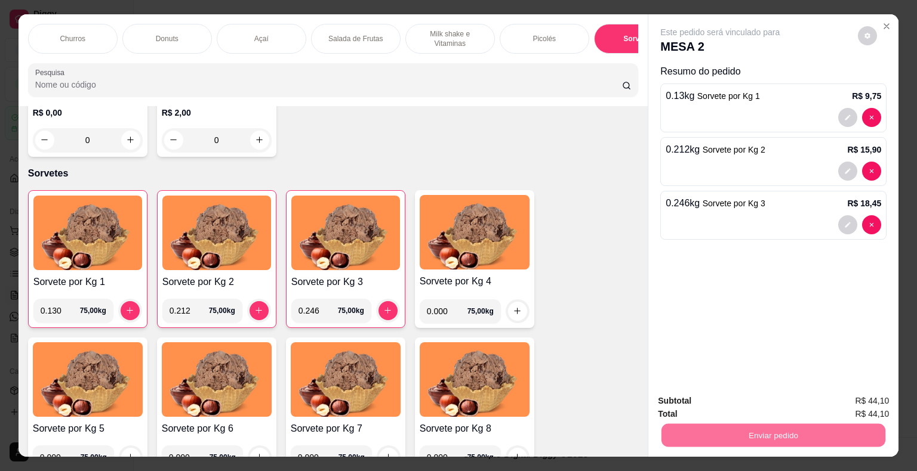
click at [565, 276] on div "Item avulso Churros Churros Tradicional R$ 11,90 0 Mini Churros R$ 24,90 0 Donu…" at bounding box center [334, 282] width 630 height 352
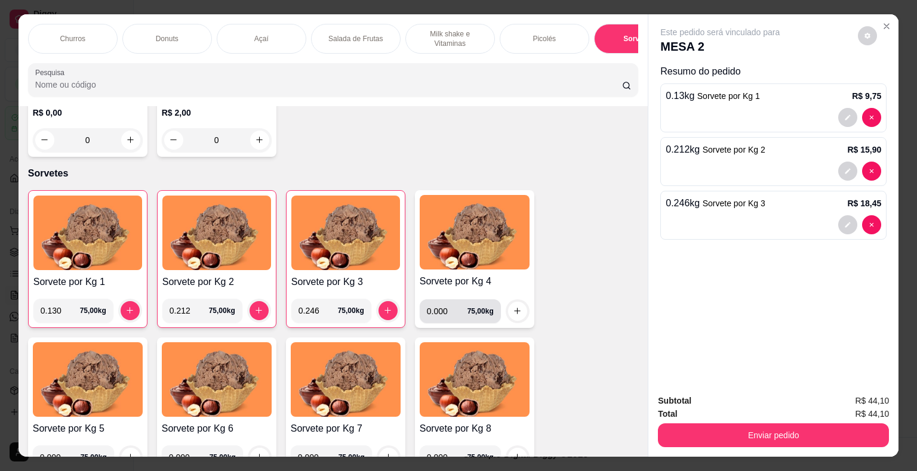
click at [440, 317] on input "0.000" at bounding box center [447, 312] width 41 height 24
type input "0.354"
click at [508, 317] on button "increase-product-quantity" at bounding box center [517, 311] width 19 height 19
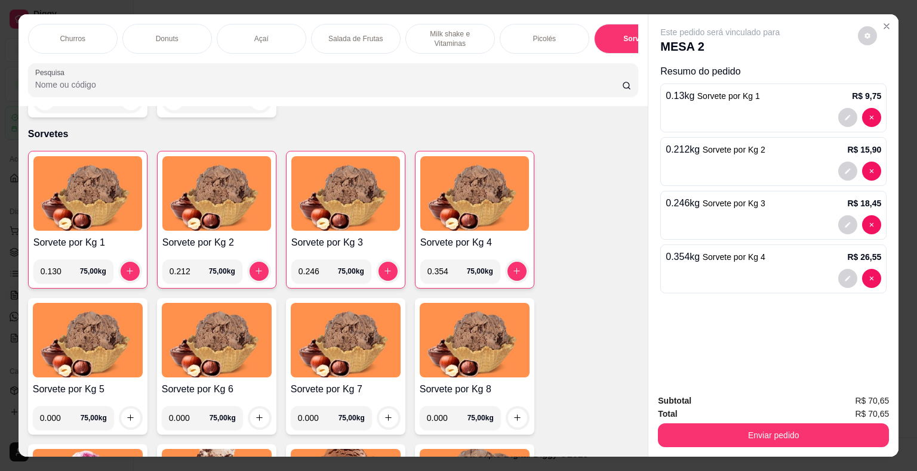
scroll to position [1571, 0]
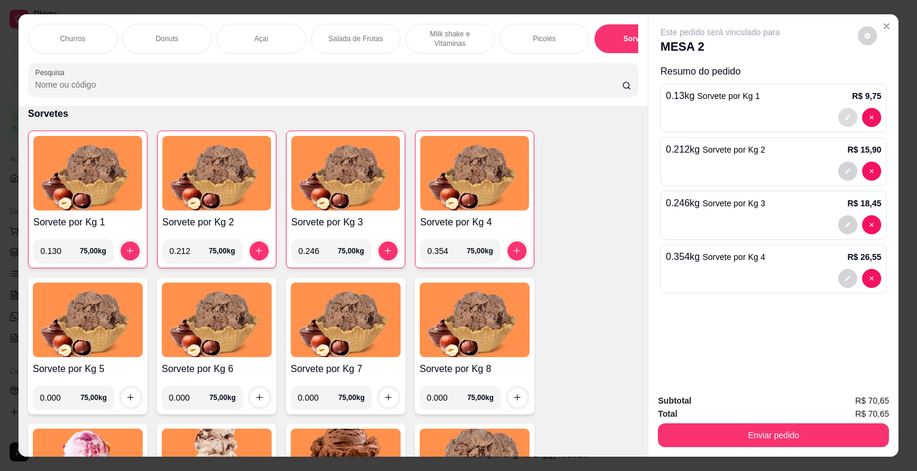
click at [844, 115] on icon "decrease-product-quantity" at bounding box center [847, 117] width 7 height 7
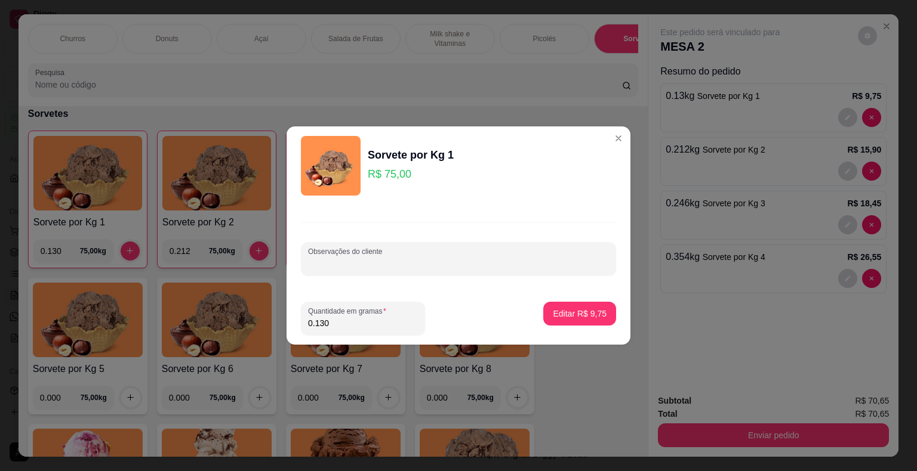
click at [451, 263] on input "Observações do cliente" at bounding box center [458, 264] width 301 height 12
type input "[PERSON_NAME]"
click at [580, 318] on p "Editar R$ 9,75" at bounding box center [580, 314] width 54 height 12
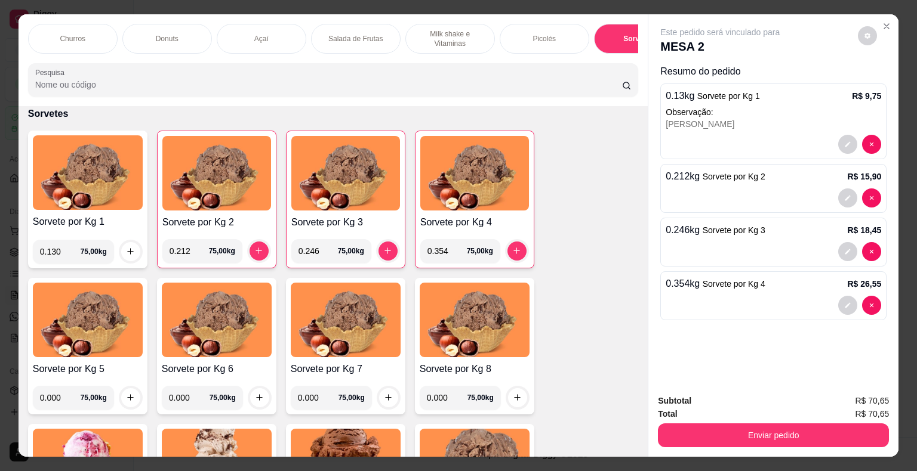
click at [763, 193] on div at bounding box center [772, 198] width 215 height 19
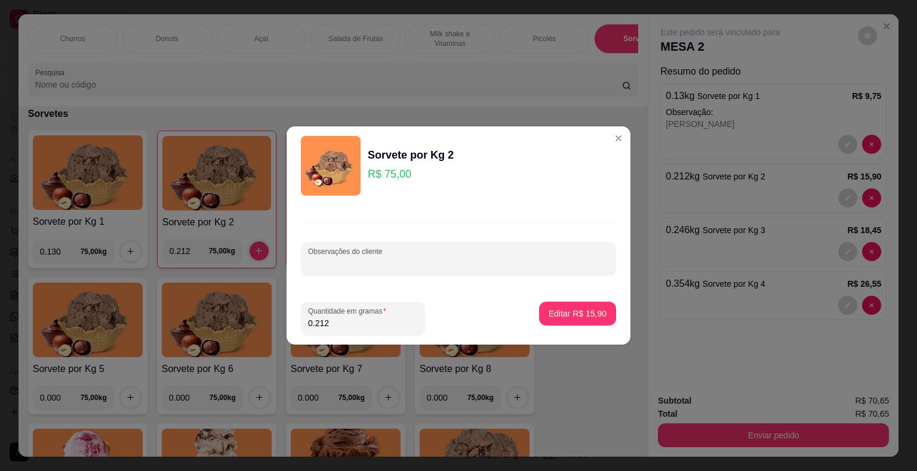
click at [361, 262] on input "Observações do cliente" at bounding box center [458, 264] width 301 height 12
type input "Layane"
click at [594, 310] on p "Editar R$ 15,90" at bounding box center [577, 313] width 56 height 11
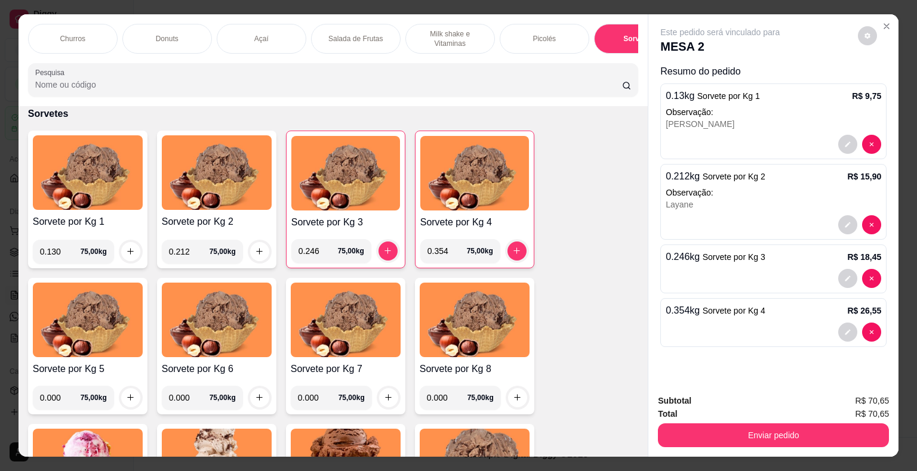
click at [734, 269] on div at bounding box center [772, 278] width 215 height 19
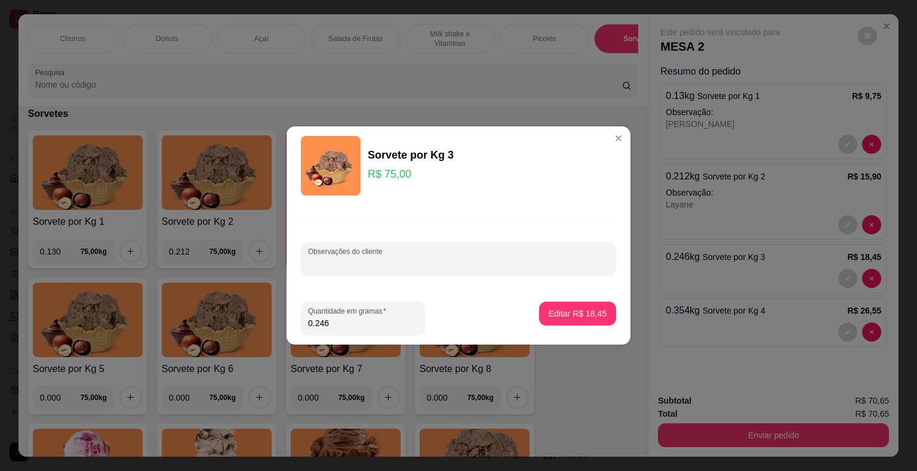
click at [423, 262] on input "Observações do cliente" at bounding box center [458, 264] width 301 height 12
type input "[PERSON_NAME]"
click at [570, 314] on p "Editar R$ 18,45" at bounding box center [577, 314] width 58 height 12
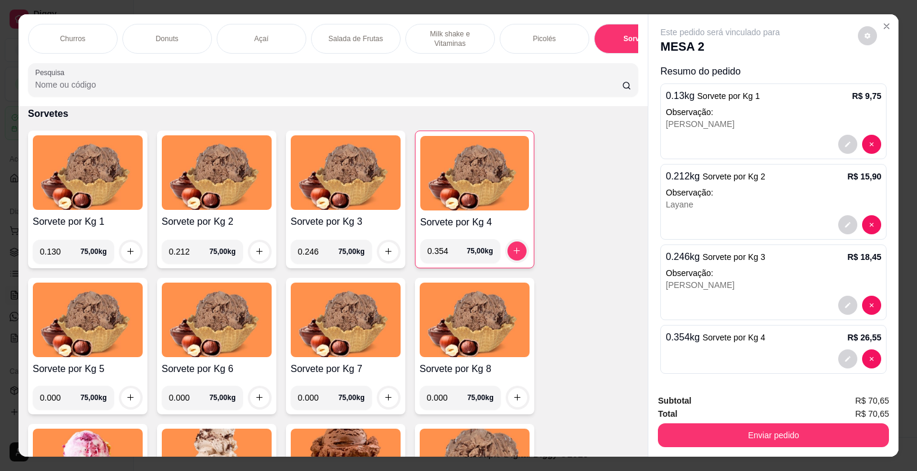
click at [688, 342] on div "0.354 kg Sorvete por Kg 4 R$ 26,55" at bounding box center [773, 349] width 226 height 49
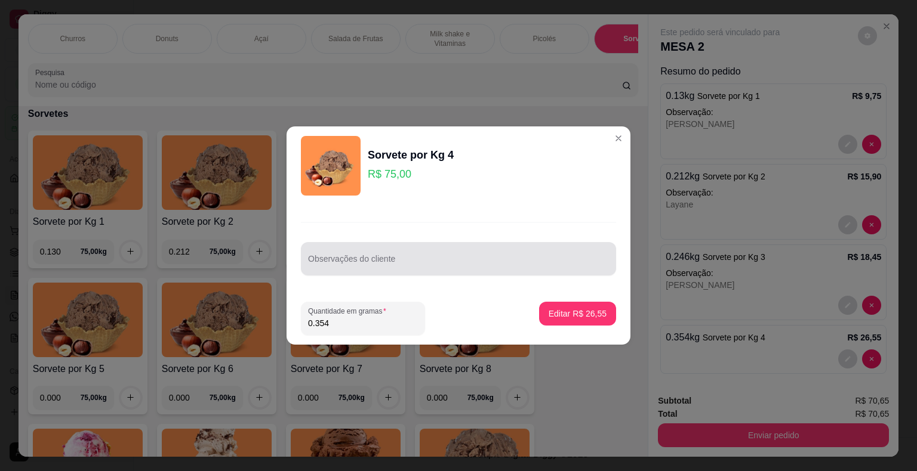
click at [499, 264] on input "Observações do cliente" at bounding box center [458, 264] width 301 height 12
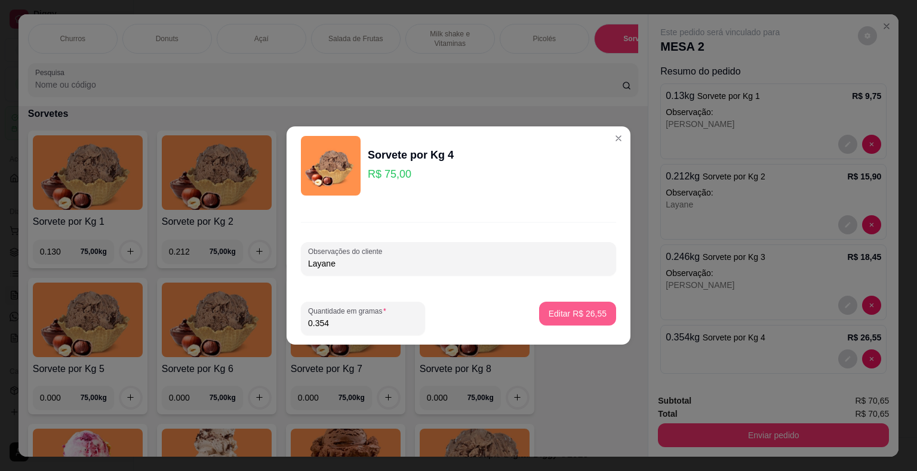
type input "Layane"
click at [581, 318] on p "Editar R$ 26,55" at bounding box center [577, 313] width 56 height 11
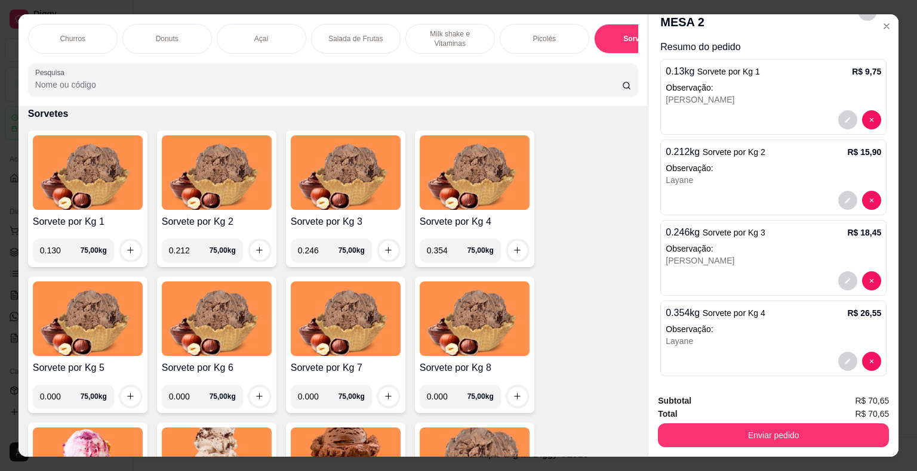
scroll to position [31, 0]
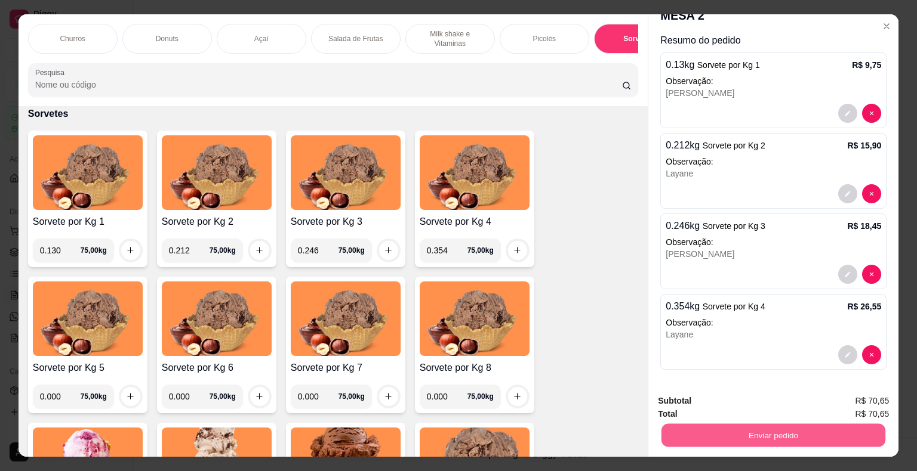
click at [766, 436] on button "Enviar pedido" at bounding box center [773, 435] width 224 height 23
click at [754, 405] on button "Não registrar e enviar pedido" at bounding box center [733, 402] width 121 height 22
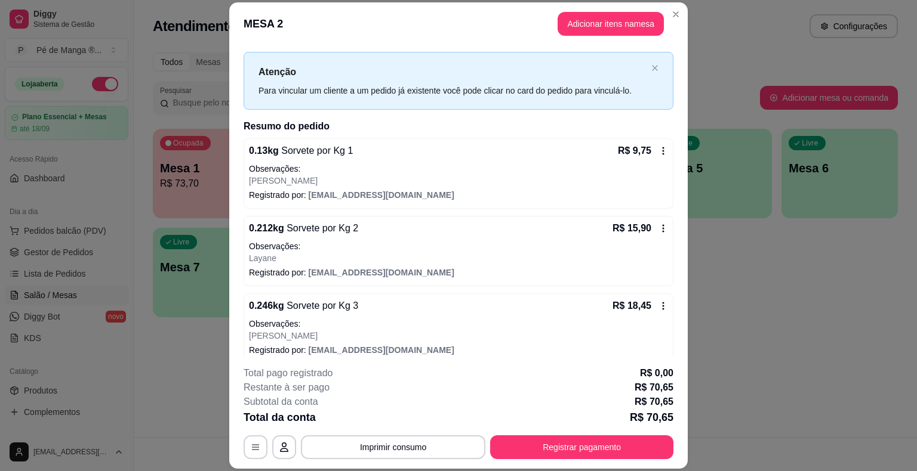
scroll to position [0, 0]
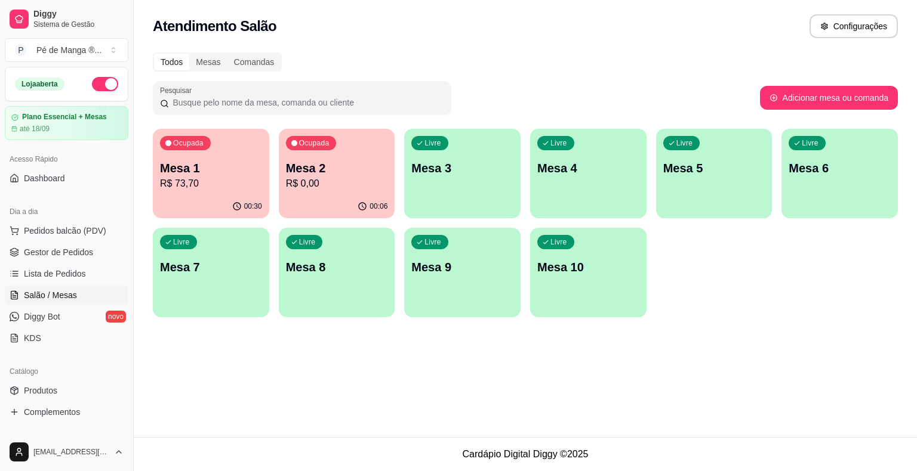
click at [463, 189] on div "Livre Mesa 3" at bounding box center [462, 166] width 116 height 75
click at [463, 189] on body "Diggy Sistema de Gestão P Pé de Manga ® ... Loja aberta Plano Essencial + Mesas…" at bounding box center [458, 235] width 917 height 471
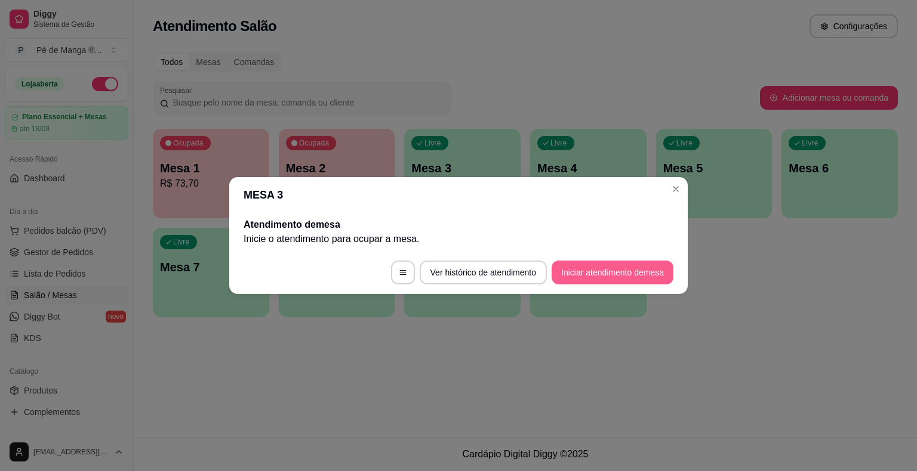
click at [584, 268] on button "Iniciar atendimento de mesa" at bounding box center [612, 273] width 122 height 24
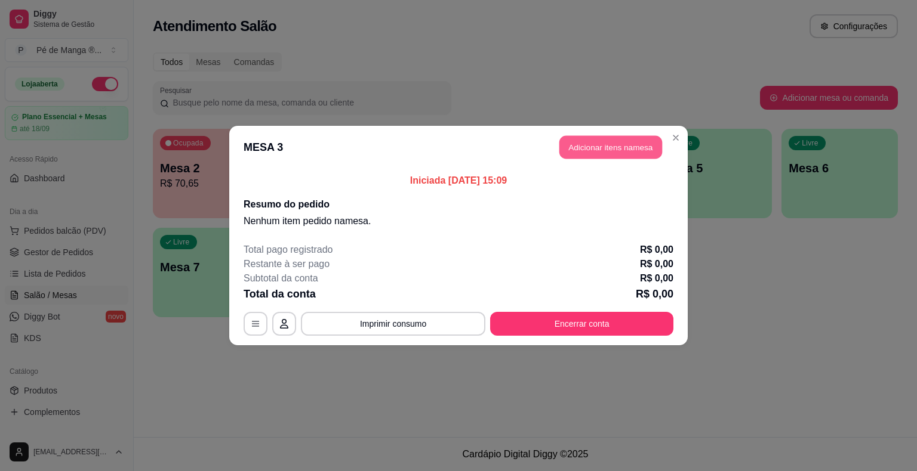
click at [614, 143] on button "Adicionar itens na mesa" at bounding box center [610, 147] width 103 height 23
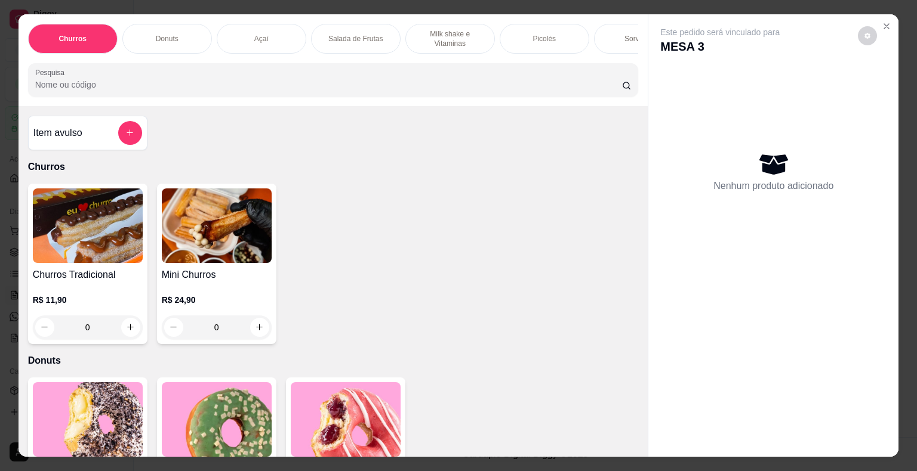
click at [648, 36] on div "Este pedido será vinculado para MESA 3 Nenhum produto adicionado" at bounding box center [773, 235] width 251 height 443
click at [614, 34] on div "Sorvetes" at bounding box center [639, 39] width 90 height 30
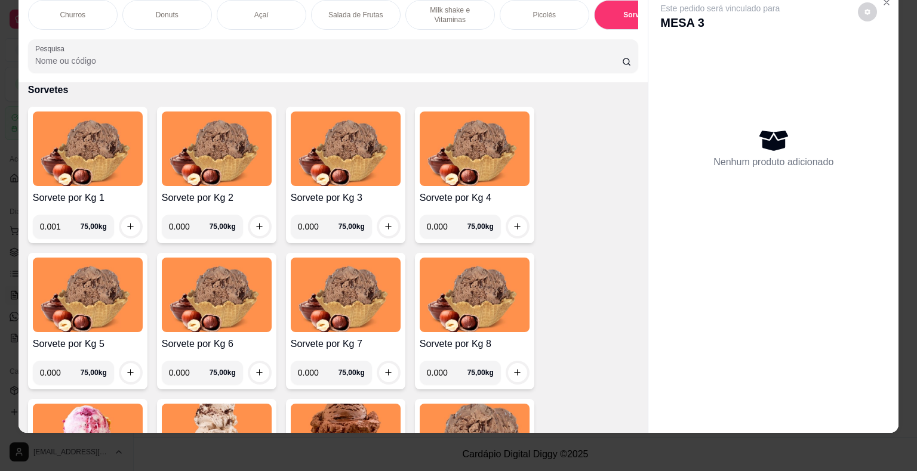
click at [64, 225] on input "0.001" at bounding box center [60, 227] width 41 height 24
type input "0.122"
click at [124, 230] on button "increase-product-quantity" at bounding box center [130, 226] width 19 height 19
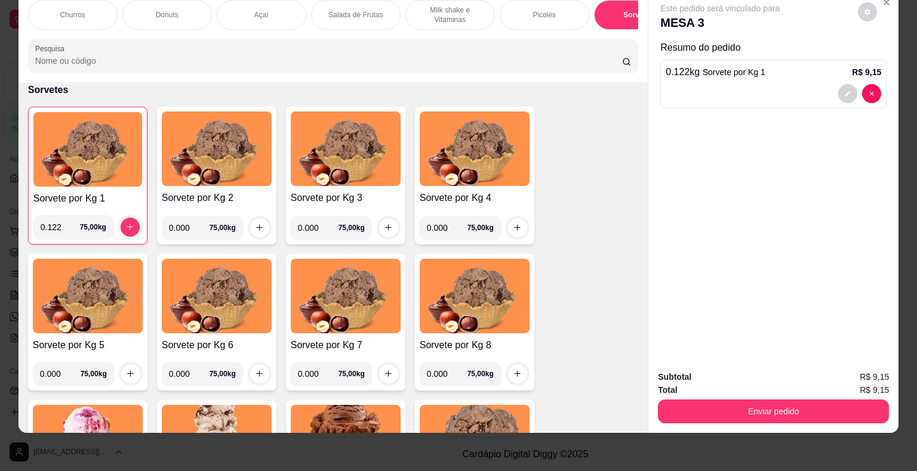
click at [444, 5] on p "Milk shake e Vitaminas" at bounding box center [449, 14] width 69 height 19
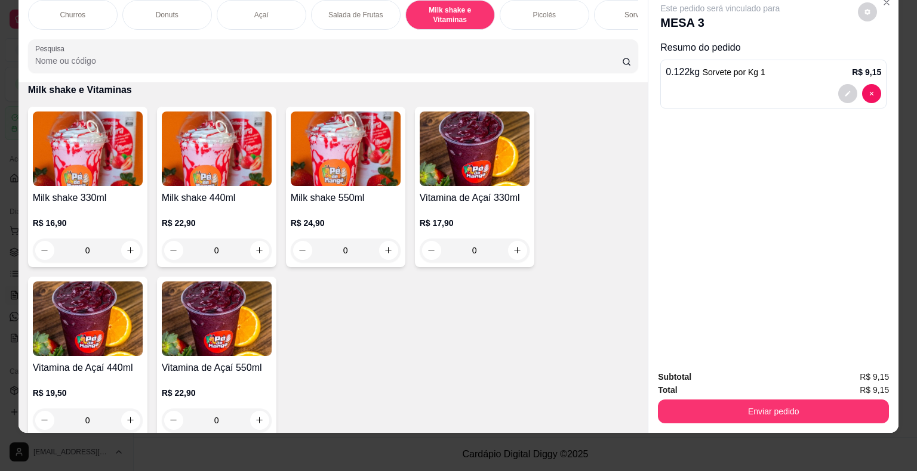
click at [128, 254] on div "0" at bounding box center [88, 251] width 110 height 24
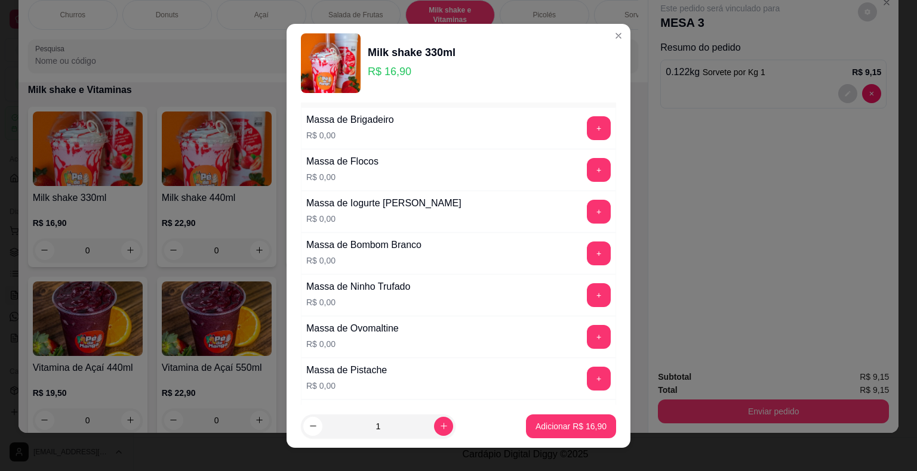
scroll to position [60, 0]
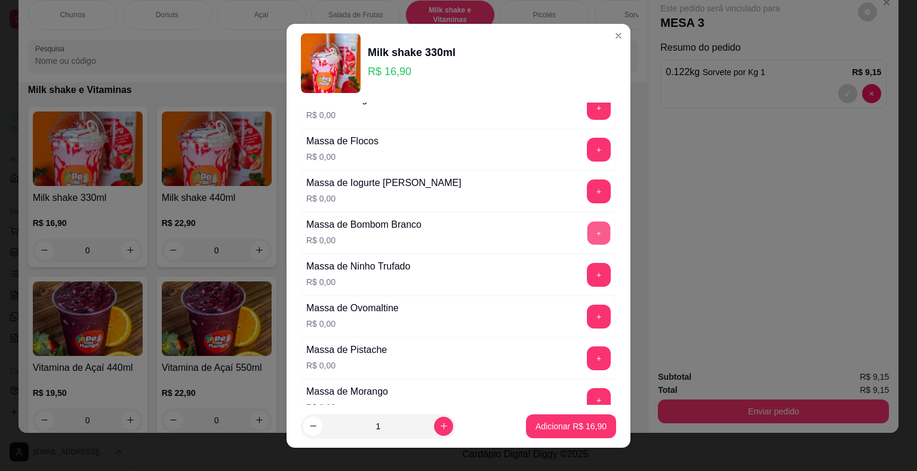
click at [587, 233] on button "+" at bounding box center [598, 232] width 23 height 23
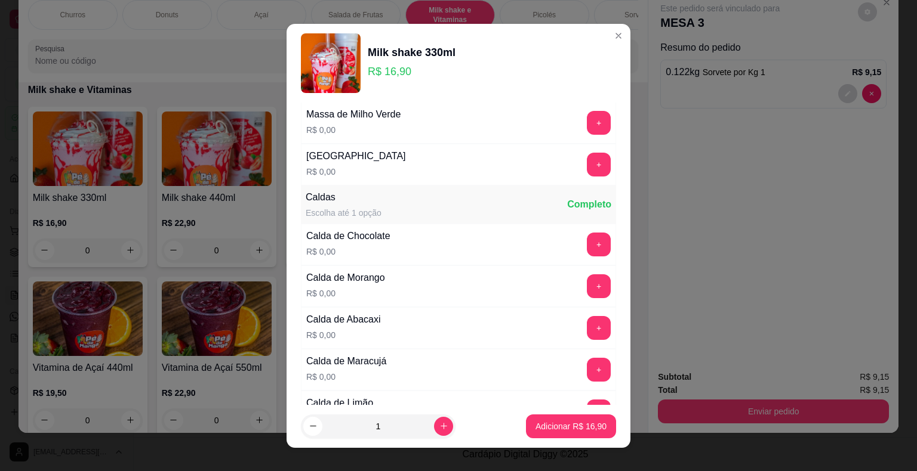
scroll to position [776, 0]
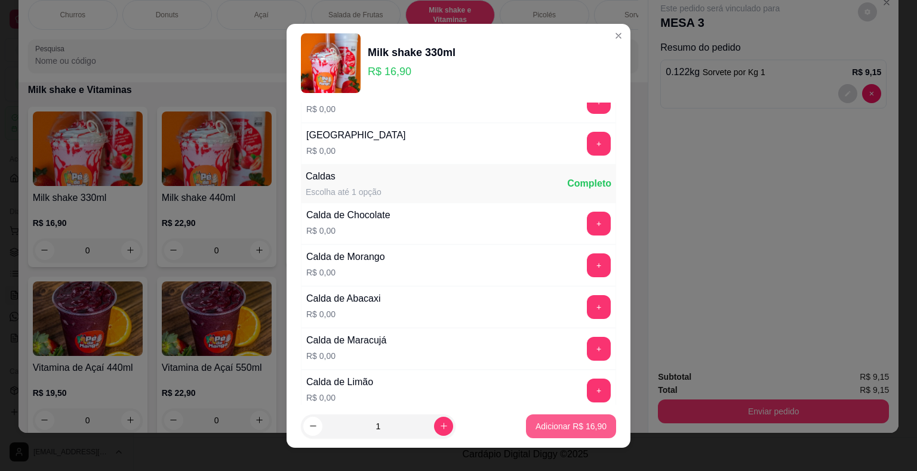
click at [571, 423] on p "Adicionar R$ 16,90" at bounding box center [570, 427] width 71 height 12
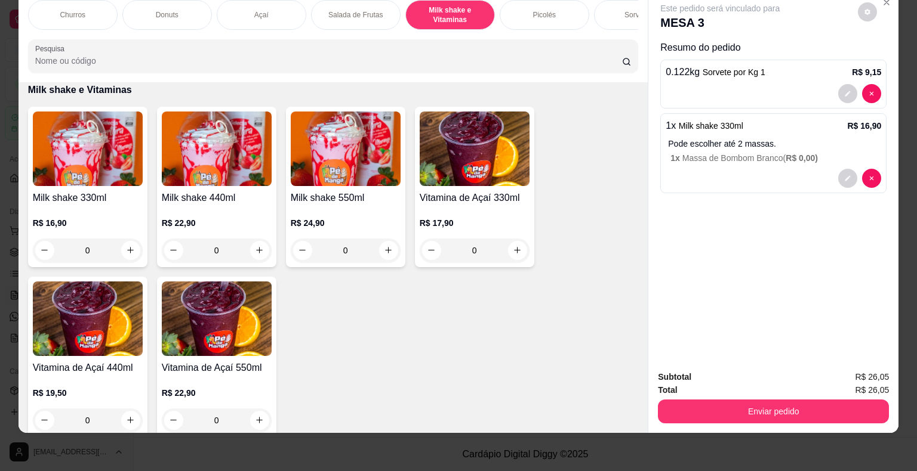
click at [768, 152] on p "1 x Massa de Bombom Branco ( R$ 0,00 )" at bounding box center [775, 158] width 211 height 12
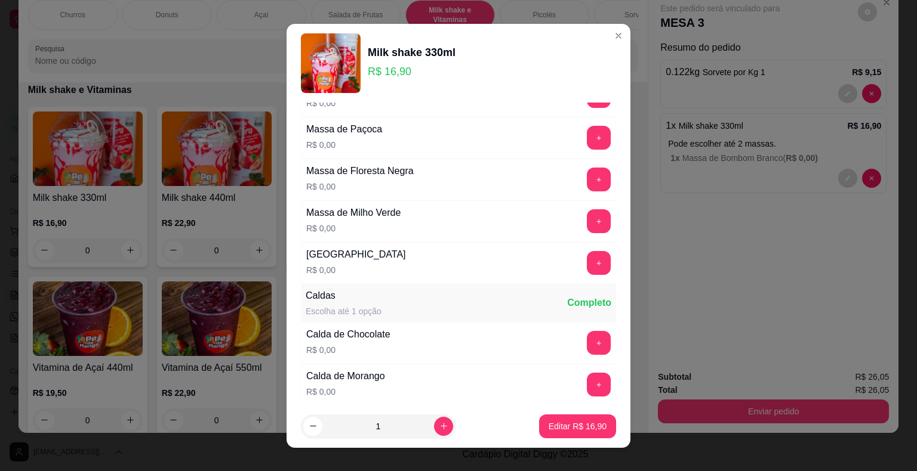
scroll to position [895, 0]
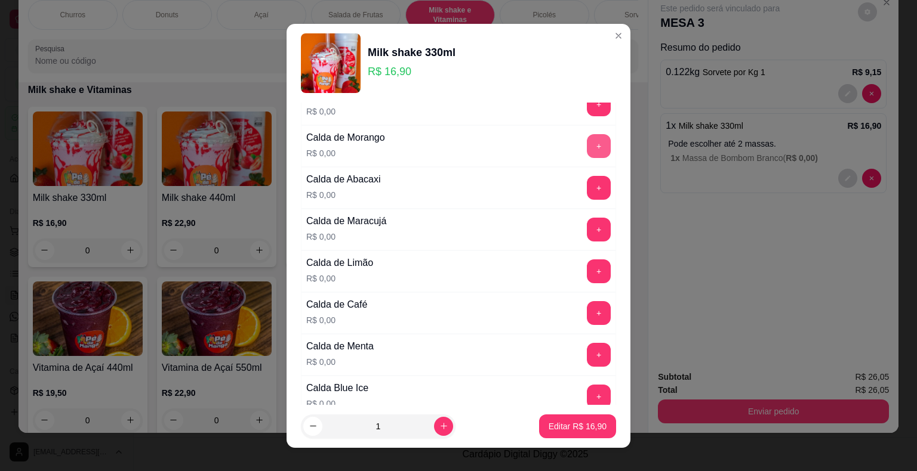
click at [587, 141] on button "+" at bounding box center [599, 146] width 24 height 24
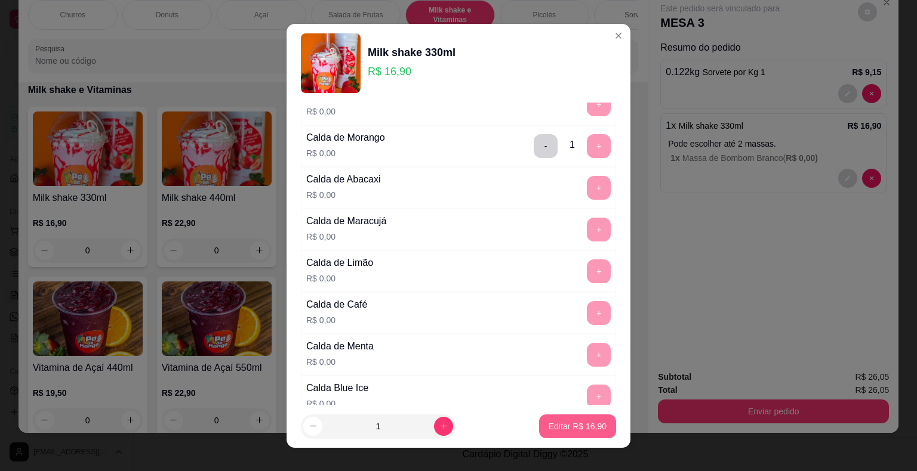
click at [565, 425] on p "Editar R$ 16,90" at bounding box center [577, 427] width 58 height 12
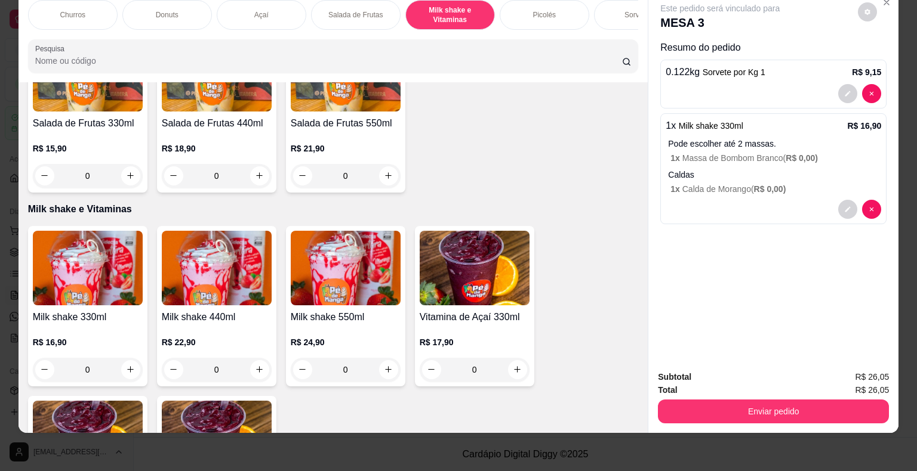
click at [596, 12] on div "Sorvetes" at bounding box center [639, 15] width 90 height 30
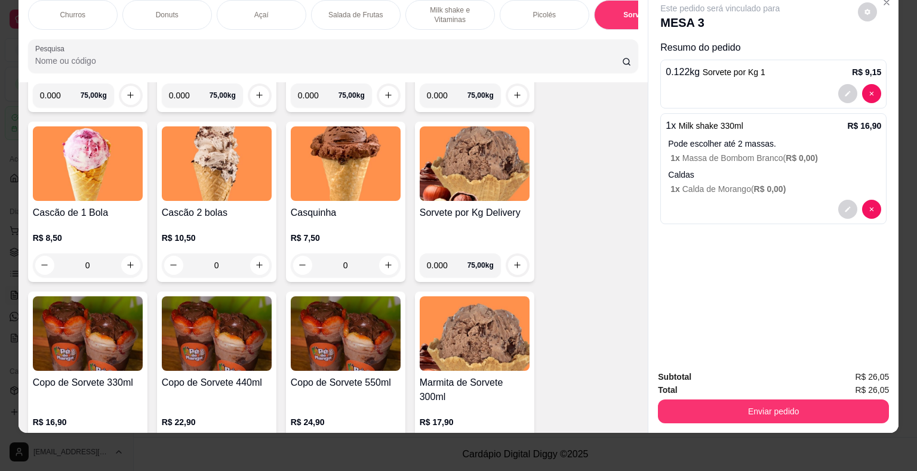
scroll to position [1870, 0]
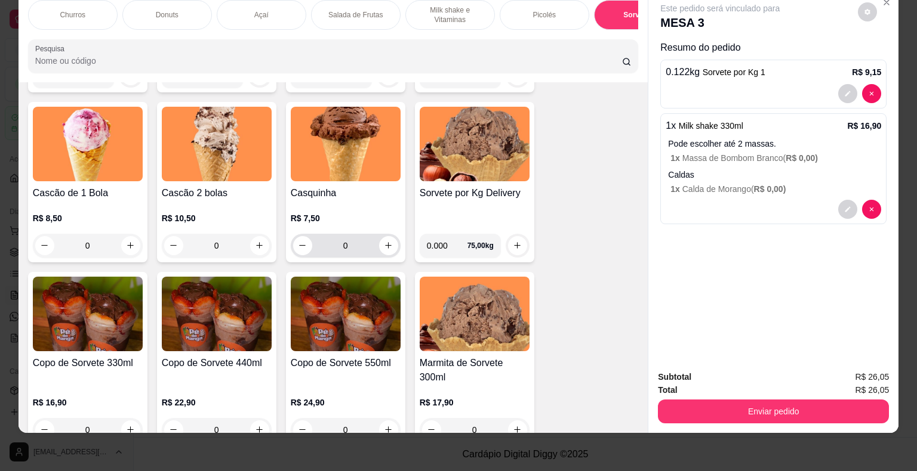
click at [377, 255] on div "0" at bounding box center [345, 246] width 105 height 24
click at [387, 254] on div "0" at bounding box center [345, 246] width 105 height 24
click at [384, 246] on icon "increase-product-quantity" at bounding box center [388, 245] width 9 height 9
type input "1"
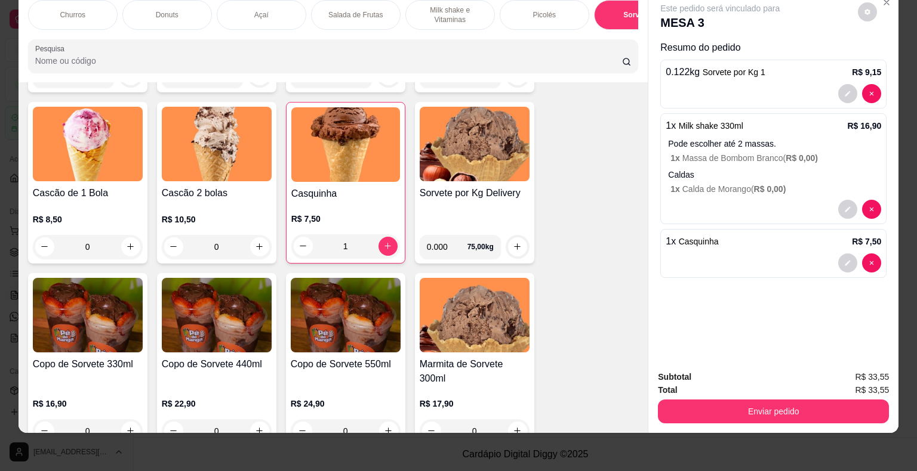
click at [550, 215] on div "Sorvete por Kg 1 0.122 75,00 kg Sorvete por Kg 2 0.000 75,00 kg Sorvete por Kg …" at bounding box center [333, 220] width 611 height 824
drag, startPoint x: 703, startPoint y: 429, endPoint x: 707, endPoint y: 421, distance: 8.5
click at [704, 427] on div "Churros Donuts Açaí Salada de Frutas Milk shake e Vitaminas Picolés Sorvetes Po…" at bounding box center [458, 235] width 917 height 471
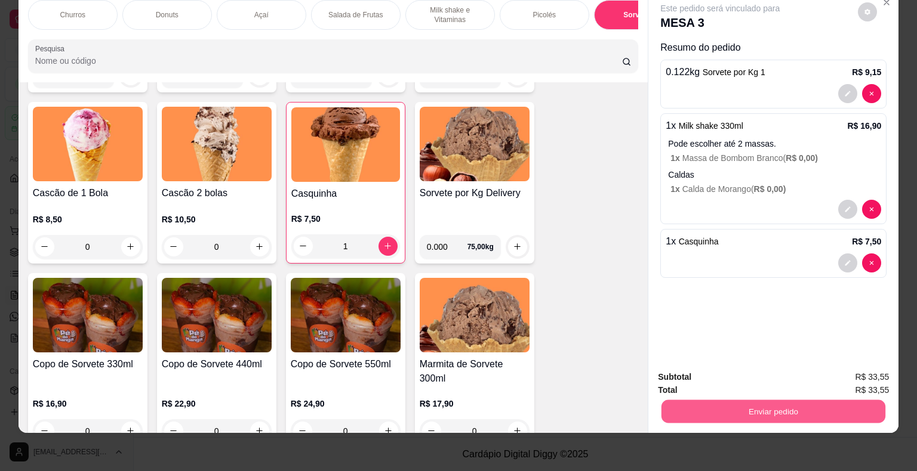
click at [719, 402] on button "Enviar pedido" at bounding box center [773, 411] width 224 height 23
click at [716, 376] on button "Não registrar e enviar pedido" at bounding box center [733, 373] width 121 height 22
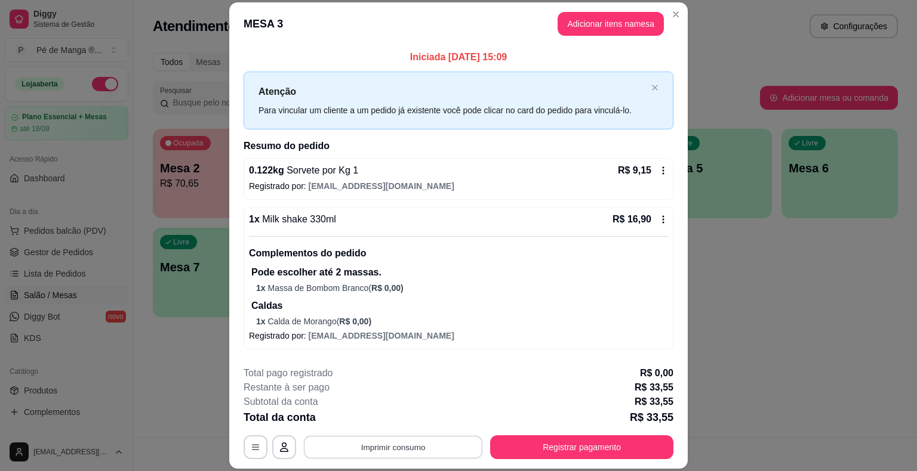
click at [372, 449] on button "Imprimir consumo" at bounding box center [393, 447] width 179 height 23
click at [390, 426] on button "IMPRESSORA" at bounding box center [392, 420] width 84 height 19
drag, startPoint x: 613, startPoint y: 433, endPoint x: 614, endPoint y: 440, distance: 6.7
click at [614, 436] on div "**********" at bounding box center [458, 412] width 430 height 93
click at [615, 440] on button "Registrar pagamento" at bounding box center [581, 448] width 183 height 24
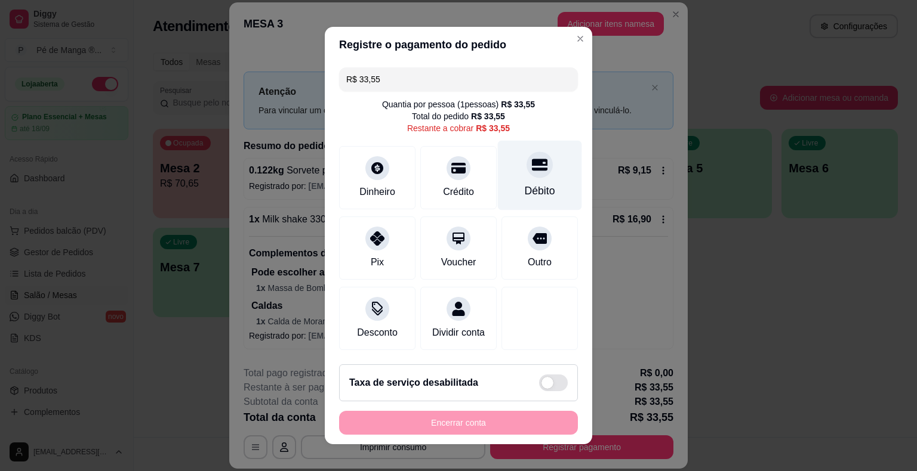
click at [535, 176] on div "Débito" at bounding box center [540, 176] width 84 height 70
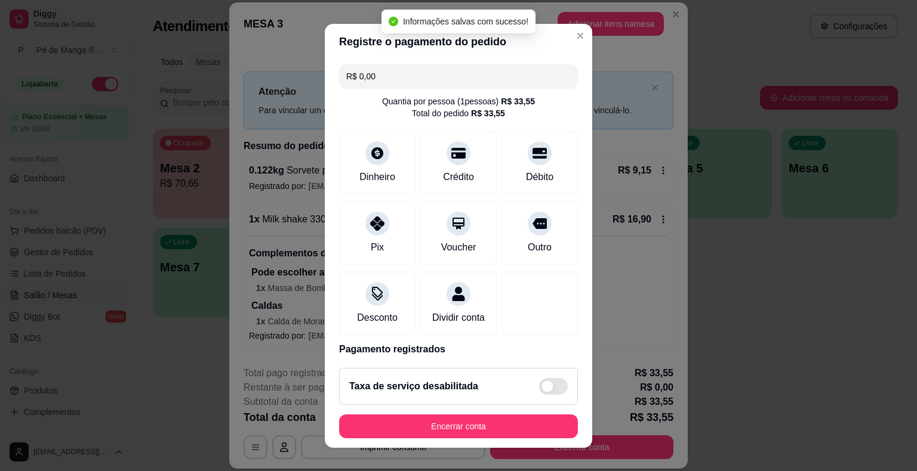
type input "R$ 0,00"
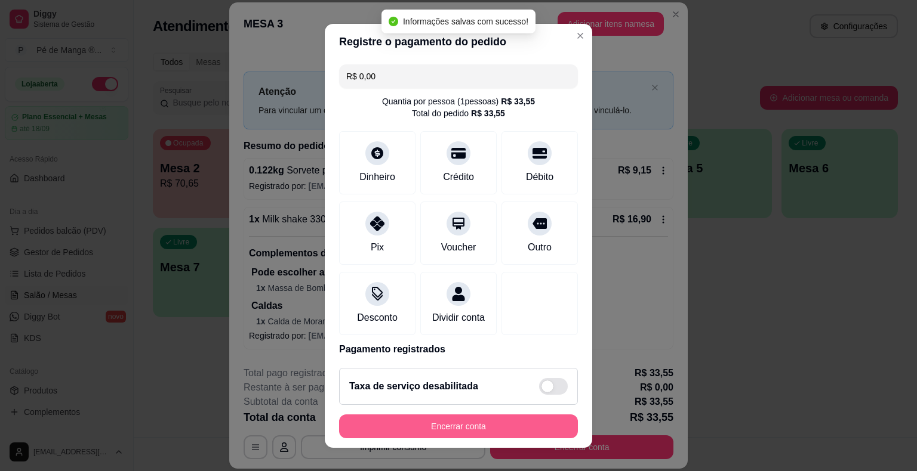
click at [473, 421] on button "Encerrar conta" at bounding box center [458, 427] width 239 height 24
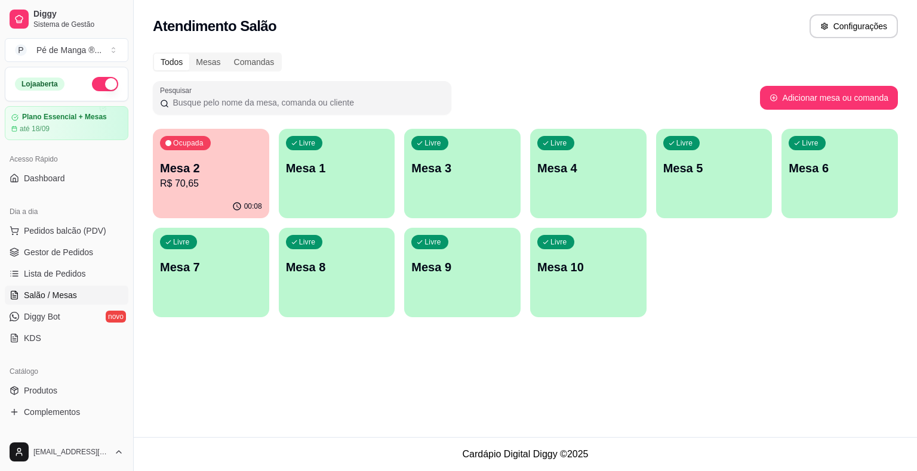
click at [181, 187] on p "R$ 70,65" at bounding box center [211, 184] width 102 height 14
click at [334, 206] on div "button" at bounding box center [336, 210] width 113 height 14
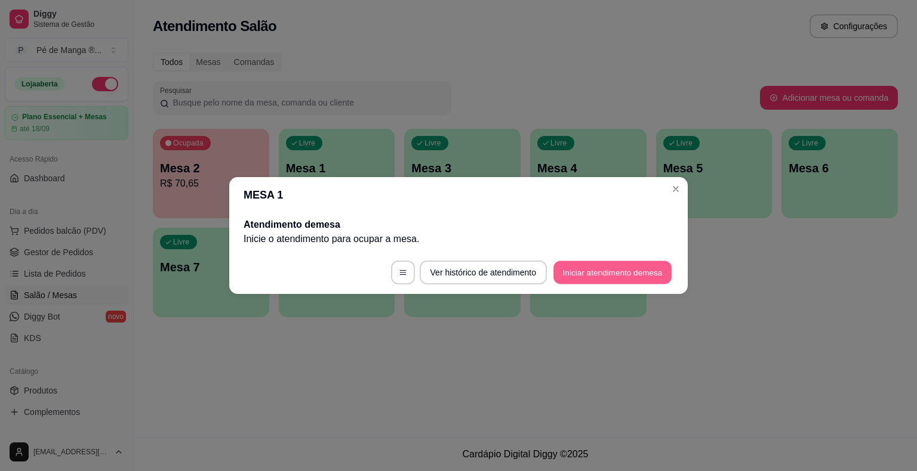
click at [618, 269] on button "Iniciar atendimento de mesa" at bounding box center [612, 272] width 118 height 23
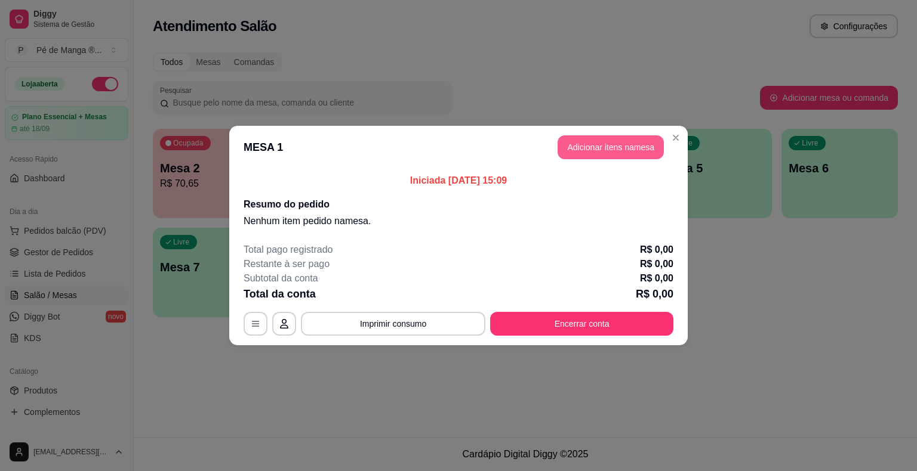
click at [624, 147] on button "Adicionar itens na mesa" at bounding box center [610, 147] width 106 height 24
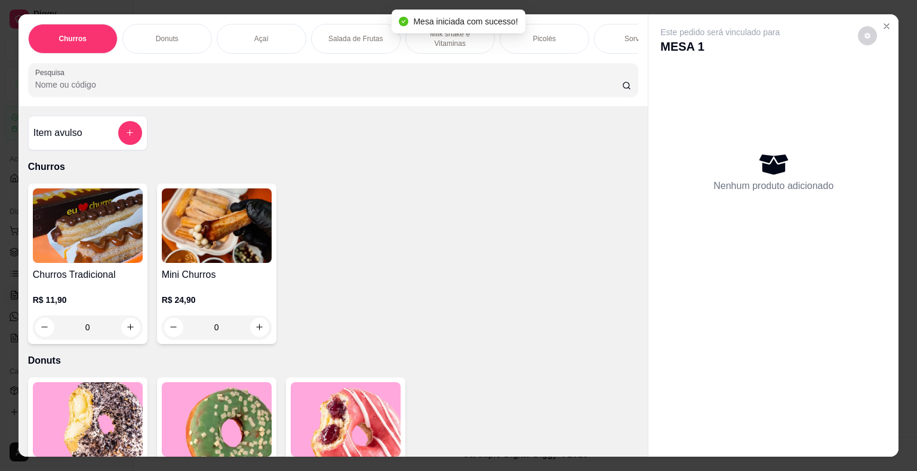
scroll to position [0, 233]
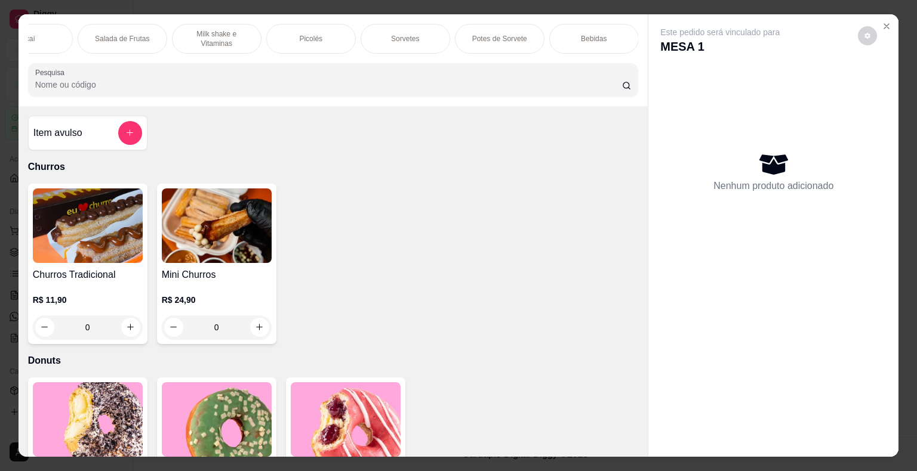
click at [414, 45] on div "Sorvetes" at bounding box center [405, 39] width 90 height 30
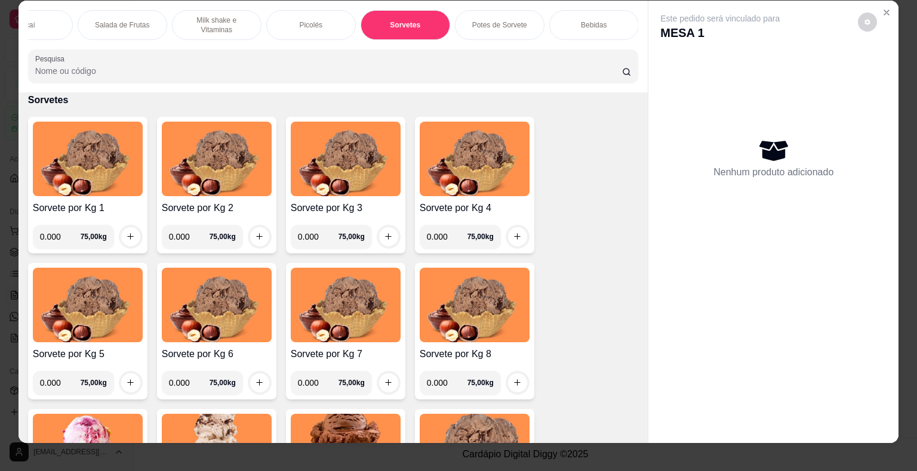
scroll to position [0, 0]
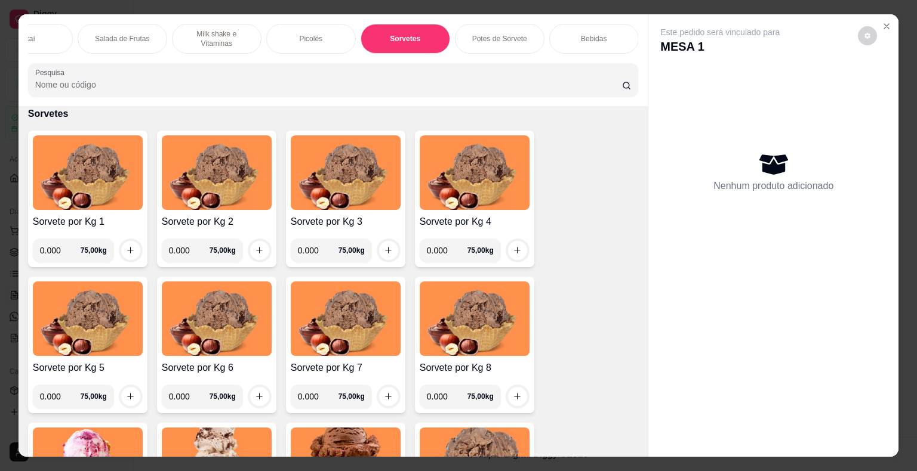
click at [479, 35] on p "Potes de Sorvete" at bounding box center [499, 39] width 55 height 10
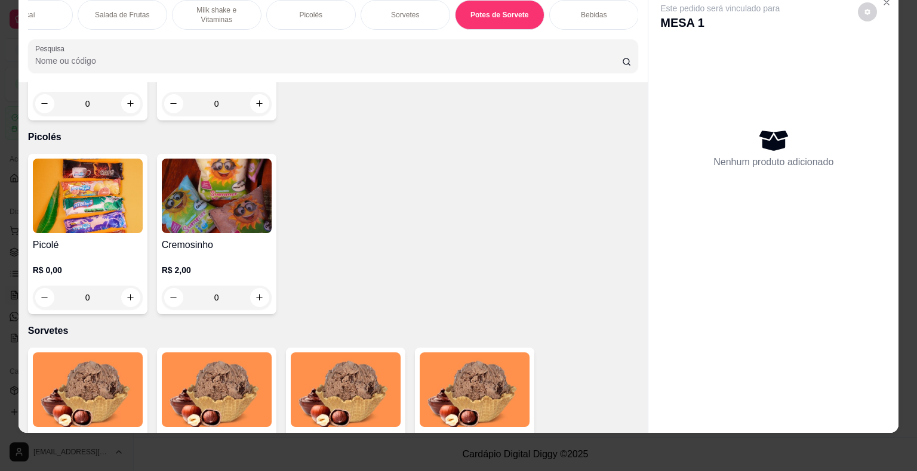
scroll to position [1331, 0]
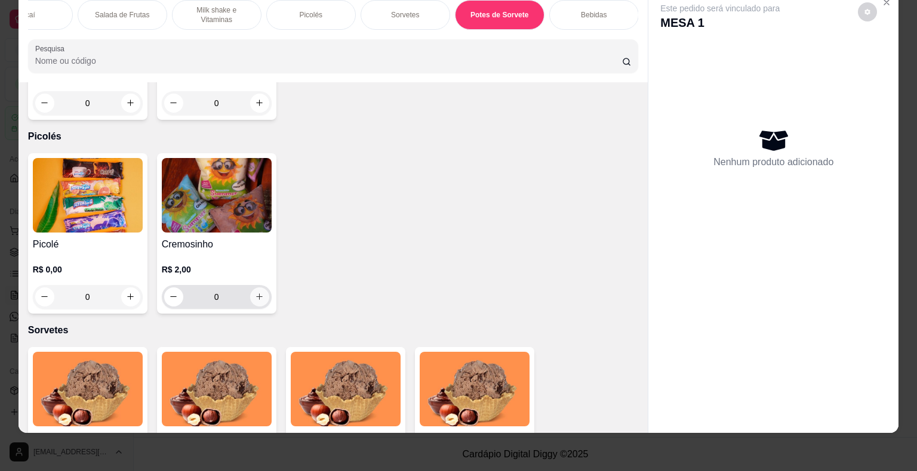
click at [255, 306] on div "0" at bounding box center [216, 297] width 105 height 24
click at [256, 304] on button "increase-product-quantity" at bounding box center [259, 297] width 19 height 19
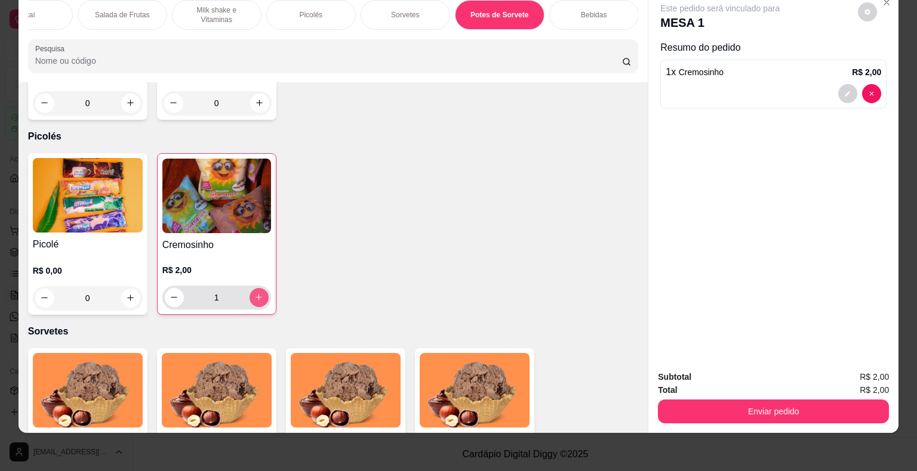
click at [254, 294] on icon "increase-product-quantity" at bounding box center [258, 297] width 9 height 9
click at [254, 293] on icon "increase-product-quantity" at bounding box center [258, 297] width 9 height 9
click at [255, 294] on icon "increase-product-quantity" at bounding box center [258, 297] width 9 height 9
click at [254, 293] on icon "increase-product-quantity" at bounding box center [258, 297] width 9 height 9
type input "5"
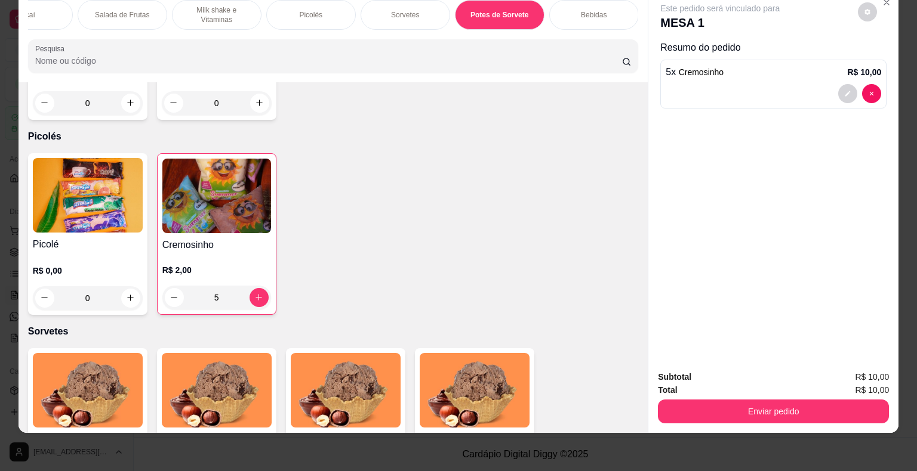
click at [131, 295] on div "0" at bounding box center [88, 298] width 110 height 24
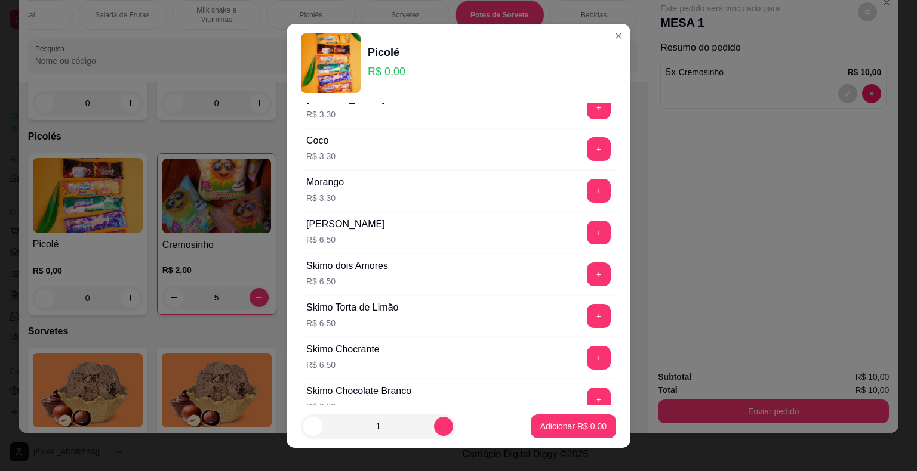
scroll to position [776, 0]
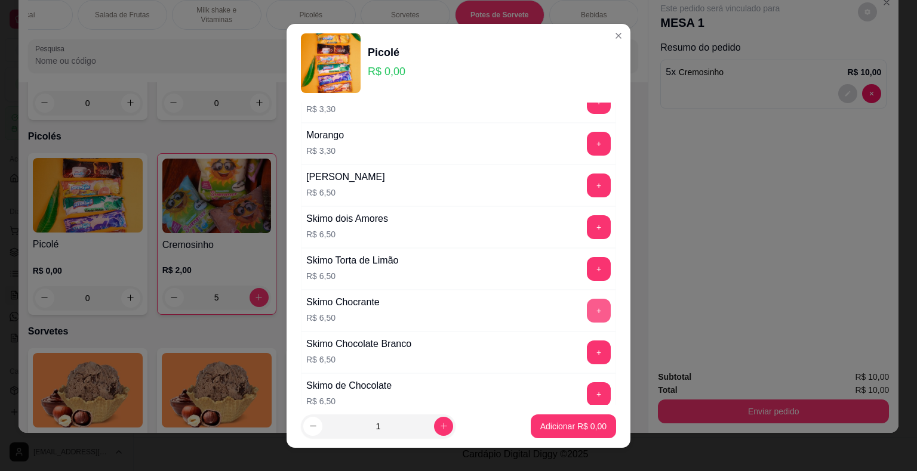
click at [587, 304] on button "+" at bounding box center [599, 311] width 24 height 24
click at [540, 421] on p "Adicionar R$ 6,50" at bounding box center [573, 427] width 66 height 12
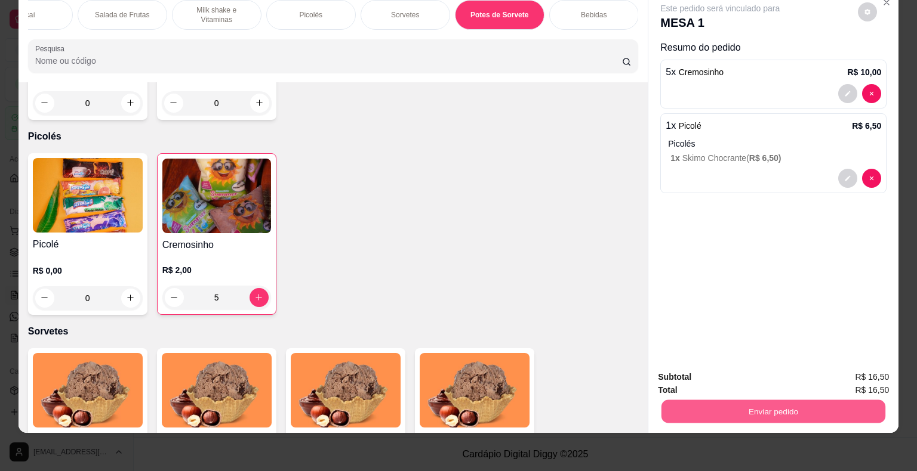
click at [800, 403] on button "Enviar pedido" at bounding box center [773, 411] width 224 height 23
click at [756, 372] on button "Não registrar e enviar pedido" at bounding box center [733, 373] width 121 height 22
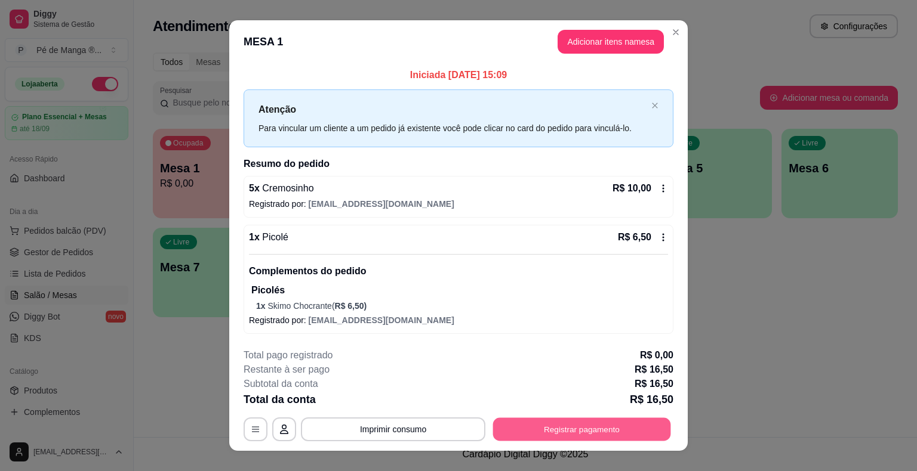
click at [604, 425] on button "Registrar pagamento" at bounding box center [582, 429] width 178 height 23
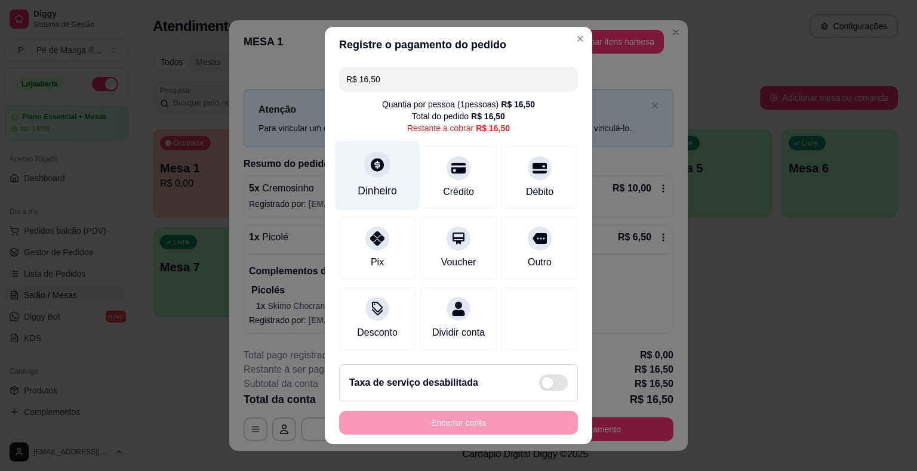
click at [378, 171] on div at bounding box center [377, 165] width 26 height 26
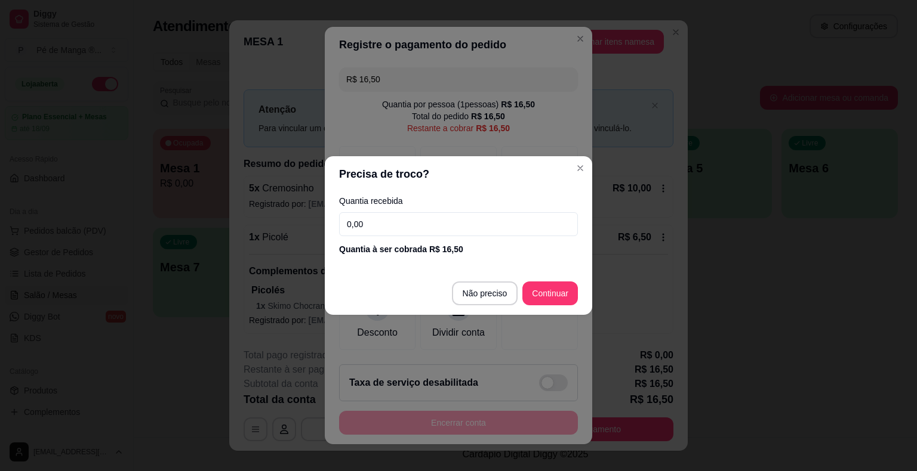
click at [391, 221] on input "0,00" at bounding box center [458, 224] width 239 height 24
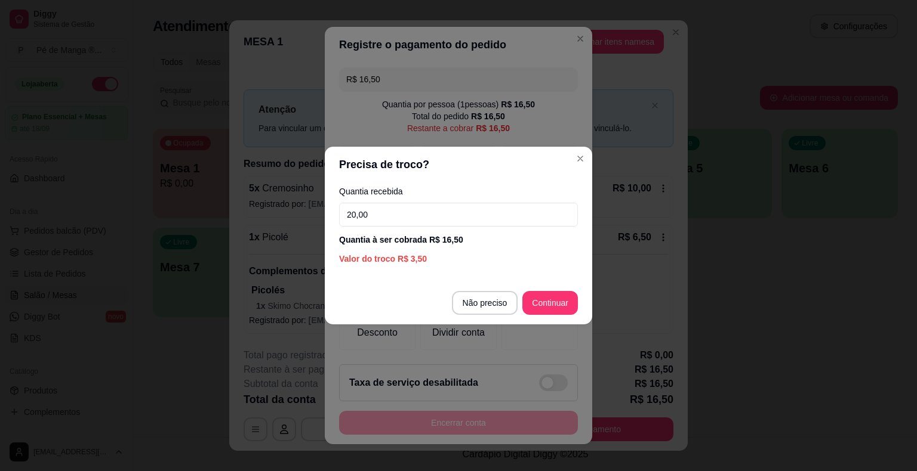
type input "20,00"
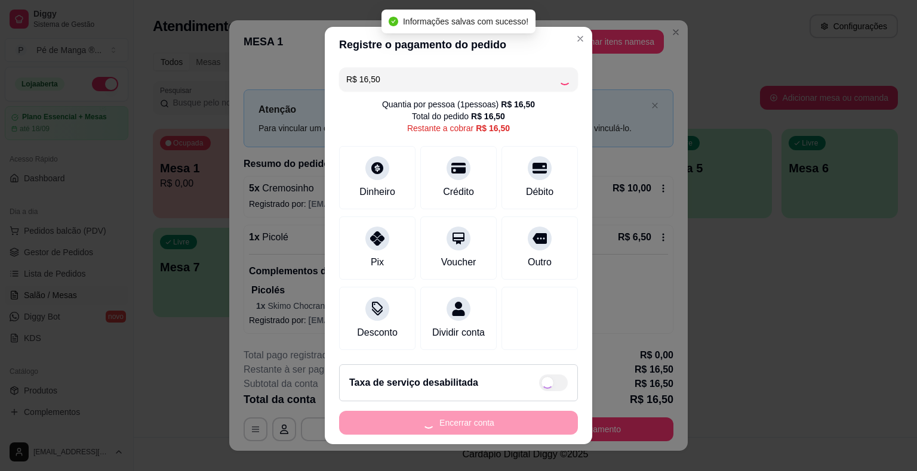
type input "R$ 0,00"
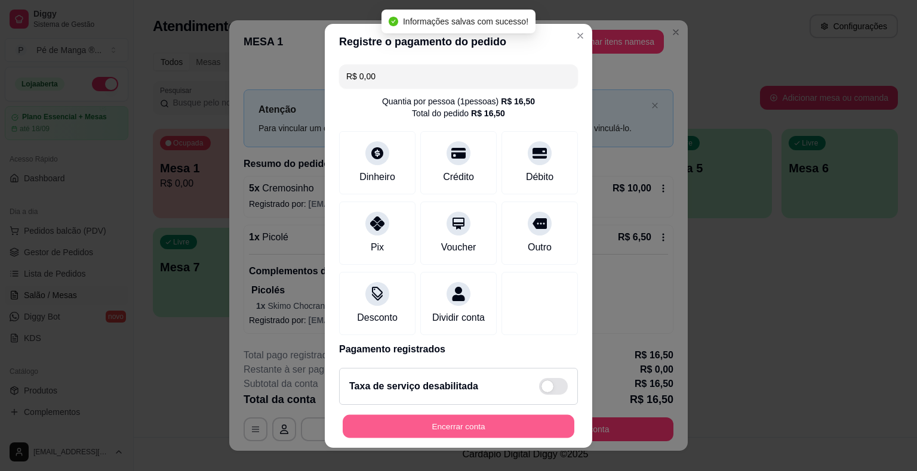
click at [446, 427] on button "Encerrar conta" at bounding box center [459, 426] width 232 height 23
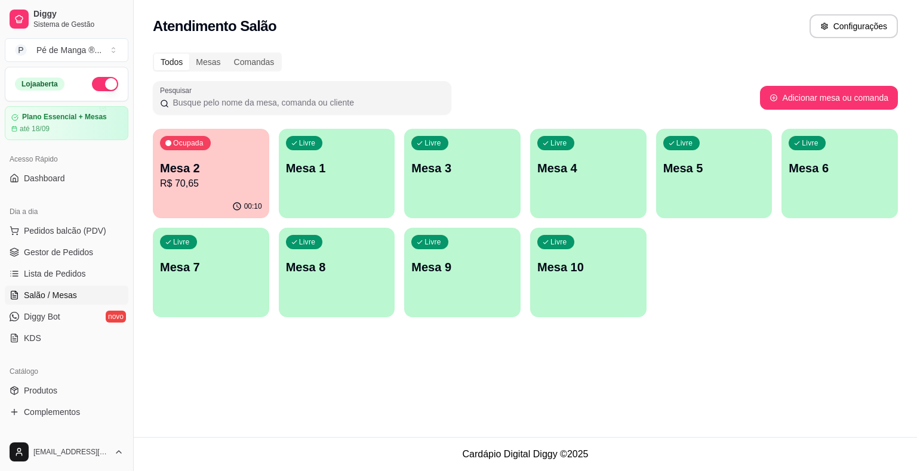
click at [211, 175] on p "Mesa 2" at bounding box center [211, 168] width 102 height 17
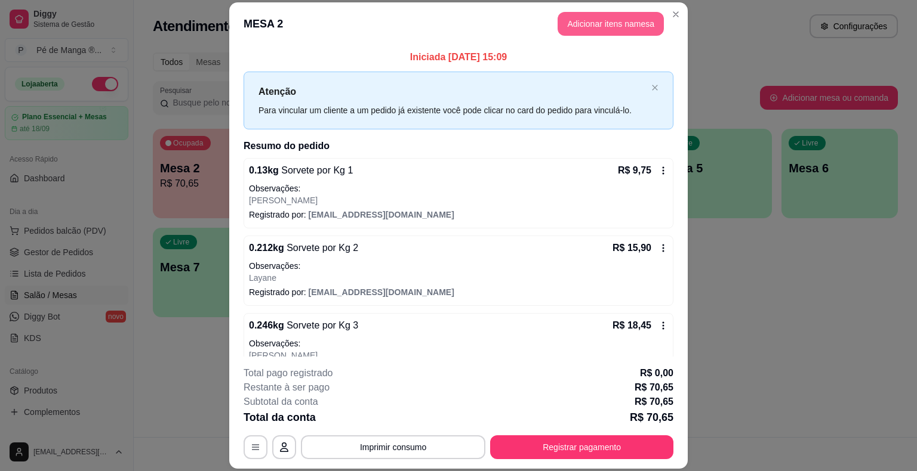
click at [615, 22] on button "Adicionar itens na mesa" at bounding box center [610, 24] width 106 height 24
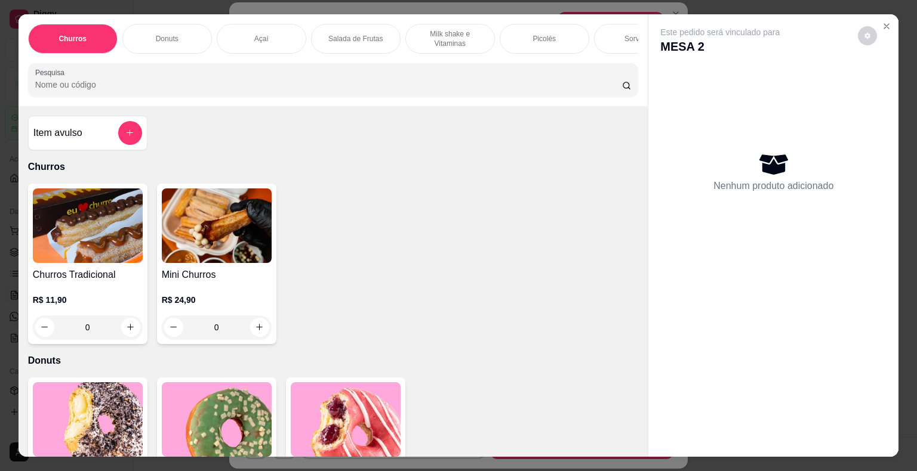
click at [614, 27] on div "Sorvetes" at bounding box center [639, 39] width 90 height 30
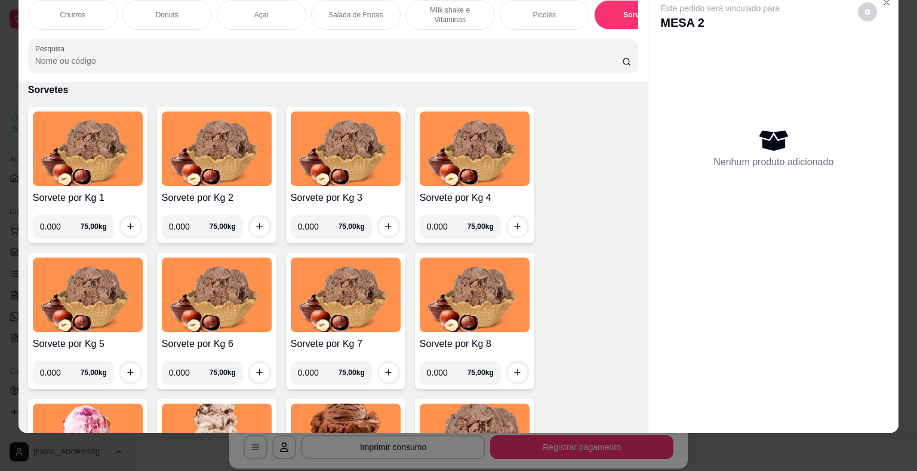
click at [61, 215] on input "0.000" at bounding box center [60, 227] width 41 height 24
type input "0.138"
click at [129, 224] on button "increase-product-quantity" at bounding box center [130, 226] width 19 height 19
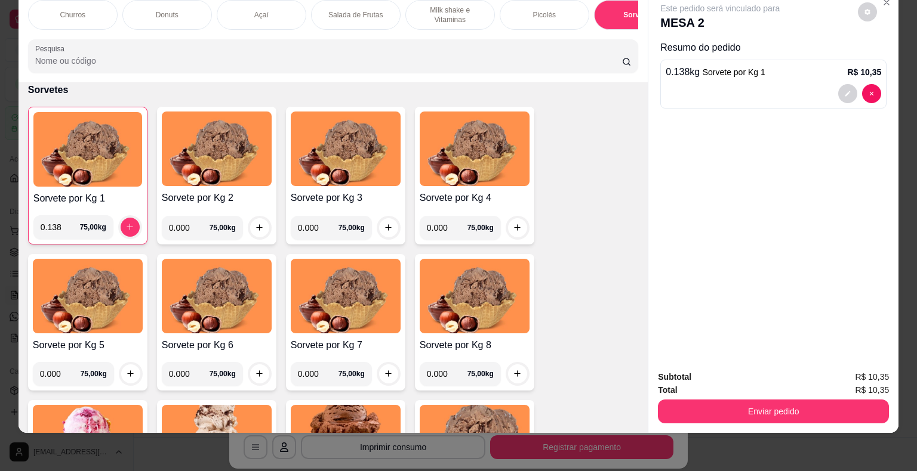
click at [750, 91] on div at bounding box center [772, 93] width 215 height 19
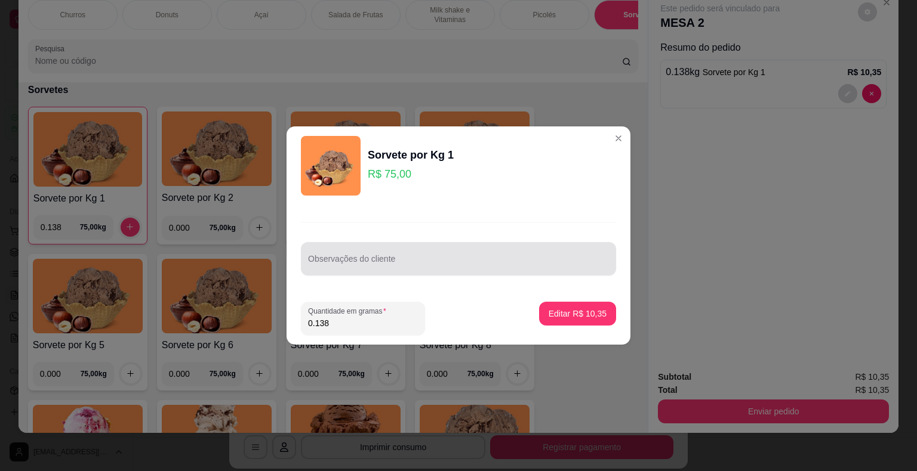
click at [384, 273] on div "Observações do cliente" at bounding box center [458, 248] width 344 height 87
drag, startPoint x: 431, startPoint y: 270, endPoint x: 437, endPoint y: 267, distance: 6.7
click at [435, 268] on div at bounding box center [458, 259] width 301 height 24
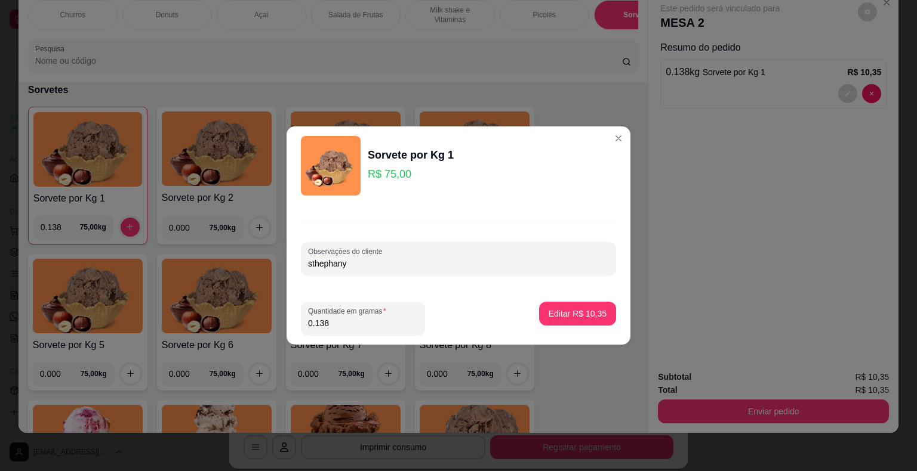
type input "sthephany"
click at [567, 310] on p "Editar R$ 10,35" at bounding box center [577, 313] width 56 height 11
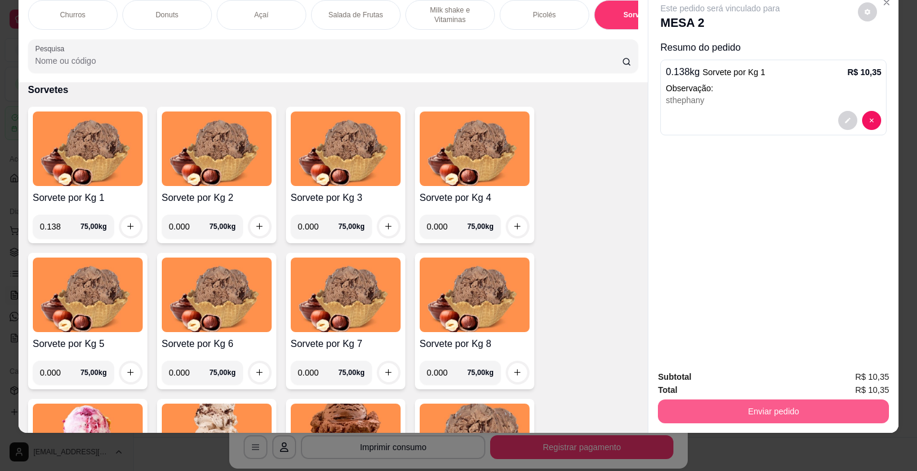
click at [699, 405] on button "Enviar pedido" at bounding box center [773, 412] width 231 height 24
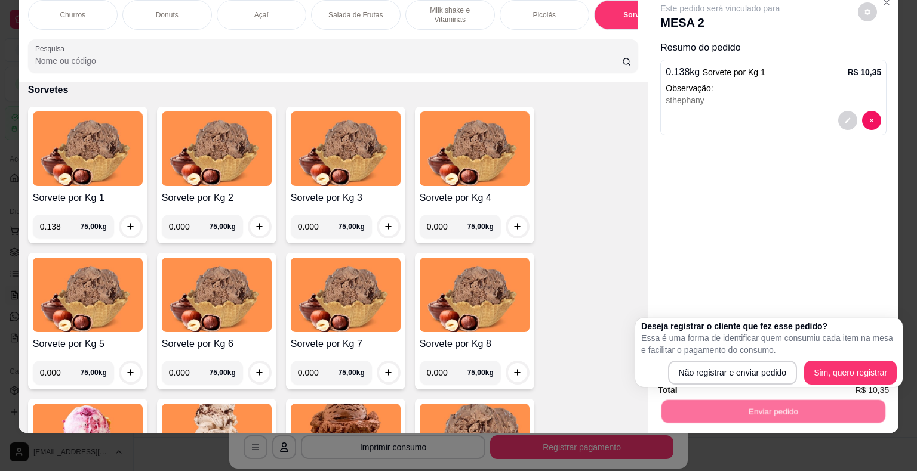
click at [705, 359] on div "Deseja registrar o cliente que fez esse pedido? Essa é uma forma de identificar…" at bounding box center [768, 352] width 255 height 64
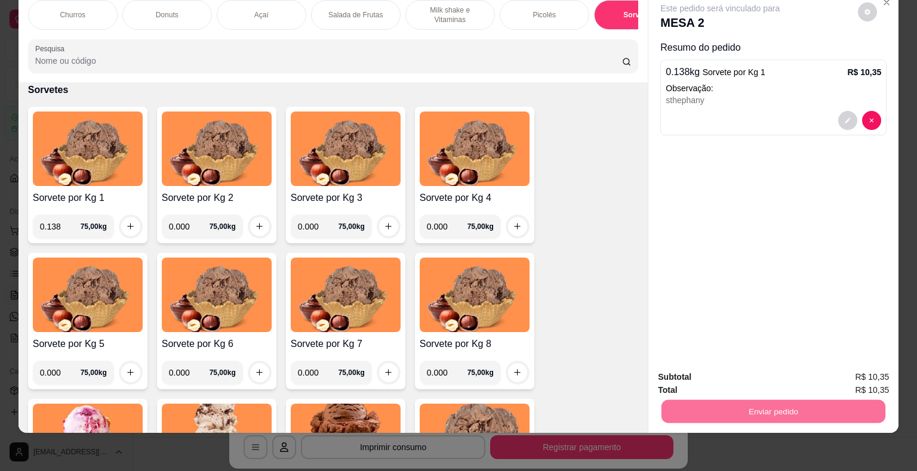
click at [706, 365] on button "Não registrar e enviar pedido" at bounding box center [733, 373] width 121 height 22
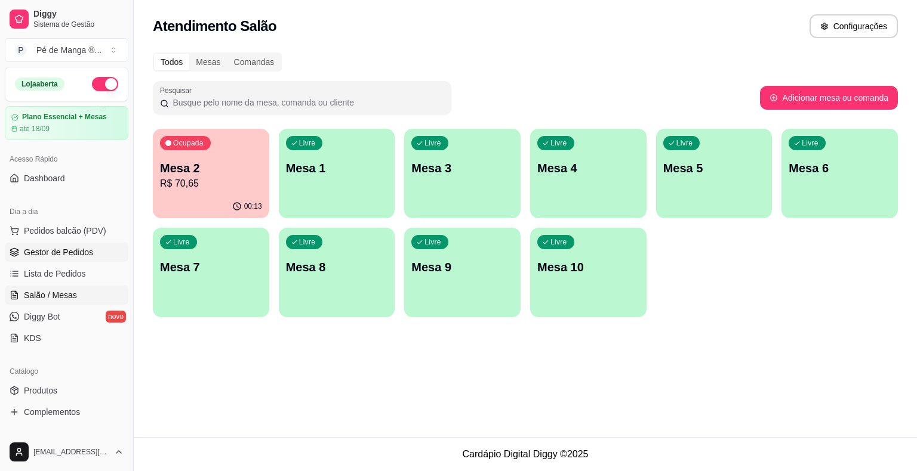
click at [46, 245] on link "Gestor de Pedidos" at bounding box center [67, 252] width 124 height 19
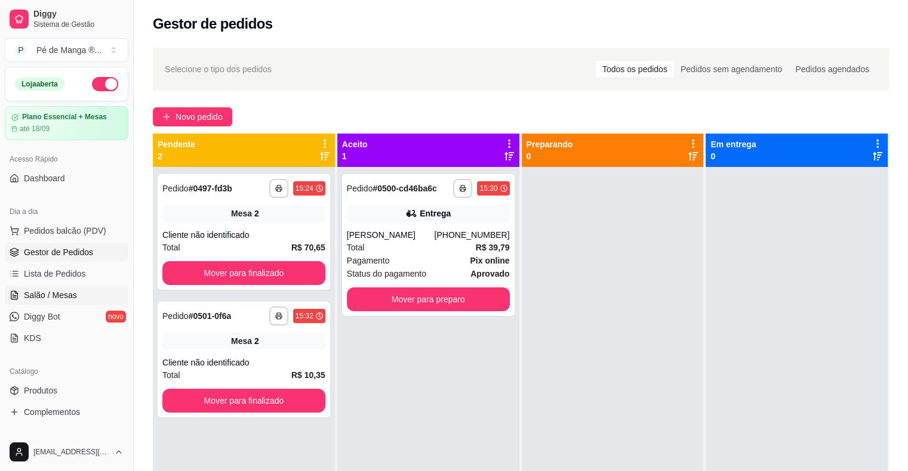
click at [37, 290] on span "Salão / Mesas" at bounding box center [50, 295] width 53 height 12
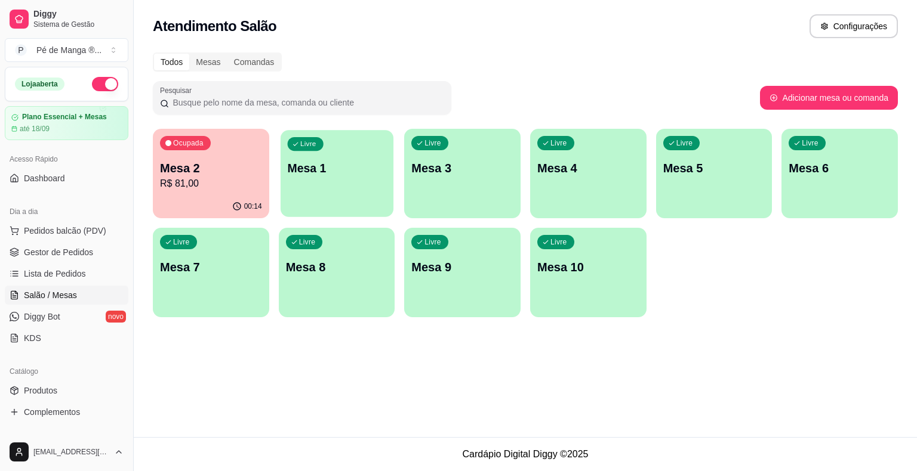
click at [351, 184] on div "Livre Mesa 1" at bounding box center [336, 166] width 113 height 73
click at [218, 193] on div "Ocupada Mesa 2 R$ 81,00" at bounding box center [211, 162] width 116 height 66
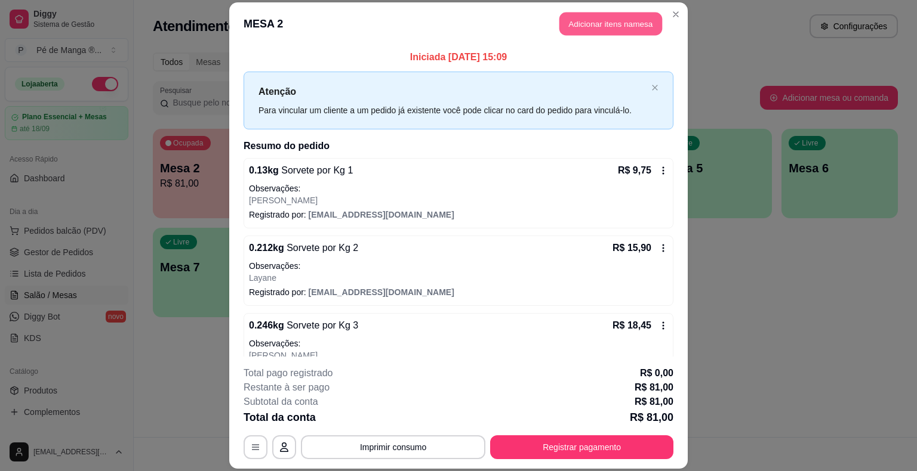
click at [611, 30] on button "Adicionar itens na mesa" at bounding box center [610, 24] width 103 height 23
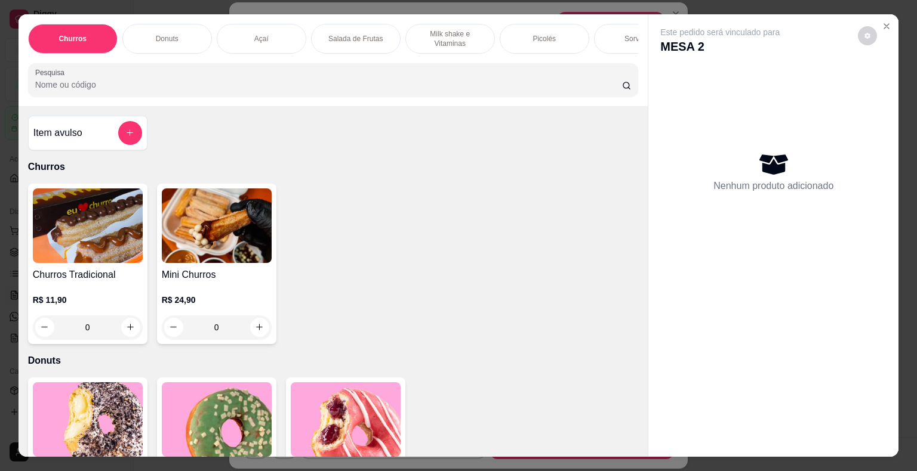
click at [611, 39] on div "Sorvetes" at bounding box center [639, 39] width 90 height 30
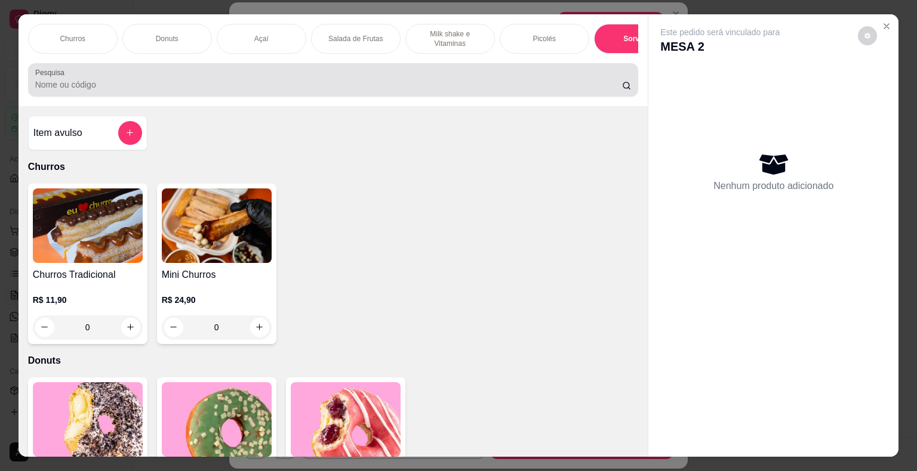
scroll to position [29, 0]
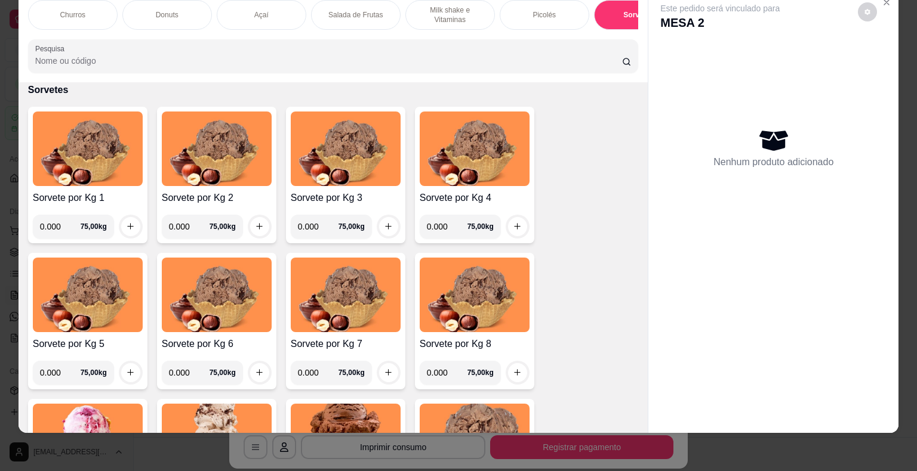
click at [57, 221] on input "0.000" at bounding box center [60, 227] width 41 height 24
type input "0.146"
click at [121, 228] on button "increase-product-quantity" at bounding box center [130, 226] width 19 height 19
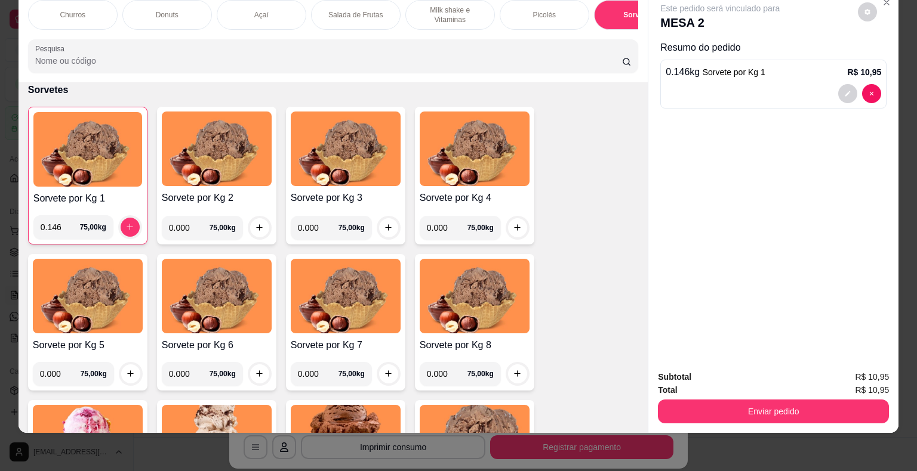
click at [769, 65] on div "0.146 kg Sorvete por Kg 1 R$ 10,95" at bounding box center [772, 72] width 215 height 14
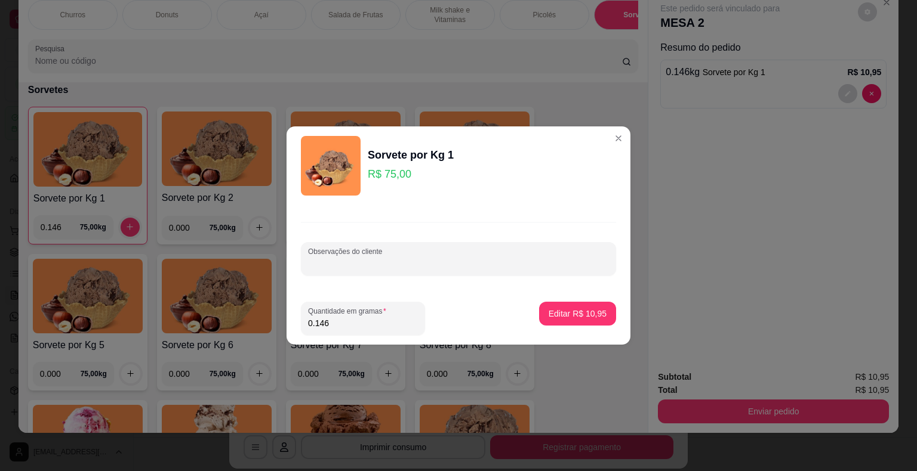
click at [358, 260] on input "Observações do cliente" at bounding box center [458, 264] width 301 height 12
type input "layane"
click at [592, 314] on p "Editar R$ 10,95" at bounding box center [577, 314] width 58 height 12
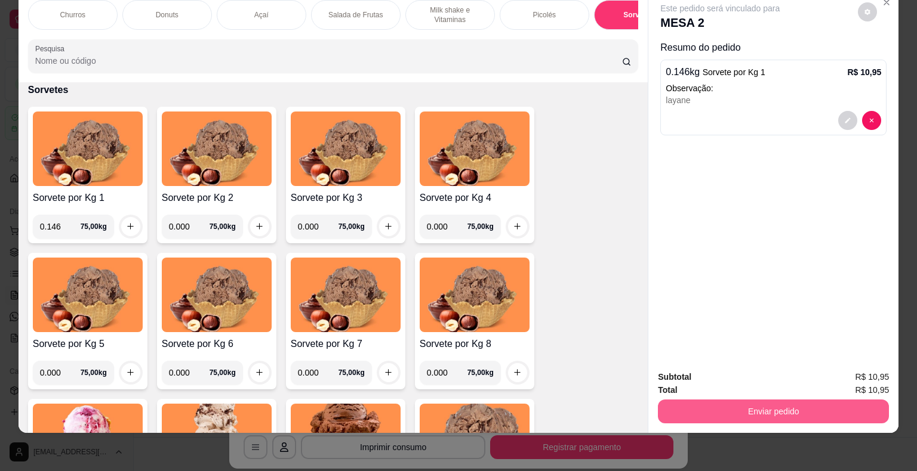
click at [702, 400] on button "Enviar pedido" at bounding box center [773, 412] width 231 height 24
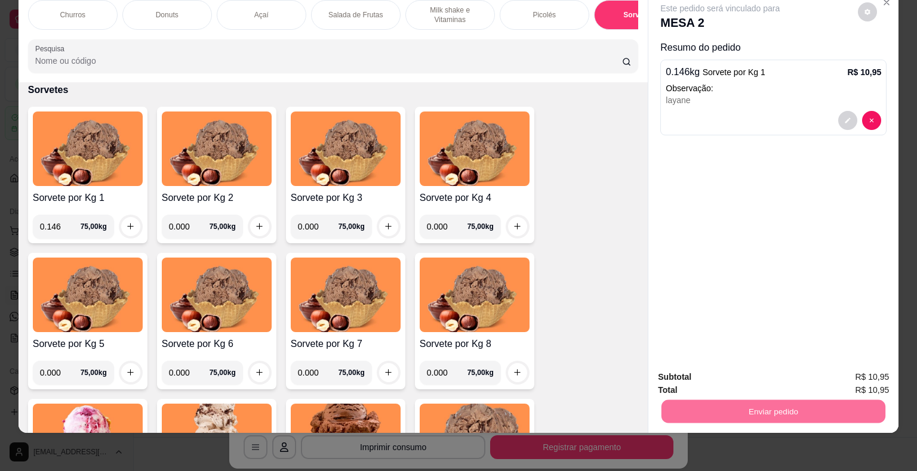
click at [709, 374] on button "Não registrar e enviar pedido" at bounding box center [733, 373] width 121 height 22
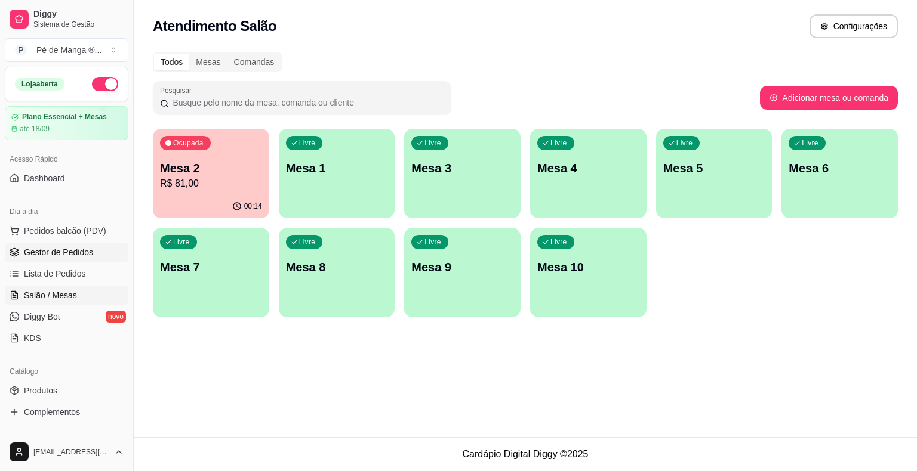
click at [43, 251] on span "Gestor de Pedidos" at bounding box center [58, 252] width 69 height 12
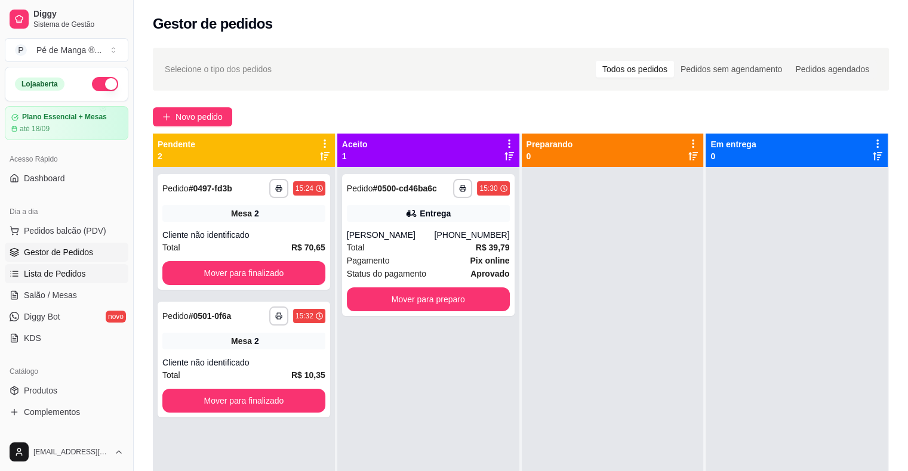
click at [66, 289] on span "Salão / Mesas" at bounding box center [50, 295] width 53 height 12
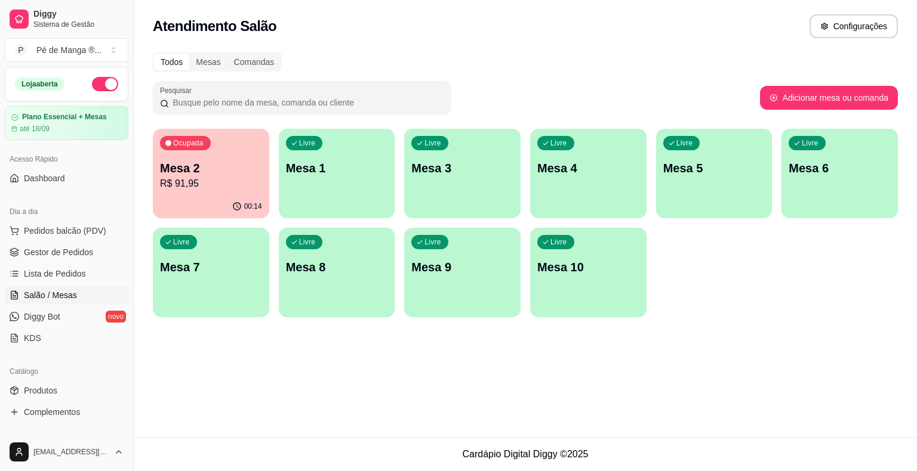
click at [320, 174] on p "Mesa 1" at bounding box center [337, 168] width 102 height 17
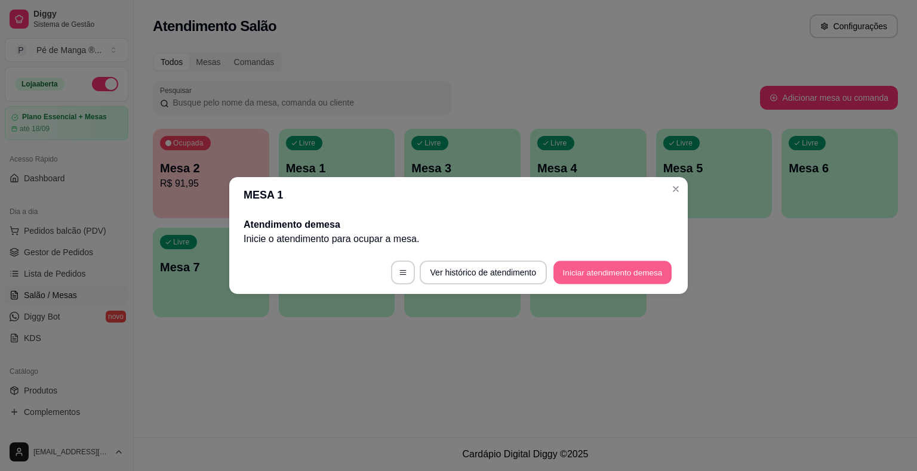
click at [612, 279] on button "Iniciar atendimento de mesa" at bounding box center [612, 272] width 118 height 23
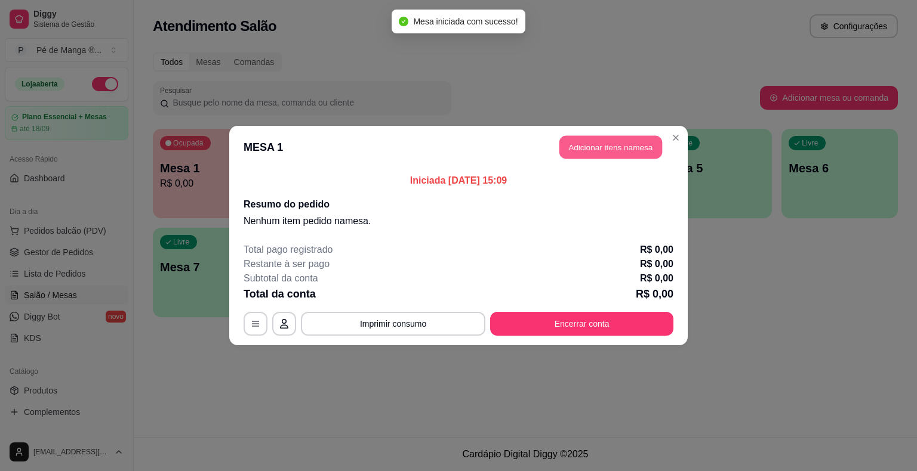
click at [625, 149] on button "Adicionar itens na mesa" at bounding box center [610, 147] width 103 height 23
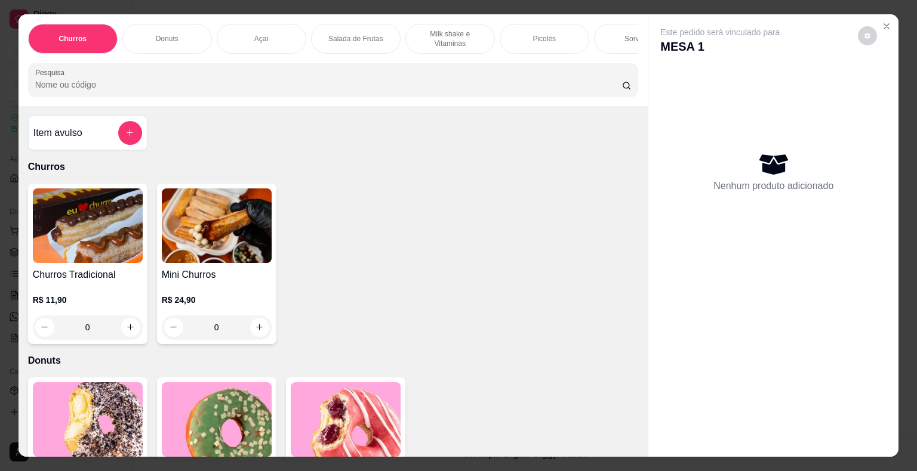
click at [594, 37] on div "Sorvetes" at bounding box center [639, 39] width 90 height 30
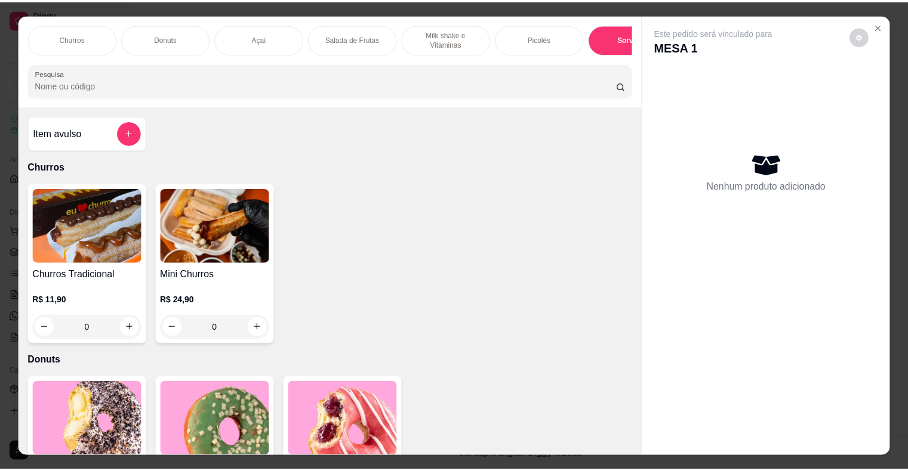
scroll to position [29, 0]
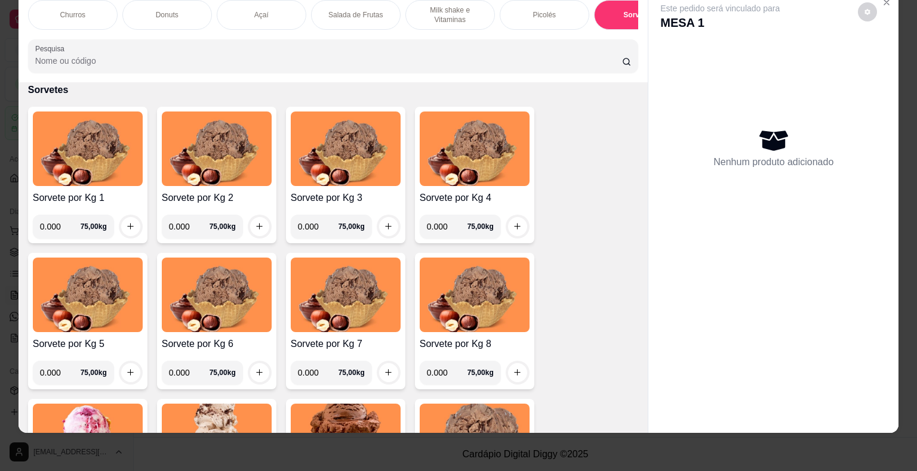
click at [55, 227] on input "0.000" at bounding box center [60, 227] width 41 height 24
type input "0.264"
click at [130, 229] on button "increase-product-quantity" at bounding box center [130, 226] width 19 height 19
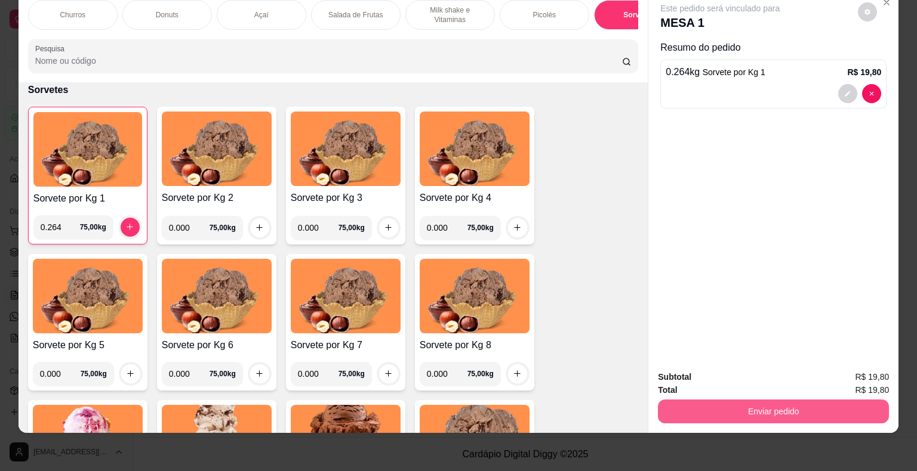
click at [760, 400] on button "Enviar pedido" at bounding box center [773, 412] width 231 height 24
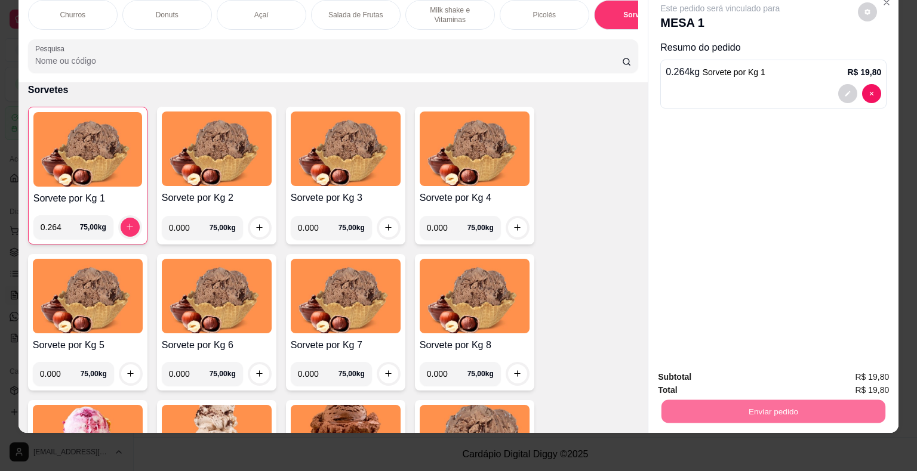
click at [726, 378] on button "Não registrar e enviar pedido" at bounding box center [733, 373] width 121 height 22
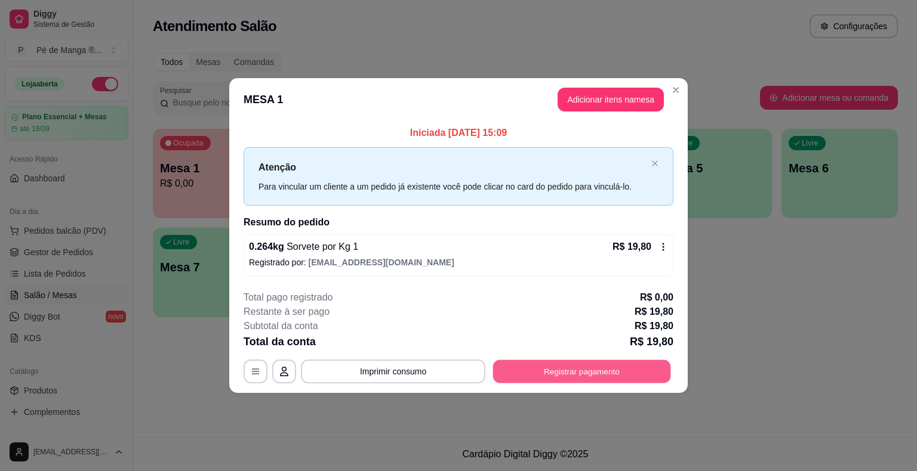
click at [557, 376] on button "Registrar pagamento" at bounding box center [582, 371] width 178 height 23
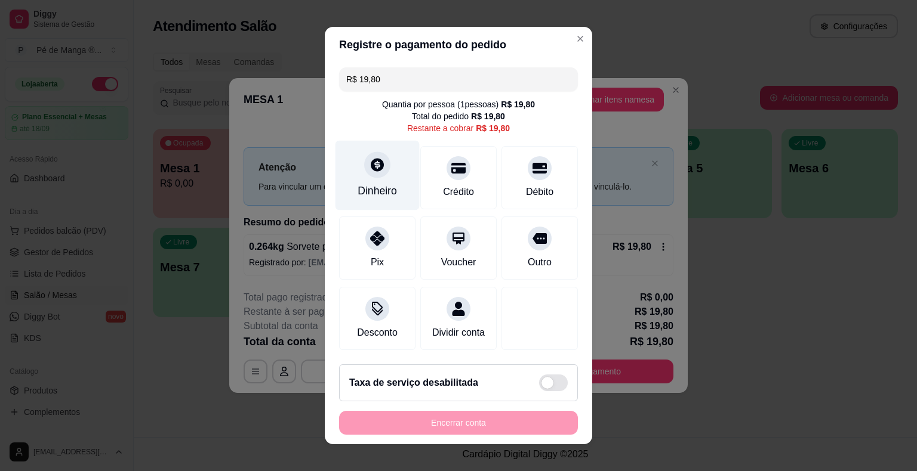
click at [383, 195] on div "Dinheiro" at bounding box center [376, 191] width 39 height 16
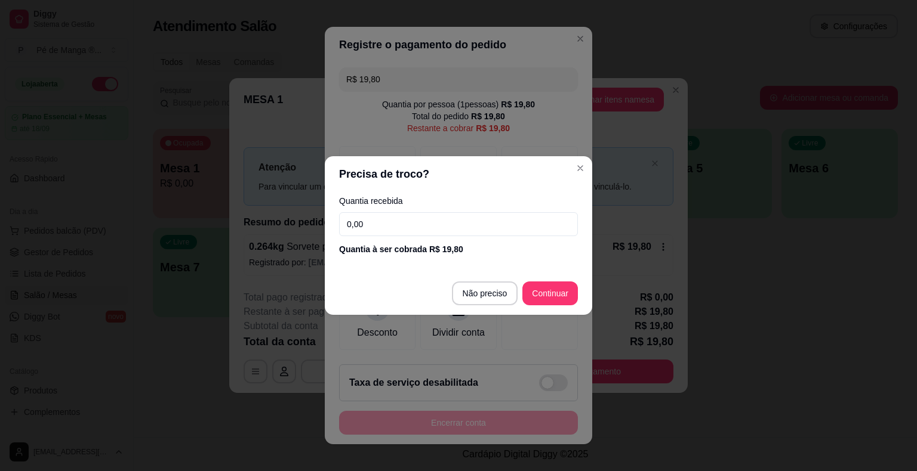
click at [394, 226] on input "0,00" at bounding box center [458, 224] width 239 height 24
type input "19,80"
drag, startPoint x: 548, startPoint y: 275, endPoint x: 542, endPoint y: 290, distance: 16.4
click at [546, 284] on footer "Não preciso Continuar" at bounding box center [458, 293] width 267 height 43
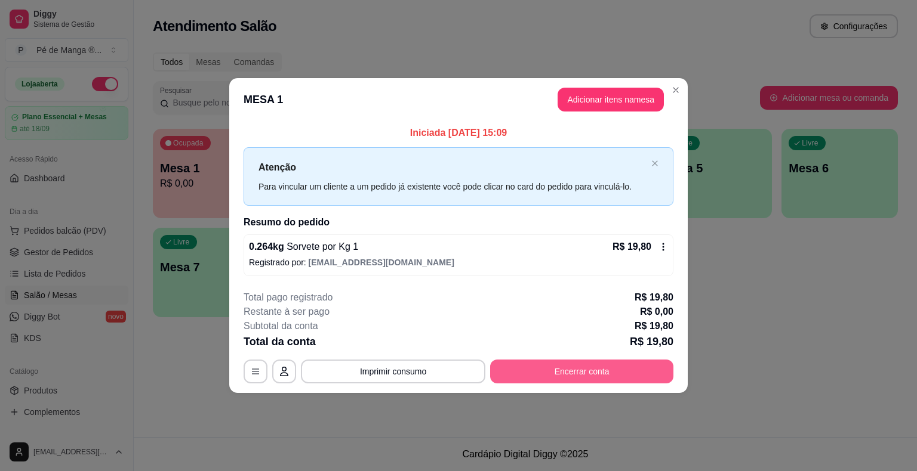
click at [551, 371] on button "Encerrar conta" at bounding box center [581, 372] width 183 height 24
click at [534, 372] on button "Encerrar conta" at bounding box center [581, 372] width 183 height 24
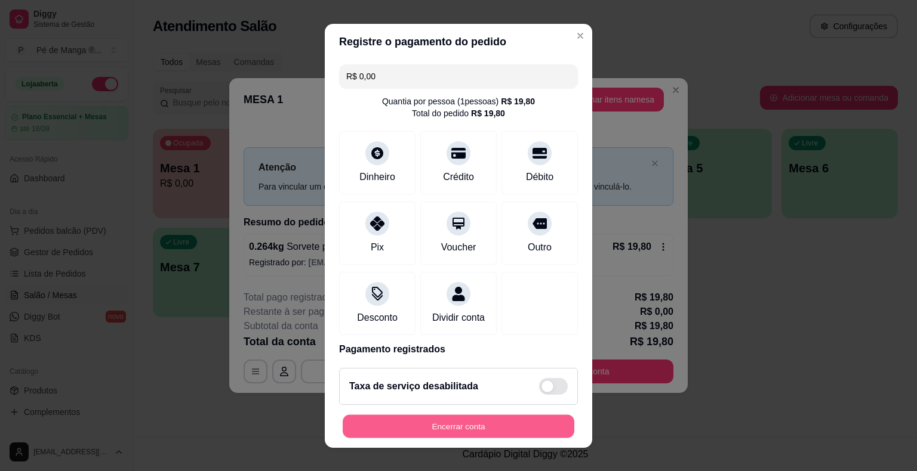
click at [505, 433] on button "Encerrar conta" at bounding box center [459, 426] width 232 height 23
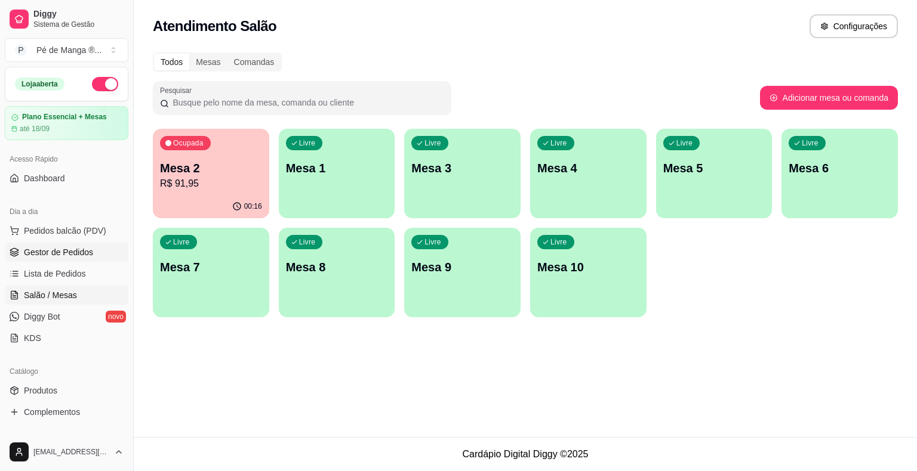
click at [95, 252] on link "Gestor de Pedidos" at bounding box center [67, 252] width 124 height 19
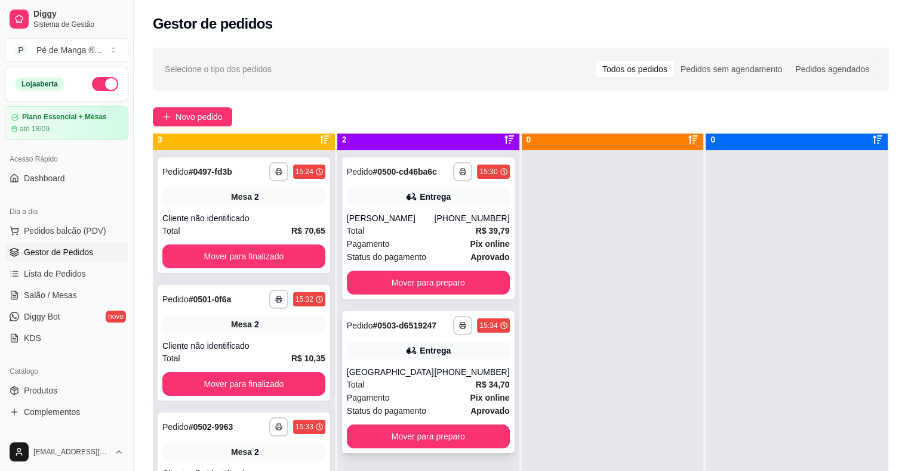
scroll to position [33, 0]
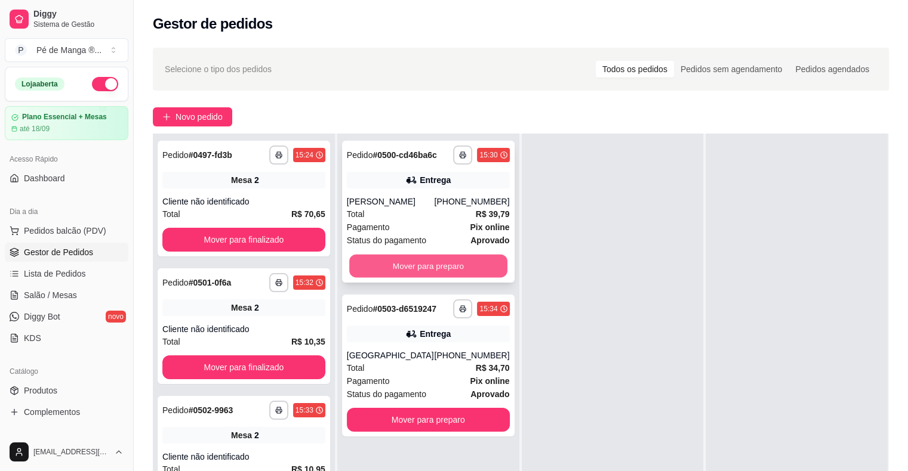
click at [435, 266] on button "Mover para preparo" at bounding box center [428, 266] width 158 height 23
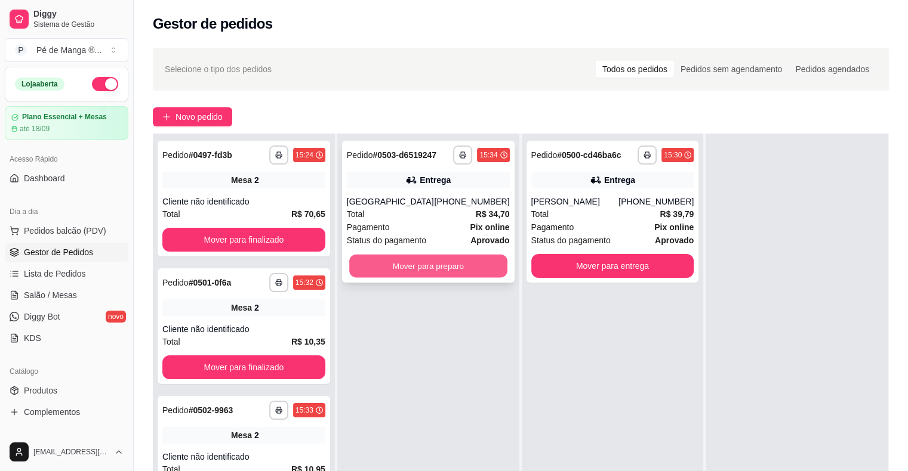
click at [490, 261] on button "Mover para preparo" at bounding box center [428, 266] width 158 height 23
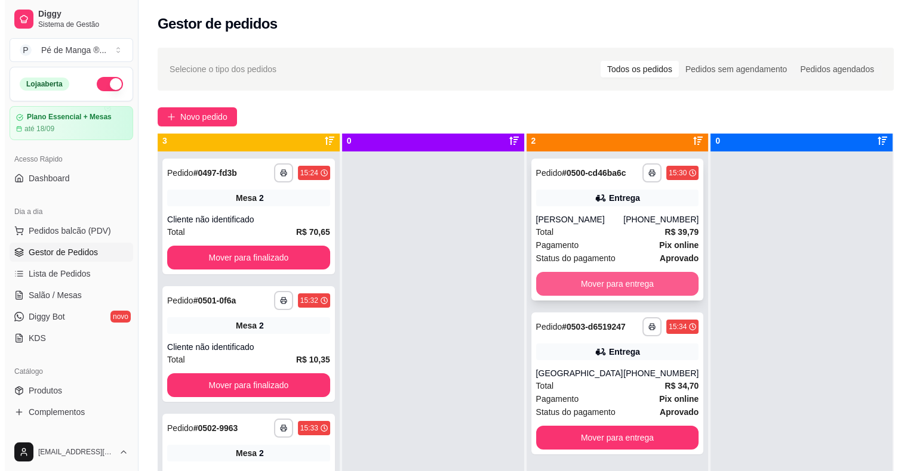
scroll to position [0, 0]
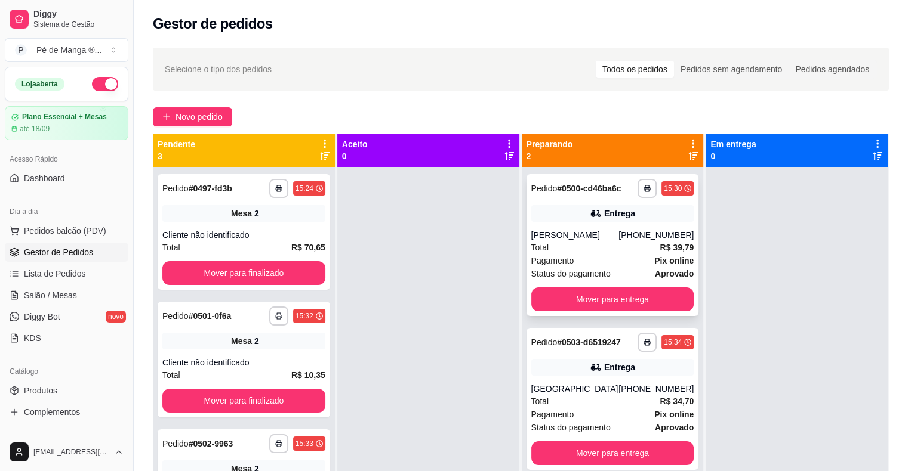
click at [594, 221] on div "Entrega" at bounding box center [612, 213] width 163 height 17
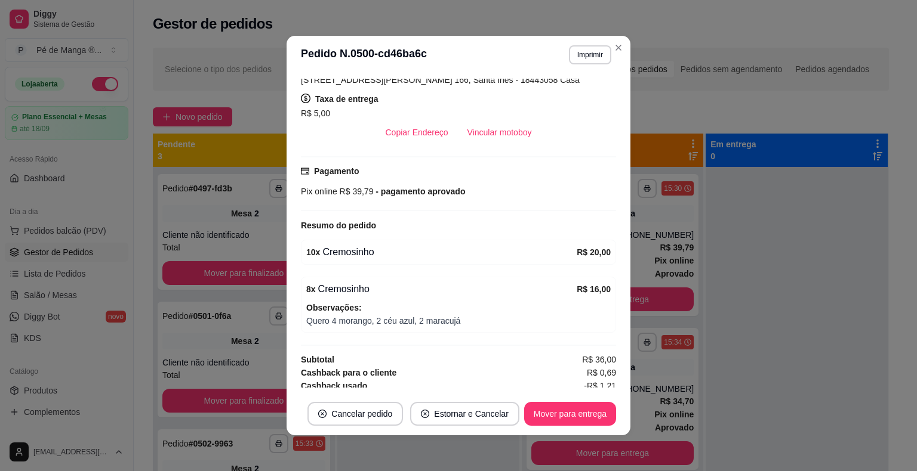
scroll to position [239, 0]
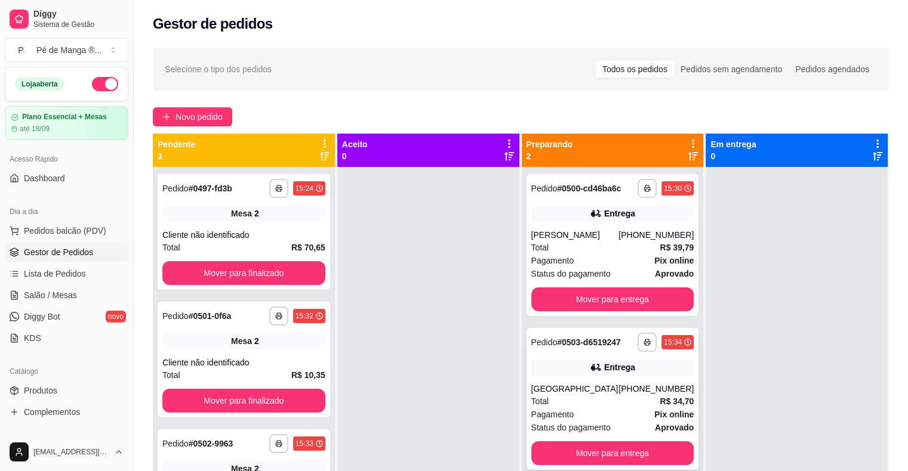
click at [582, 409] on div "Pagamento Pix online" at bounding box center [612, 414] width 163 height 13
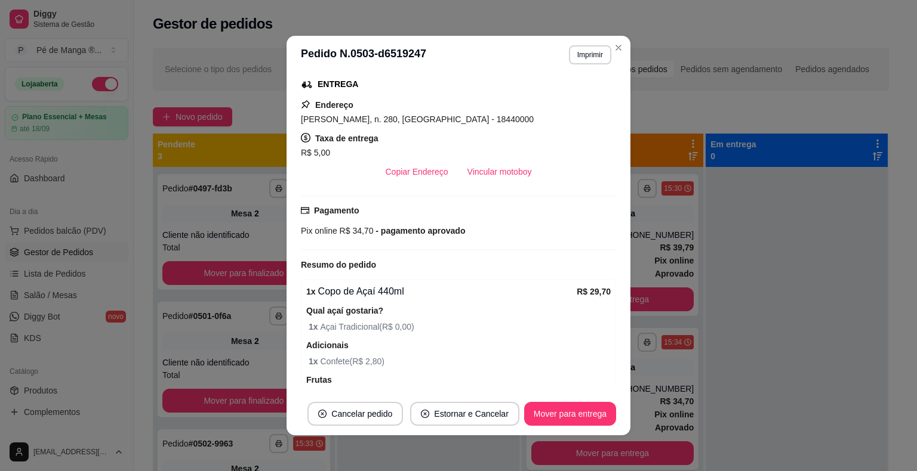
scroll to position [304, 0]
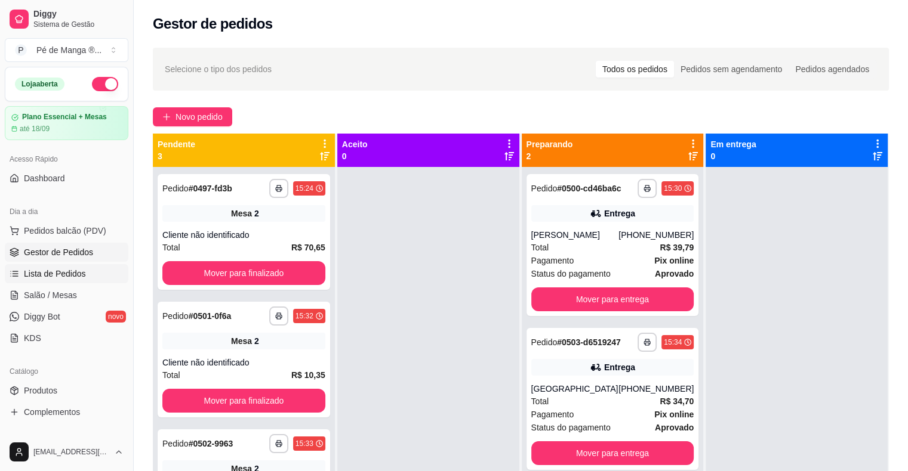
click at [60, 268] on span "Lista de Pedidos" at bounding box center [55, 274] width 62 height 12
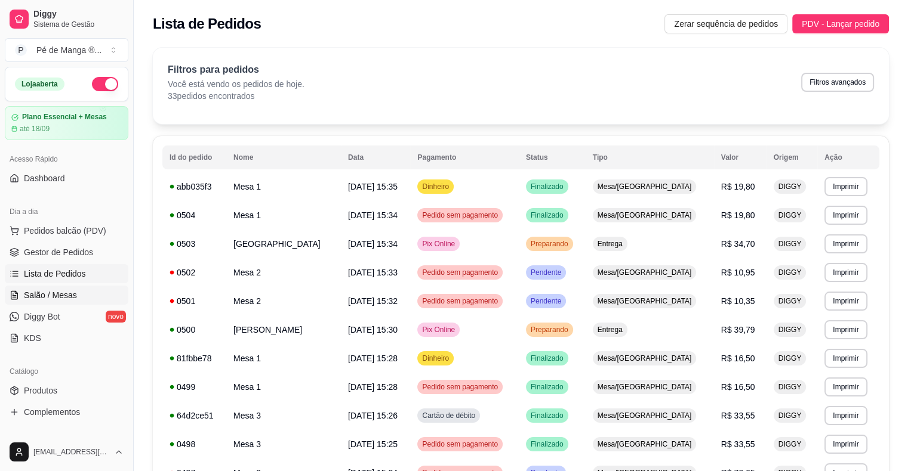
click at [35, 294] on span "Salão / Mesas" at bounding box center [50, 295] width 53 height 12
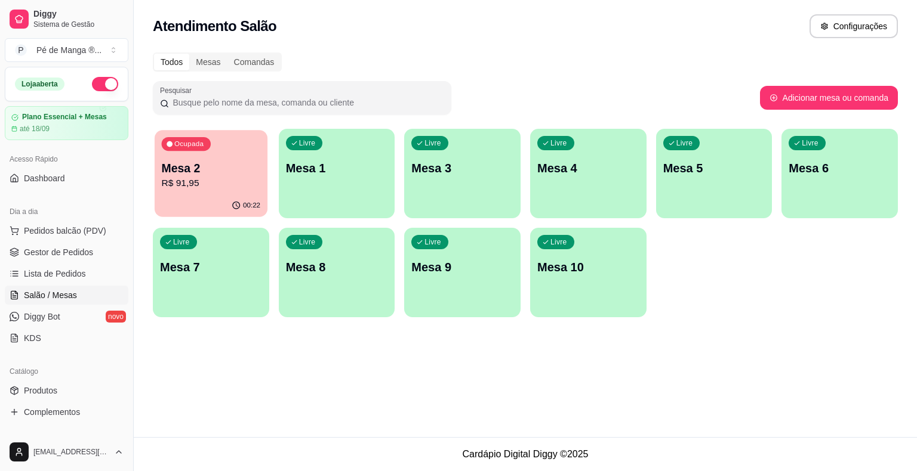
click at [246, 174] on p "Mesa 2" at bounding box center [211, 169] width 99 height 16
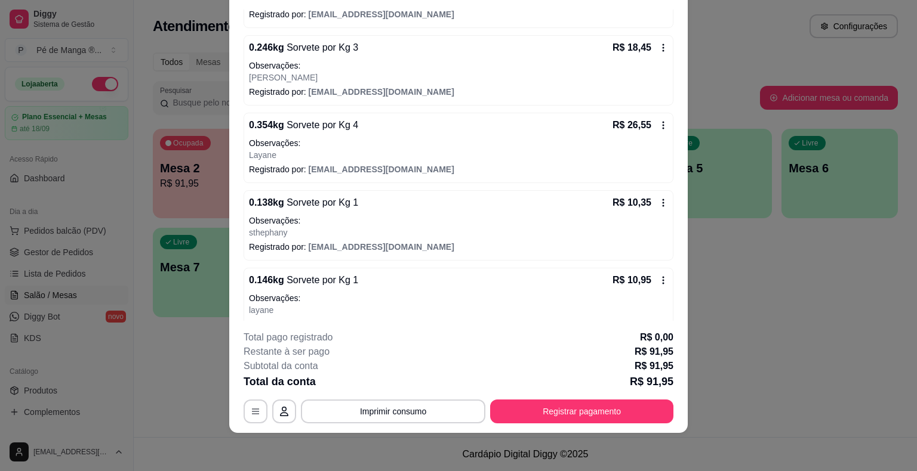
scroll to position [263, 0]
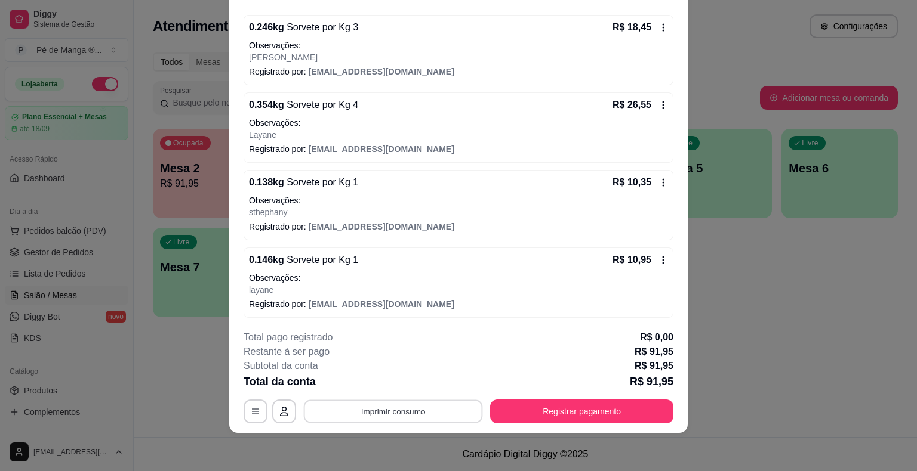
click at [392, 417] on button "Imprimir consumo" at bounding box center [393, 411] width 179 height 23
click at [421, 390] on button "IMPRESSORA" at bounding box center [392, 384] width 87 height 19
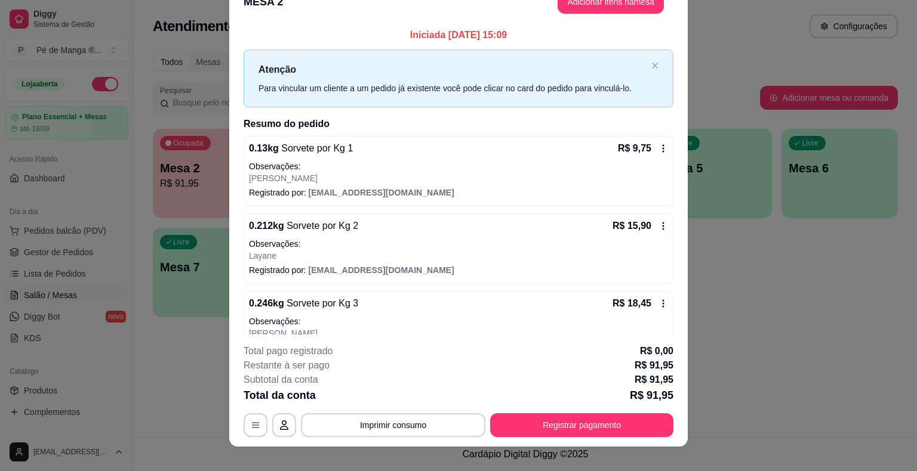
scroll to position [0, 0]
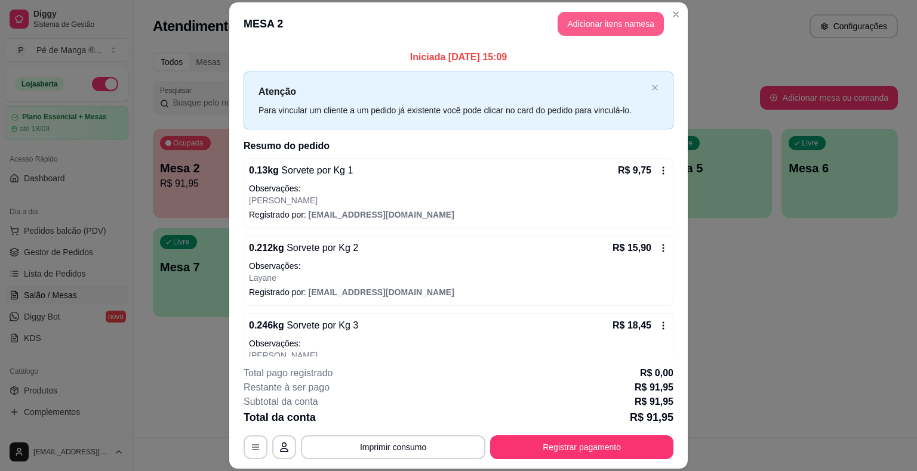
click at [632, 20] on button "Adicionar itens na mesa" at bounding box center [610, 24] width 106 height 24
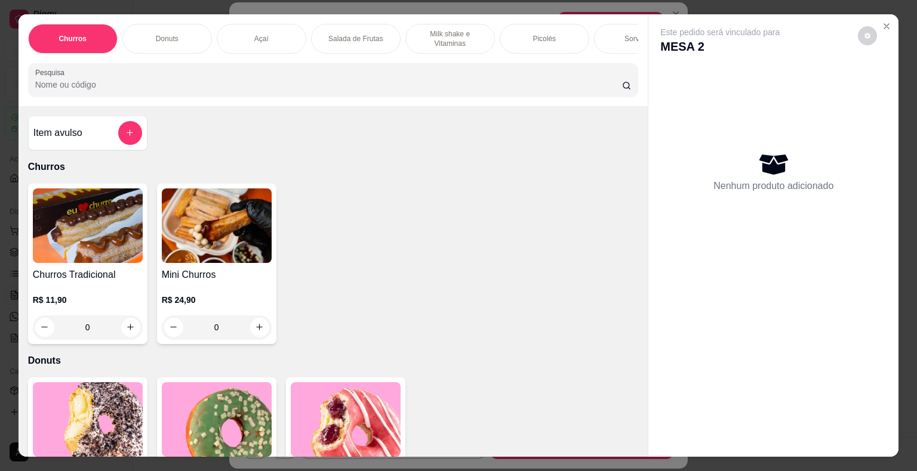
click at [609, 32] on div "Sorvetes" at bounding box center [639, 39] width 90 height 30
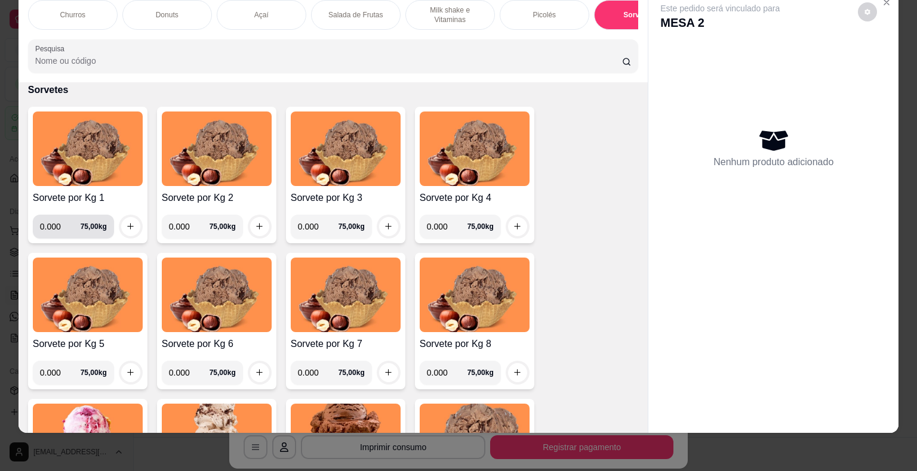
click at [56, 224] on input "0.000" at bounding box center [60, 227] width 41 height 24
type input "0.338"
click at [127, 223] on icon "increase-product-quantity" at bounding box center [130, 226] width 9 height 9
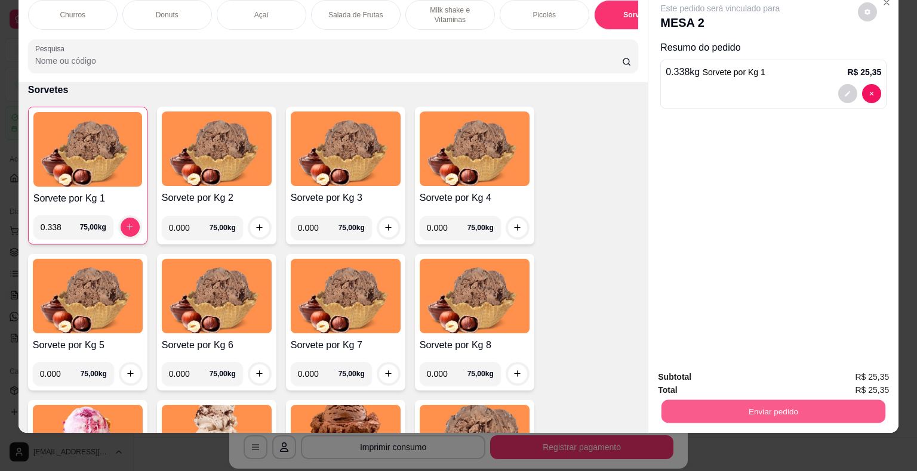
click at [719, 403] on button "Enviar pedido" at bounding box center [773, 411] width 224 height 23
click at [732, 375] on button "Não registrar e enviar pedido" at bounding box center [733, 373] width 124 height 23
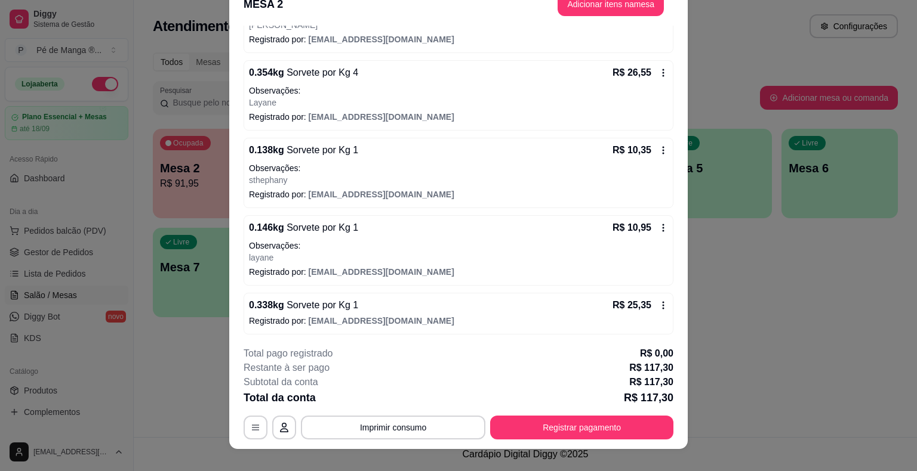
scroll to position [36, 0]
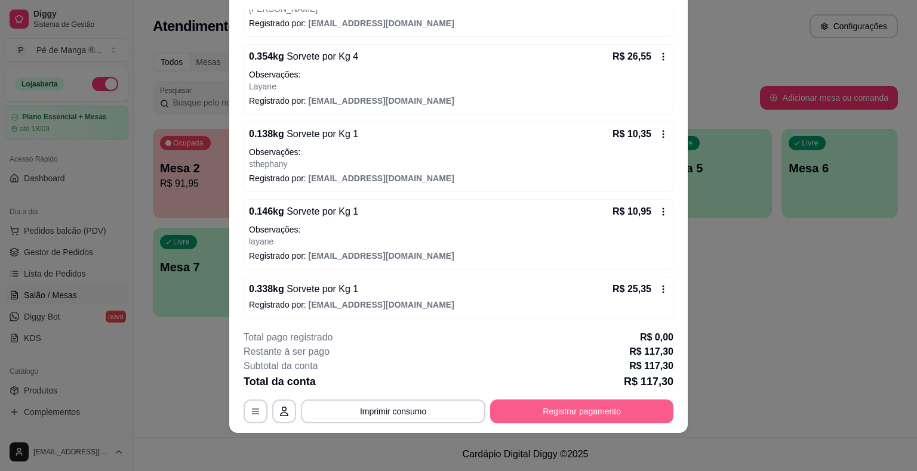
click at [588, 420] on button "Registrar pagamento" at bounding box center [581, 412] width 183 height 24
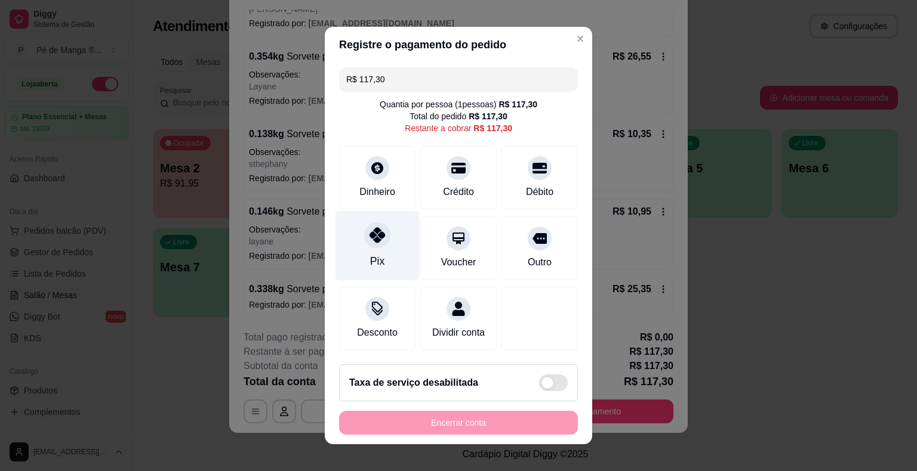
drag, startPoint x: 369, startPoint y: 246, endPoint x: 375, endPoint y: 257, distance: 12.0
click at [371, 248] on div at bounding box center [377, 235] width 26 height 26
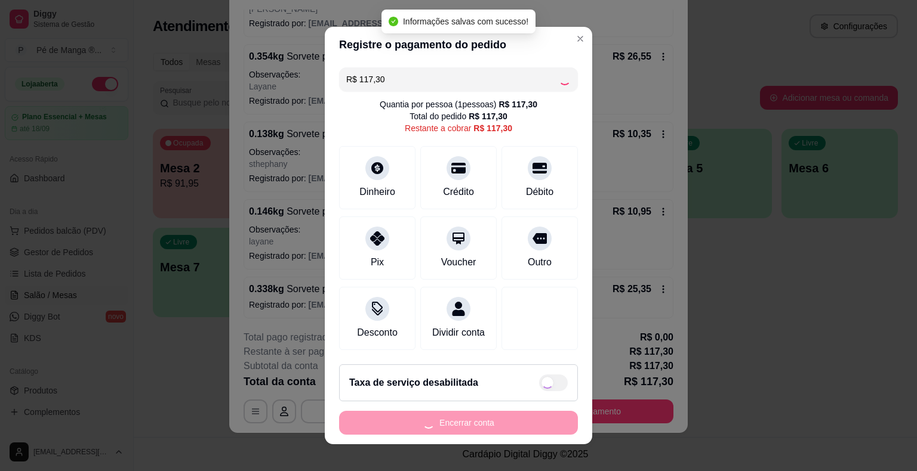
type input "R$ 0,00"
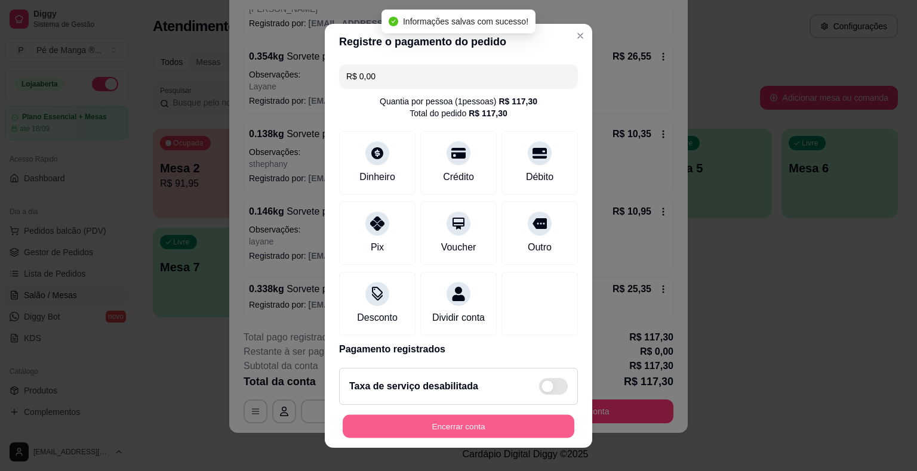
click at [470, 427] on button "Encerrar conta" at bounding box center [459, 426] width 232 height 23
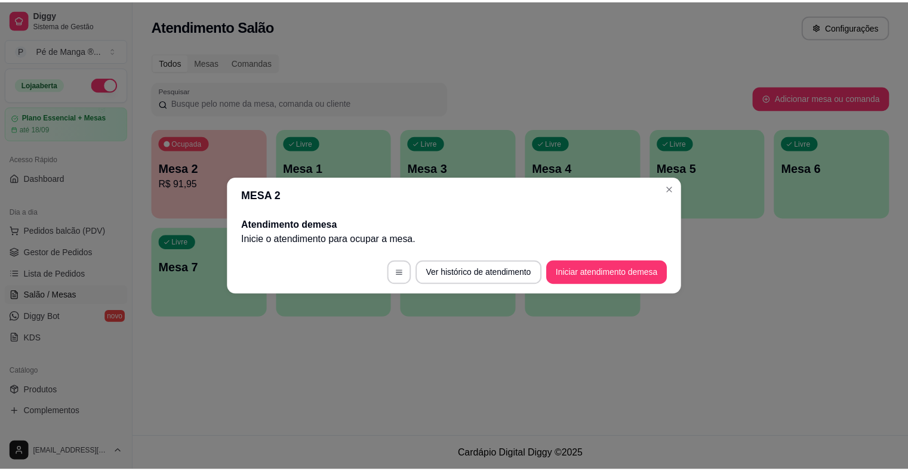
scroll to position [0, 0]
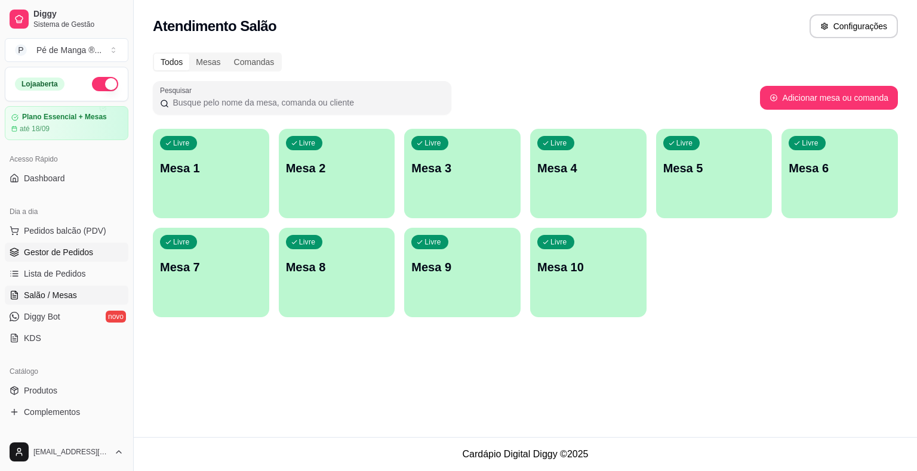
click at [85, 257] on span "Gestor de Pedidos" at bounding box center [58, 252] width 69 height 12
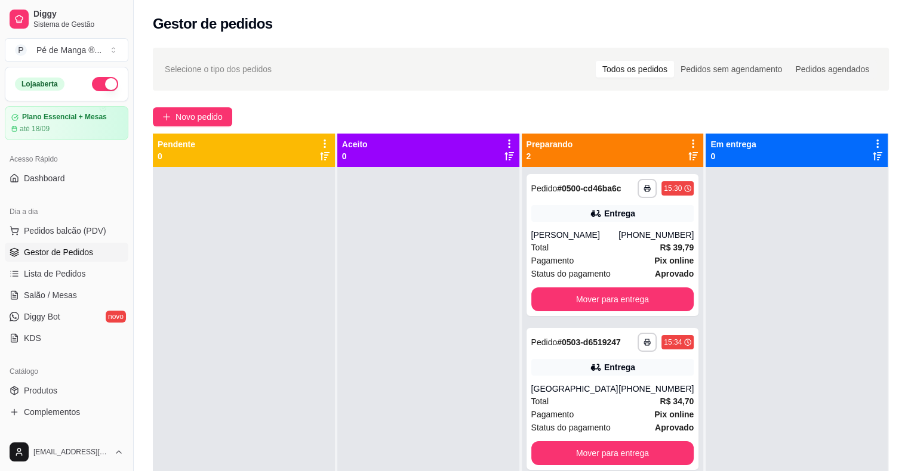
click at [243, 273] on div at bounding box center [244, 402] width 182 height 471
click at [609, 296] on button "Mover para entrega" at bounding box center [613, 299] width 158 height 23
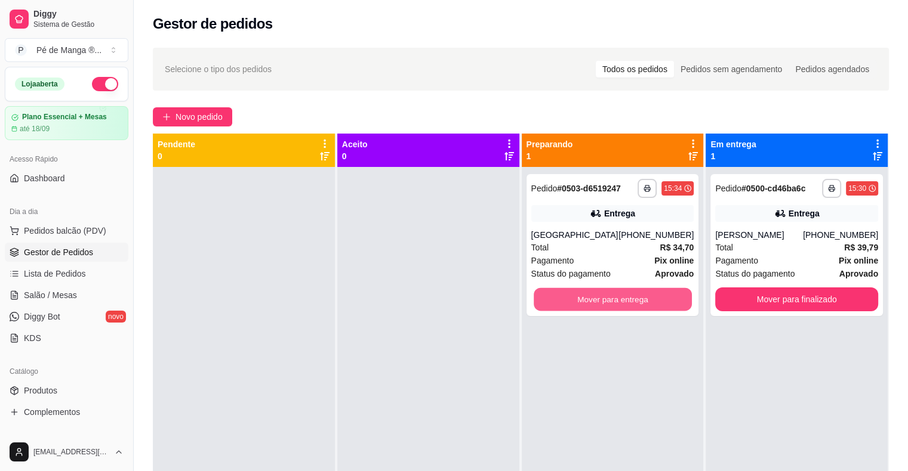
click at [609, 296] on button "Mover para entrega" at bounding box center [613, 299] width 158 height 23
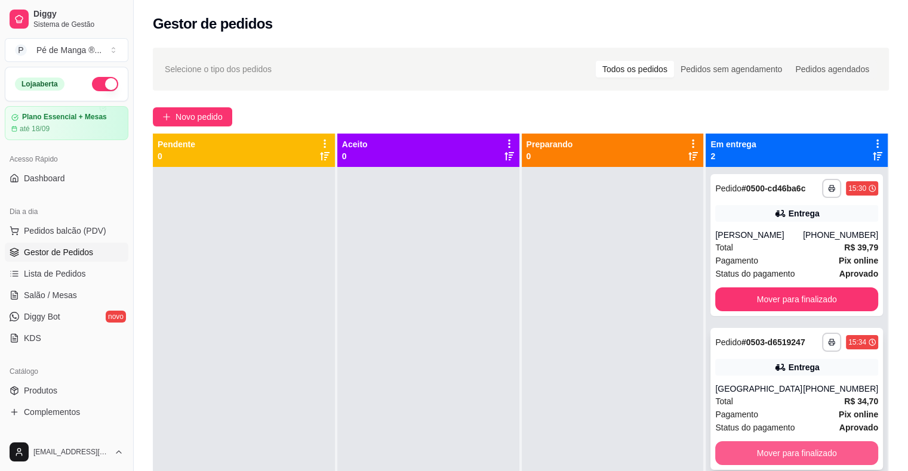
click at [802, 463] on button "Mover para finalizado" at bounding box center [796, 454] width 163 height 24
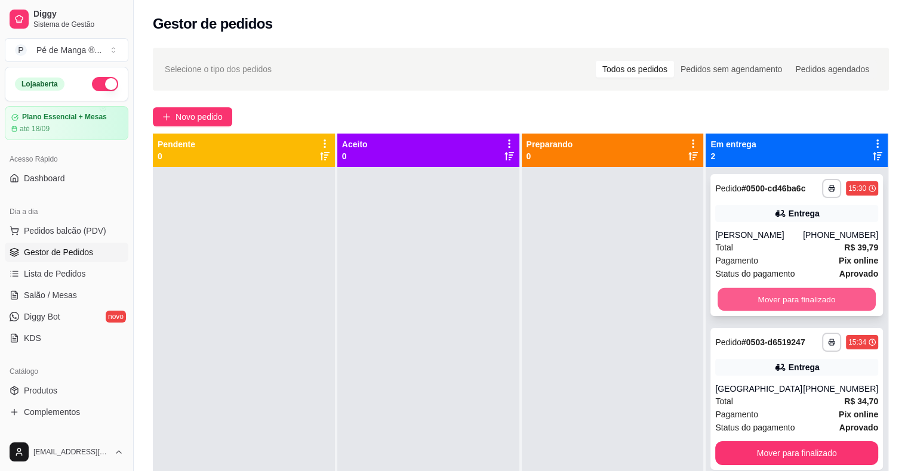
click at [787, 300] on button "Mover para finalizado" at bounding box center [796, 299] width 158 height 23
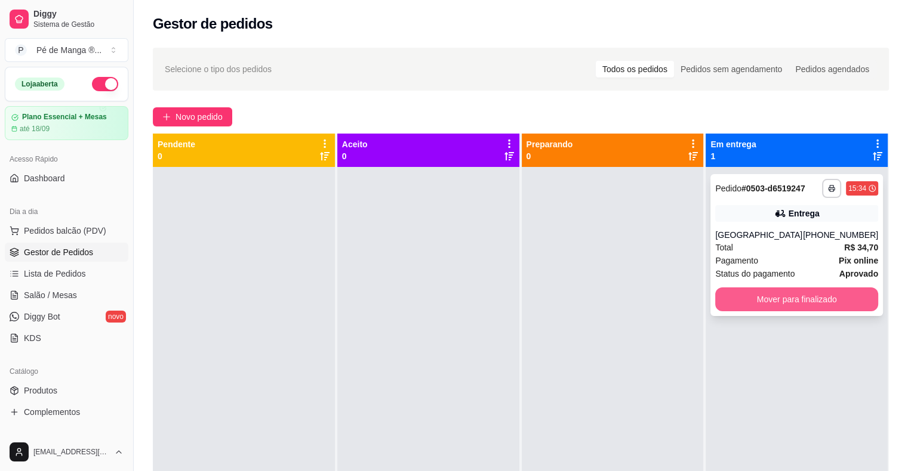
click at [771, 301] on button "Mover para finalizado" at bounding box center [796, 300] width 163 height 24
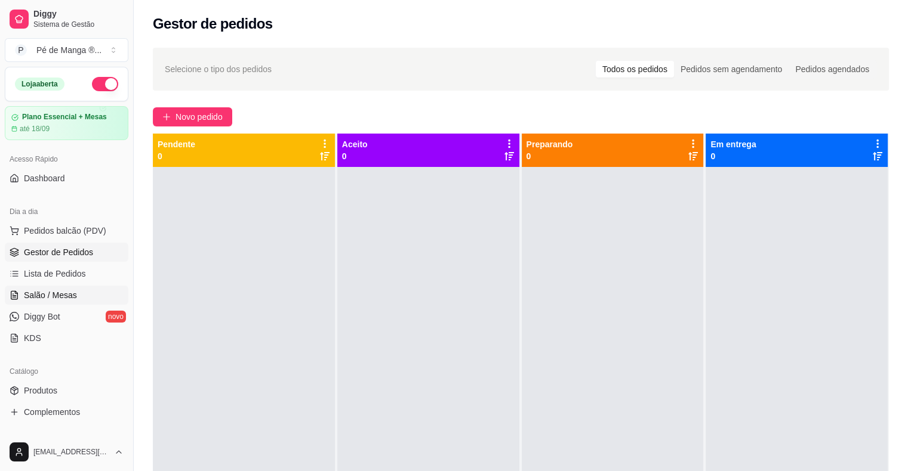
click at [57, 294] on span "Salão / Mesas" at bounding box center [50, 295] width 53 height 12
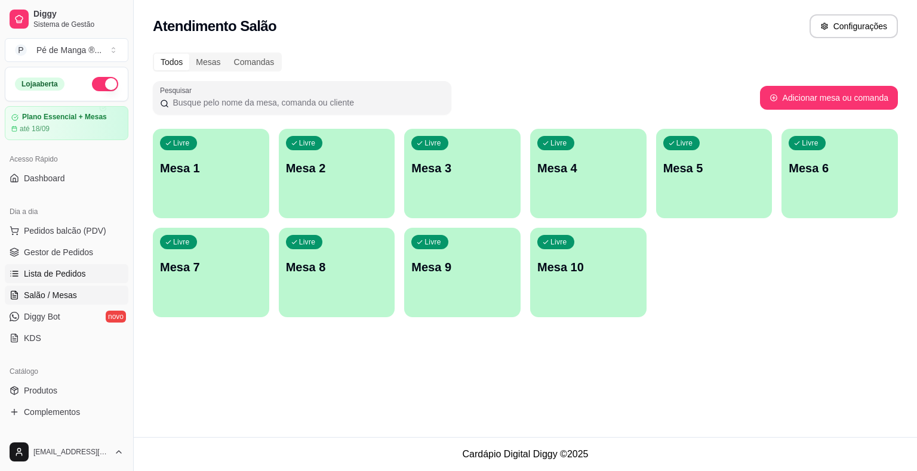
click at [61, 271] on span "Lista de Pedidos" at bounding box center [55, 274] width 62 height 12
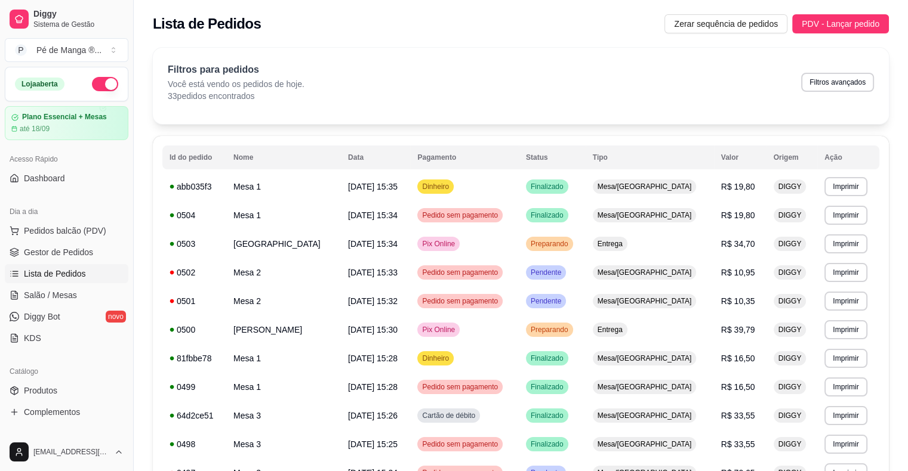
click at [68, 242] on ul "Pedidos balcão (PDV) Gestor de Pedidos Lista de Pedidos Salão / Mesas Diggy Bot…" at bounding box center [67, 284] width 124 height 127
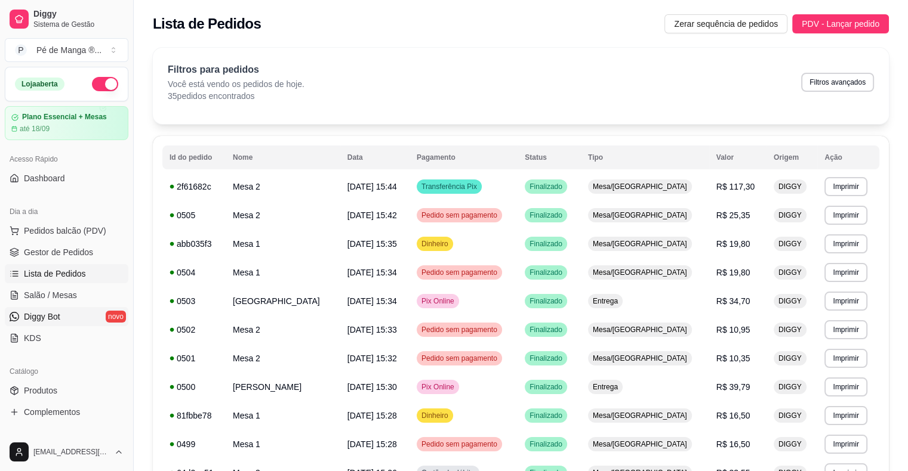
click at [72, 310] on link "Diggy Bot novo" at bounding box center [67, 316] width 124 height 19
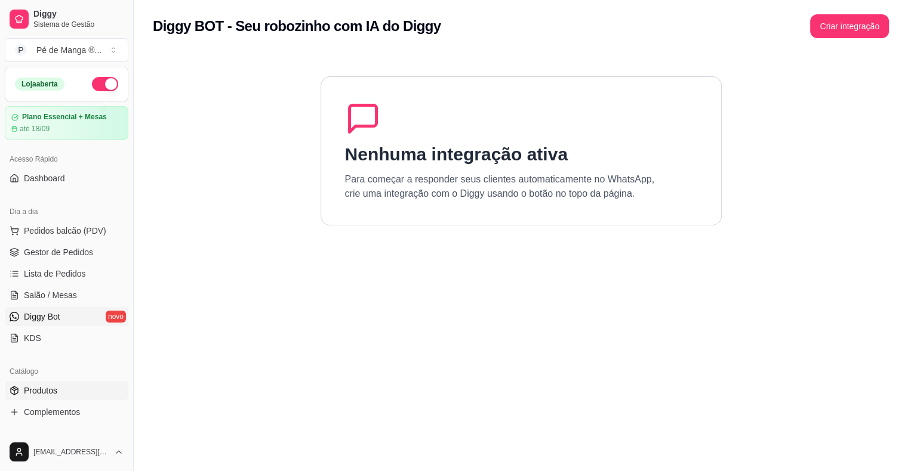
click at [70, 390] on link "Produtos" at bounding box center [67, 390] width 124 height 19
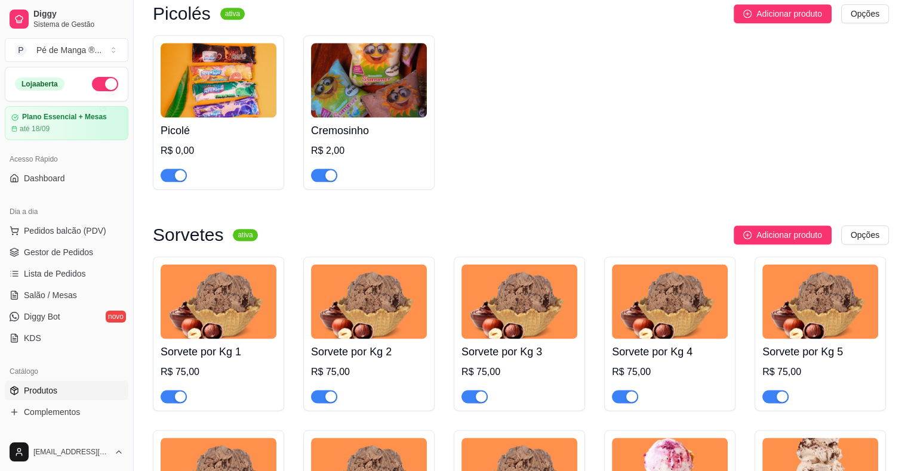
scroll to position [1312, 0]
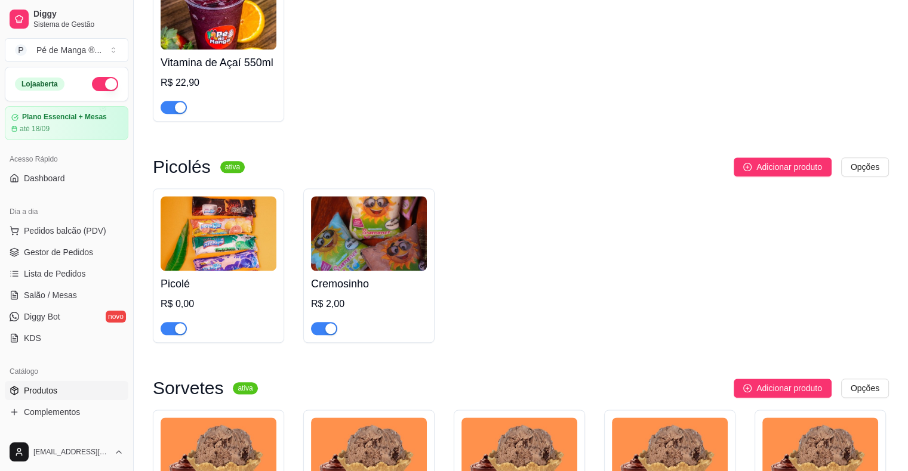
click at [389, 227] on img at bounding box center [369, 233] width 116 height 75
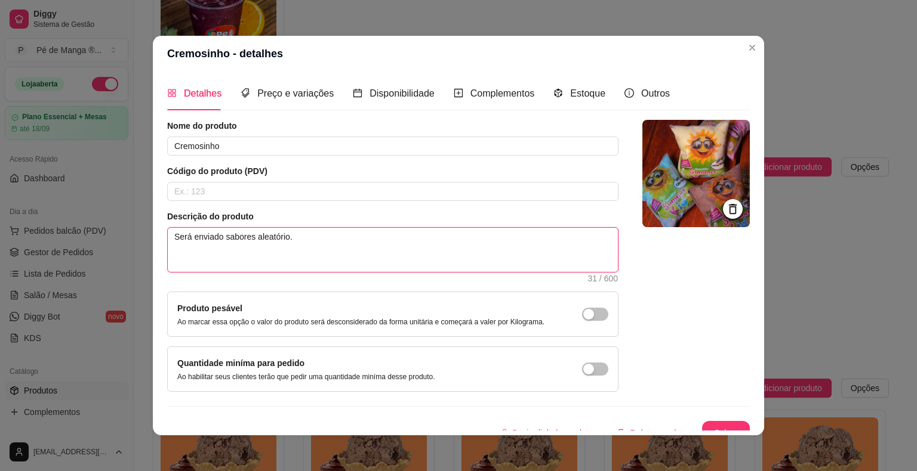
click at [378, 237] on textarea "Será enviado sabores aleatório." at bounding box center [393, 250] width 450 height 44
type textarea "Será enviado sabores aleatório"
type textarea "Será enviado sabores aleatório p"
type textarea "Será enviado sabores aleatório po"
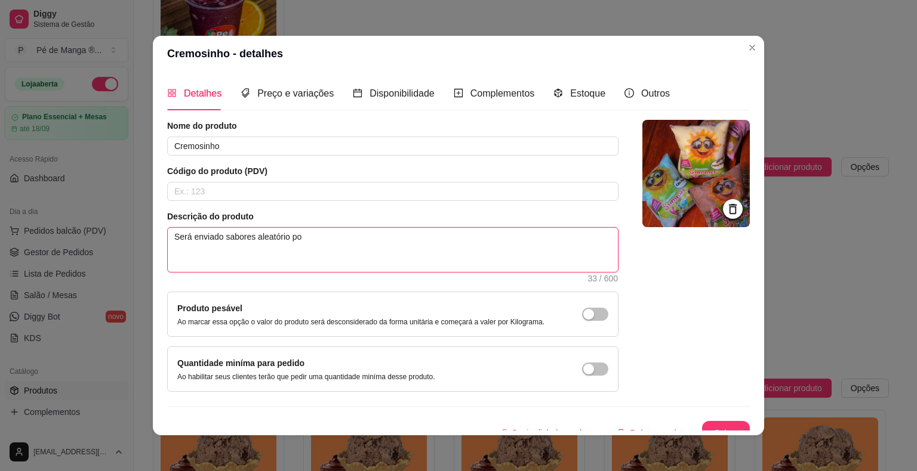
type textarea "Será enviado sabores aleatório poi"
type textarea "Será enviado sabores aleatório pois"
type textarea "Será enviado sabores aleatório pois r"
type textarea "Será enviado sabores aleatório pois re"
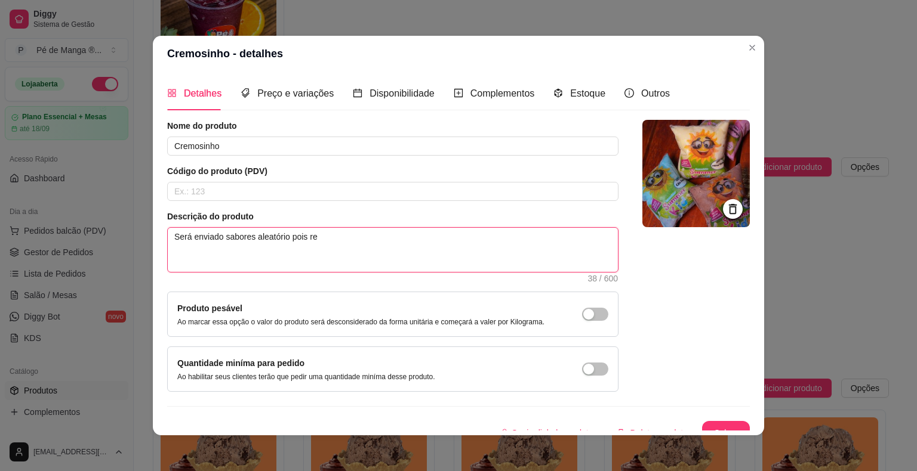
type textarea "Será enviado sabores aleatório pois rec"
type textarea "Será enviado sabores aleatório pois rece"
type textarea "Será enviado sabores aleatório pois receb"
type textarea "Será enviado sabores aleatório pois recebe"
type textarea "Será enviado sabores aleatório pois recebem"
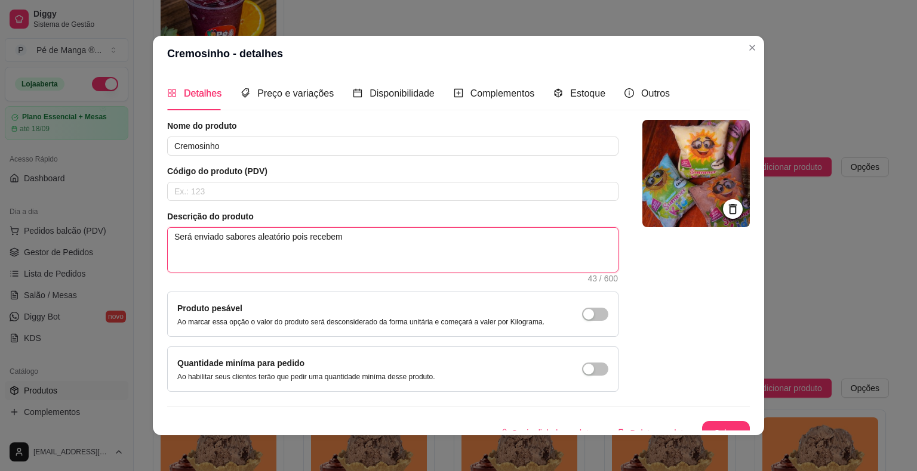
type textarea "Será enviado sabores aleatório pois recebemo"
type textarea "Será enviado sabores aleatório pois recebemos"
type textarea "Será enviado sabores aleatório pois recebemos a"
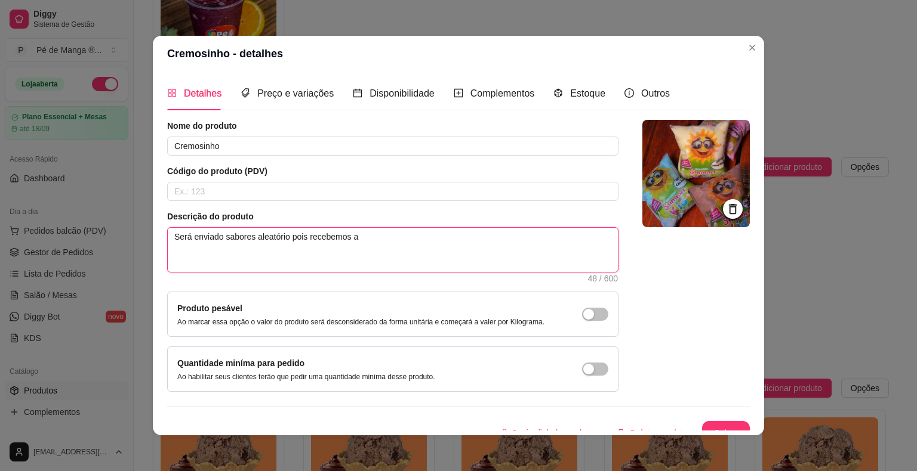
type textarea "Será enviado sabores aleatório pois recebemos a u"
type textarea "Será enviado sabores aleatório pois recebemos a un"
type textarea "Será enviado sabores aleatório pois recebemos a uni"
type textarea "Será enviado sabores aleatório pois recebemos a un"
type textarea "Será enviado sabores aleatório pois recebemos a"
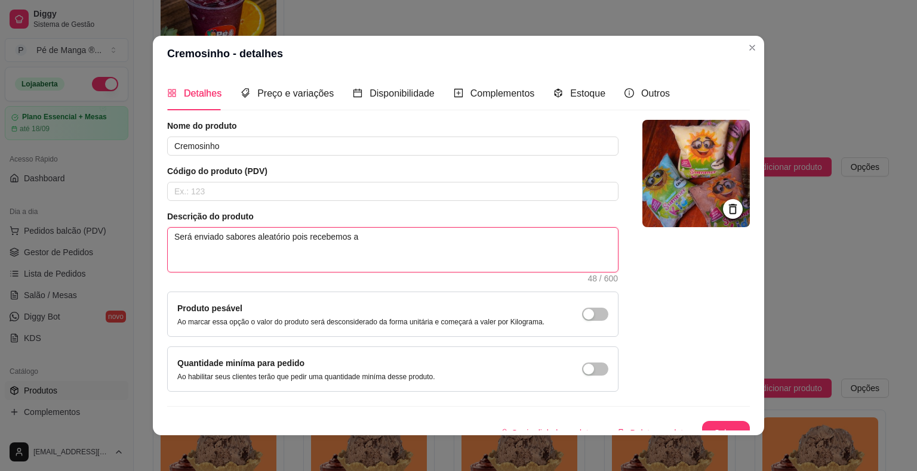
type textarea "Será enviado sabores aleatório pois recebemos a"
type textarea "Será enviado sabores aleatório pois recebemos"
type textarea "Será enviado sabores aleatório pois recebemo"
type textarea "Será enviado sabores aleatório pois recebe"
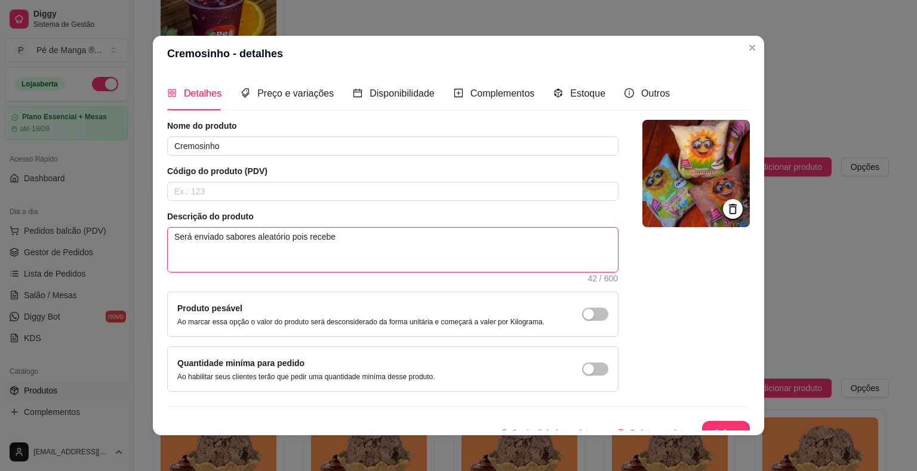
type textarea "Será enviado sabores aleatório pois receb"
type textarea "Será enviado sabores aleatório pois rece"
type textarea "Será enviado sabores aleatório pois rec"
type textarea "Será enviado sabores aleatório pois re"
type textarea "Será enviado sabores aleatório pois r"
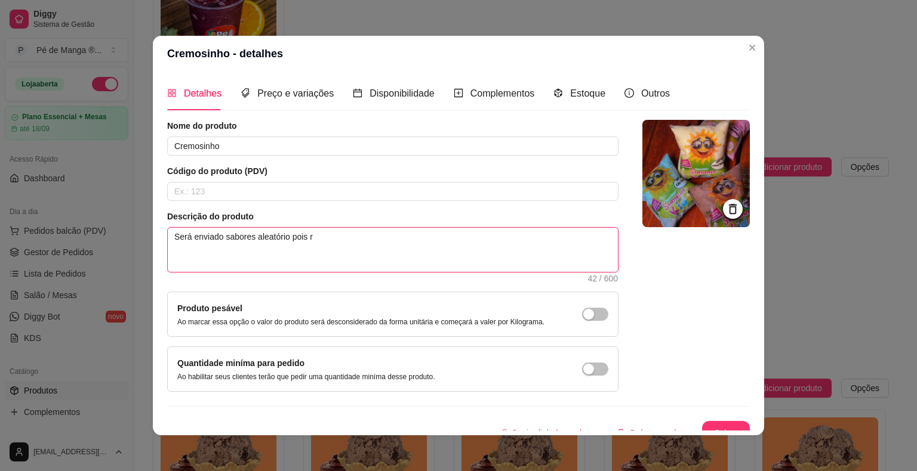
type textarea "Será enviado sabores aleatório pois"
type textarea "Será enviado sabores aleatório poi"
type textarea "Será enviado sabores aleatório po"
type textarea "Será enviado sabores aleatório p"
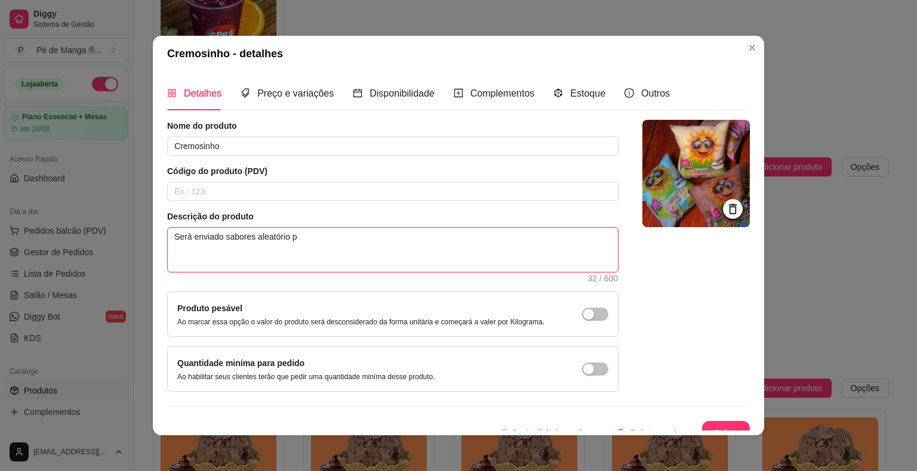
type textarea "Será enviado sabores aleatório"
type textarea "Será enviado sabores aleatório."
type textarea "Será enviado sabores aleatório"
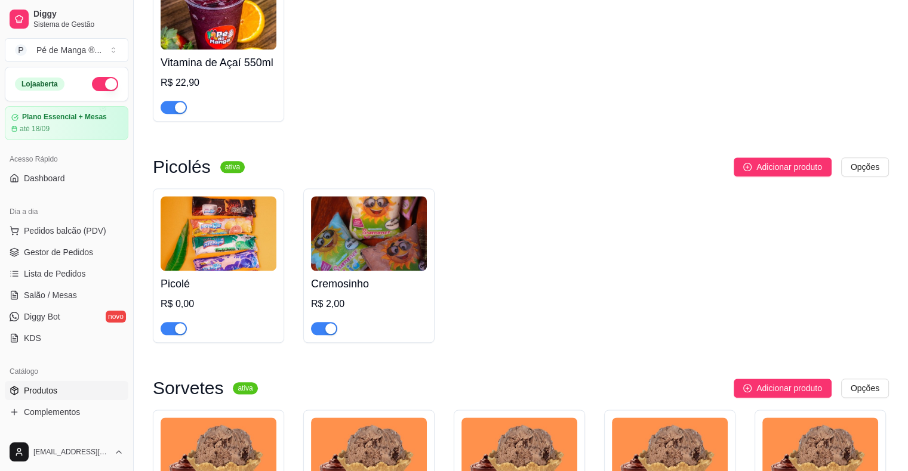
click at [527, 261] on div "Picolé R$ 0,00 Cremosinho R$ 2,00" at bounding box center [521, 266] width 736 height 155
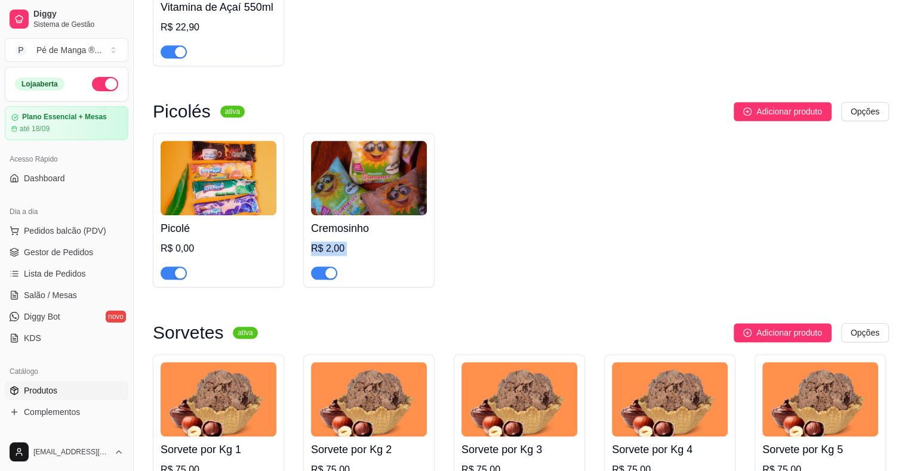
scroll to position [1431, 0]
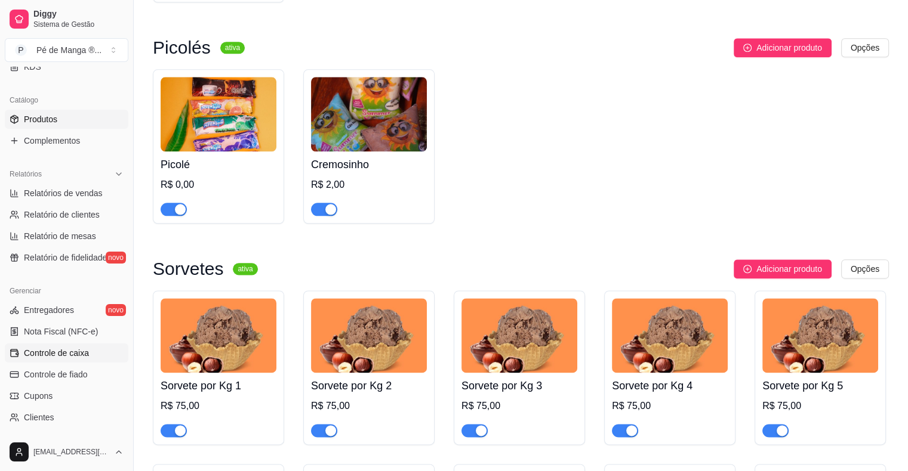
scroll to position [298, 0]
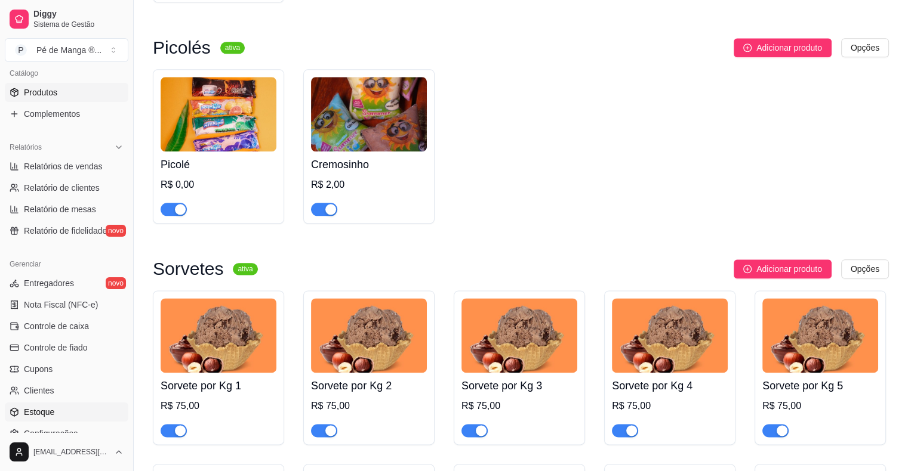
click at [91, 407] on link "Estoque" at bounding box center [67, 412] width 124 height 19
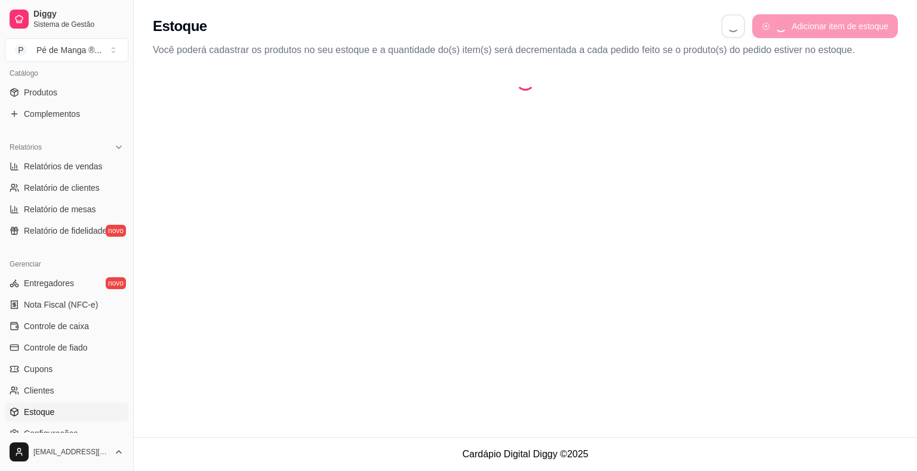
select select "QUANTITY_ORDER"
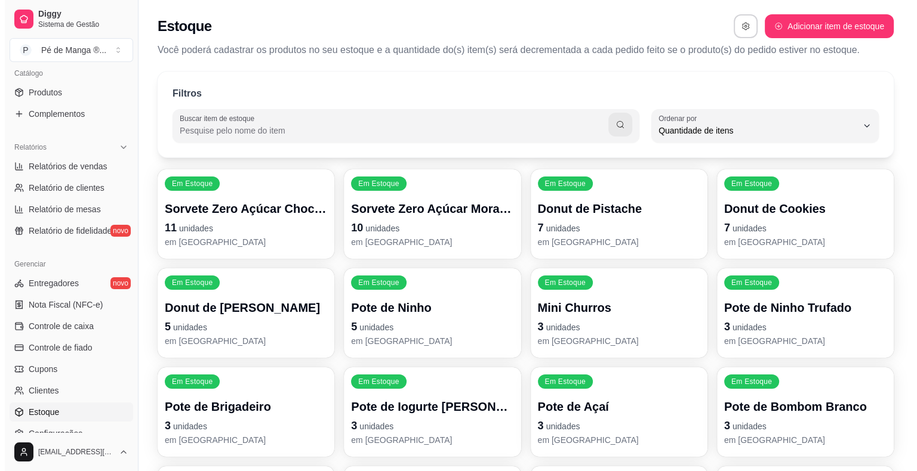
scroll to position [11, 0]
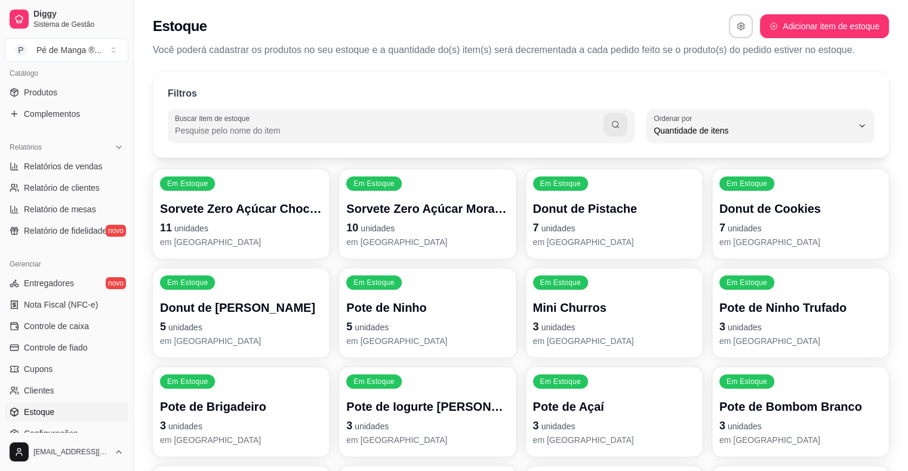
click at [816, 30] on button "Adicionar item de estoque" at bounding box center [824, 26] width 129 height 24
select select "UN"
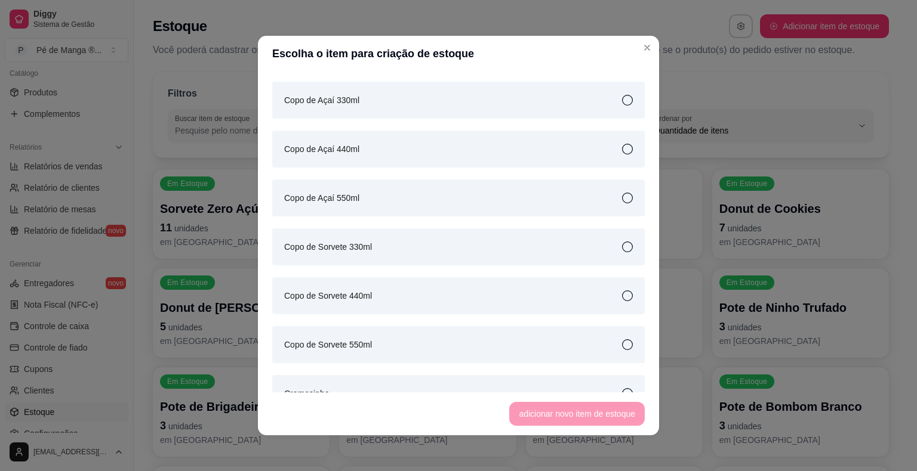
scroll to position [477, 0]
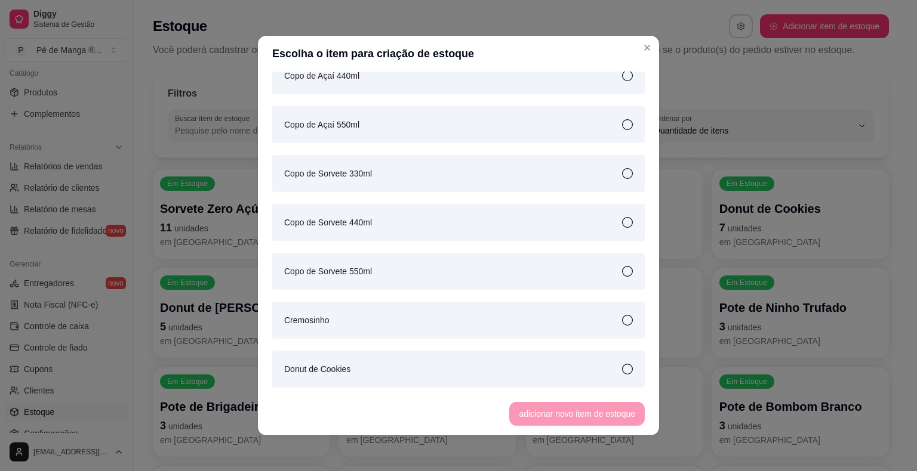
click at [528, 323] on div "Cremosinho" at bounding box center [458, 320] width 372 height 37
click at [555, 420] on button "adicionar novo item de estoque" at bounding box center [576, 414] width 135 height 24
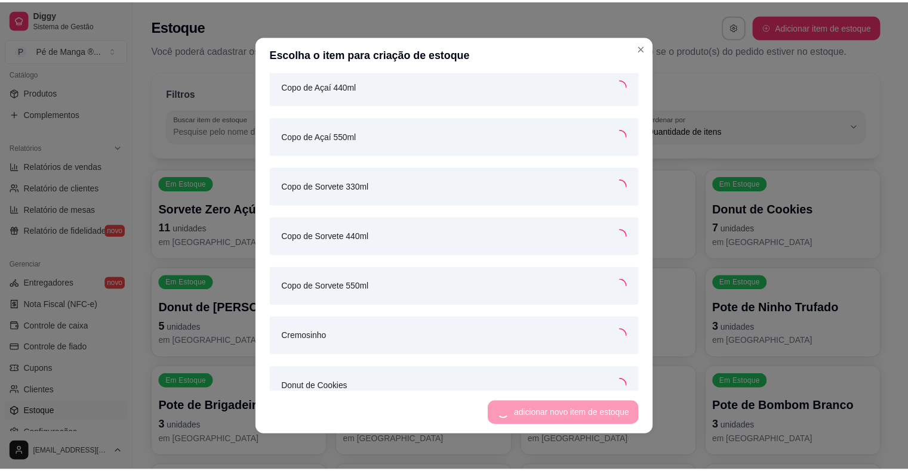
scroll to position [487, 0]
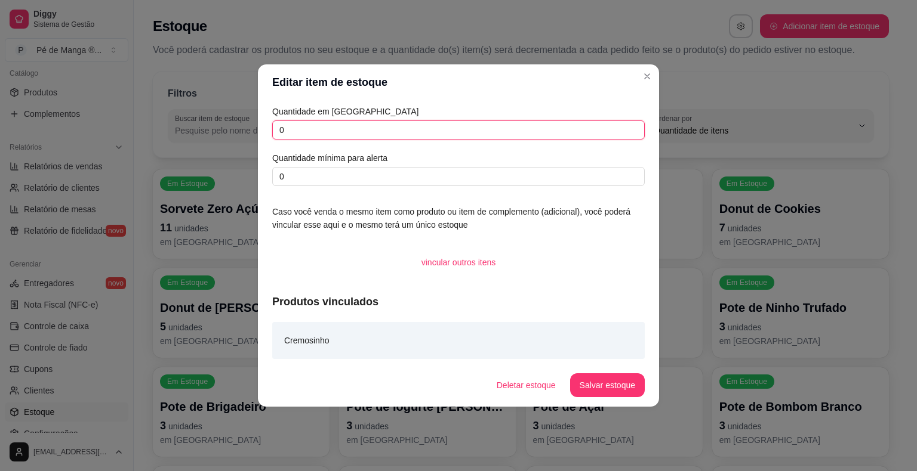
click at [351, 128] on input "0" at bounding box center [458, 130] width 372 height 19
drag, startPoint x: 351, startPoint y: 128, endPoint x: 124, endPoint y: 128, distance: 227.4
click at [124, 128] on div "Editar item de estoque Quantidade em estoque 0 Quantidade mínima para alerta 0 …" at bounding box center [458, 235] width 917 height 471
type input "19"
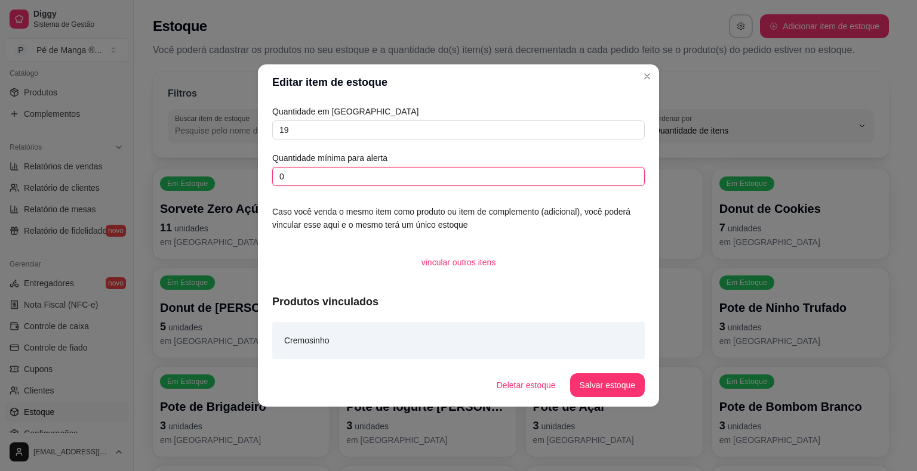
click at [331, 180] on input "0" at bounding box center [458, 176] width 372 height 19
type input "01"
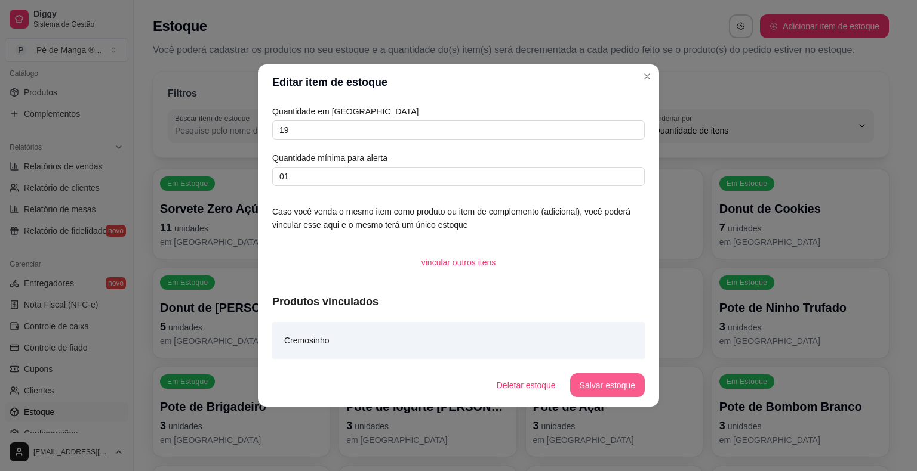
click at [587, 393] on button "Salvar estoque" at bounding box center [607, 386] width 75 height 24
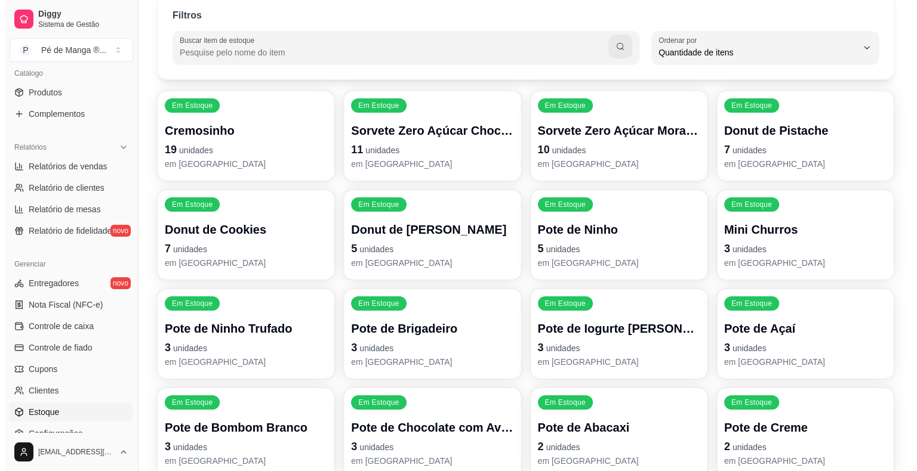
scroll to position [0, 0]
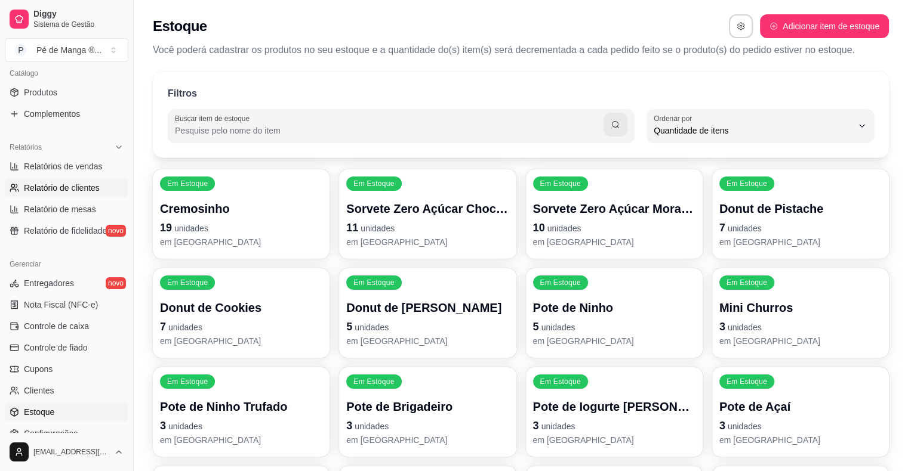
click at [83, 191] on span "Relatório de clientes" at bounding box center [62, 188] width 76 height 12
select select "30"
select select "HIGHEST_TOTAL_SPENT_WITH_ORDERS"
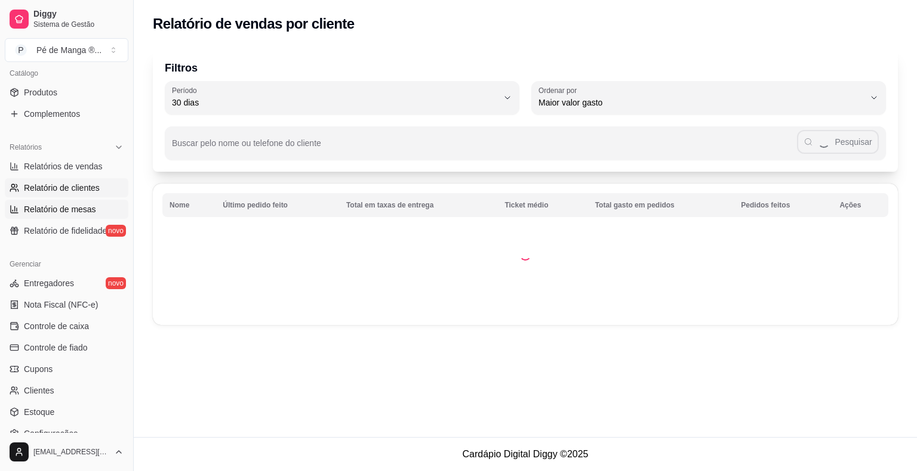
click at [78, 206] on span "Relatório de mesas" at bounding box center [60, 210] width 72 height 12
select select "TOTAL_OF_ORDERS"
select select "7"
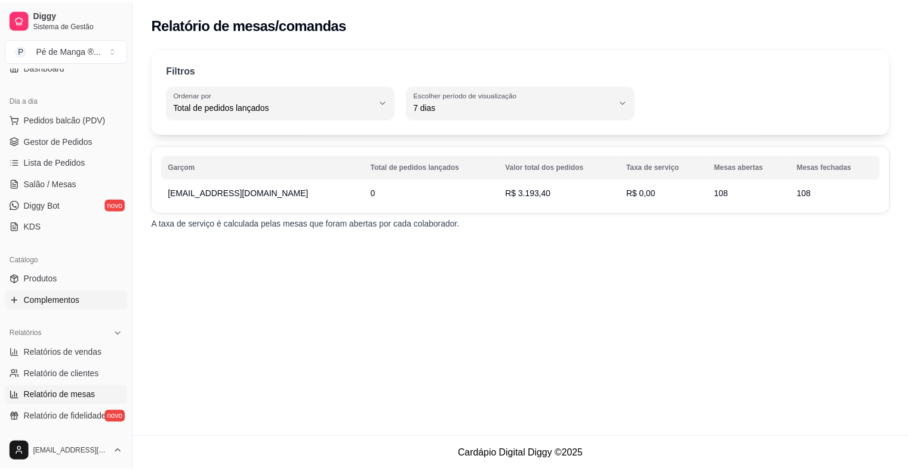
scroll to position [88, 0]
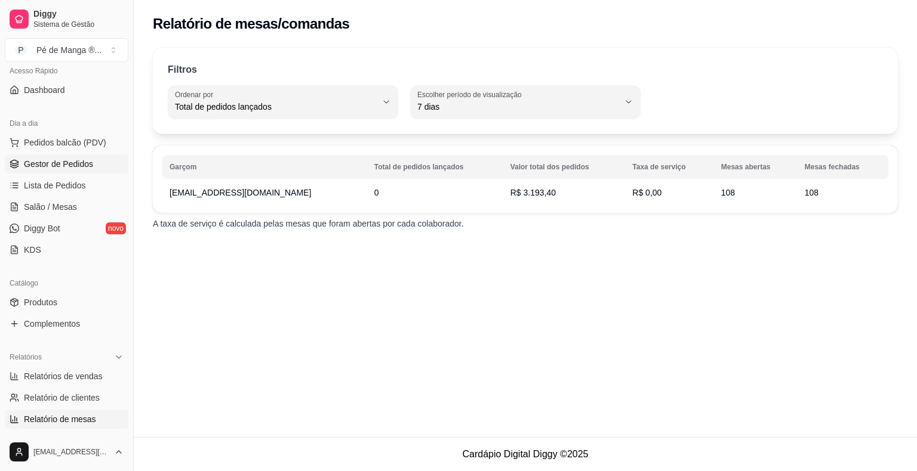
click at [95, 158] on link "Gestor de Pedidos" at bounding box center [67, 164] width 124 height 19
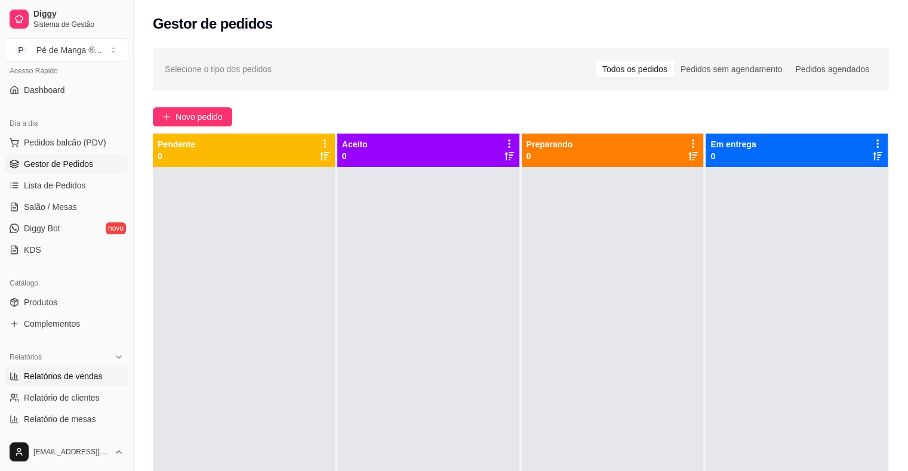
click at [86, 367] on link "Relatórios de vendas" at bounding box center [67, 376] width 124 height 19
select select "ALL"
select select "0"
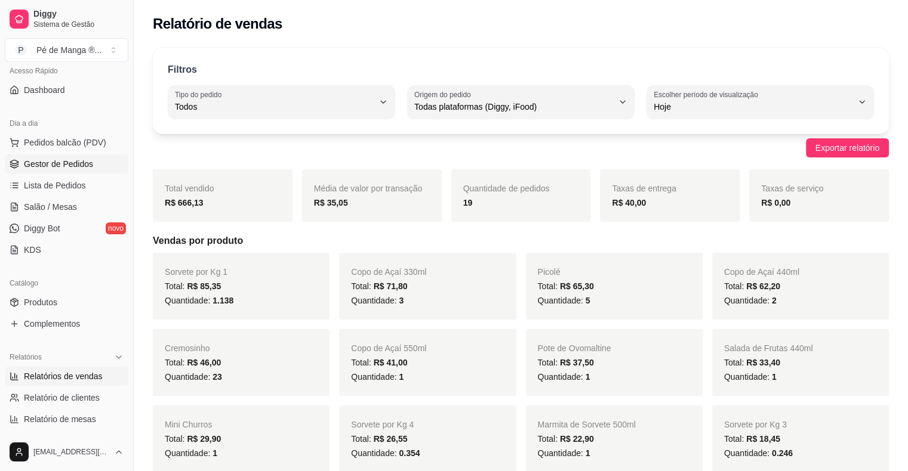
click at [60, 164] on span "Gestor de Pedidos" at bounding box center [58, 164] width 69 height 12
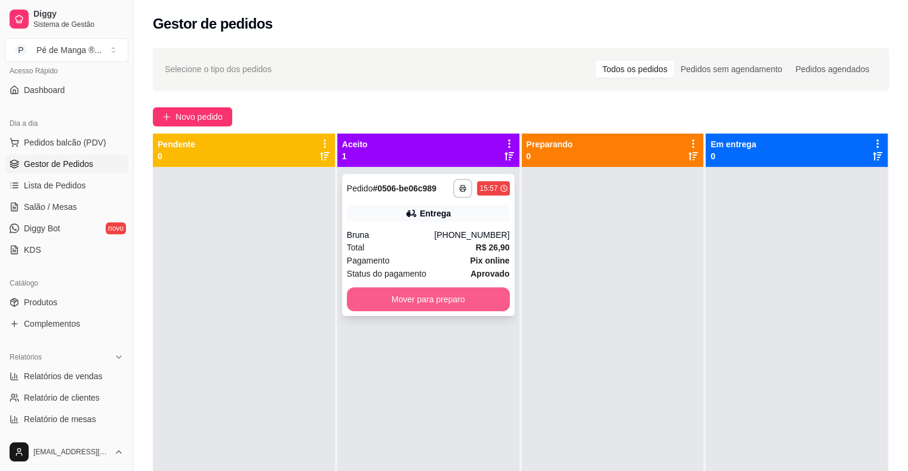
click at [476, 296] on button "Mover para preparo" at bounding box center [428, 300] width 163 height 24
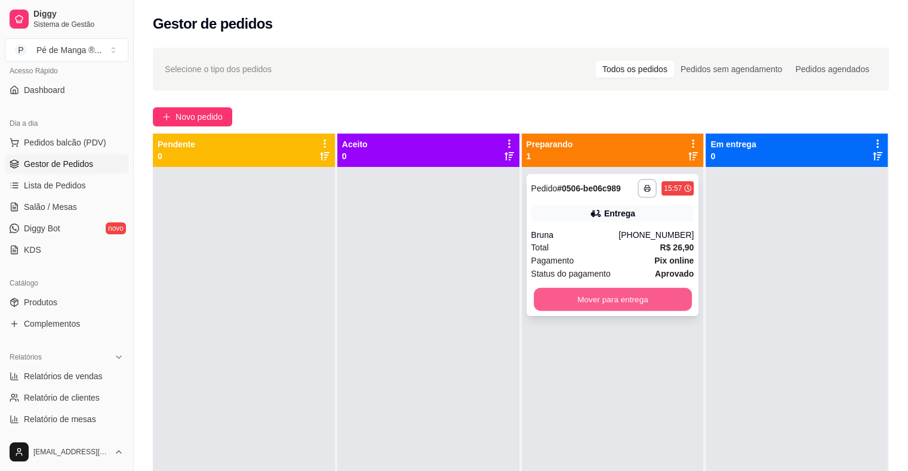
click at [559, 292] on button "Mover para entrega" at bounding box center [613, 299] width 158 height 23
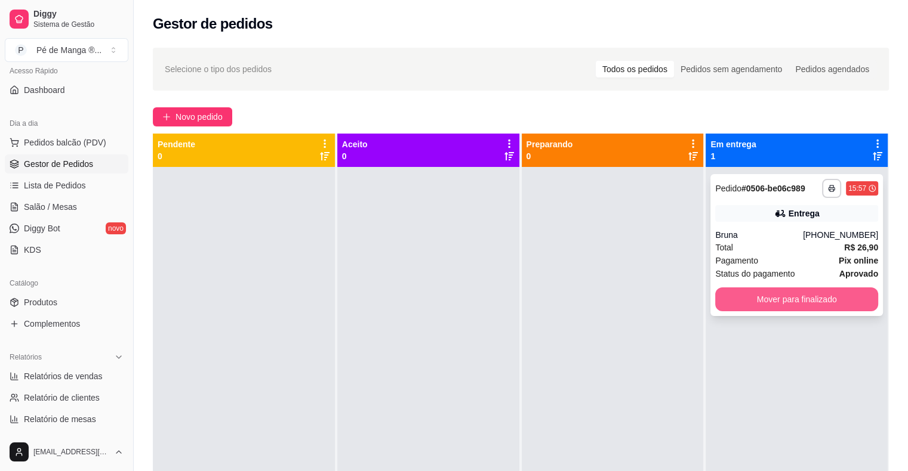
click at [828, 304] on button "Mover para finalizado" at bounding box center [796, 300] width 163 height 24
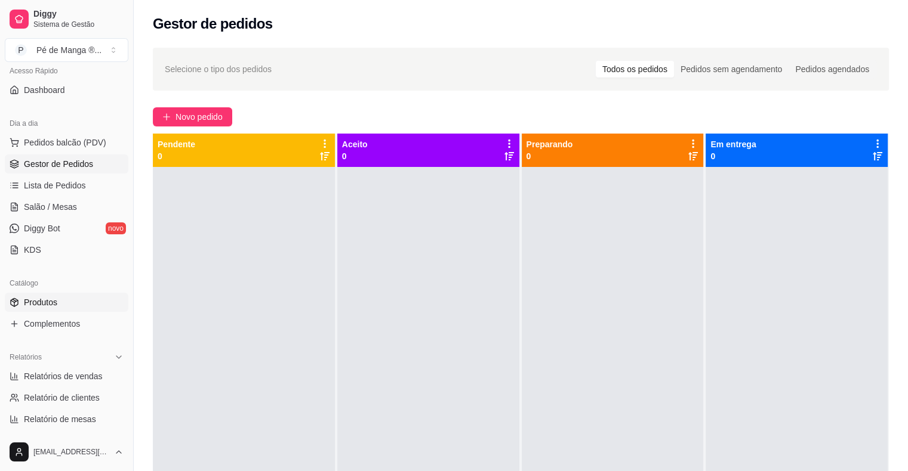
click at [141, 360] on div "Selecione o tipo dos pedidos Todos os pedidos Pedidos sem agendamento Pedidos a…" at bounding box center [521, 330] width 774 height 579
click at [212, 118] on span "Novo pedido" at bounding box center [198, 116] width 47 height 13
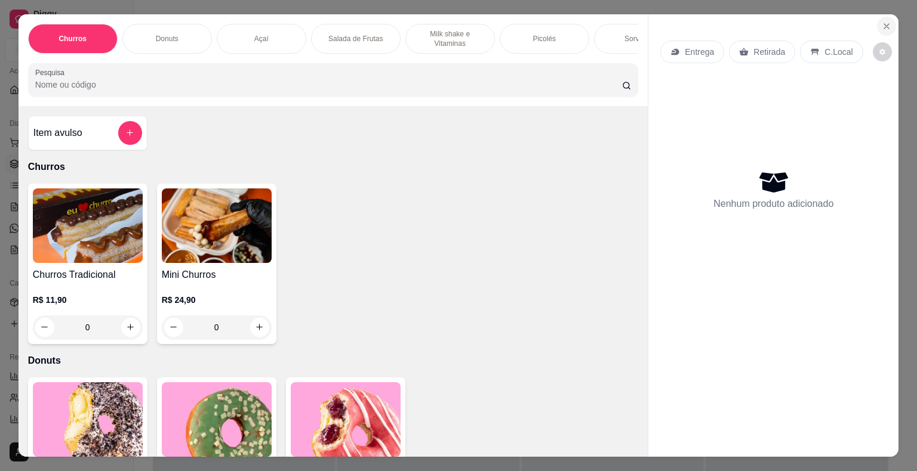
click at [877, 26] on button "Close" at bounding box center [886, 26] width 19 height 19
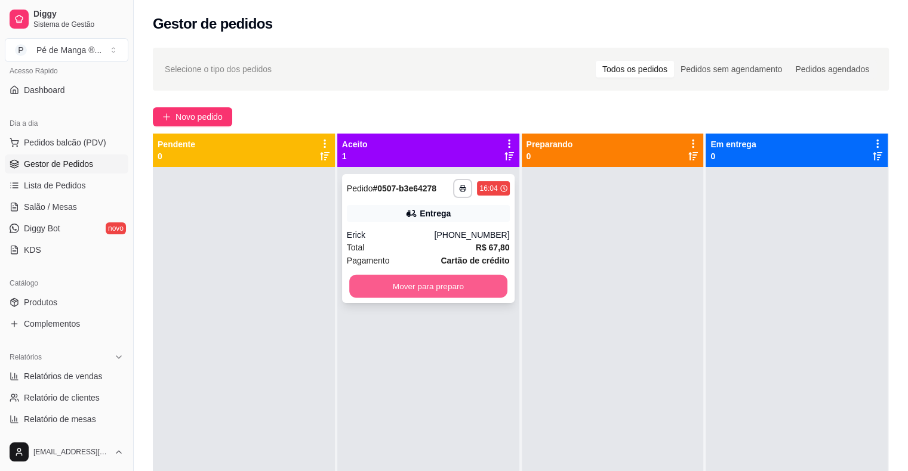
click at [423, 294] on button "Mover para preparo" at bounding box center [428, 286] width 158 height 23
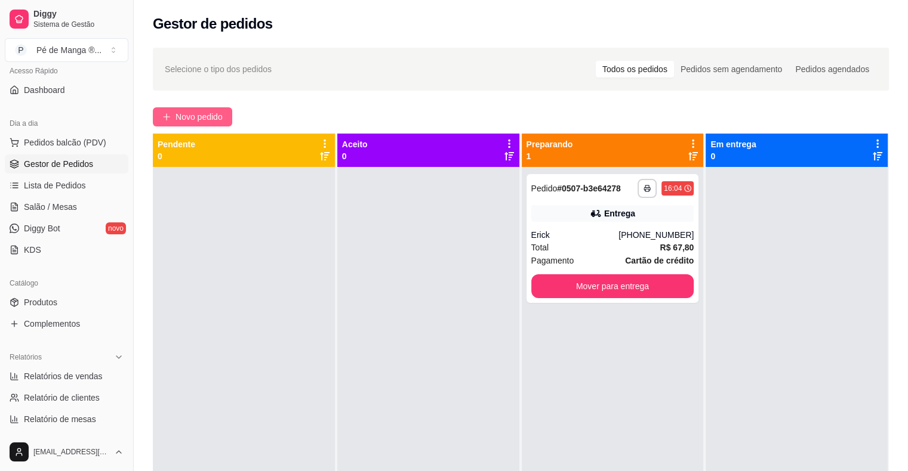
click at [198, 116] on span "Novo pedido" at bounding box center [198, 116] width 47 height 13
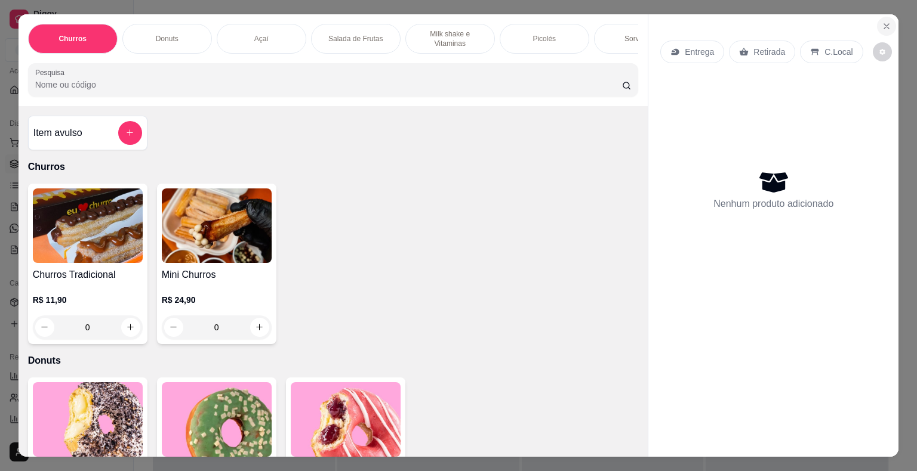
click at [880, 17] on button "Close" at bounding box center [886, 26] width 19 height 19
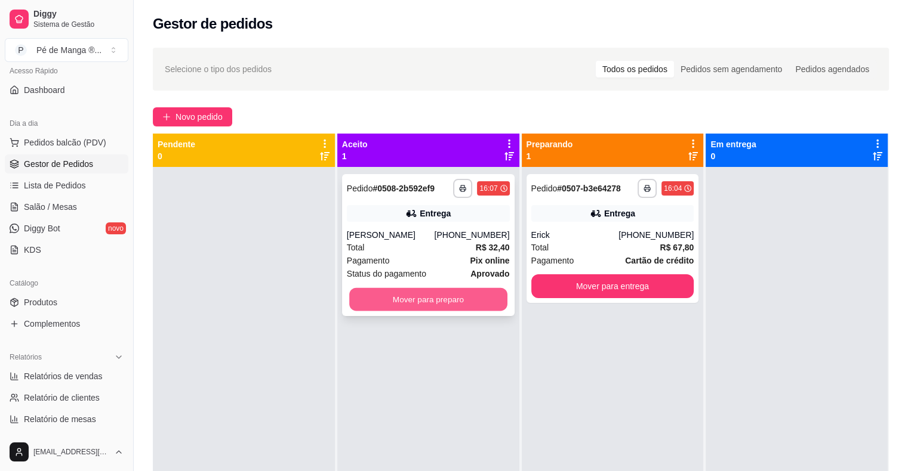
click at [434, 301] on button "Mover para preparo" at bounding box center [428, 299] width 158 height 23
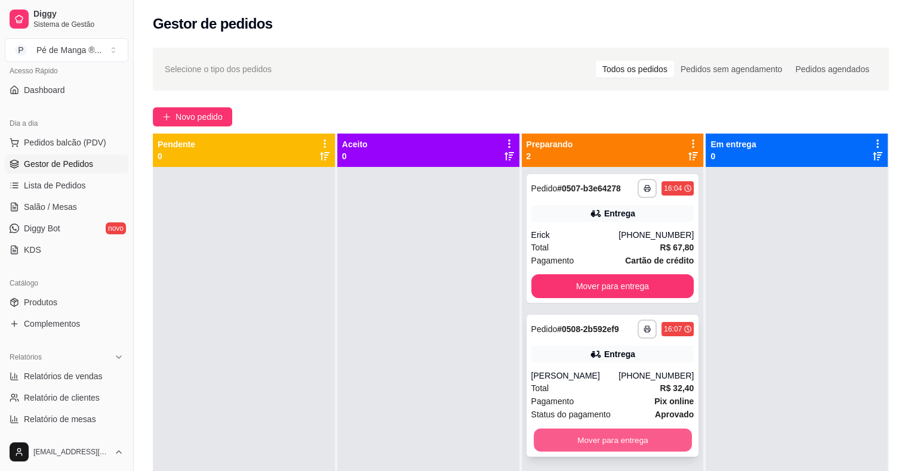
click at [637, 443] on button "Mover para entrega" at bounding box center [613, 440] width 158 height 23
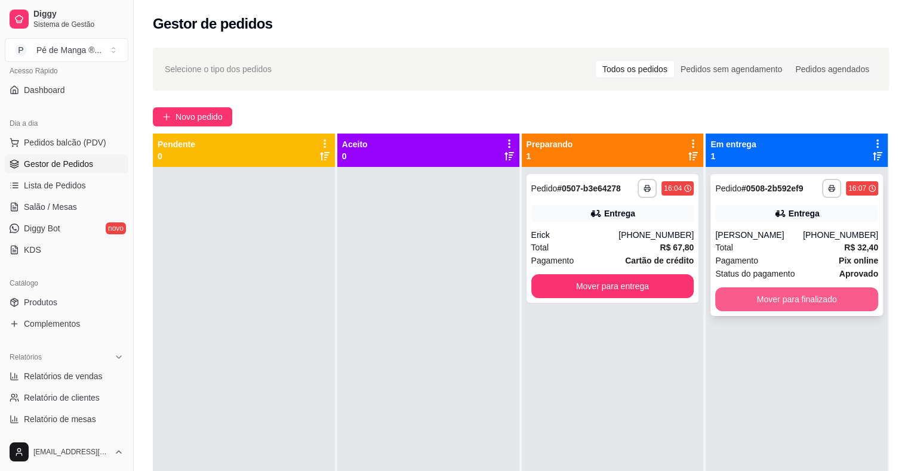
click at [757, 300] on button "Mover para finalizado" at bounding box center [796, 300] width 163 height 24
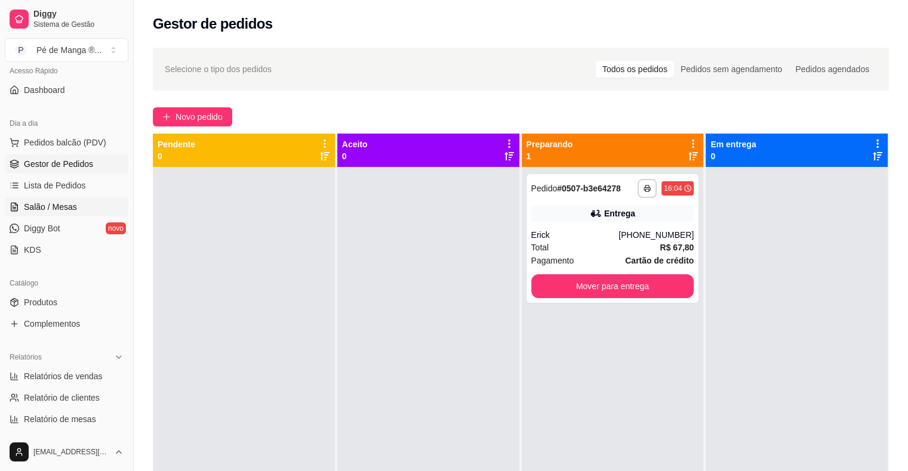
click at [54, 206] on span "Salão / Mesas" at bounding box center [50, 207] width 53 height 12
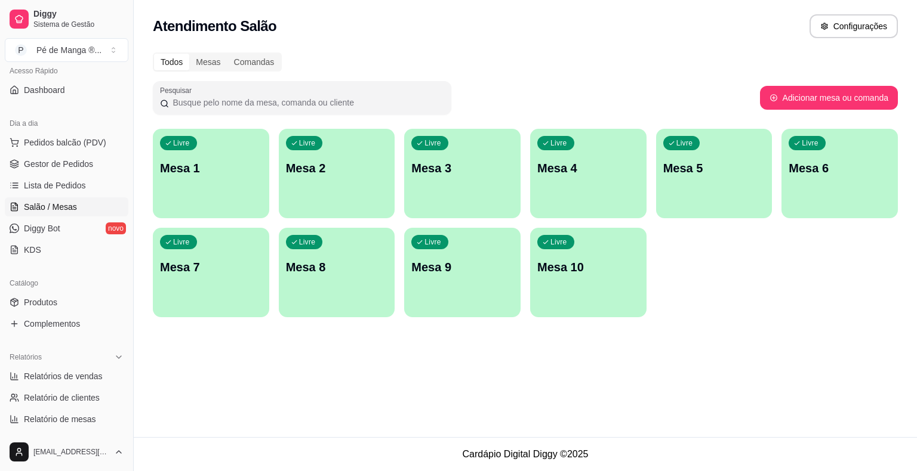
click at [186, 158] on div "Livre Mesa 1" at bounding box center [211, 166] width 116 height 75
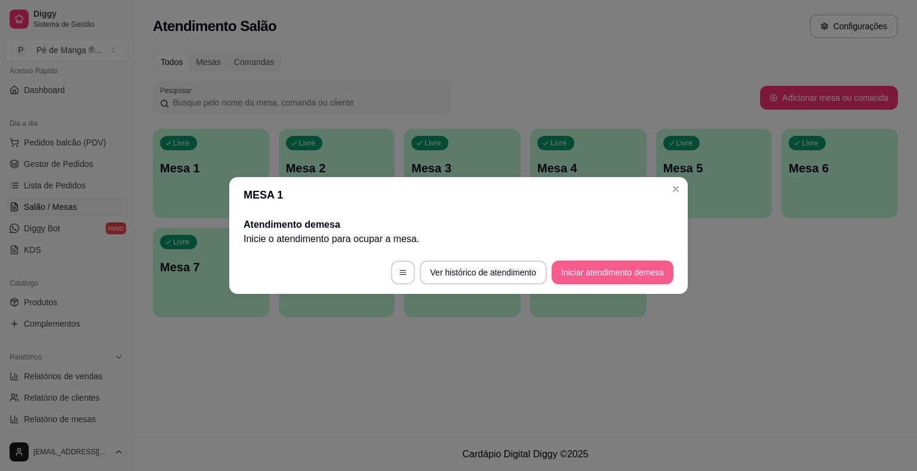
click at [579, 277] on button "Iniciar atendimento de mesa" at bounding box center [612, 273] width 122 height 24
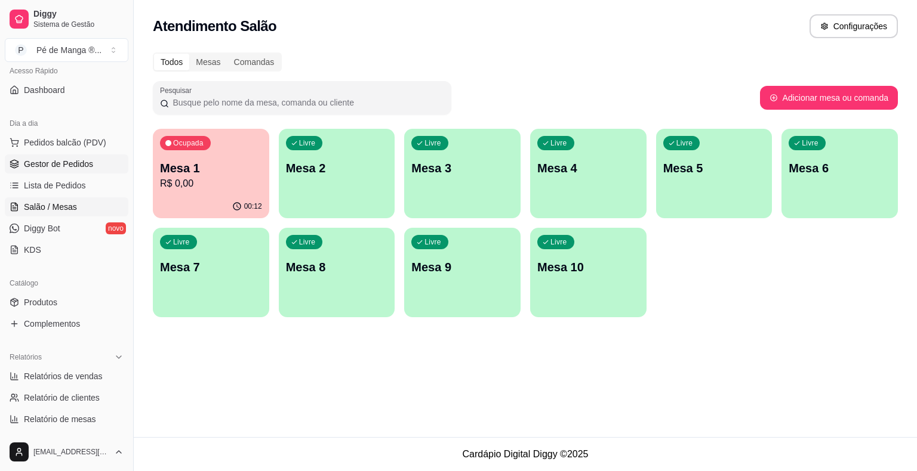
click at [69, 167] on span "Gestor de Pedidos" at bounding box center [58, 164] width 69 height 12
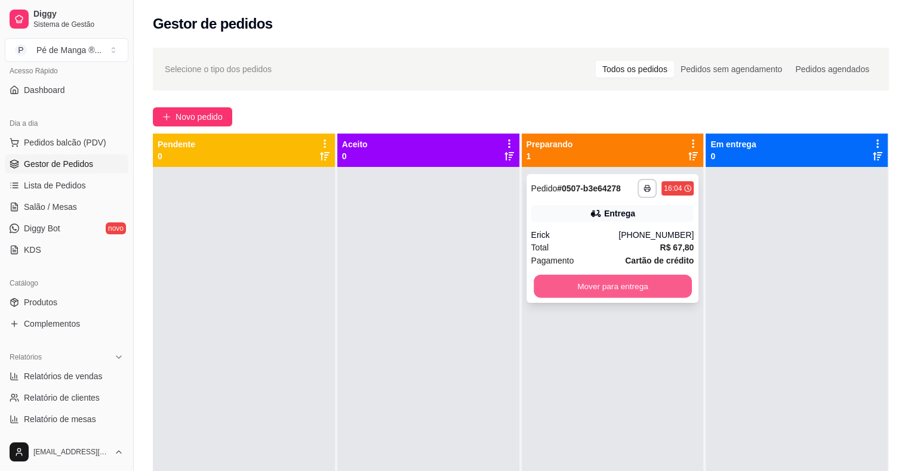
click at [642, 286] on button "Mover para entrega" at bounding box center [613, 286] width 158 height 23
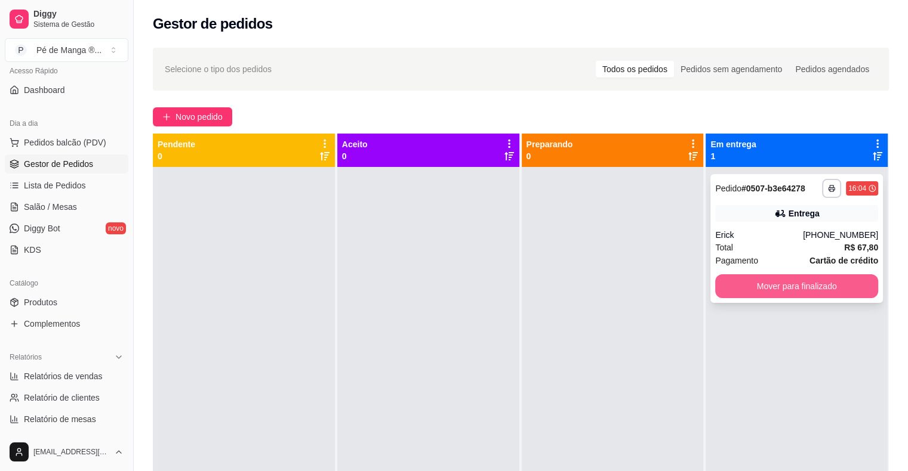
click at [760, 290] on button "Mover para finalizado" at bounding box center [796, 287] width 163 height 24
